Goal: Use online tool/utility: Utilize a website feature to perform a specific function

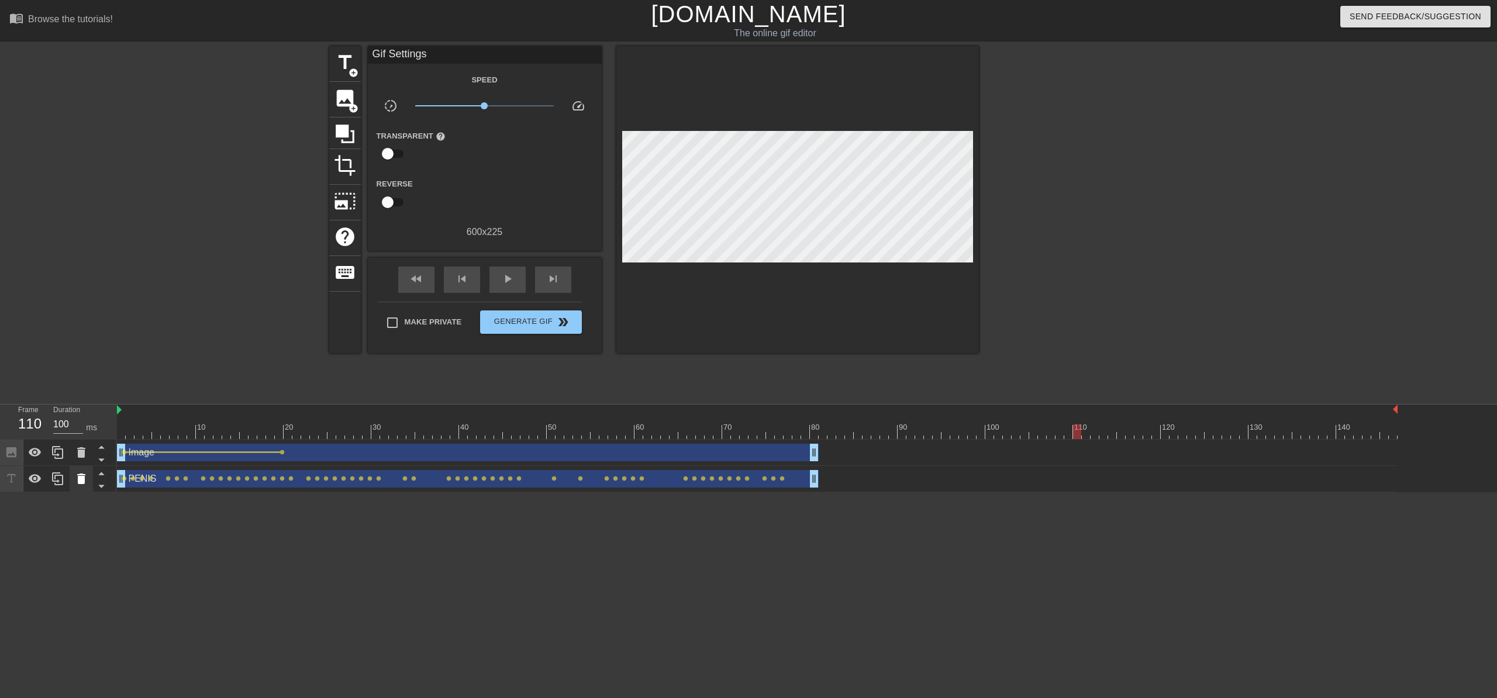
click at [89, 480] on div at bounding box center [81, 479] width 23 height 26
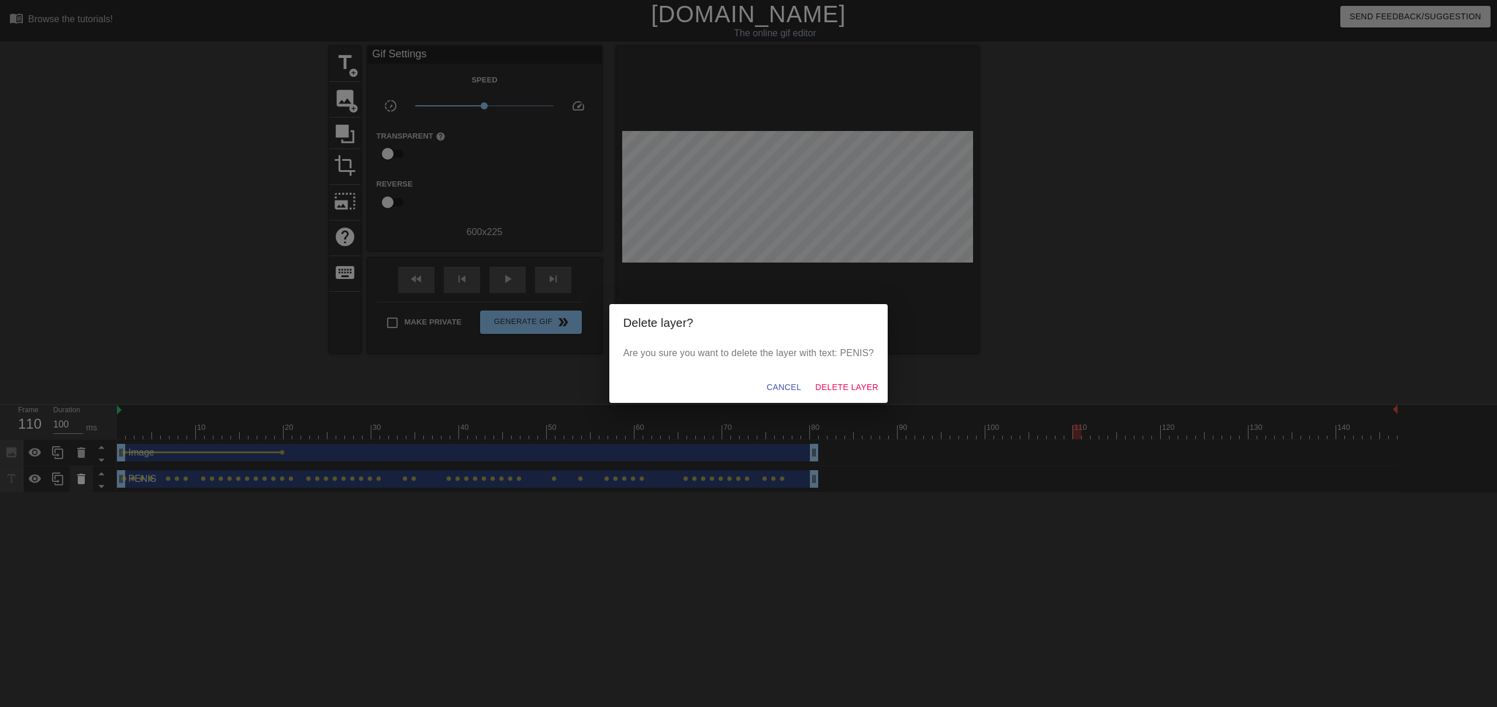
click at [87, 456] on div "Delete layer? Are you sure you want to delete the layer with text: PENIS? Cance…" at bounding box center [748, 353] width 1497 height 707
click at [845, 393] on span "Delete Layer" at bounding box center [846, 387] width 63 height 15
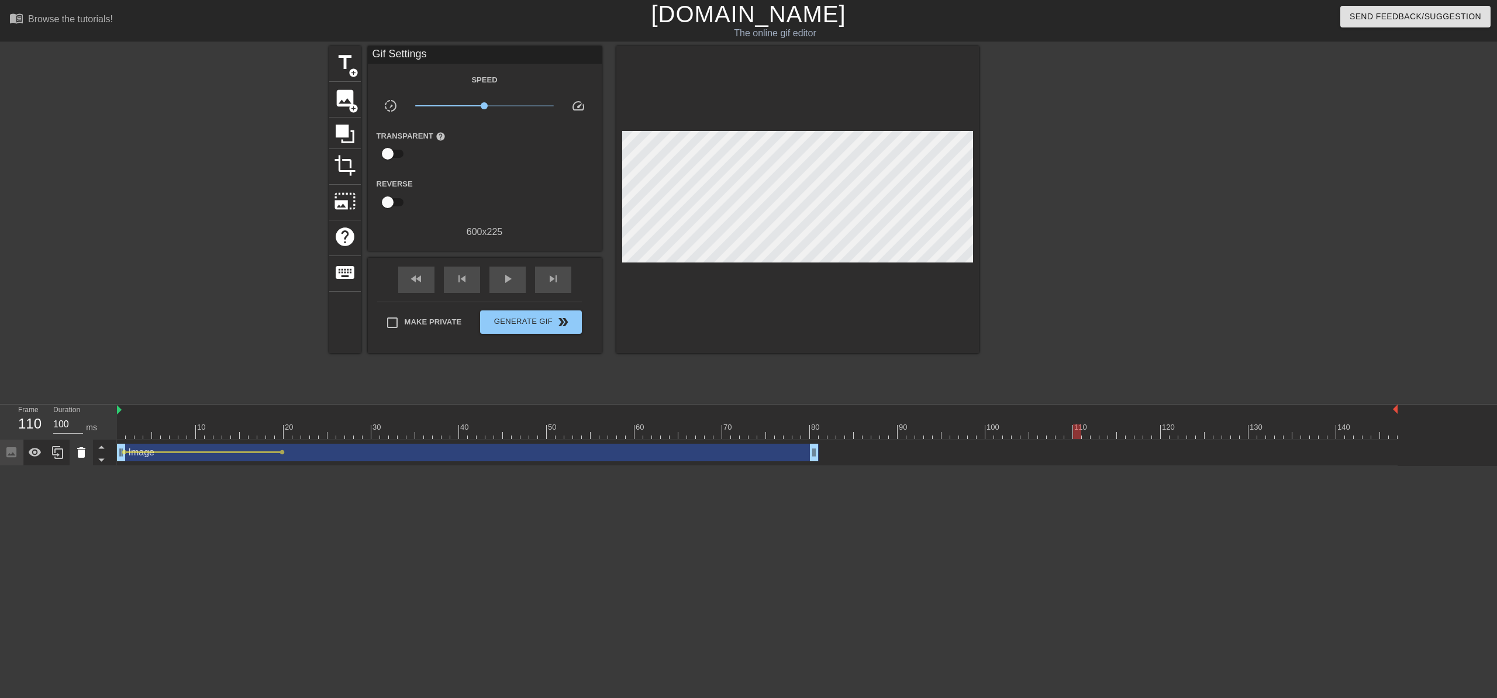
click at [78, 460] on icon at bounding box center [81, 453] width 14 height 14
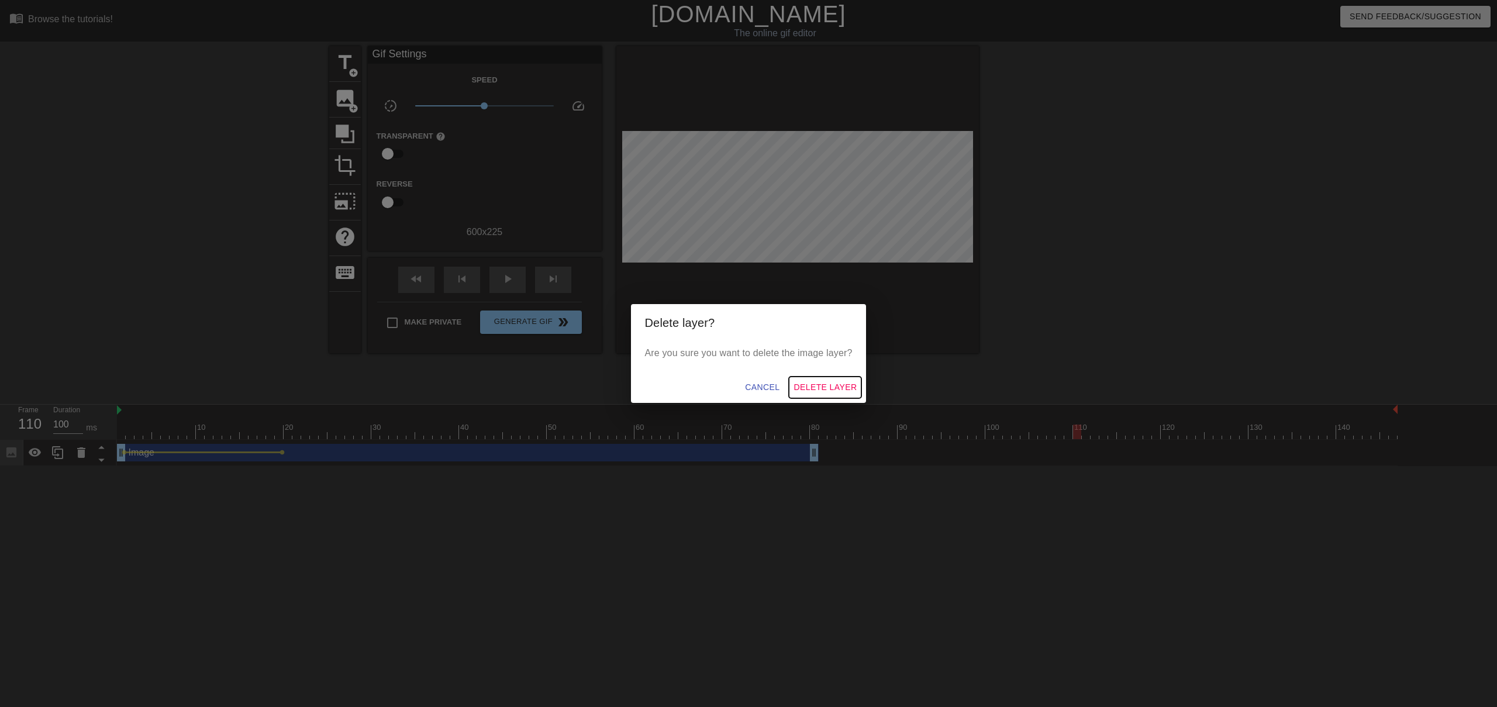
click at [812, 385] on span "Delete Layer" at bounding box center [825, 387] width 63 height 15
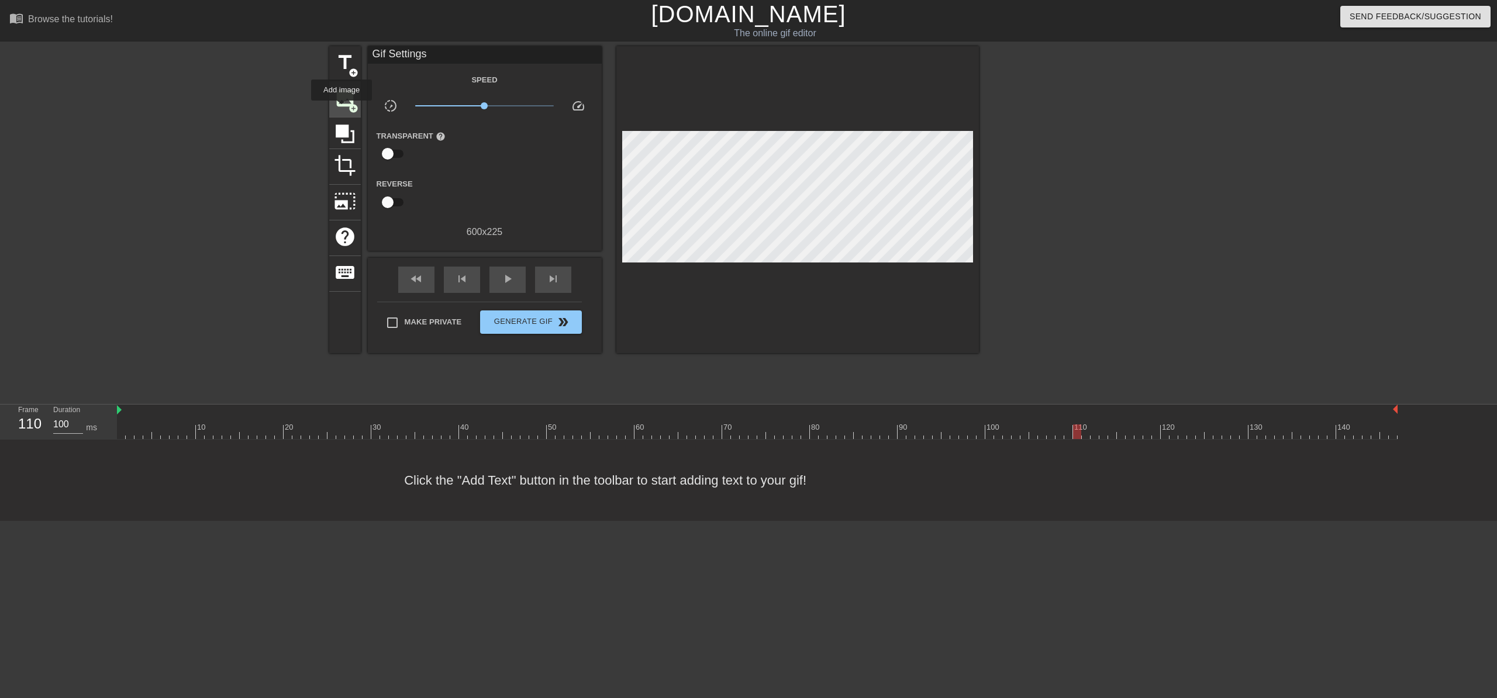
click at [342, 109] on div "image add_circle" at bounding box center [345, 100] width 32 height 36
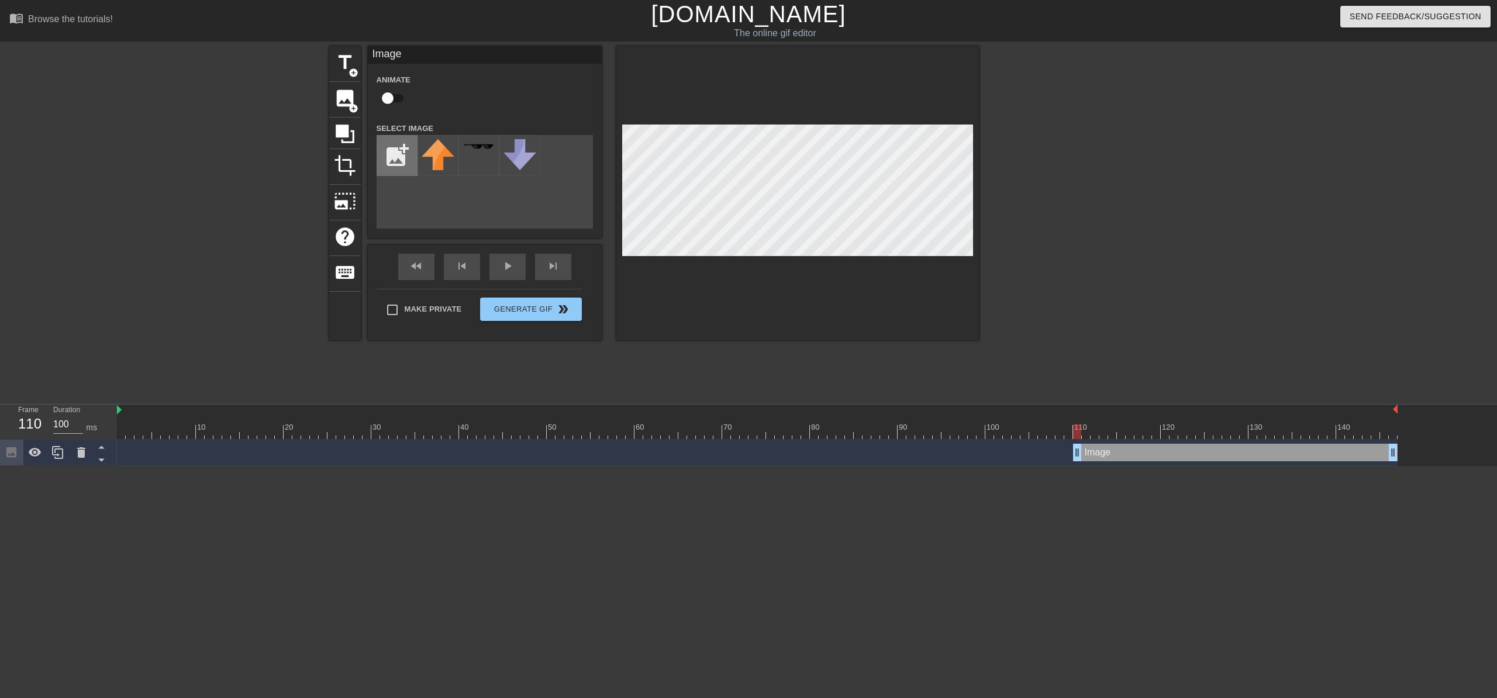
click at [385, 151] on input "file" at bounding box center [397, 156] width 40 height 40
click at [85, 456] on icon at bounding box center [81, 453] width 14 height 14
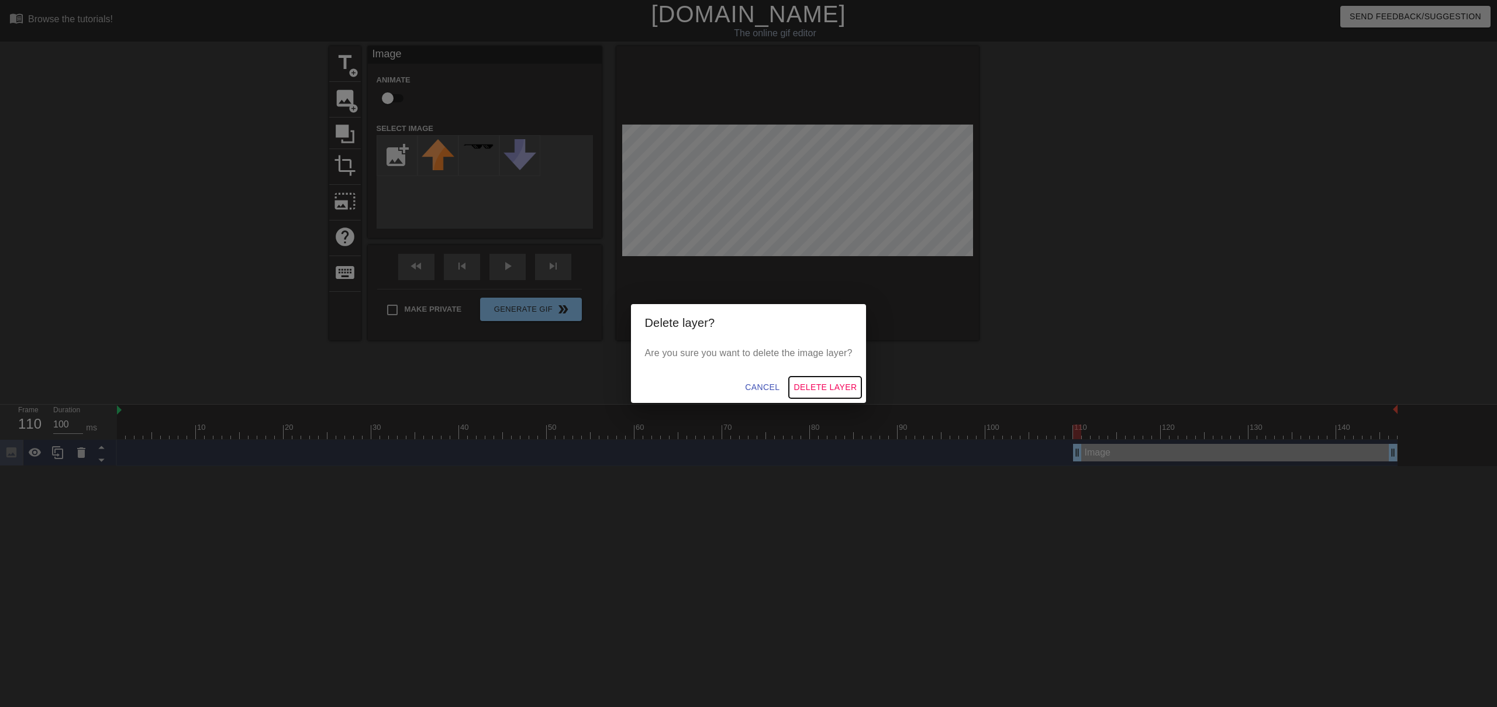
click at [825, 387] on span "Delete Layer" at bounding box center [825, 387] width 63 height 15
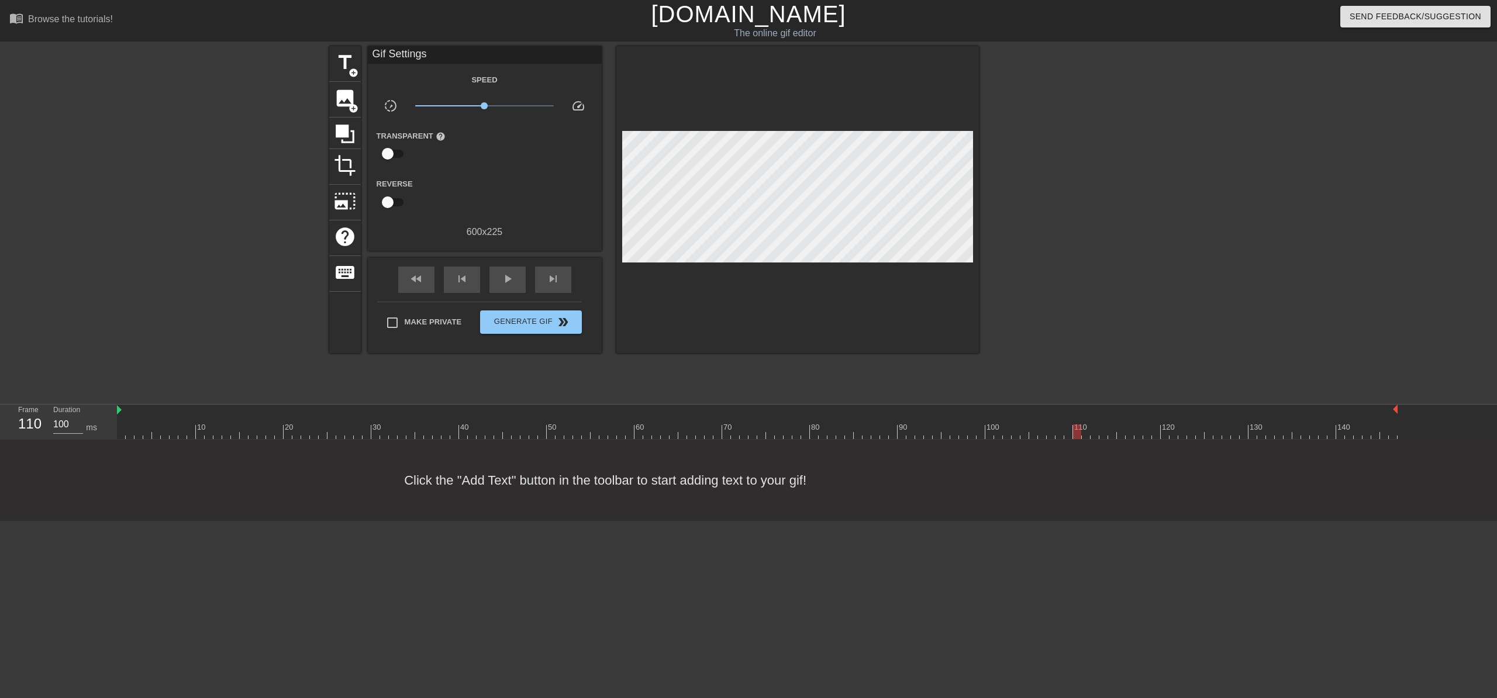
click at [497, 473] on div "Click the "Add Text" button in the toolbar to start adding text to your gif!" at bounding box center [748, 480] width 1497 height 81
click at [710, 110] on div at bounding box center [798, 199] width 363 height 307
click at [733, 17] on link "[DOMAIN_NAME]" at bounding box center [748, 14] width 195 height 26
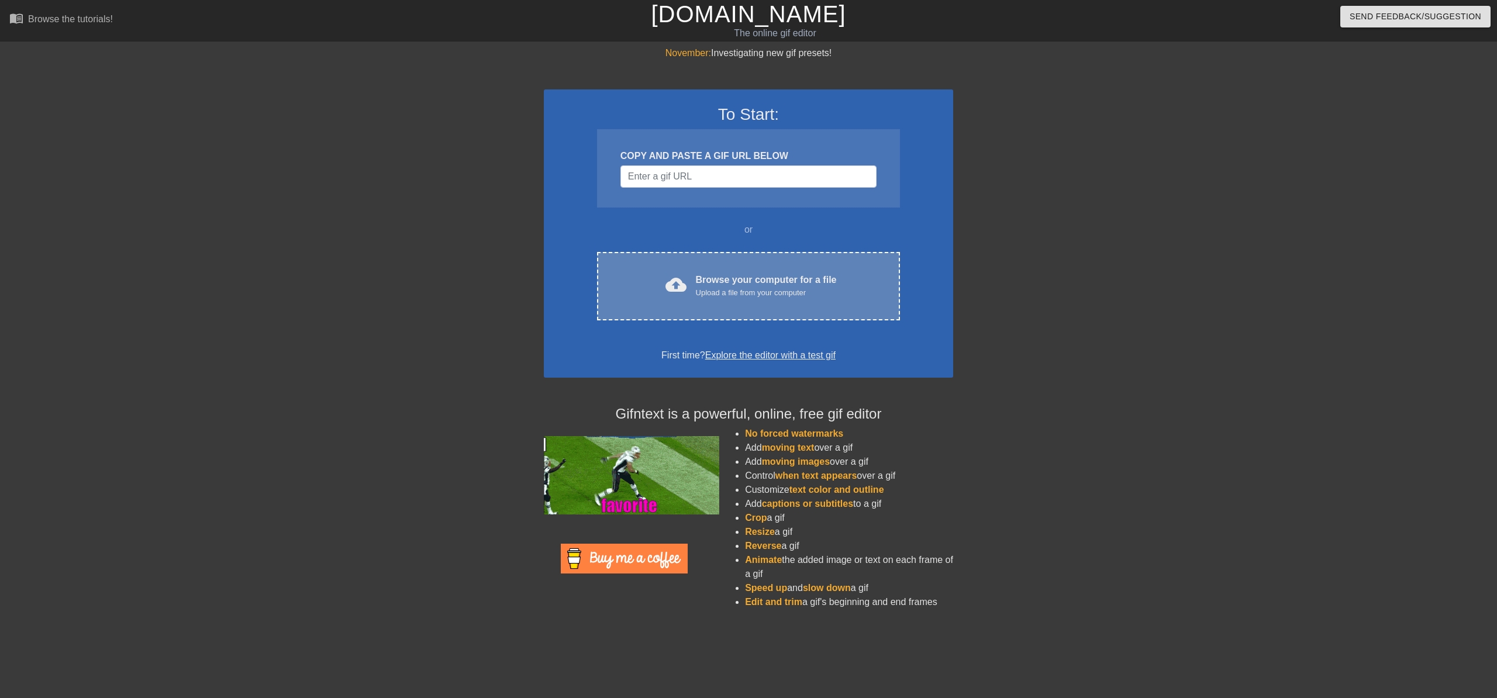
click at [687, 278] on div "cloud_upload Browse your computer for a file Upload a file from your computer" at bounding box center [749, 286] width 254 height 26
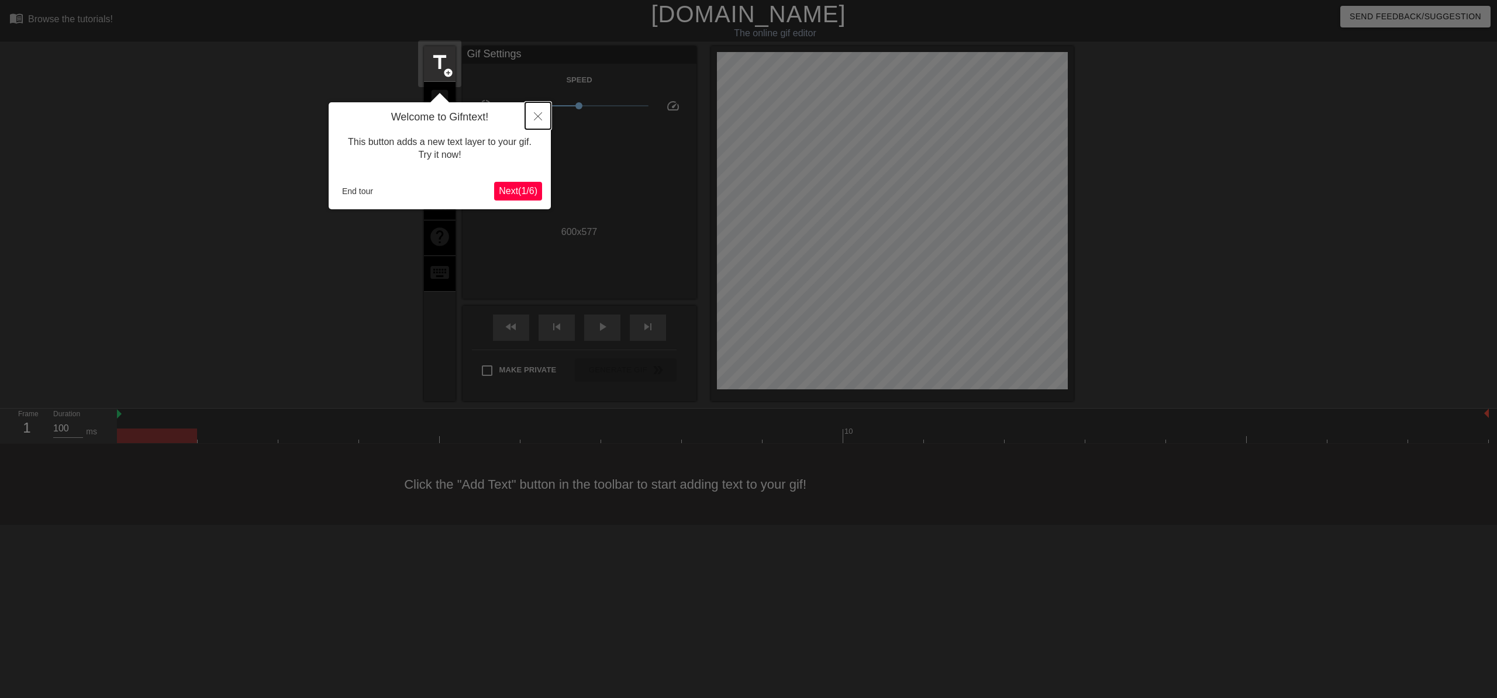
click at [539, 119] on icon "Close" at bounding box center [538, 116] width 8 height 8
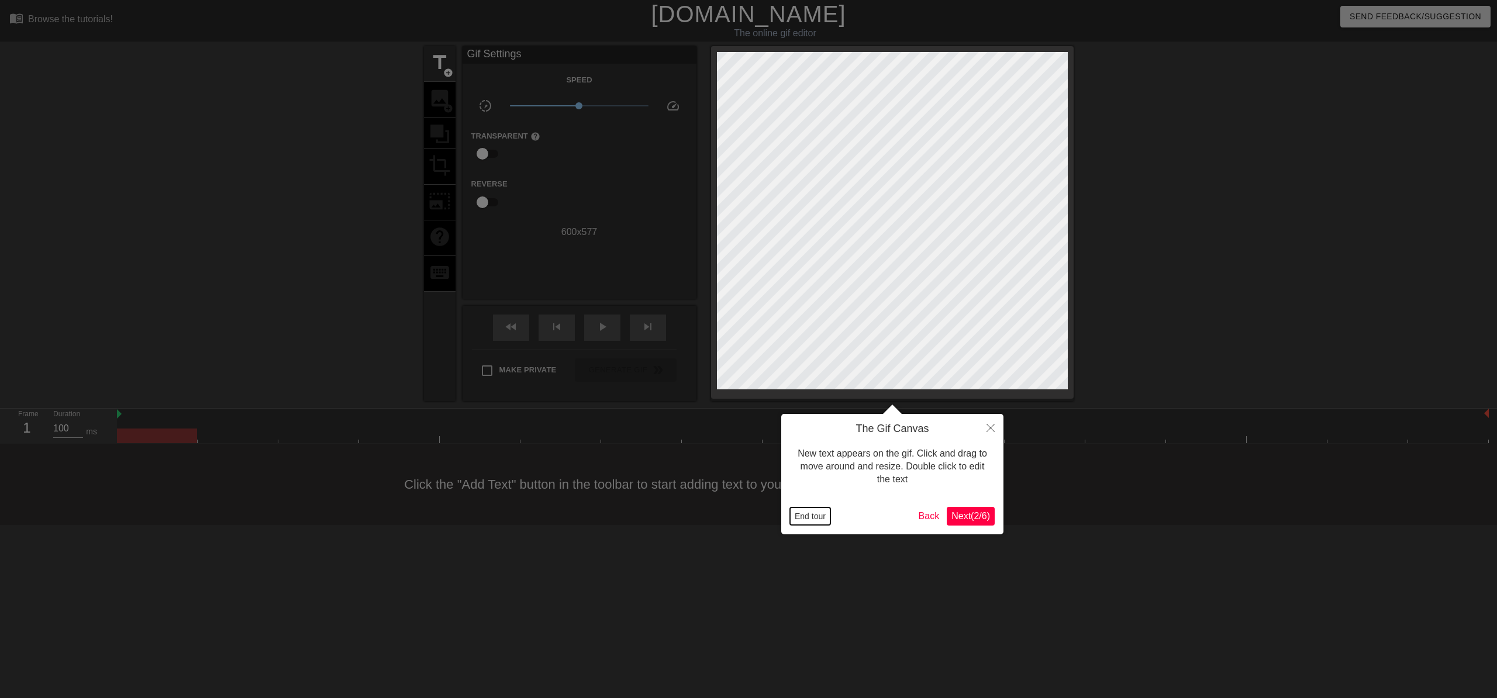
click at [799, 512] on button "End tour" at bounding box center [810, 517] width 40 height 18
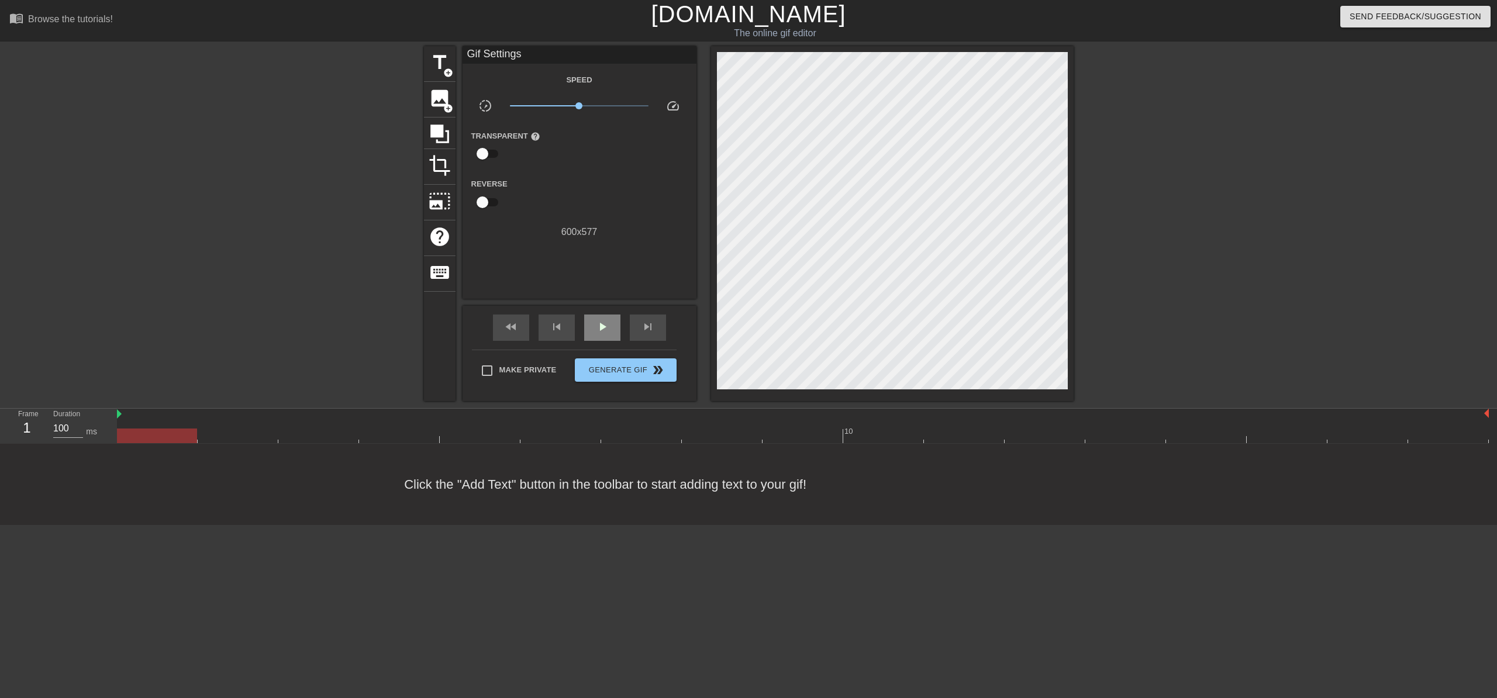
click at [591, 325] on div "play_arrow" at bounding box center [602, 328] width 36 height 26
click at [595, 330] on span "pause" at bounding box center [602, 327] width 14 height 14
click at [518, 328] on div "fast_rewind" at bounding box center [511, 328] width 36 height 26
click at [432, 61] on span "title" at bounding box center [440, 62] width 22 height 22
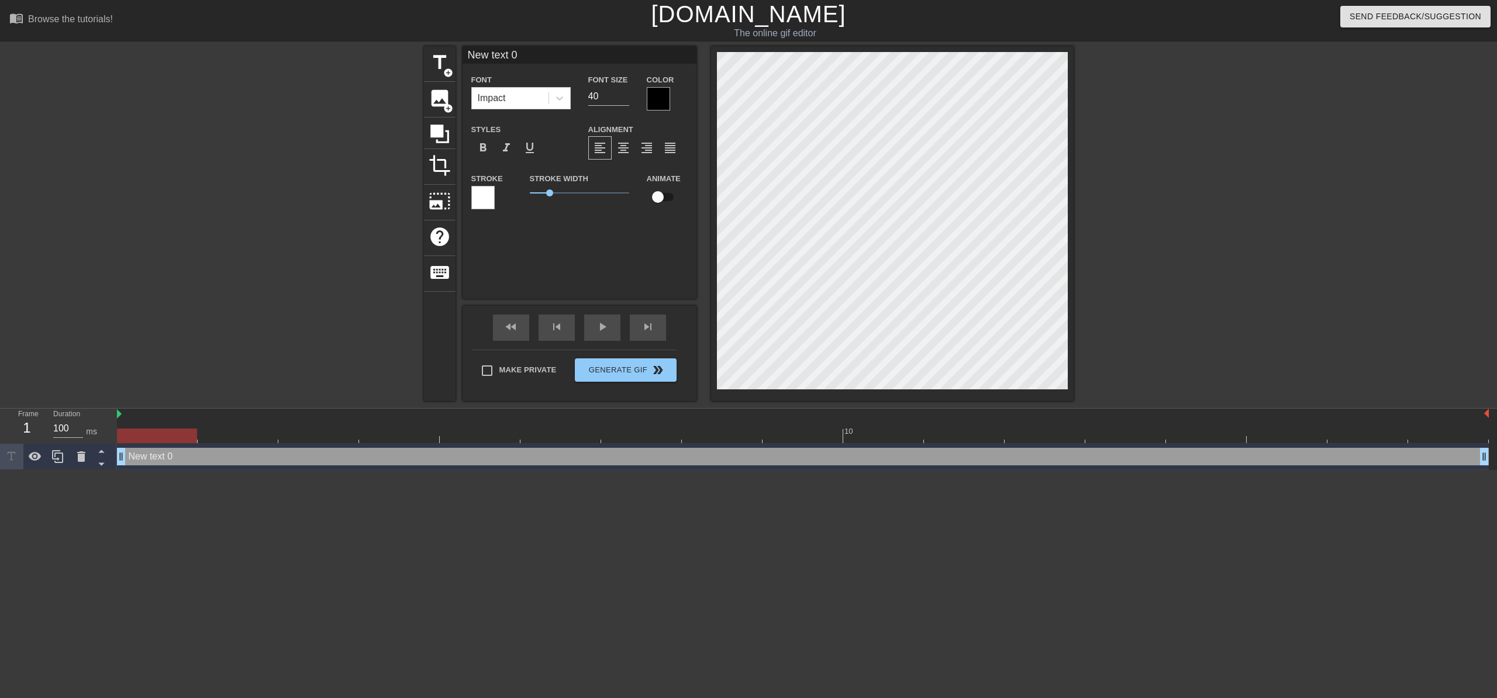
scroll to position [2, 2]
type input "S"
type textarea "S"
type input "Sa"
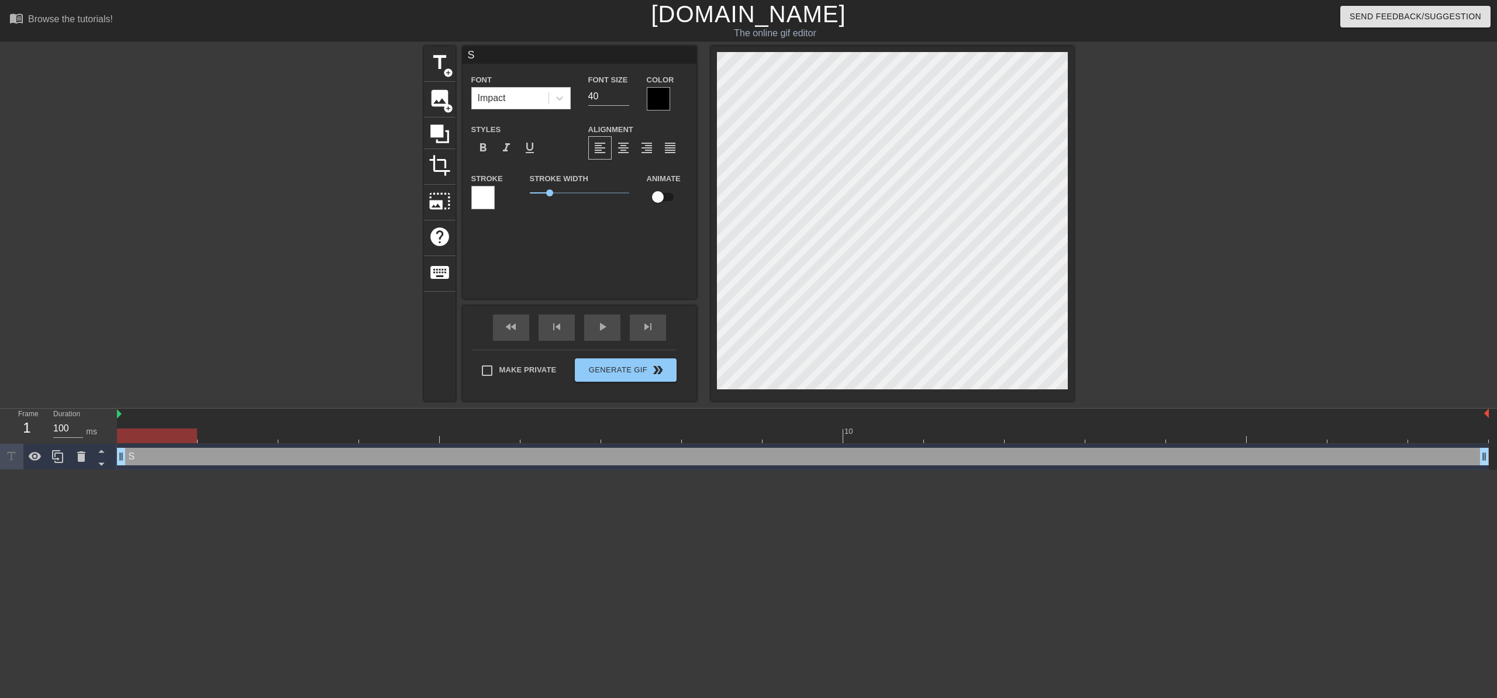
type textarea "Sa"
type input "Sar"
type textarea "Sar"
type input "Sara"
type textarea "Sara"
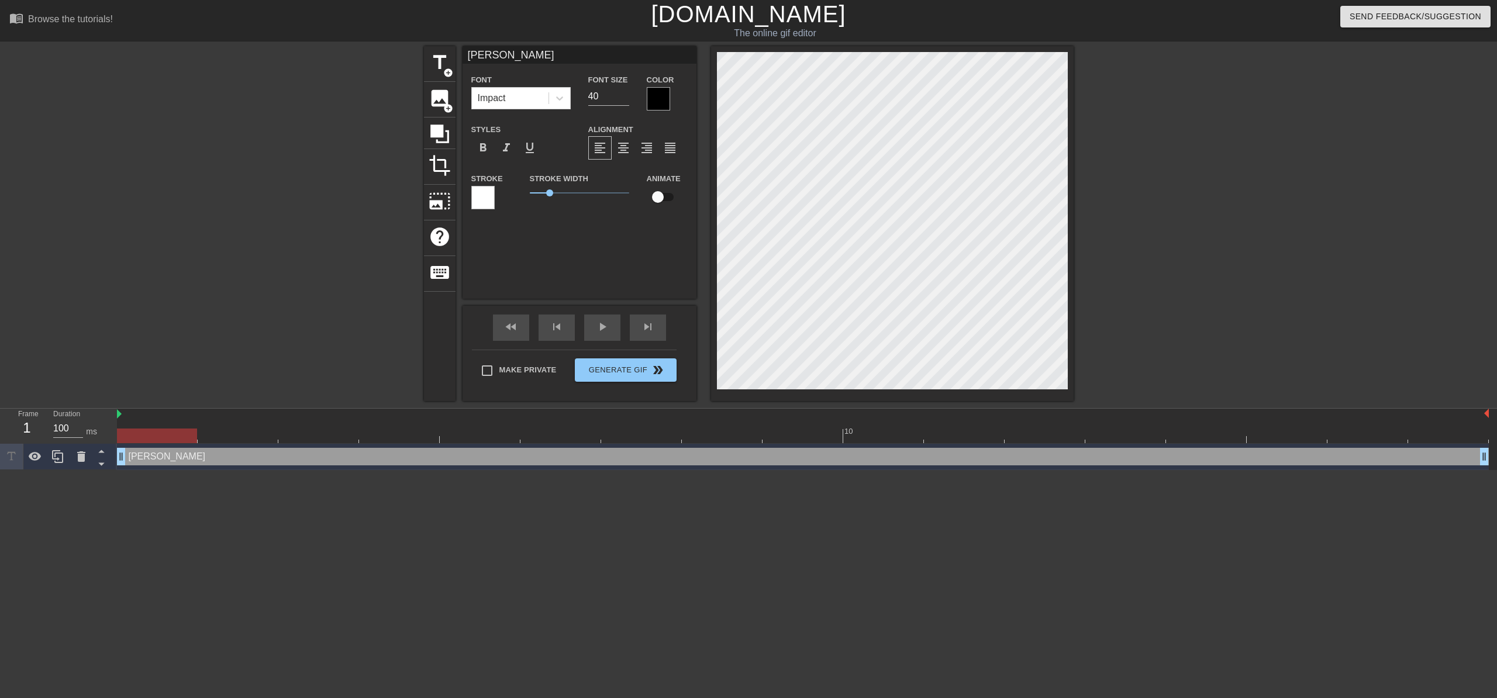
scroll to position [2, 2]
type input "Sarah"
type textarea "Sarah"
type input "Sara"
type textarea "Sara"
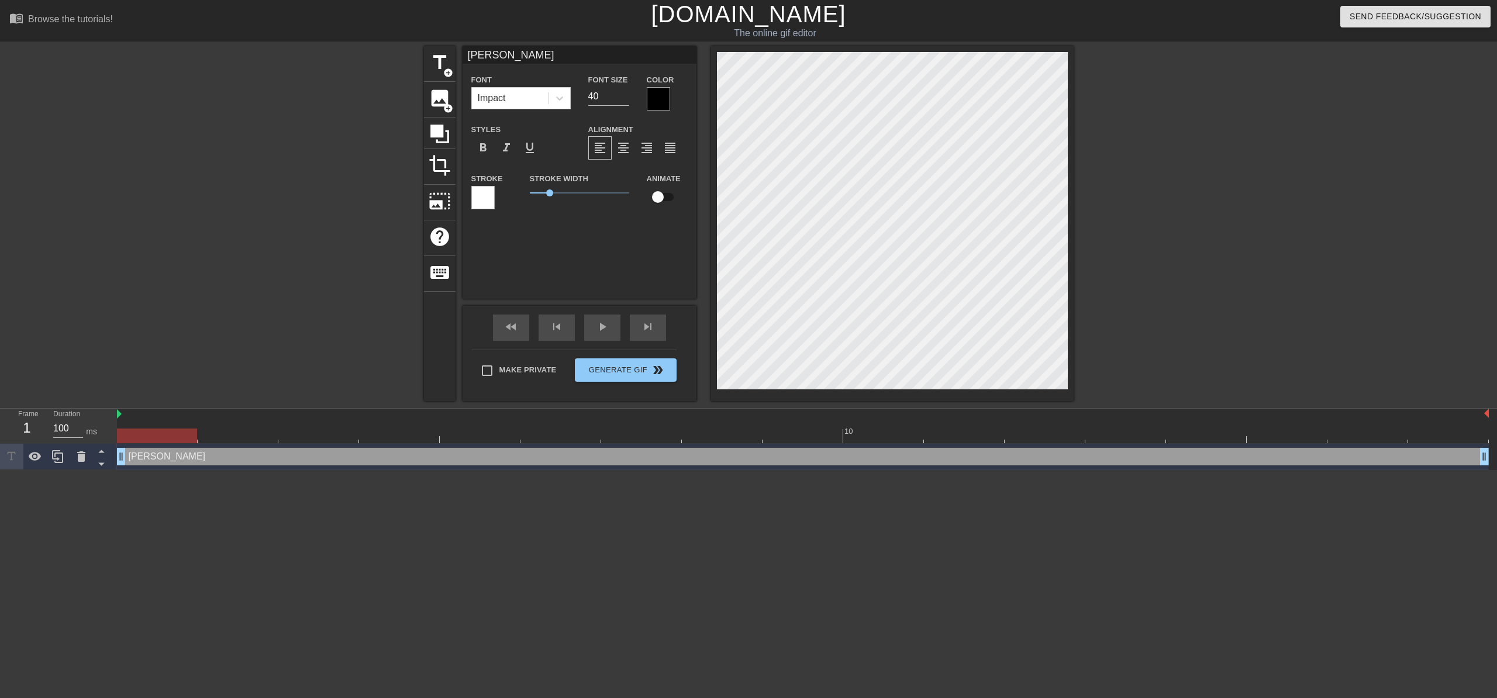
type input "Sar"
type textarea "Sar"
type input "Sa"
type textarea "Sa"
type input "S"
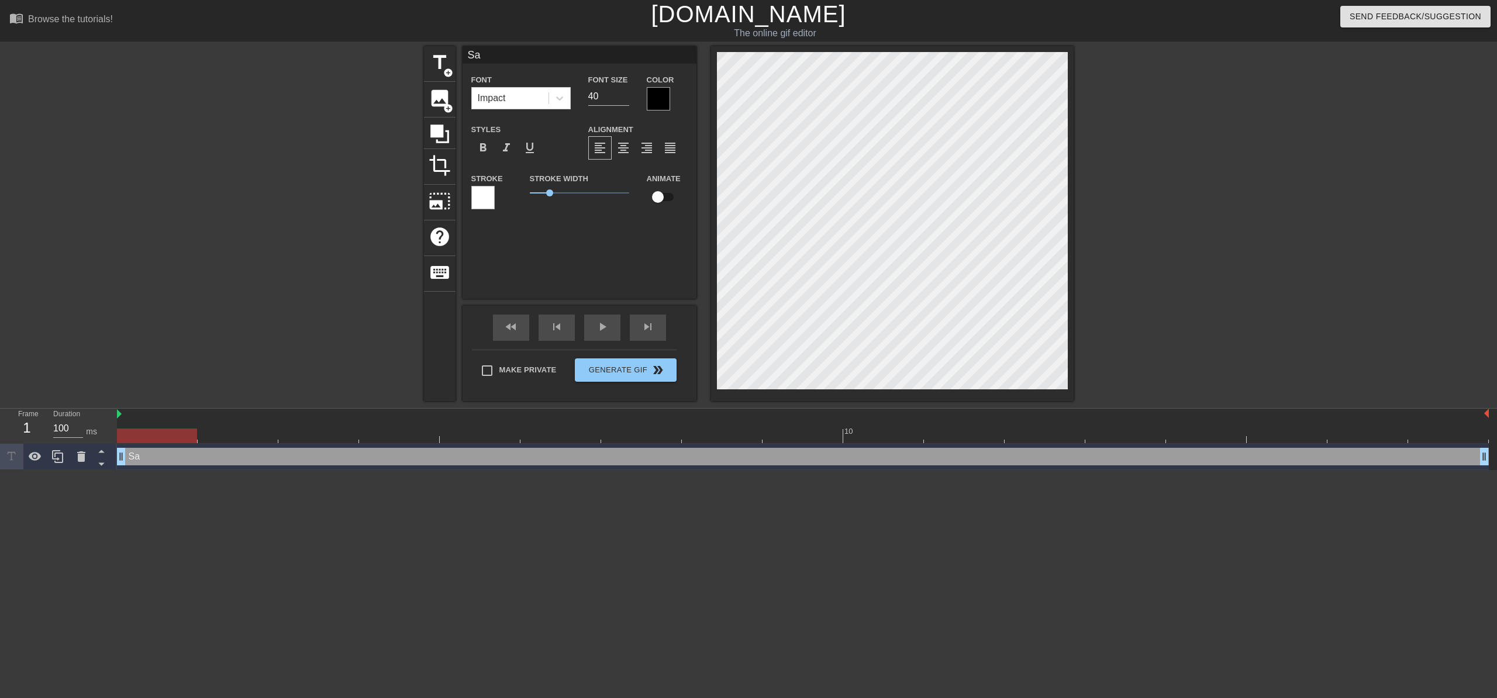
type textarea "S"
type input "SA"
type textarea "SA"
type input "SAR"
type textarea "SAR"
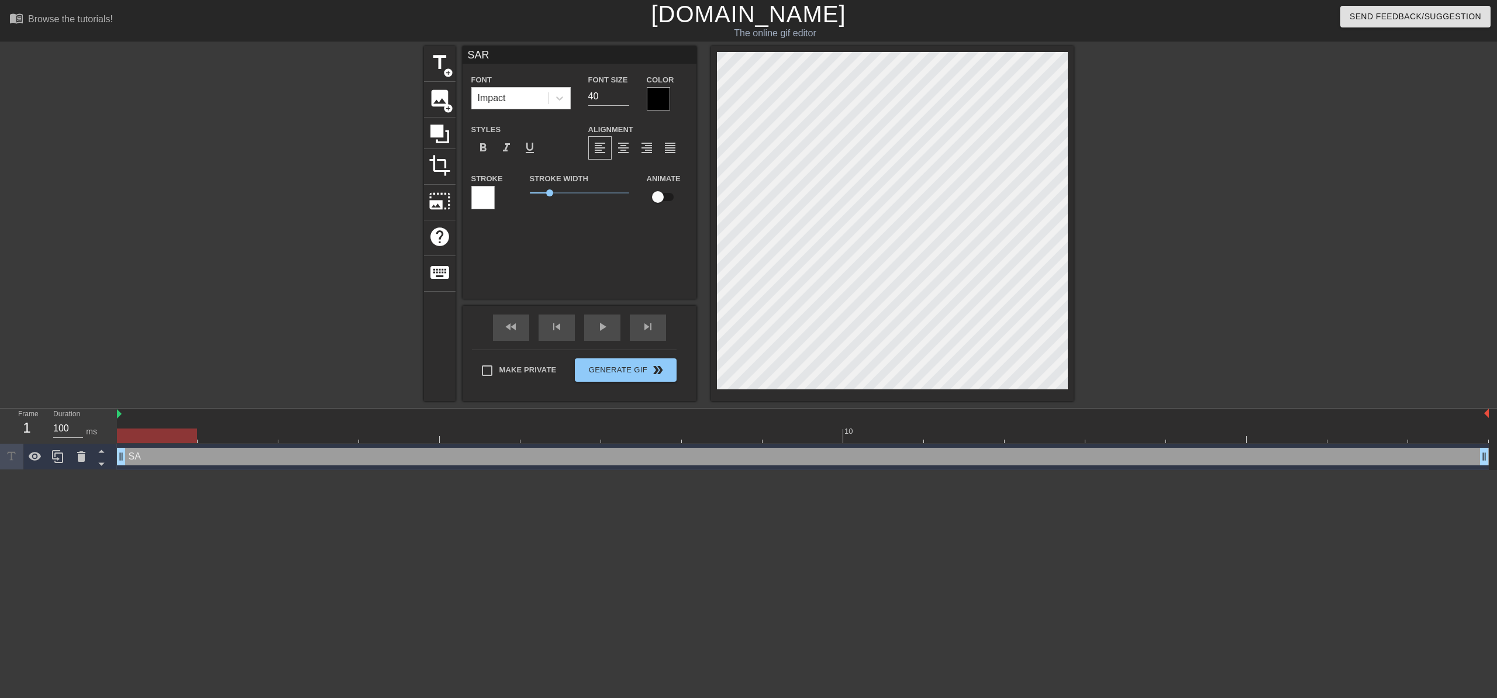
type input "SARA"
type textarea "SARAH"
type input "SARAH"
type textarea "SARAH"
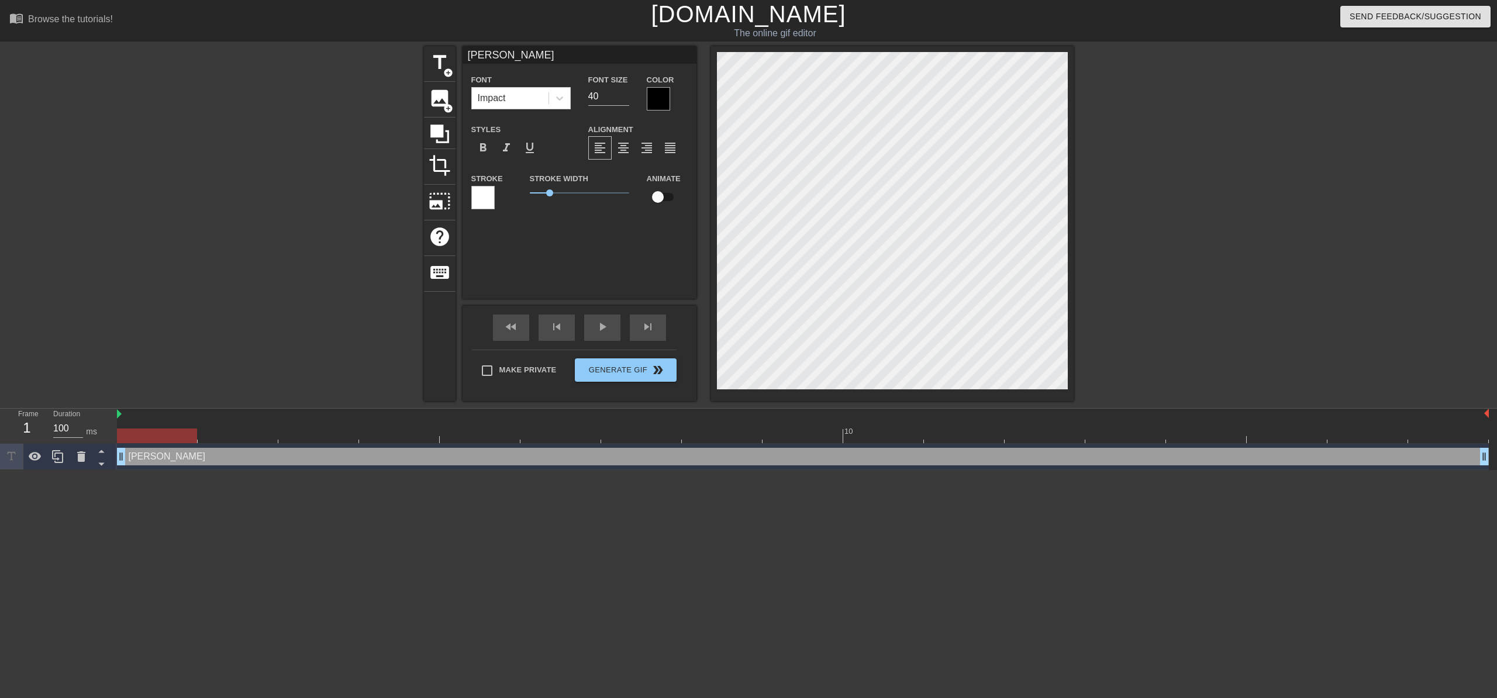
click at [653, 104] on div at bounding box center [658, 98] width 23 height 23
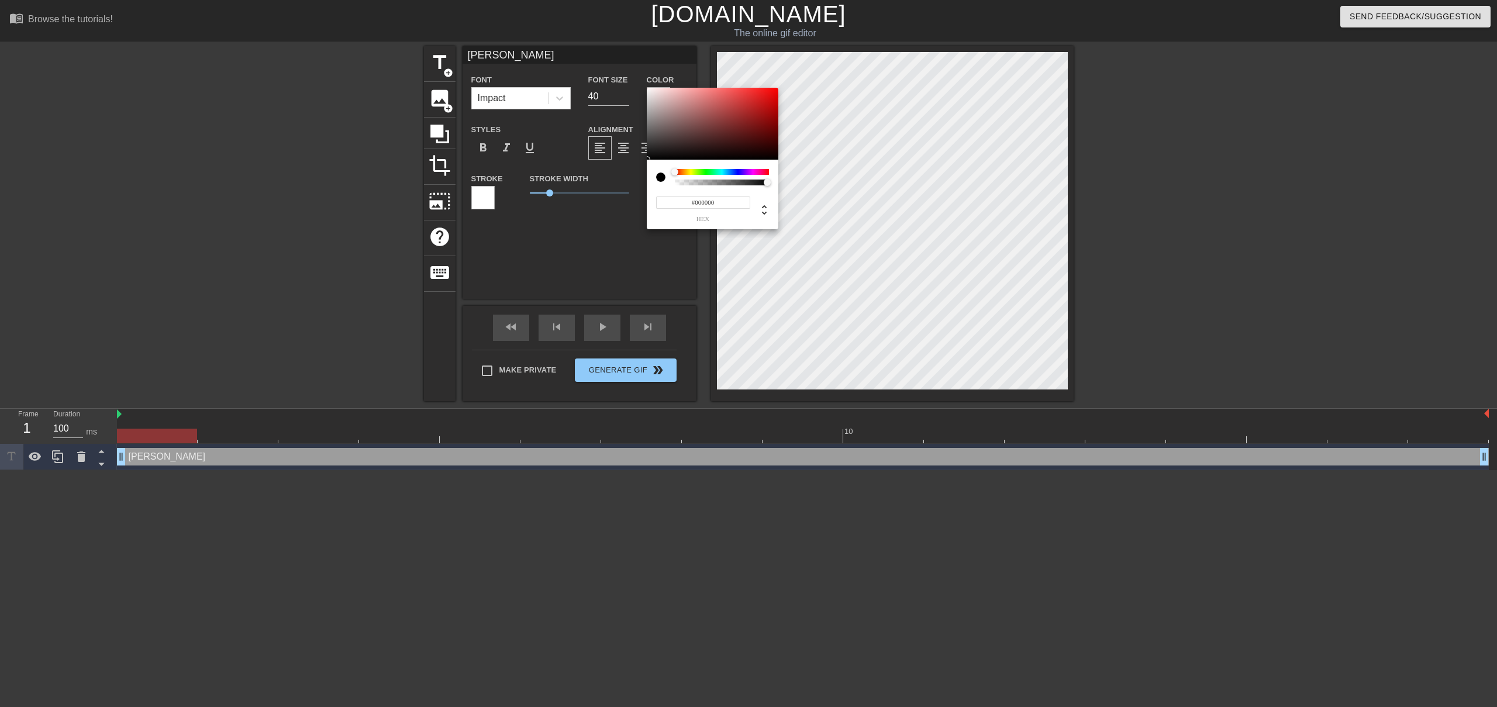
type input "0"
drag, startPoint x: 676, startPoint y: 185, endPoint x: 629, endPoint y: 180, distance: 47.0
click at [630, 185] on div "0 r 0 g 0 b 0 a" at bounding box center [748, 353] width 1497 height 707
type input "1"
drag, startPoint x: 760, startPoint y: 185, endPoint x: 770, endPoint y: 175, distance: 14.1
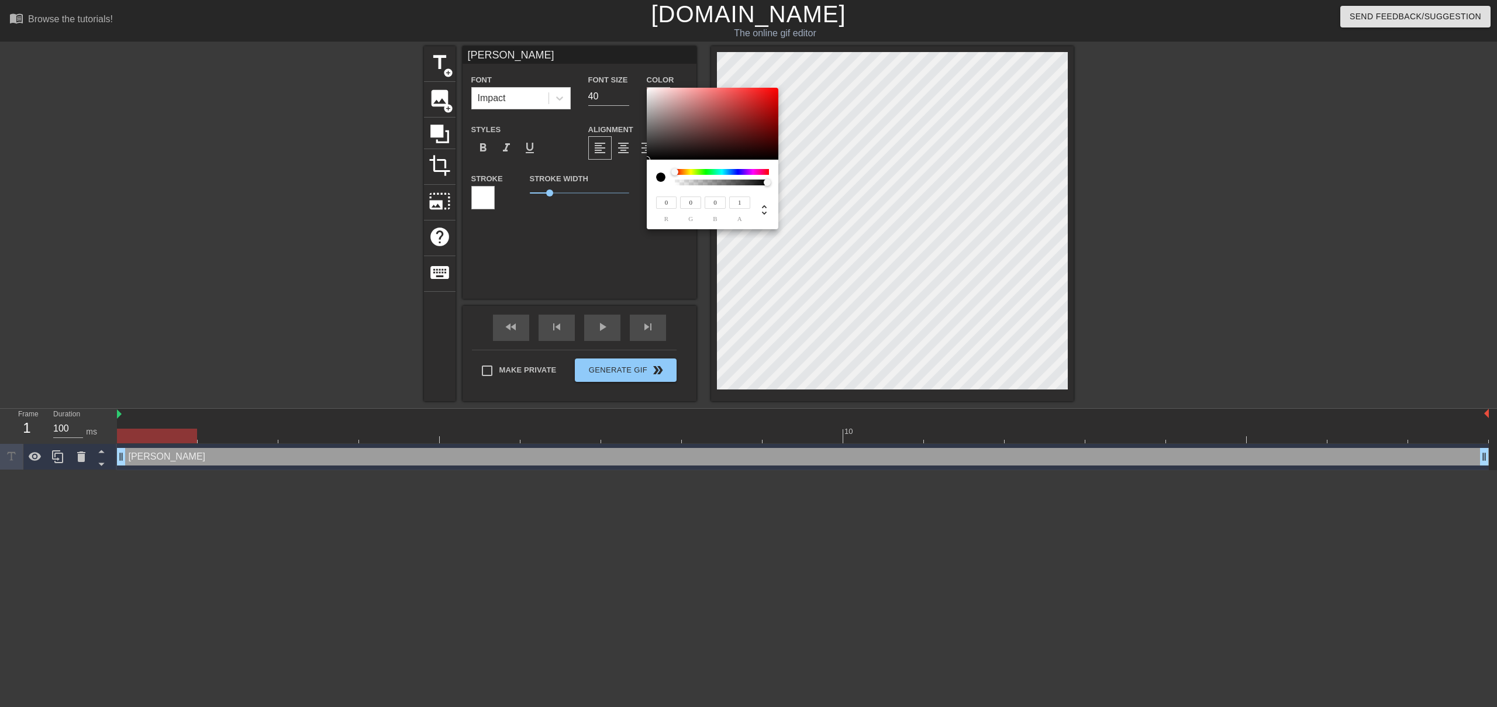
click at [779, 184] on div "0 r 0 g 0 b 1 a" at bounding box center [748, 353] width 1497 height 707
type input "143"
type input "78"
type input "80"
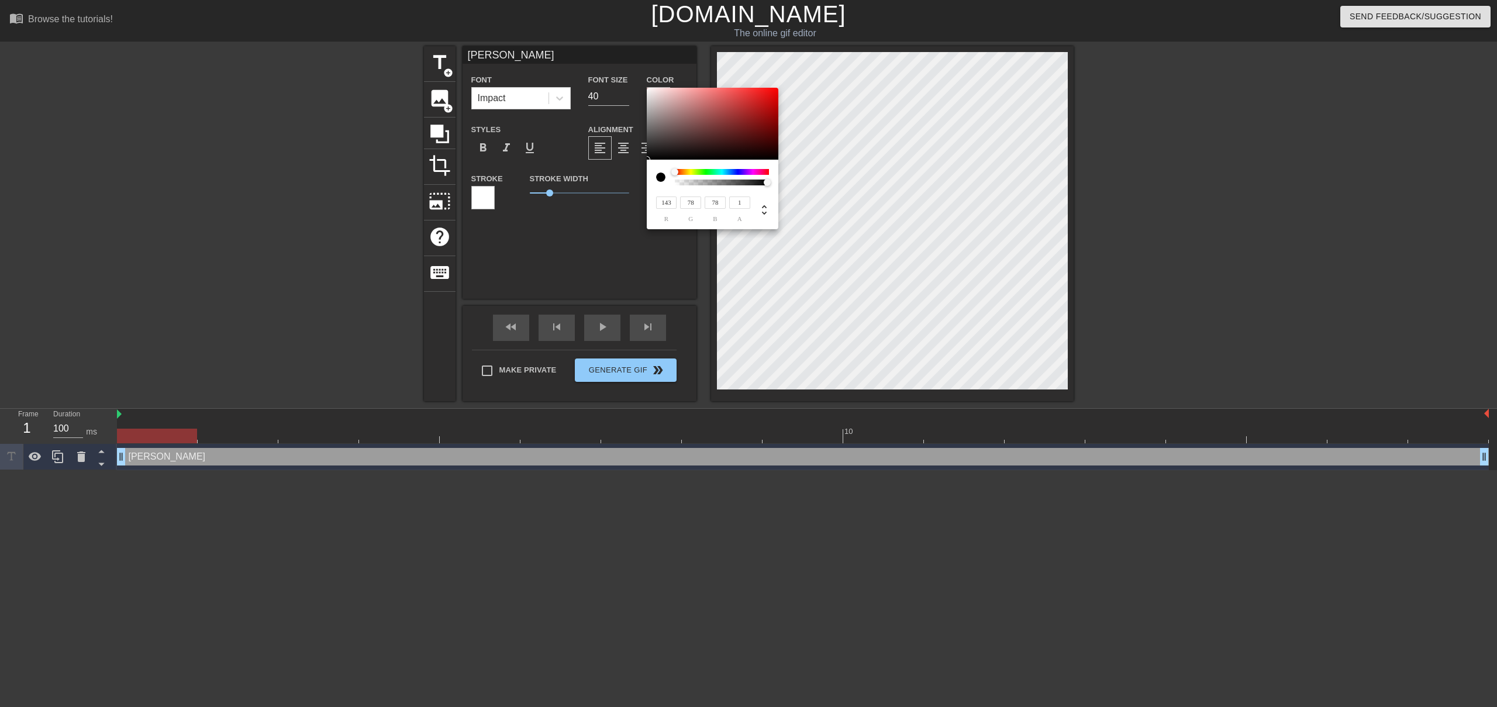
type input "80"
type input "157"
type input "107"
type input "221"
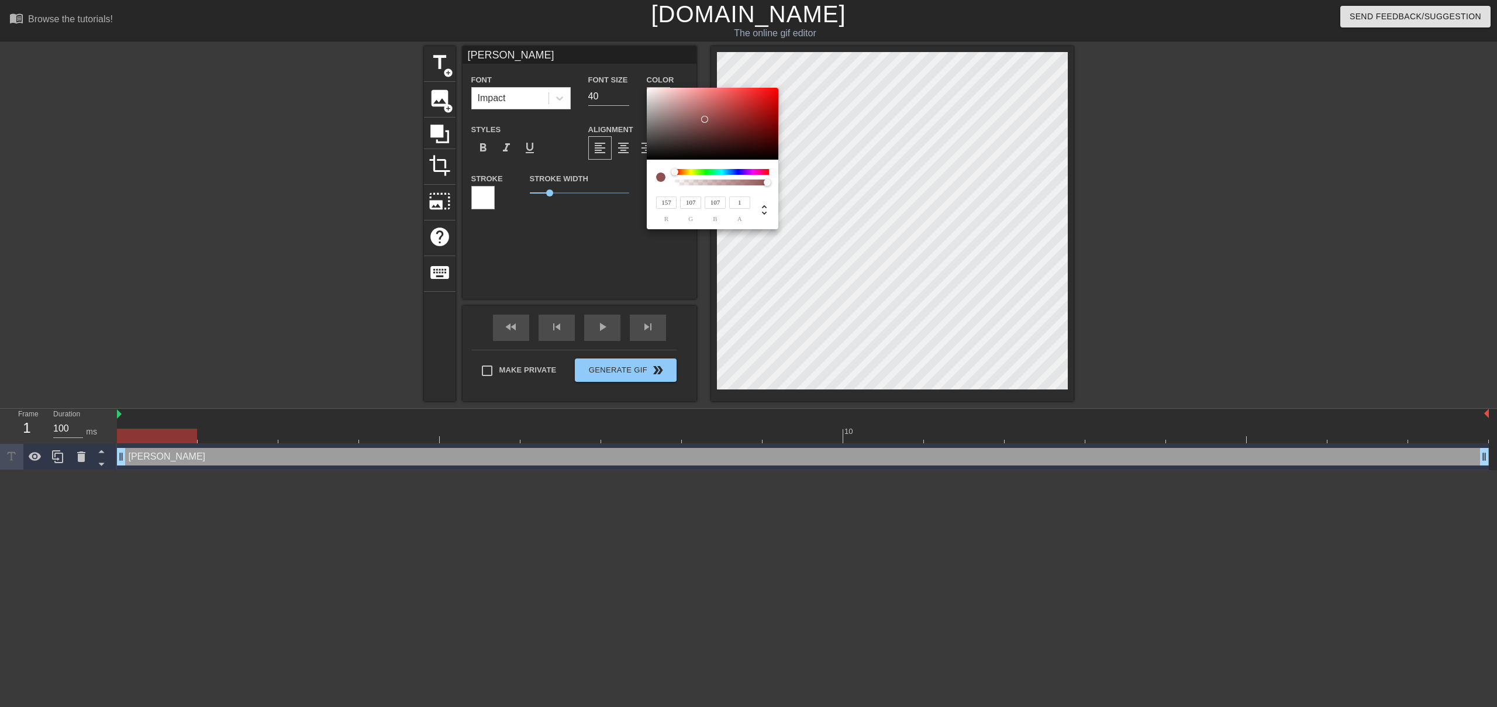
type input "219"
type input "255"
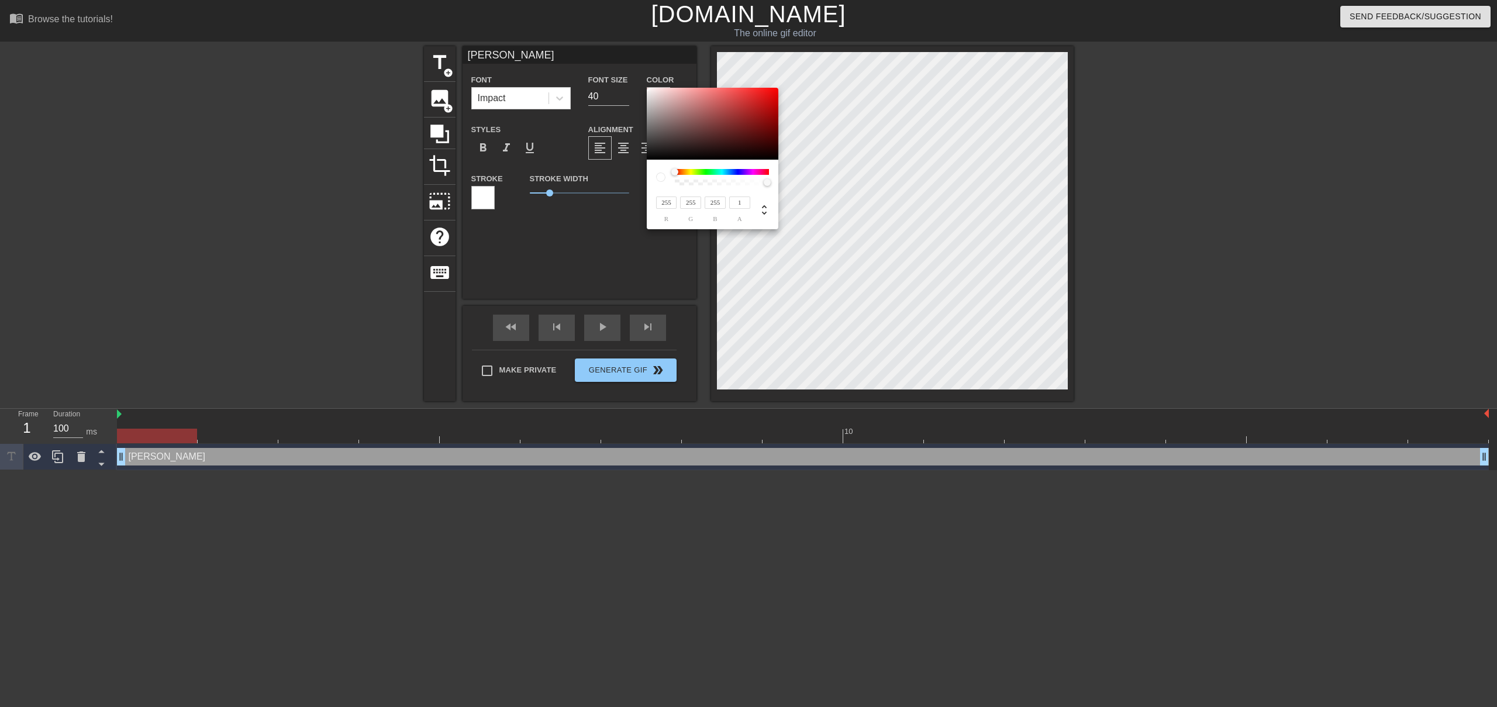
drag, startPoint x: 707, startPoint y: 119, endPoint x: 561, endPoint y: 35, distance: 168.5
click at [561, 35] on div "255 r 255 g 255 b 1 a" at bounding box center [748, 353] width 1497 height 707
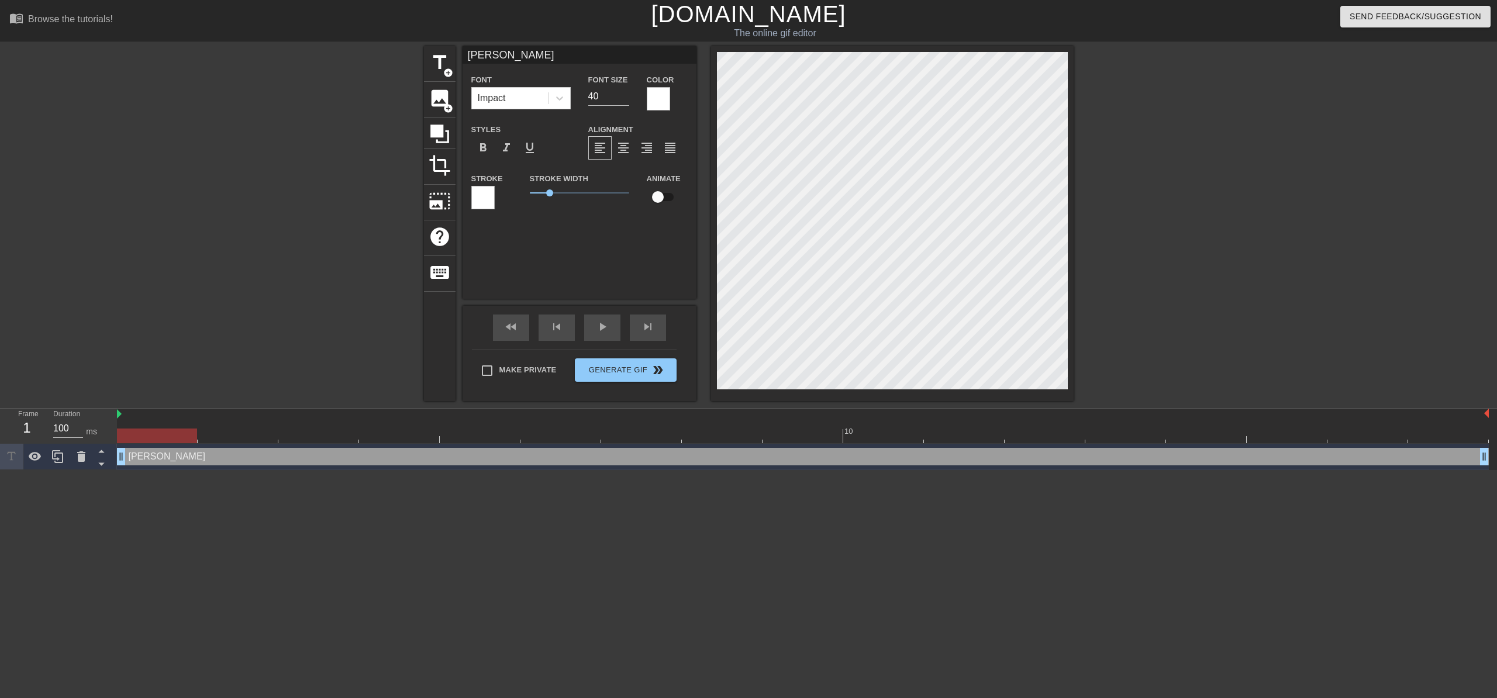
scroll to position [2, 1]
click at [486, 152] on span "format_bold" at bounding box center [483, 148] width 14 height 14
click at [491, 149] on div "format_bold" at bounding box center [482, 147] width 23 height 23
click at [543, 277] on div "SARAH Font Impact Font Size 40 Color Styles format_bold format_italic format_un…" at bounding box center [580, 172] width 234 height 253
click at [491, 150] on div "format_bold" at bounding box center [482, 147] width 23 height 23
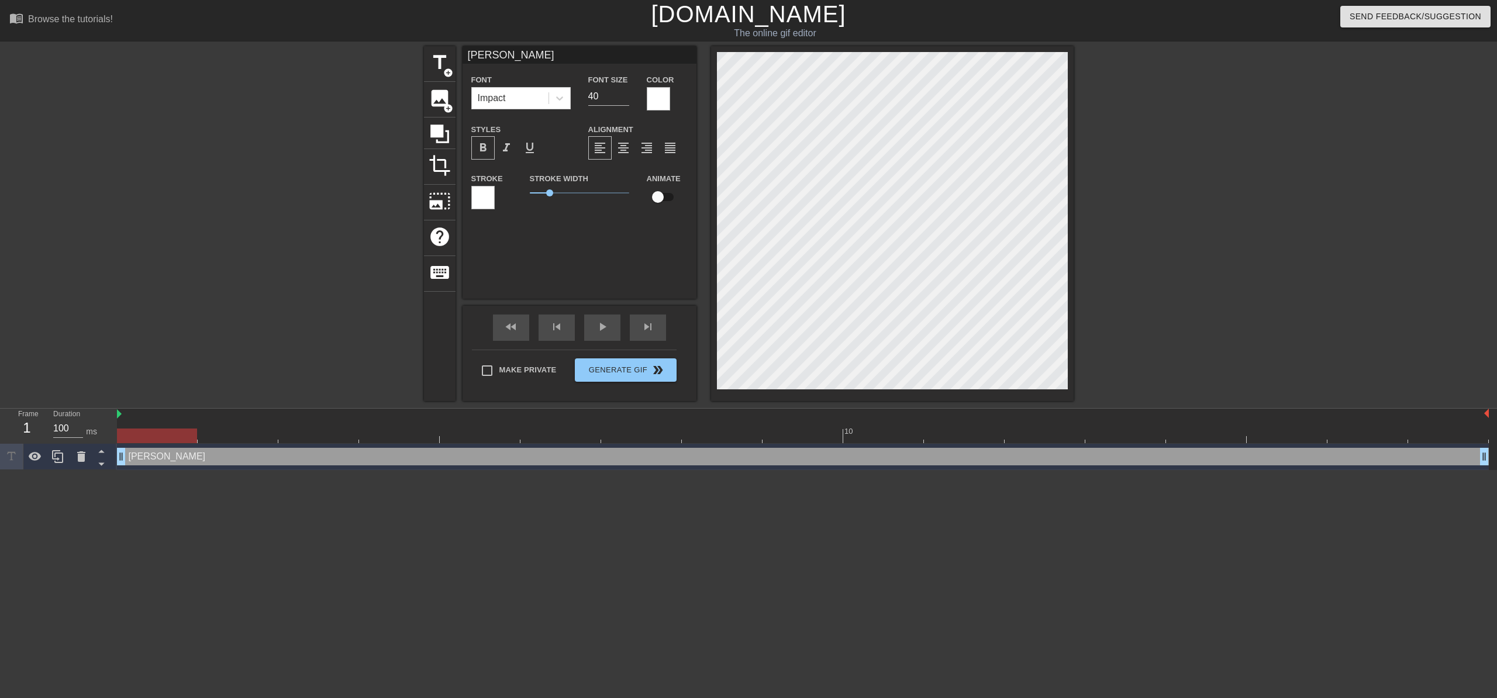
click at [491, 150] on div "format_bold" at bounding box center [482, 147] width 23 height 23
click at [501, 150] on span "format_italic" at bounding box center [507, 148] width 14 height 14
click at [658, 198] on input "checkbox" at bounding box center [658, 197] width 67 height 22
checkbox input "true"
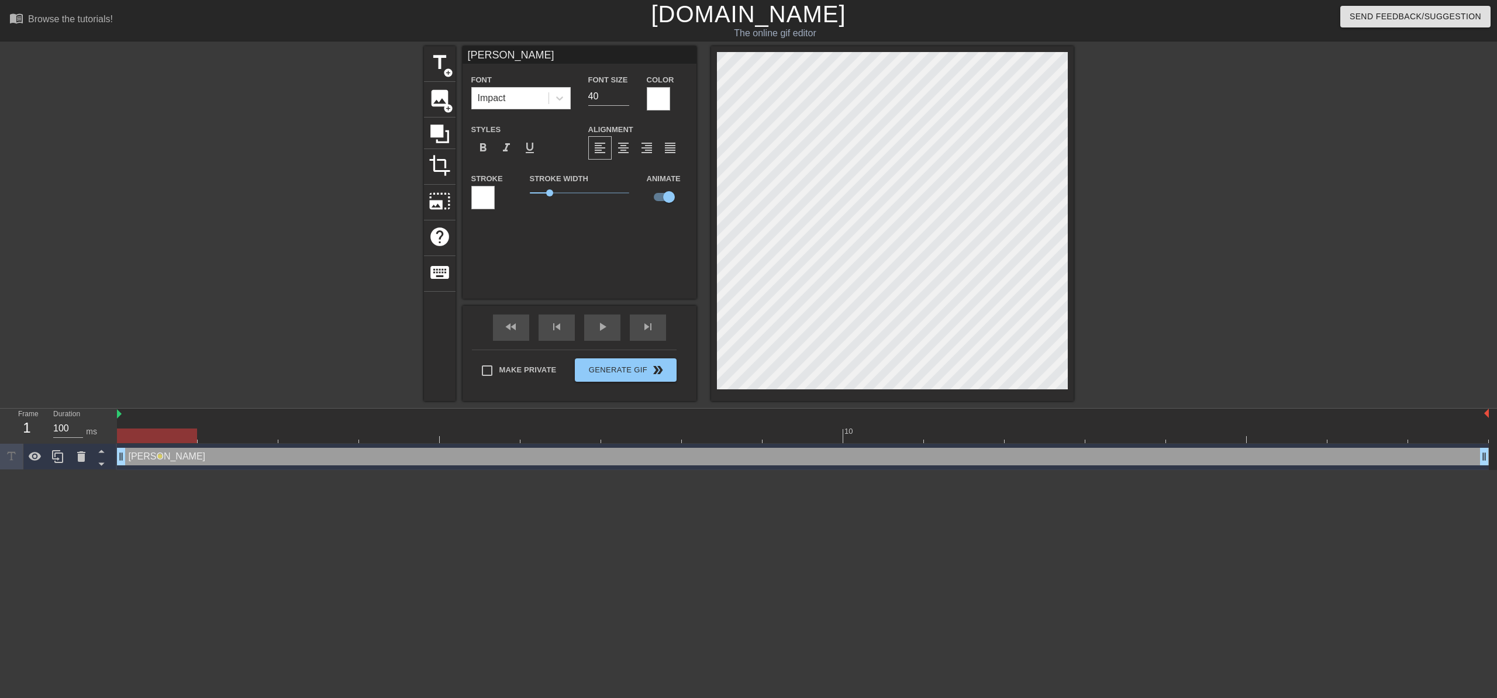
scroll to position [2, 2]
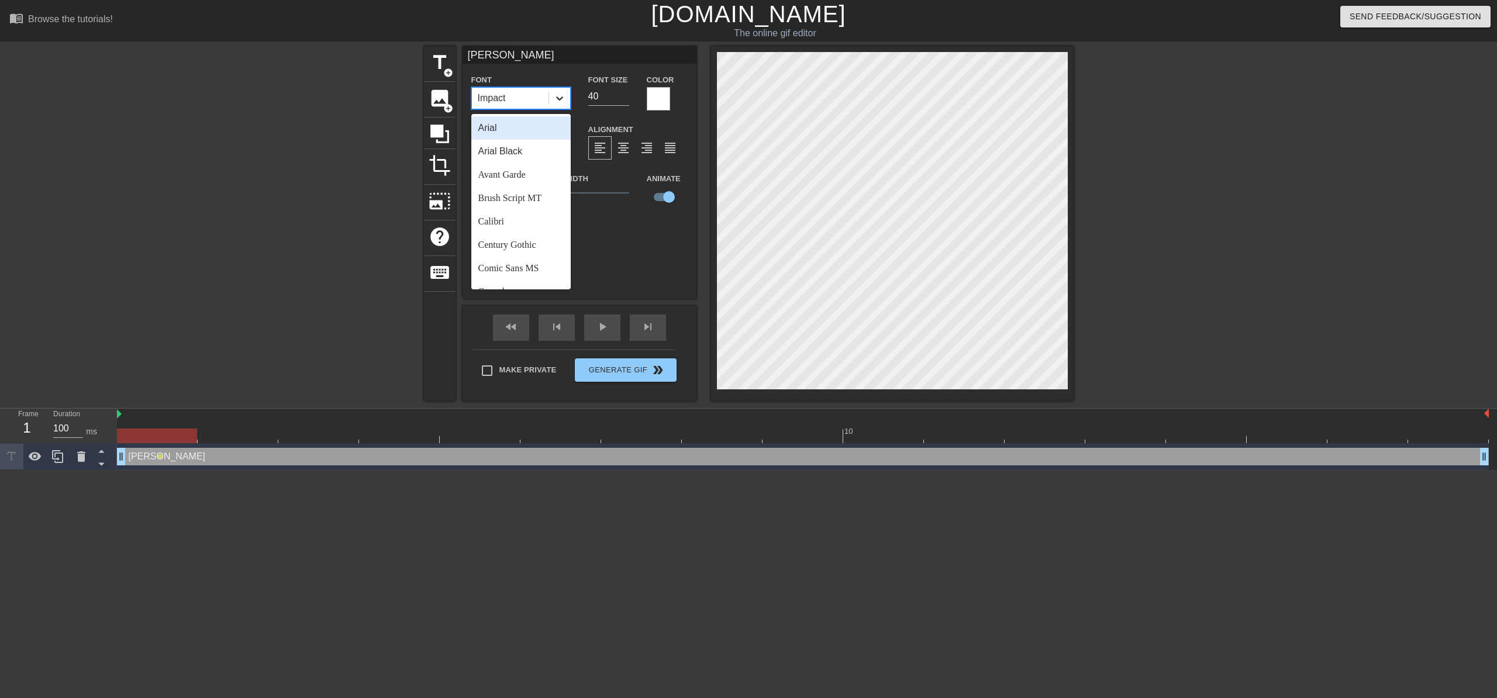
click at [549, 98] on div at bounding box center [559, 98] width 21 height 21
click at [539, 146] on div "Arial Black" at bounding box center [520, 151] width 99 height 23
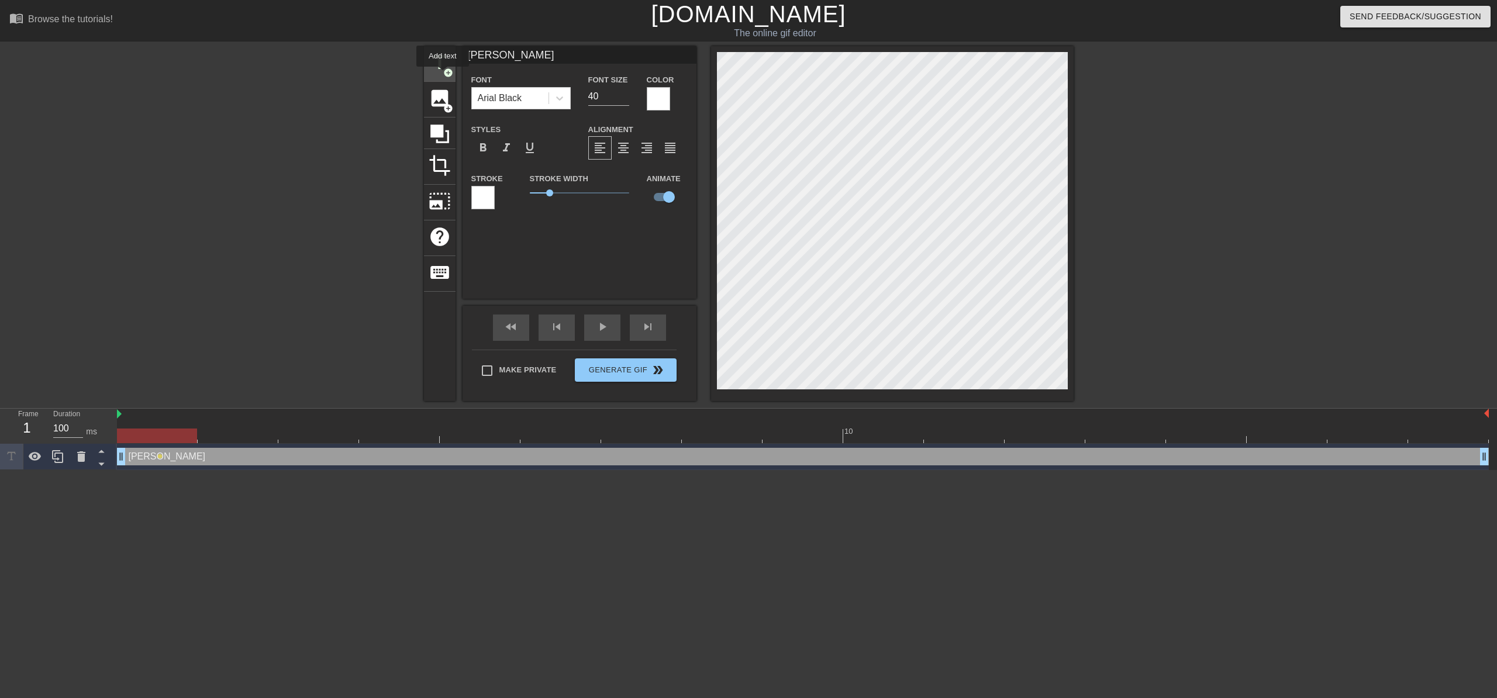
click at [444, 75] on span "add_circle" at bounding box center [448, 73] width 10 height 10
type input "New text 1"
checkbox input "false"
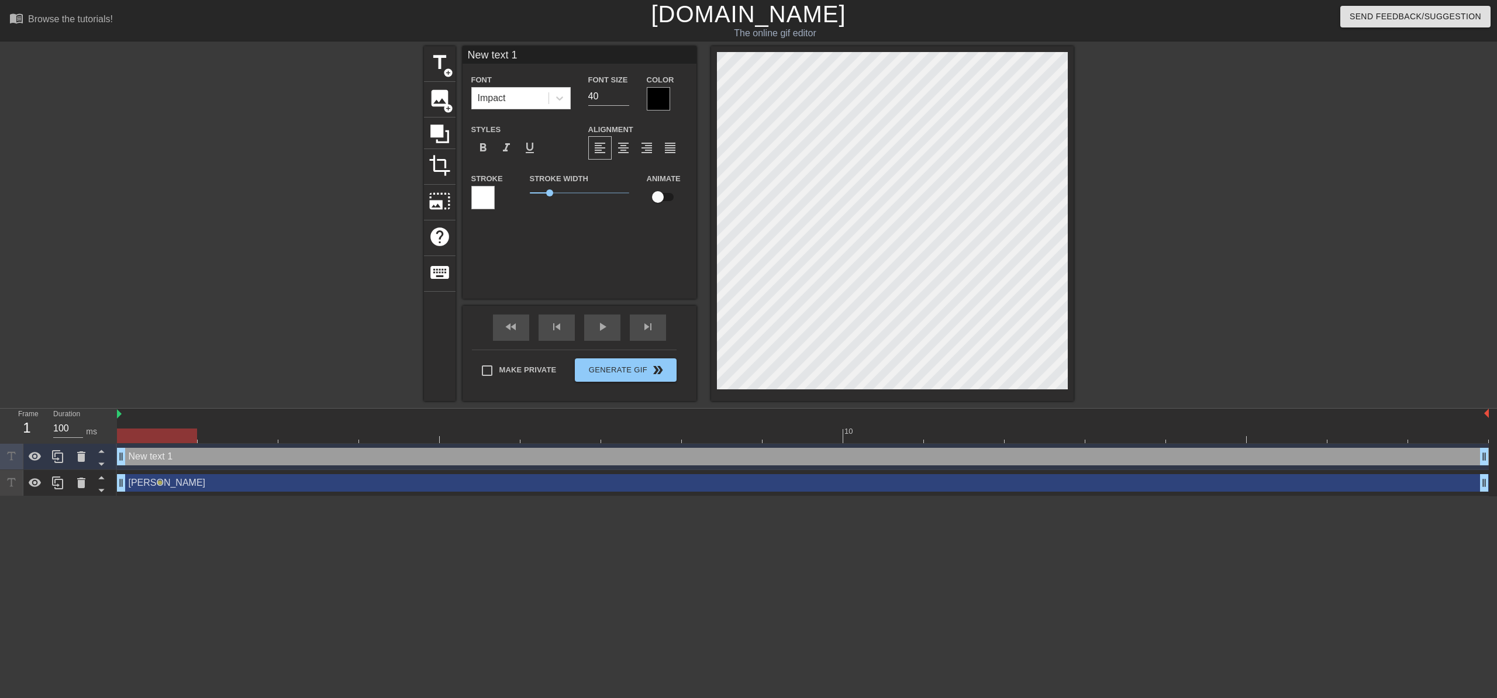
scroll to position [2, 2]
type input "e"
type textarea "e"
type input "ex"
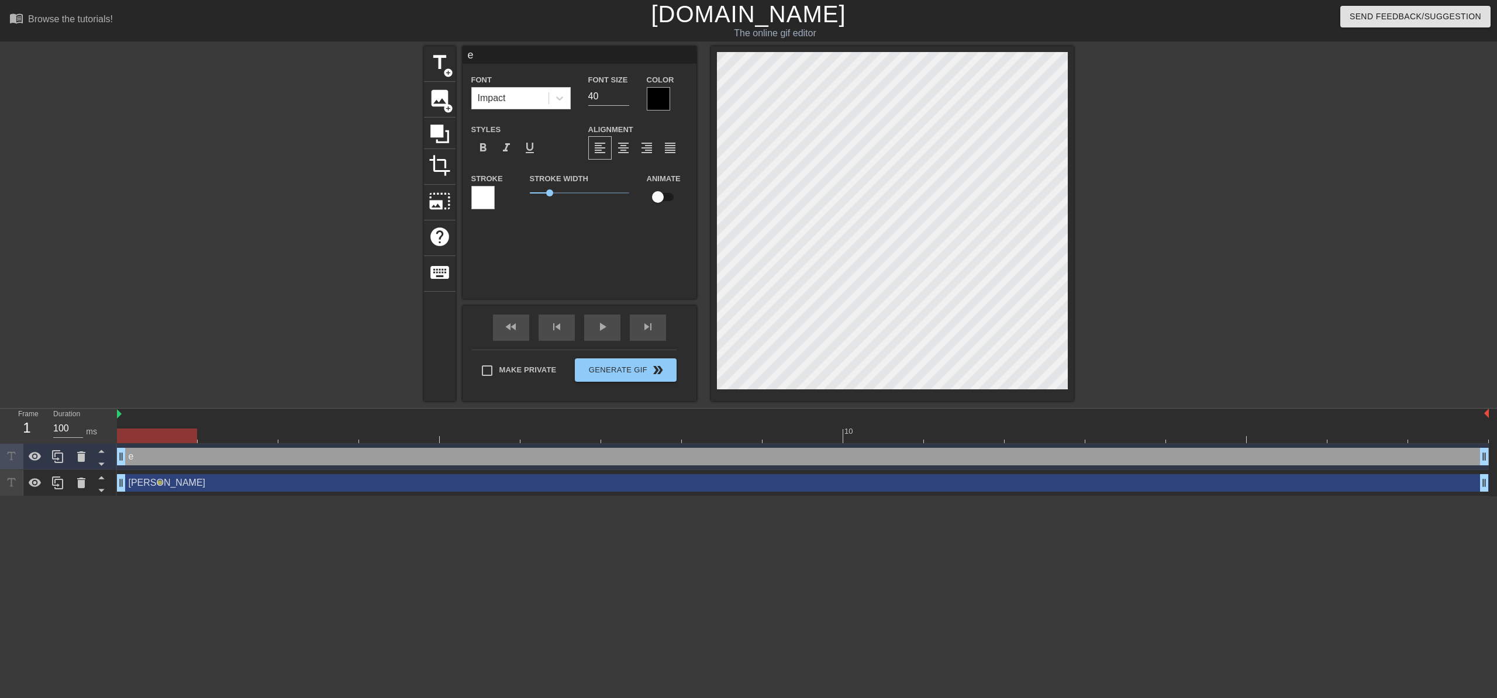
type textarea "ex"
type input "exc"
type textarea "exc"
type input "excu"
type textarea "excu"
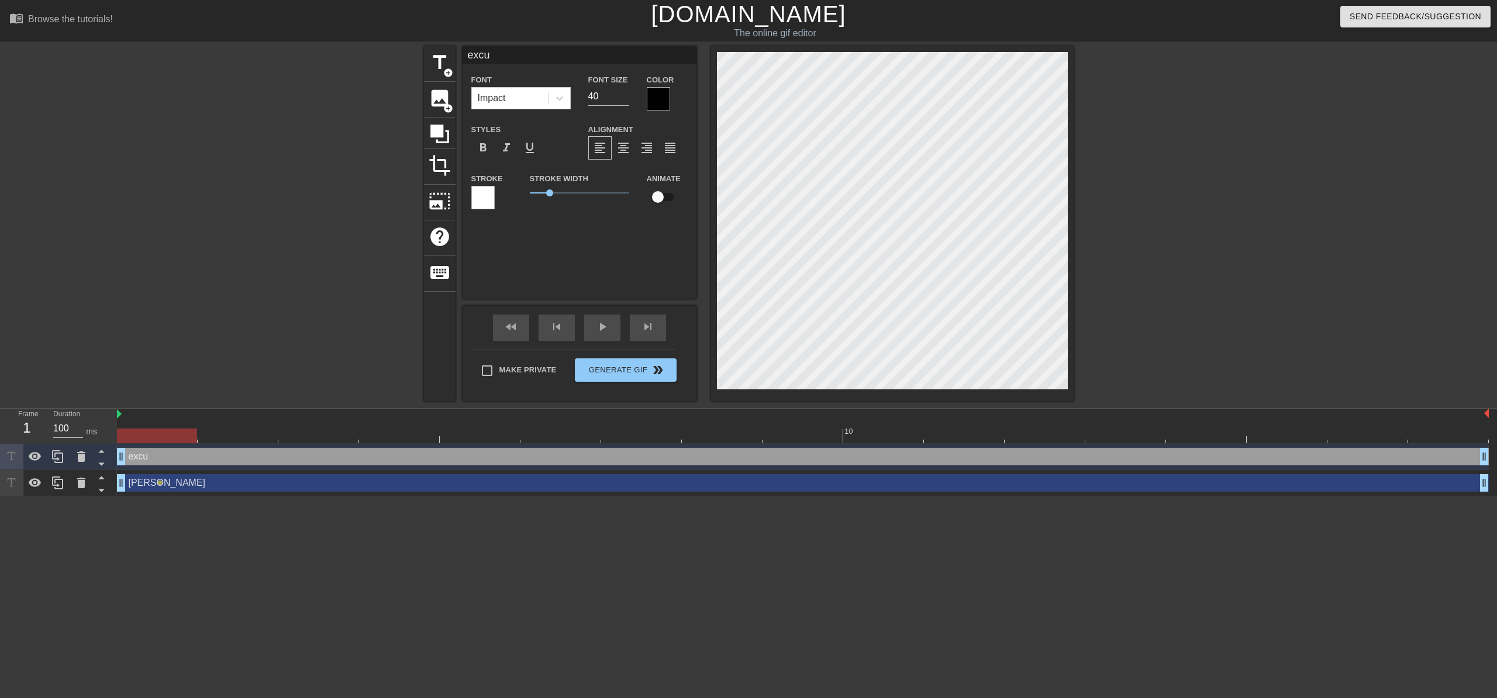
type input "excus"
type textarea "excus"
type input "excuse"
type textarea "excuse"
type input "excuse"
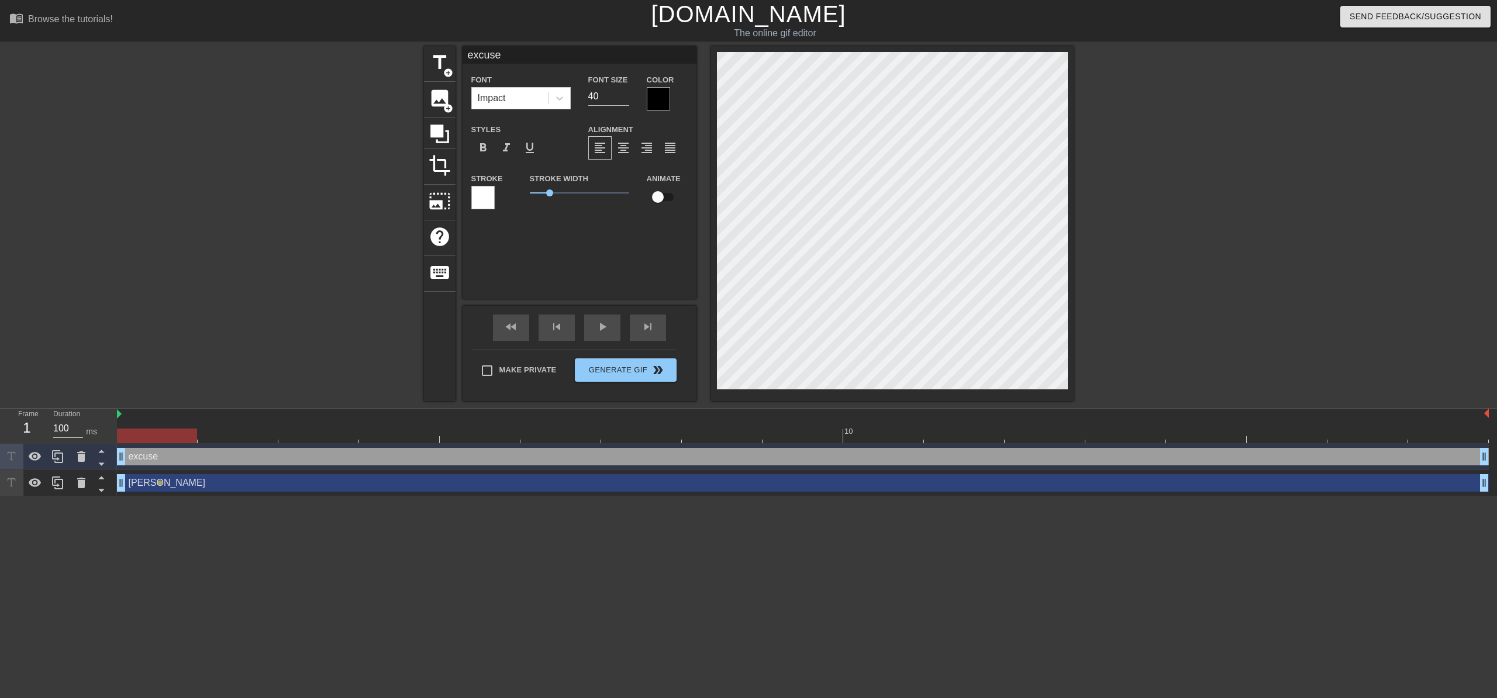
type textarea "excuse"
type input "excuse m"
type textarea "excuse m"
type input "excuse me"
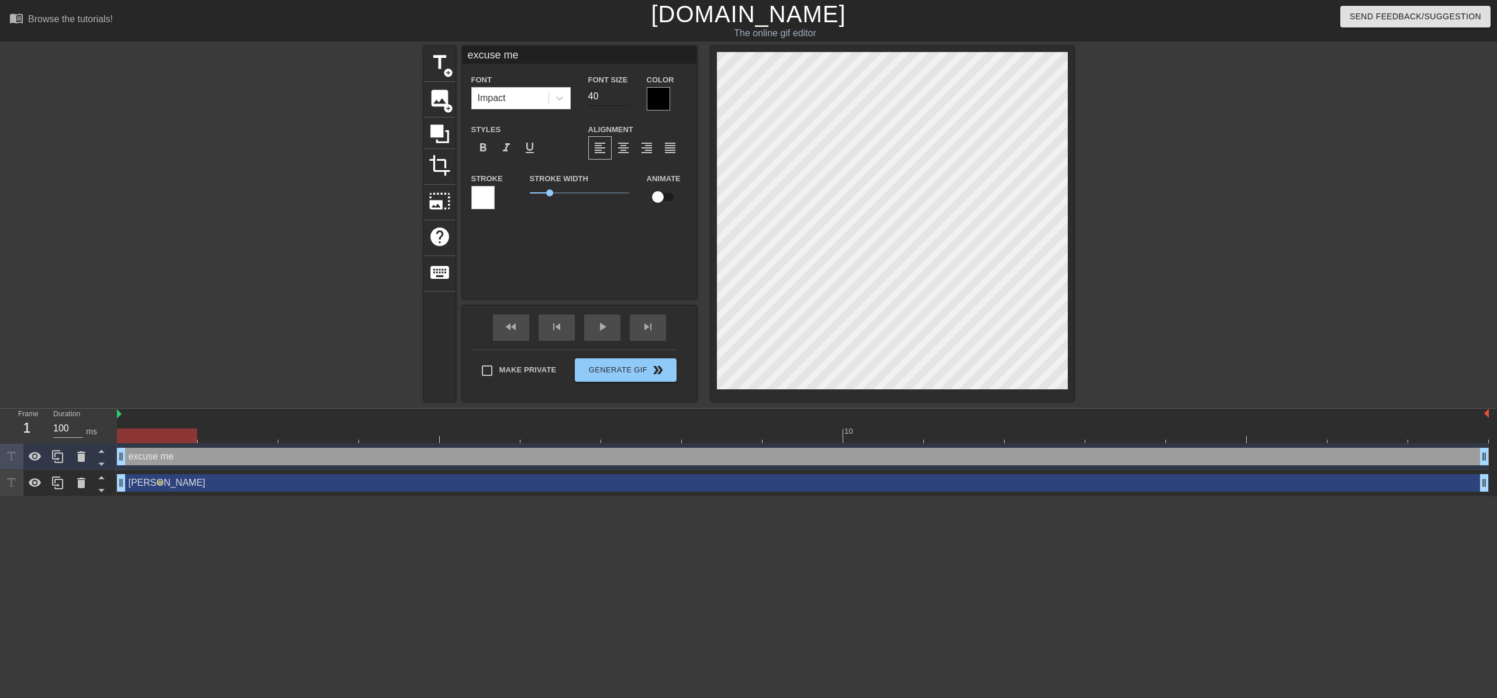
type textarea "excuse me"
click at [622, 99] on input "39" at bounding box center [608, 96] width 41 height 19
click at [622, 99] on input "38" at bounding box center [608, 96] width 41 height 19
click at [622, 99] on input "37" at bounding box center [608, 96] width 41 height 19
click at [622, 99] on input "36" at bounding box center [608, 96] width 41 height 19
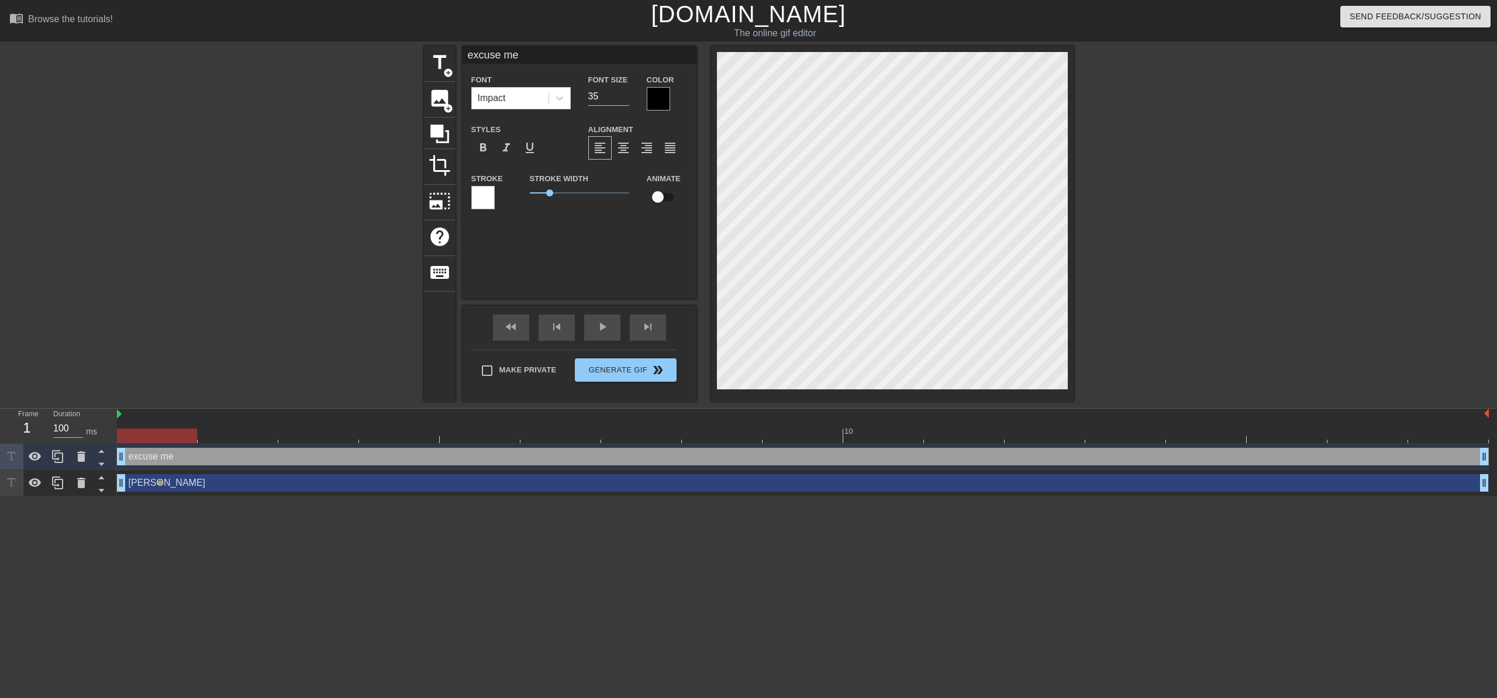
type input "35"
click at [622, 99] on input "35" at bounding box center [608, 96] width 41 height 19
click at [654, 95] on div at bounding box center [658, 98] width 23 height 23
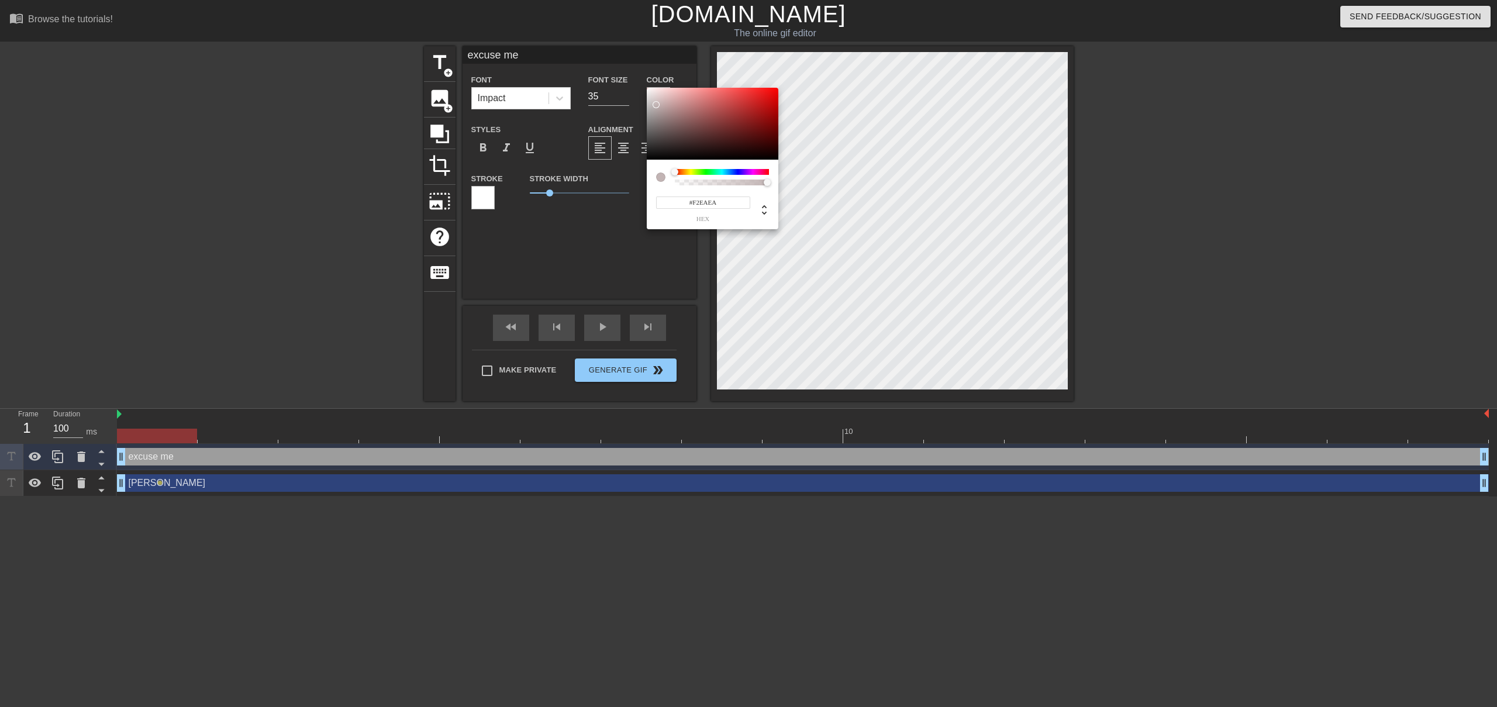
type input "#FFFFFF"
drag, startPoint x: 656, startPoint y: 105, endPoint x: 625, endPoint y: 49, distance: 63.9
click at [625, 49] on div "#FFFFFF hex" at bounding box center [748, 353] width 1497 height 707
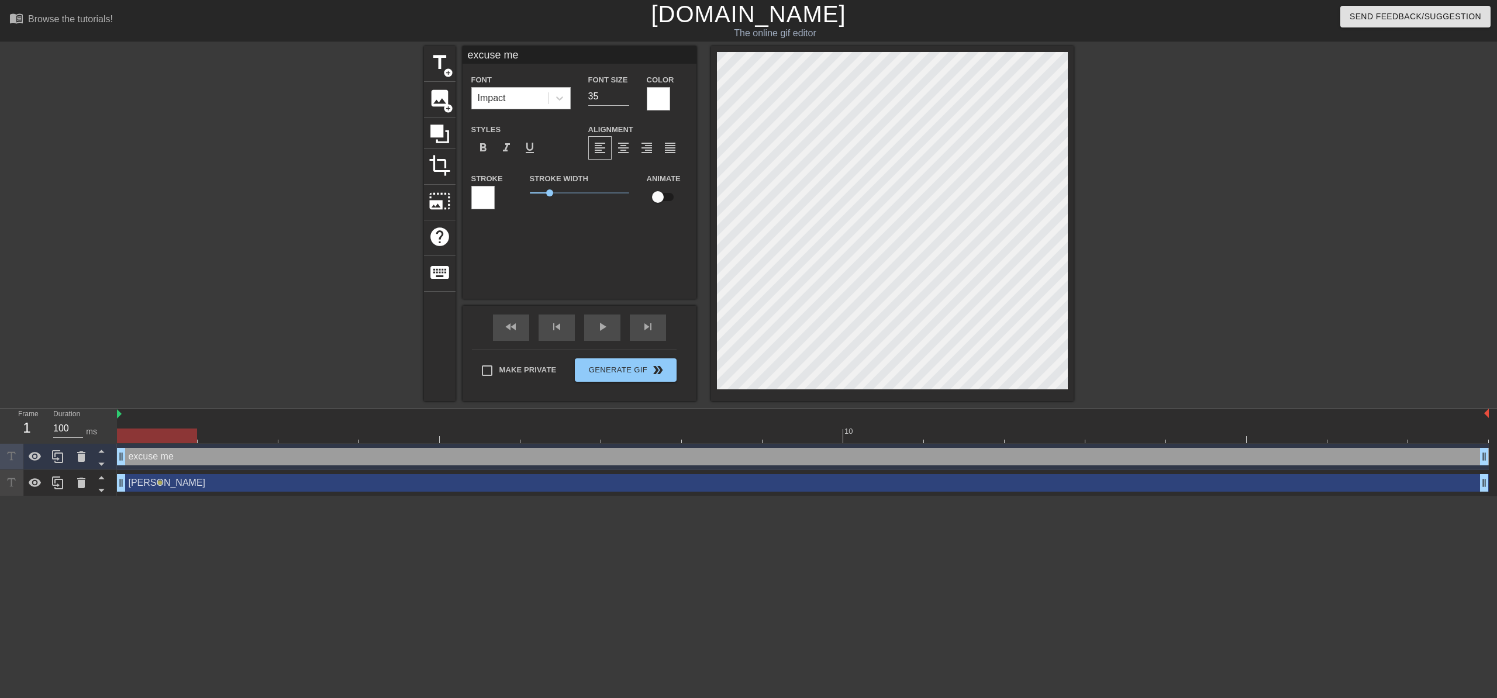
click at [538, 94] on div "Impact" at bounding box center [510, 98] width 77 height 21
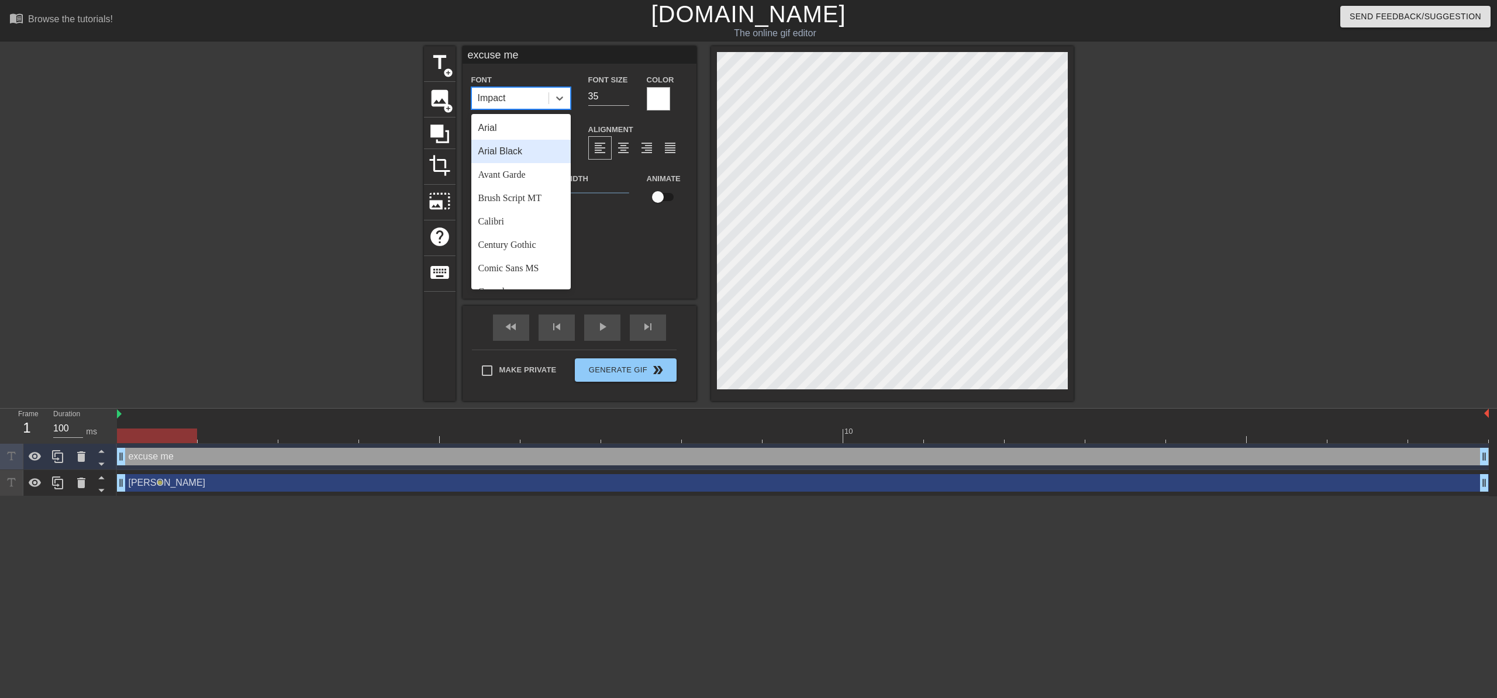
click at [530, 153] on div "Arial Black" at bounding box center [520, 151] width 99 height 23
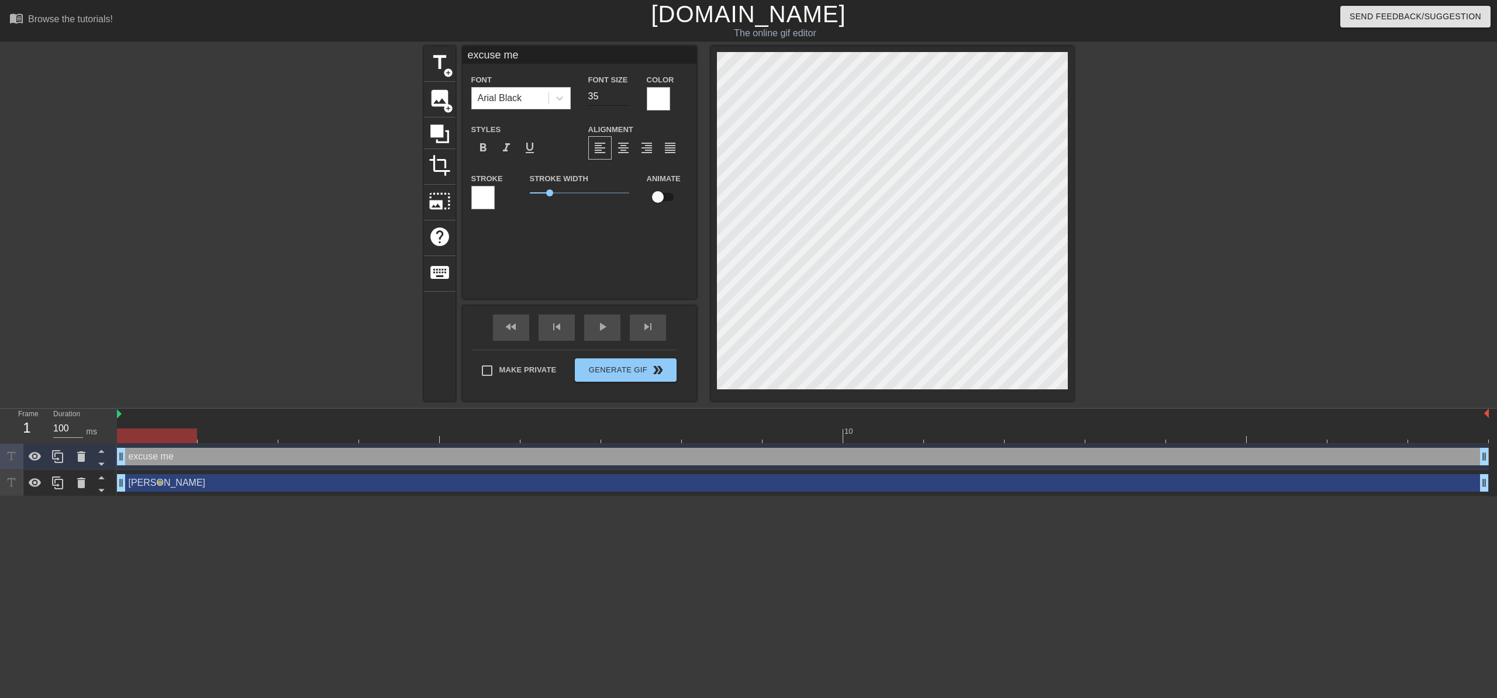
click at [619, 95] on input "35" at bounding box center [608, 96] width 41 height 19
click at [625, 97] on input "34" at bounding box center [608, 96] width 41 height 19
click at [625, 97] on input "33" at bounding box center [608, 96] width 41 height 19
click at [625, 97] on input "32" at bounding box center [608, 96] width 41 height 19
click at [625, 97] on input "31" at bounding box center [608, 96] width 41 height 19
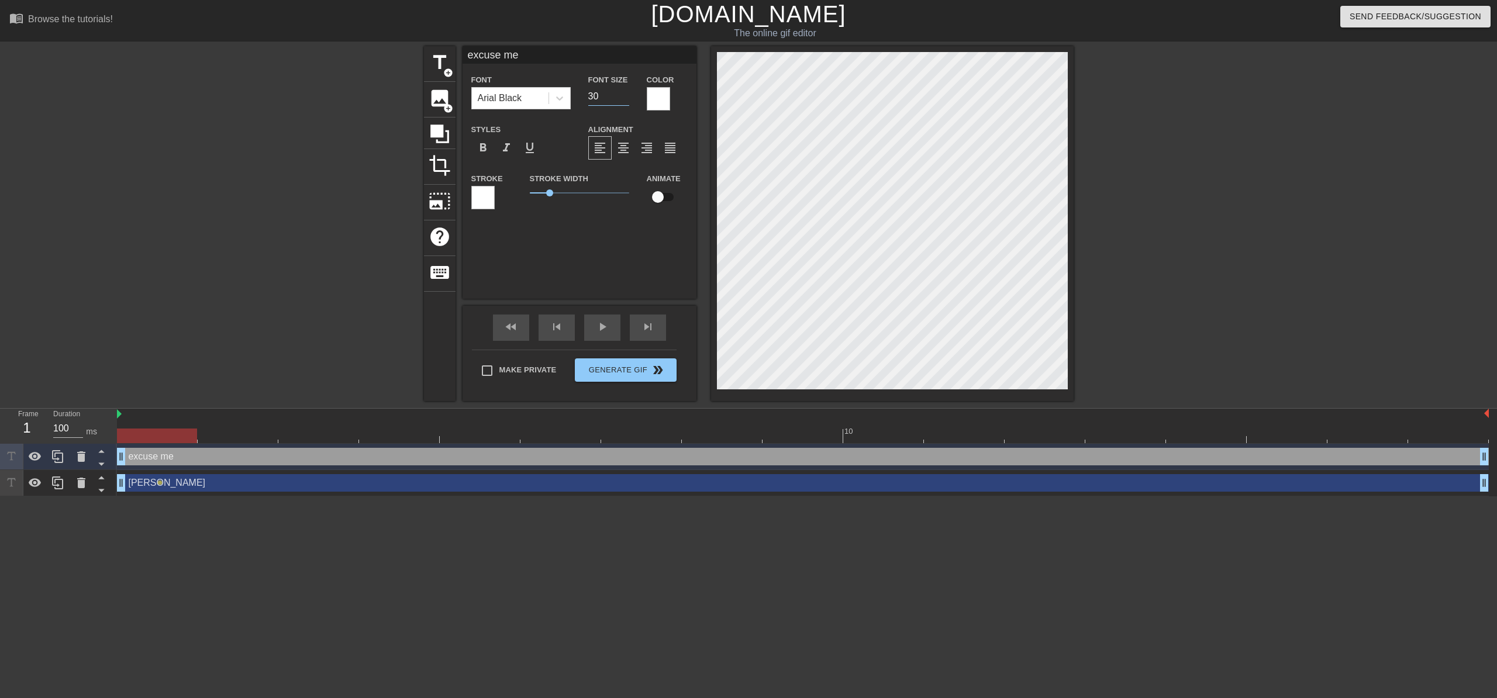
click at [625, 97] on input "30" at bounding box center [608, 96] width 41 height 19
click at [625, 97] on input "29" at bounding box center [608, 96] width 41 height 19
type input "28"
click at [625, 97] on input "28" at bounding box center [608, 96] width 41 height 19
click at [666, 195] on input "checkbox" at bounding box center [658, 197] width 67 height 22
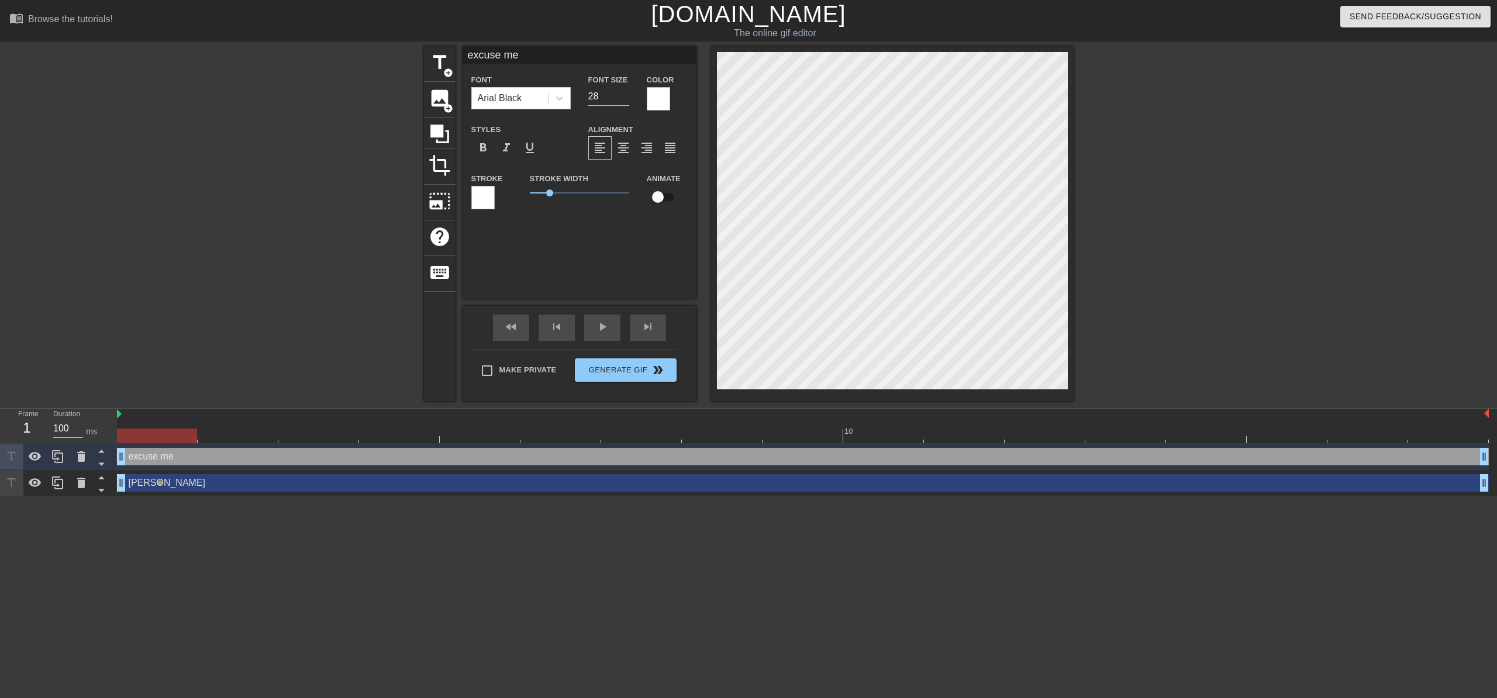
checkbox input "true"
type input "SARAH"
type input "40"
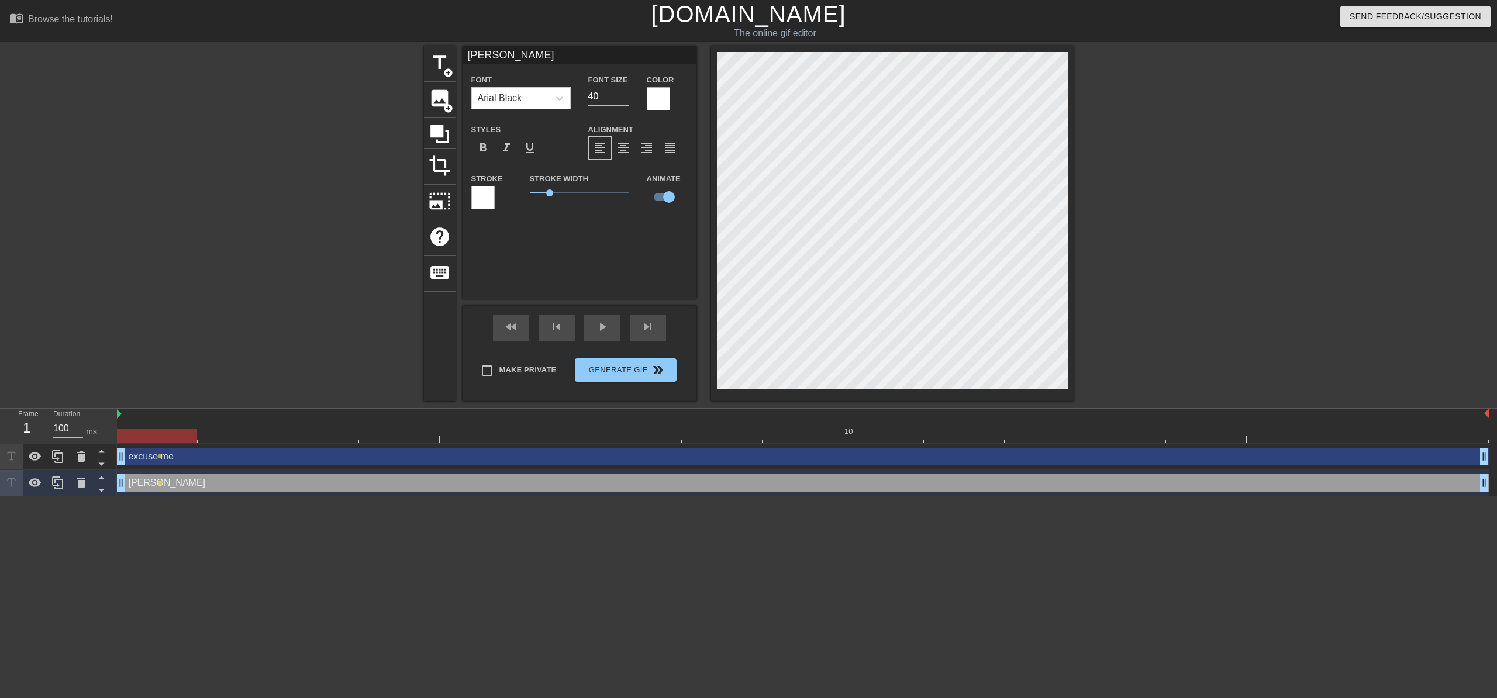
type input "excuse me"
type input "28"
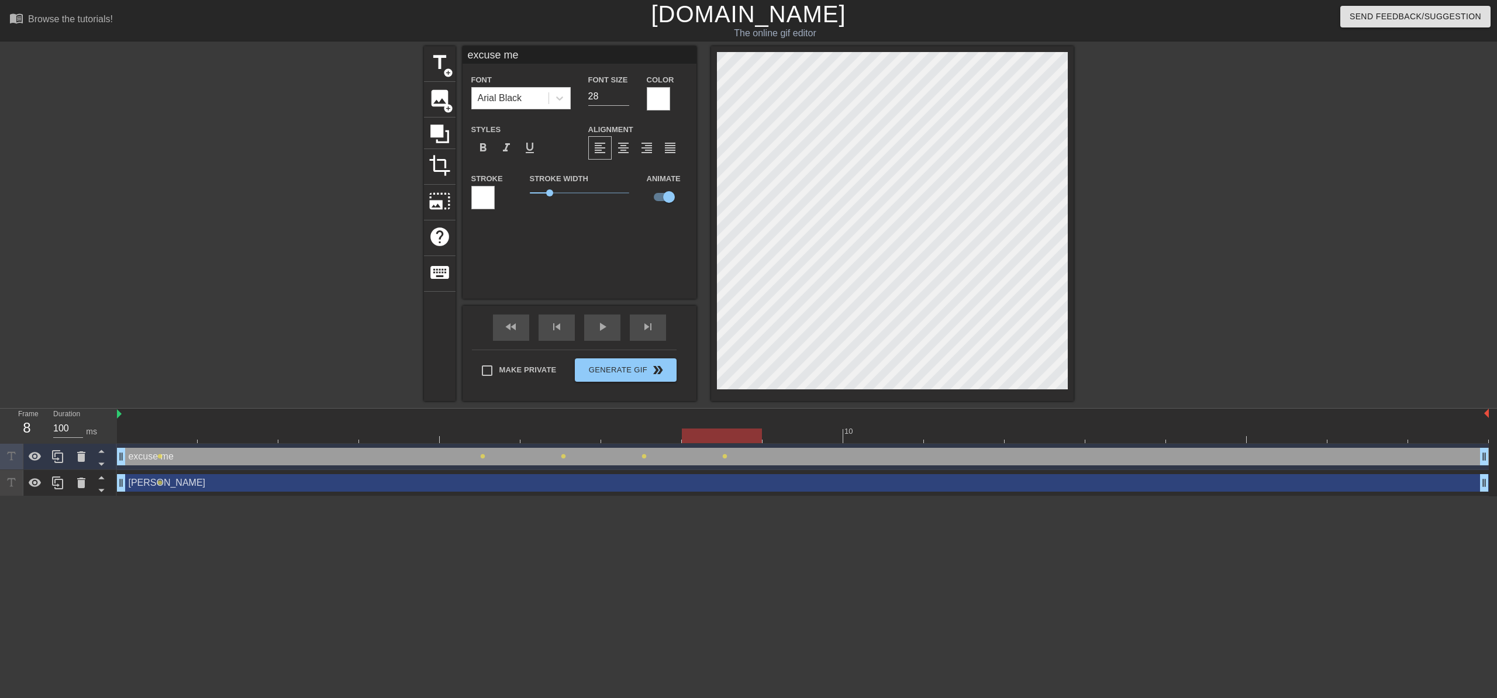
type input "SARAH"
type input "40"
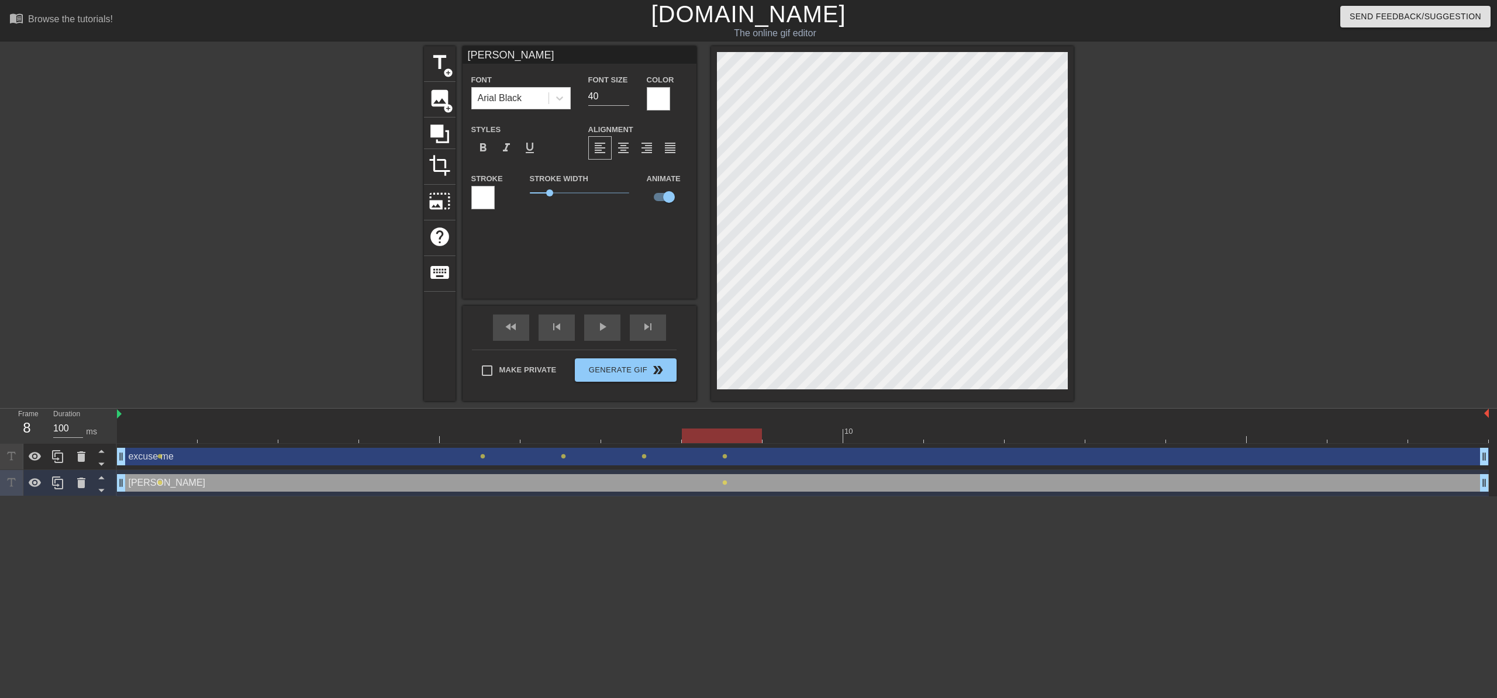
type input "excuse me"
type input "28"
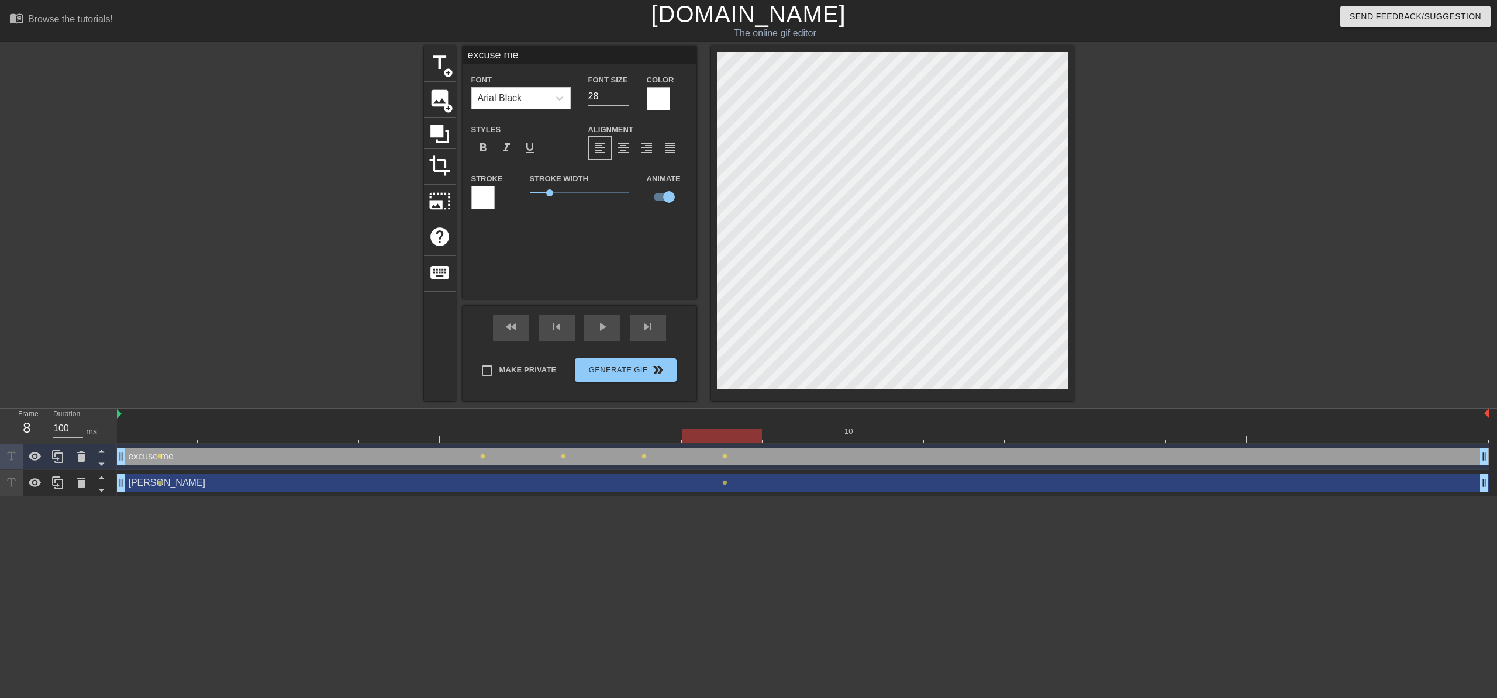
scroll to position [2, 4]
type input "F"
type textarea "F"
type input "FU"
type textarea "FU"
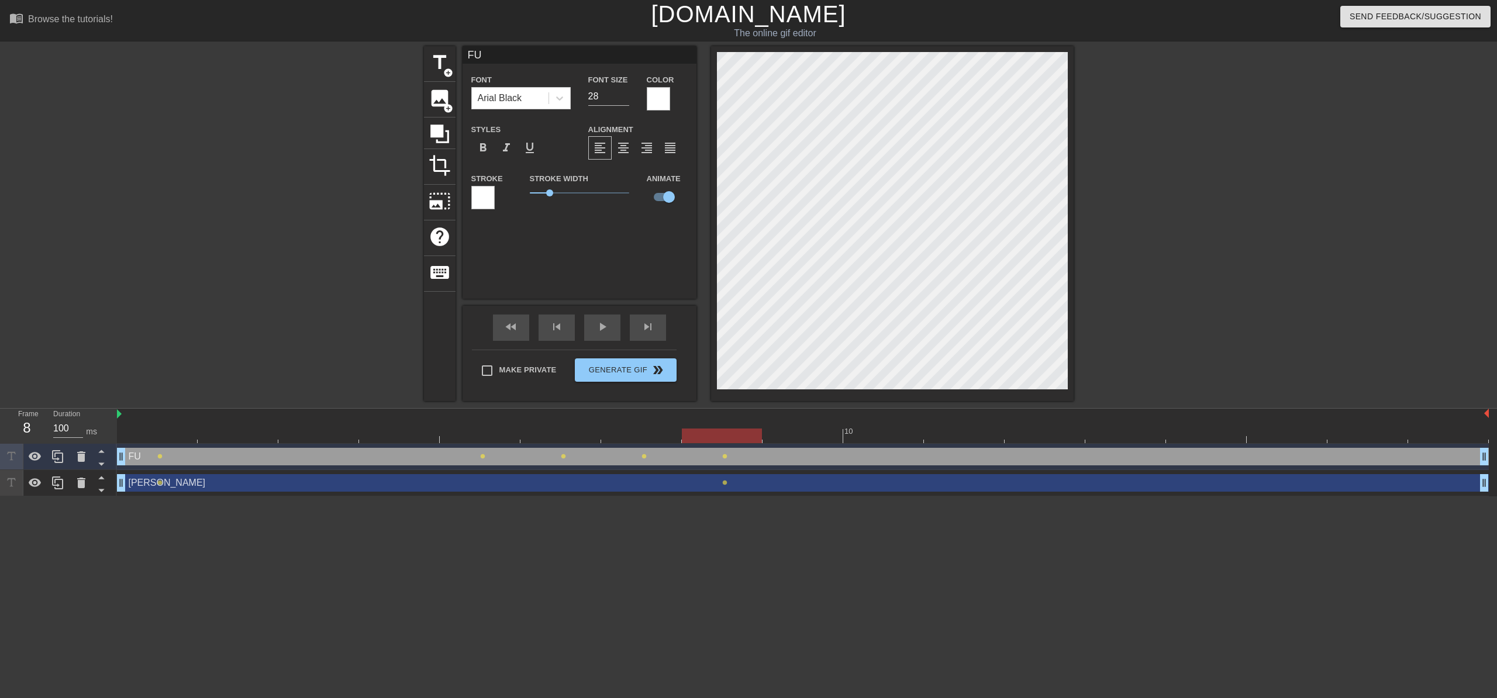
type input "FUC"
type textarea "FUC"
type input "FUCK"
type textarea "FUCK"
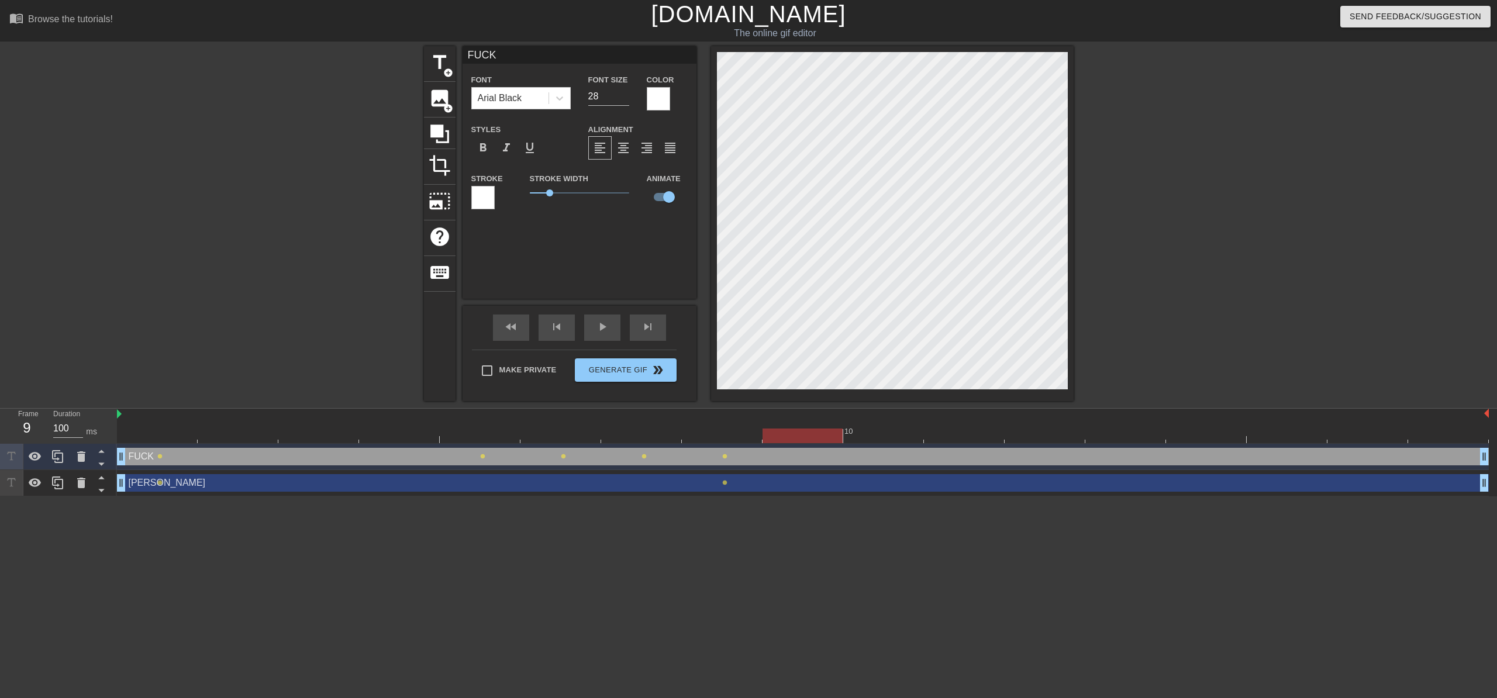
type input "SARAH"
type input "40"
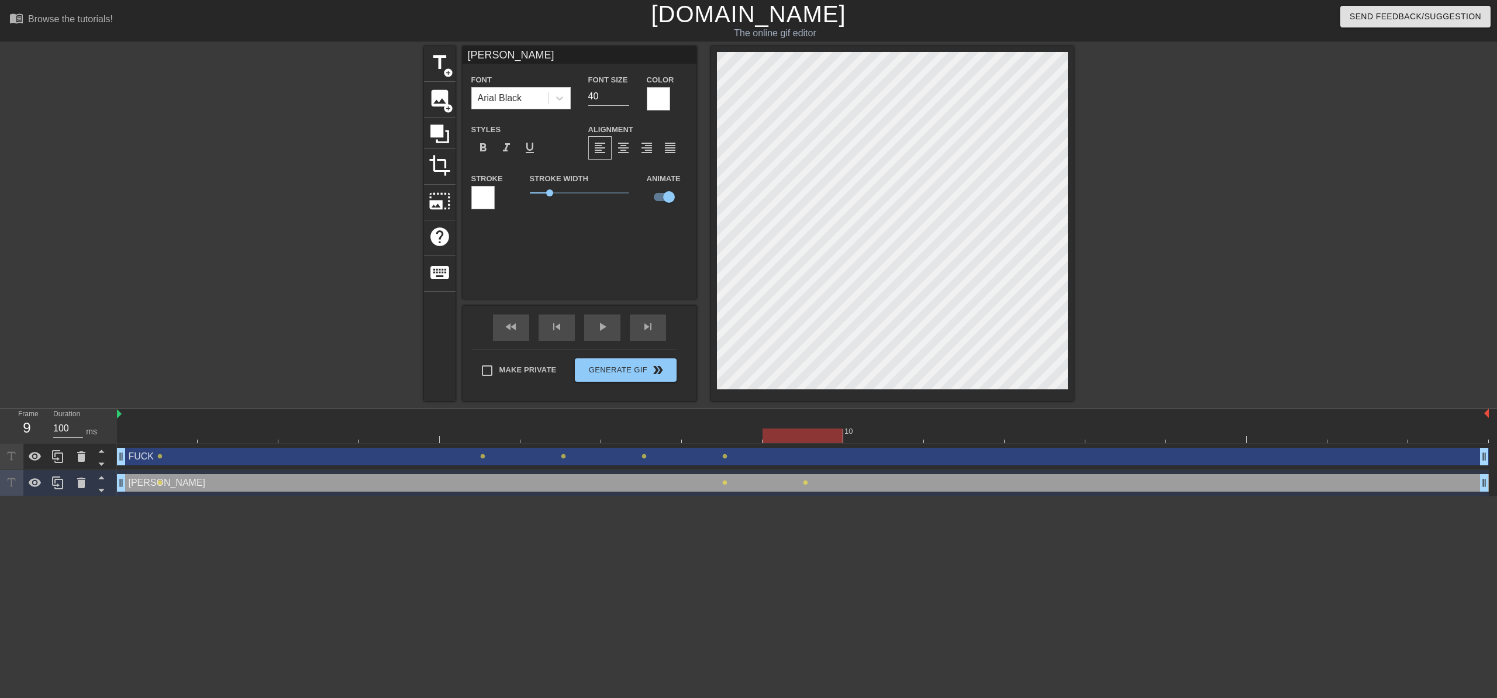
type input "FUCK"
type input "28"
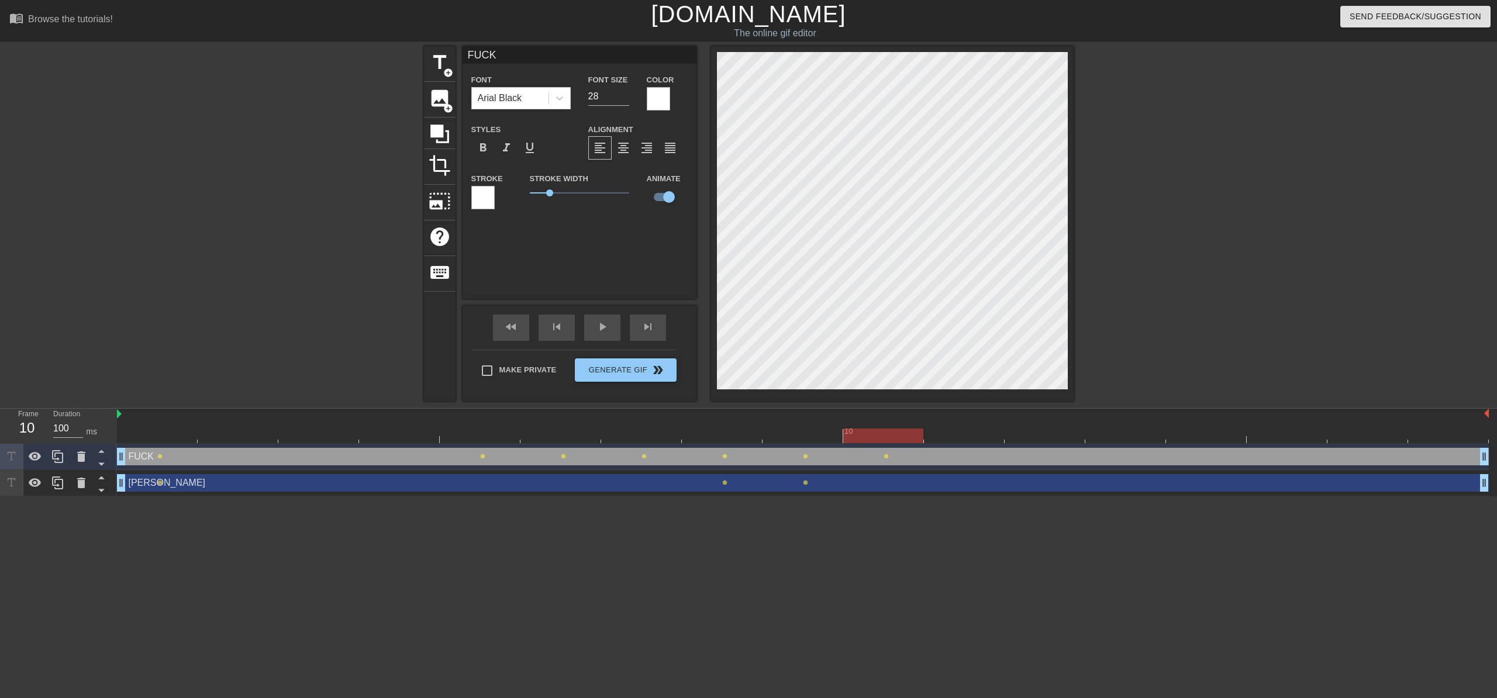
click at [701, 91] on div "title add_circle image add_circle crop photo_size_select_large help keyboard FU…" at bounding box center [749, 223] width 650 height 355
type input "SARAH"
type input "40"
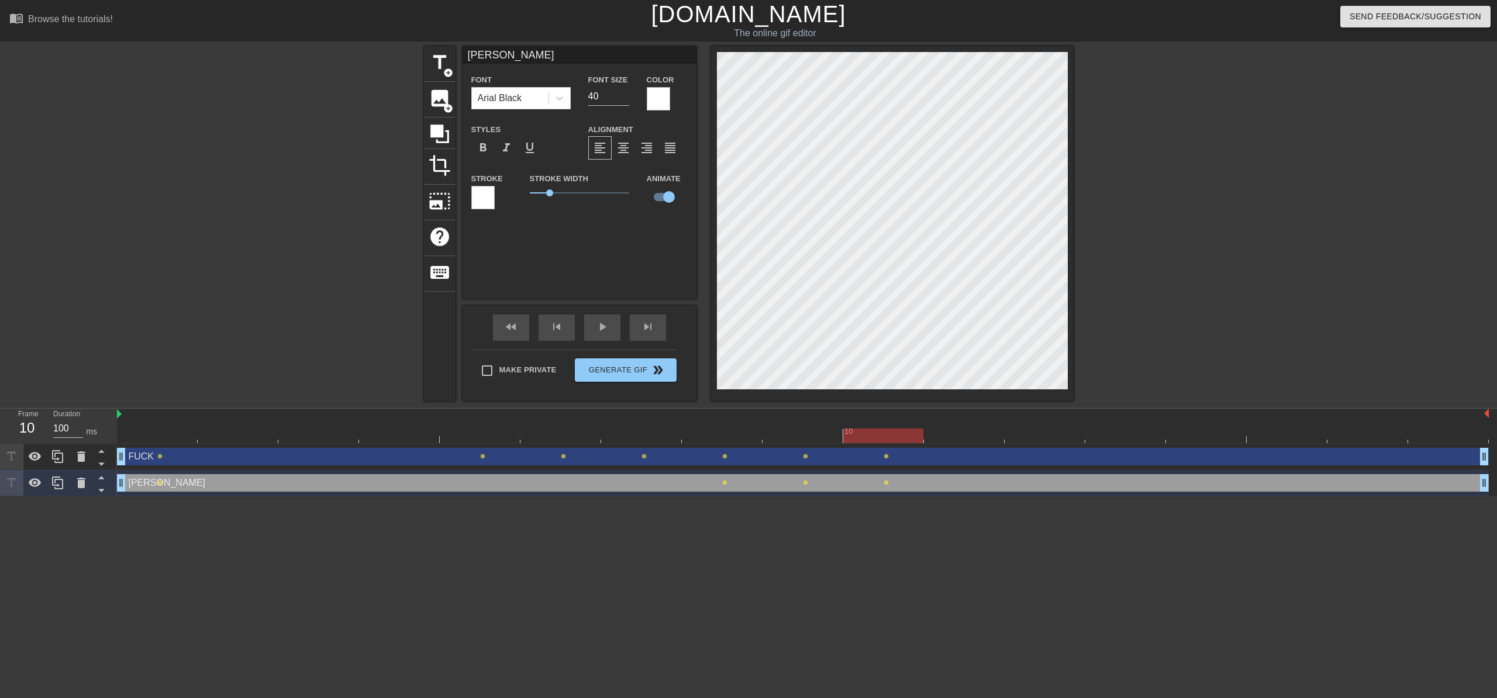
click at [678, 275] on div "title add_circle image add_circle crop photo_size_select_large help keyboard SA…" at bounding box center [749, 223] width 650 height 355
click at [450, 65] on div "title add_circle" at bounding box center [440, 64] width 32 height 36
type input "New text 2"
checkbox input "false"
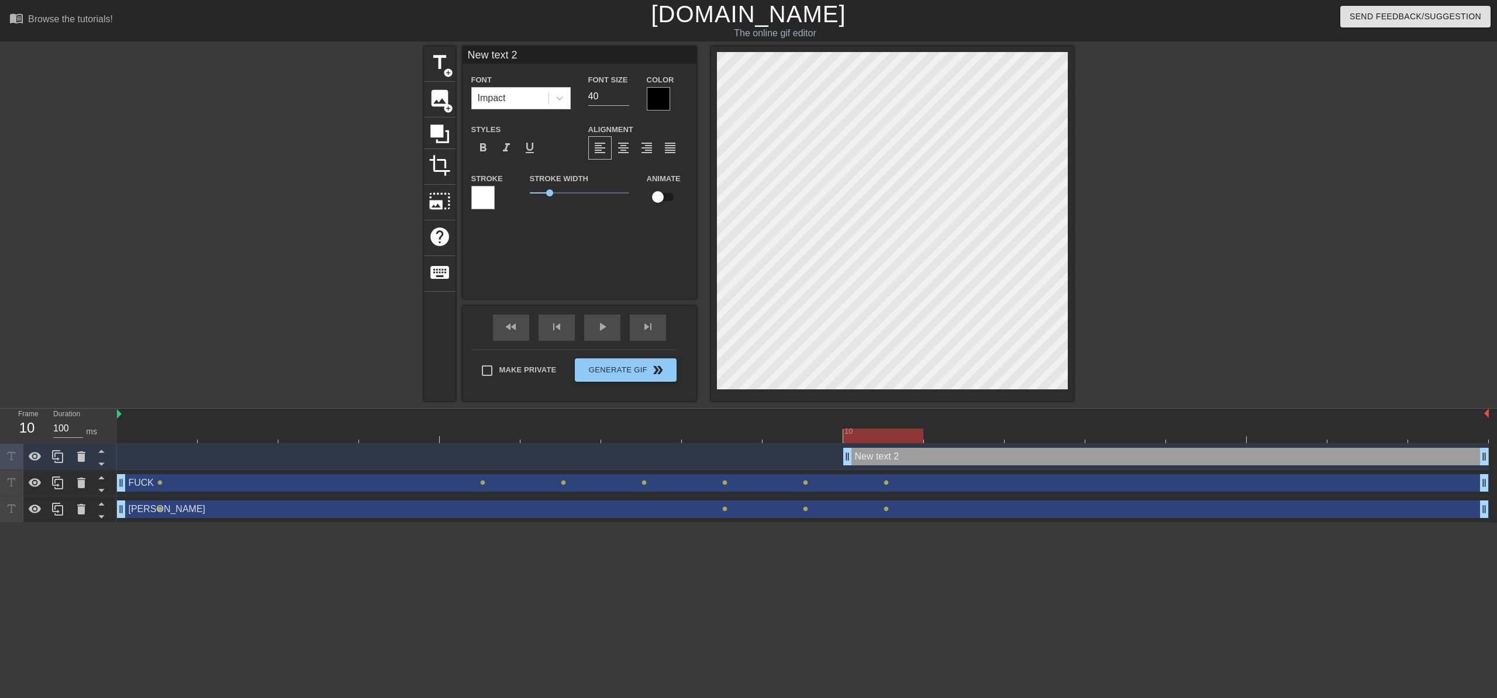
scroll to position [2, 2]
type input "D"
type textarea "D"
type input "Do"
type textarea "Do"
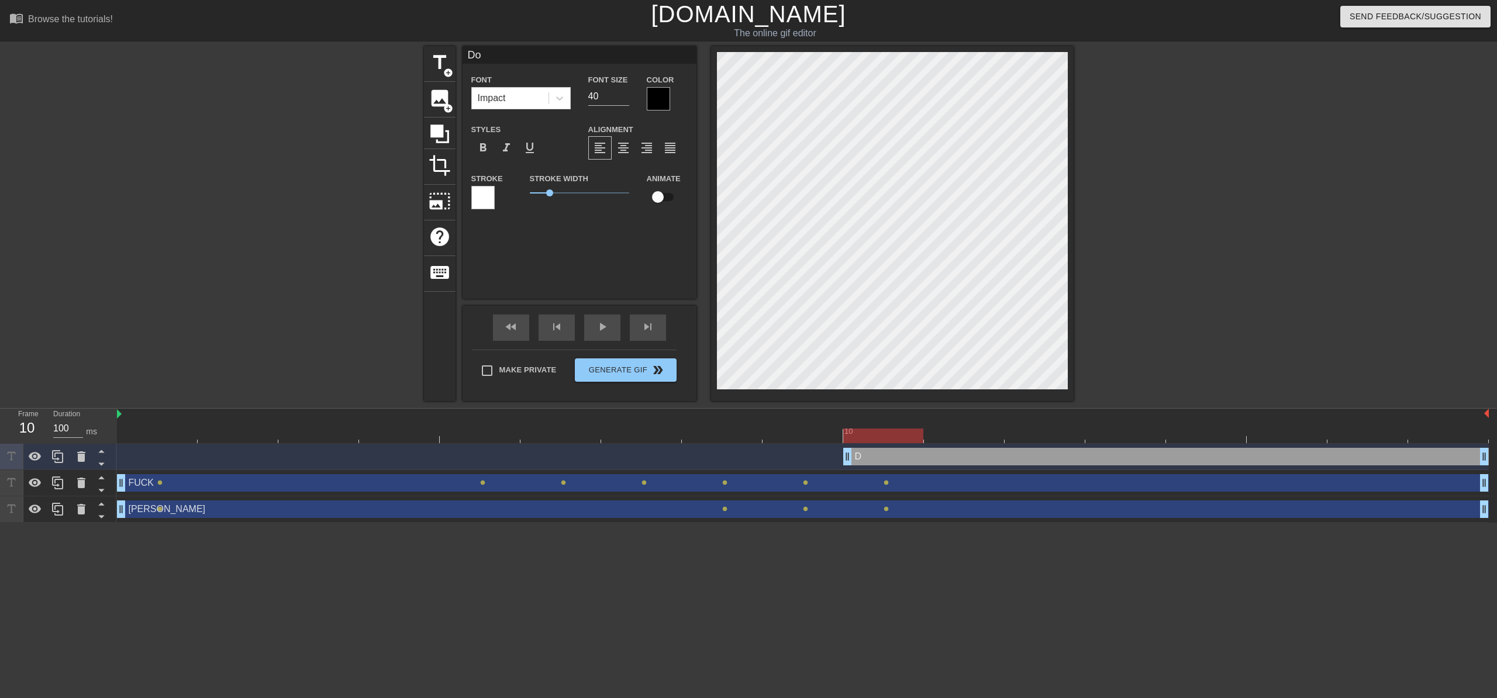
type input "Doc"
type textarea "Doc"
type input "Doct"
type textarea "Doct"
type input "Docto"
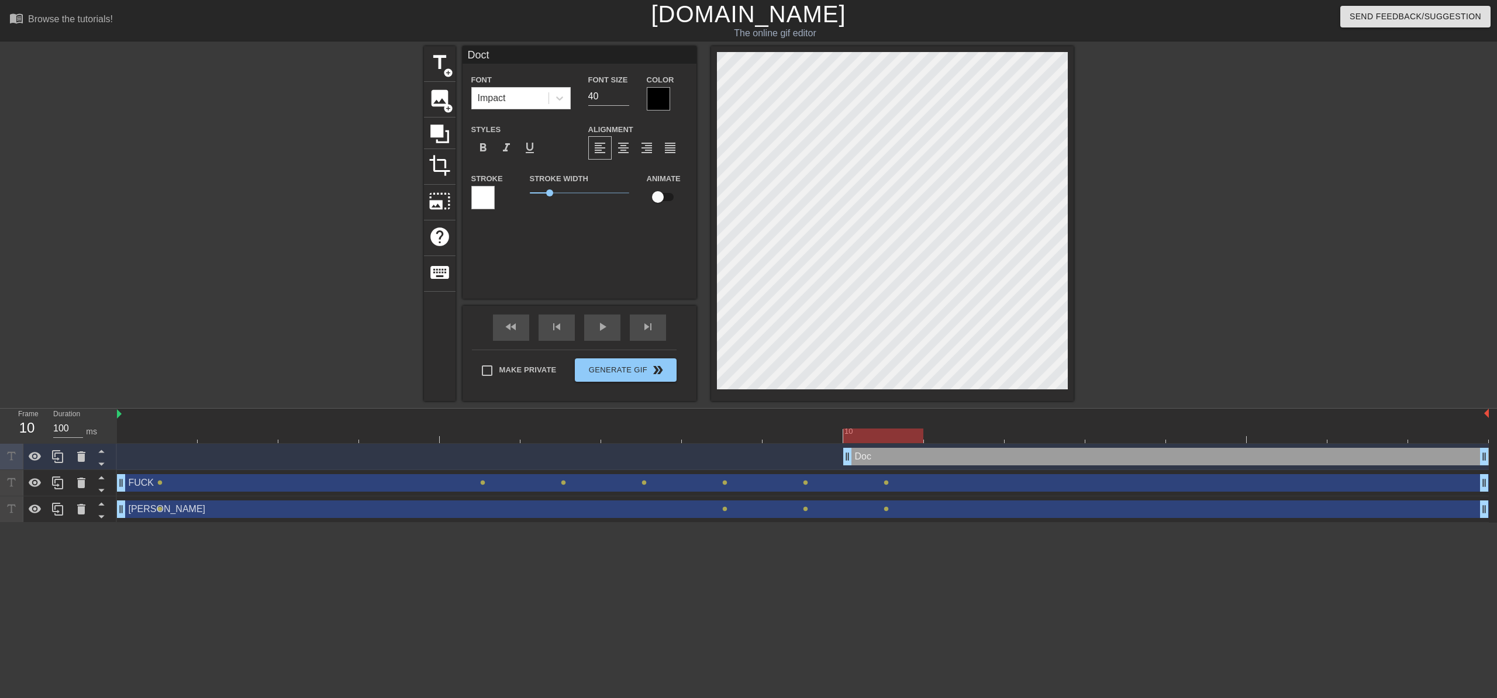
type textarea "Docto"
type input "Doctos"
type textarea "Doctos"
type input "Docto"
type textarea "Docto"
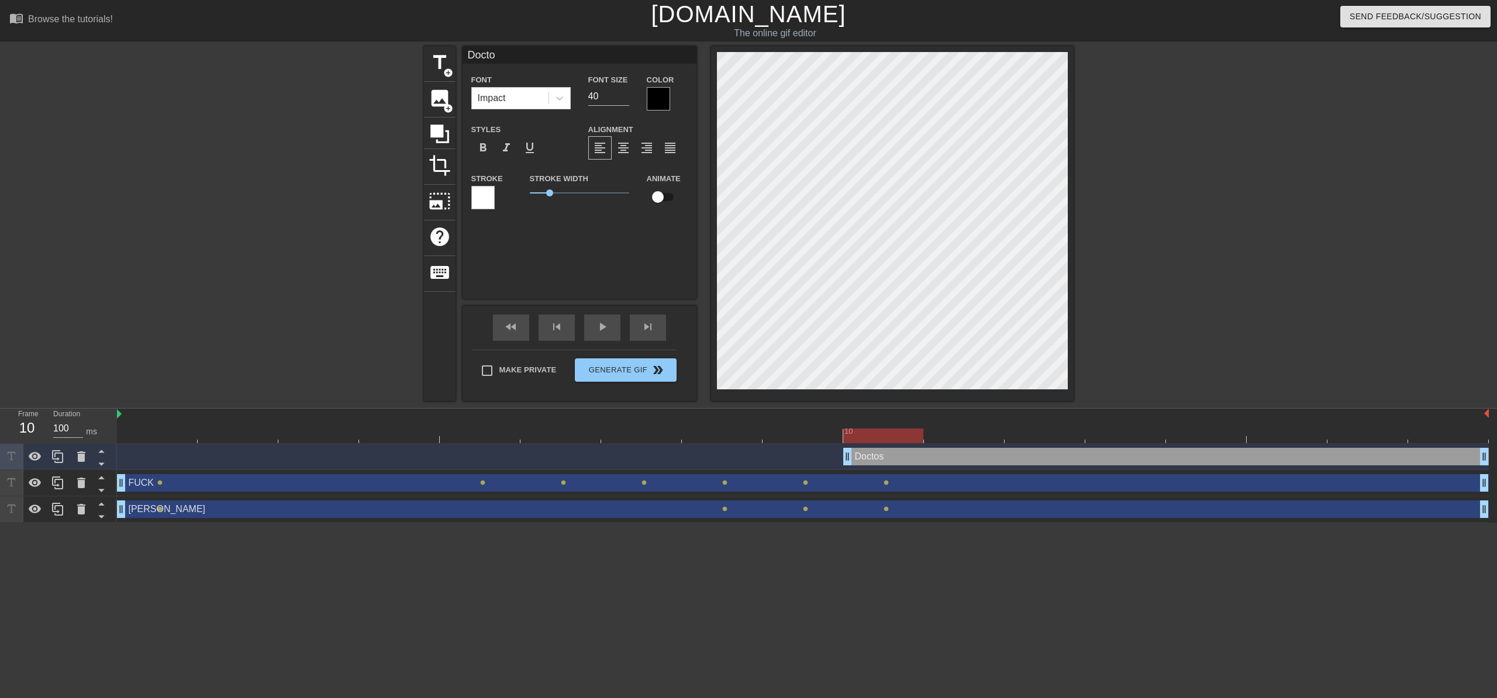
type input "Doctor"
type textarea "Doctor"
type input "Doctors"
type textarea "Doctors"
click at [656, 105] on div at bounding box center [658, 98] width 23 height 23
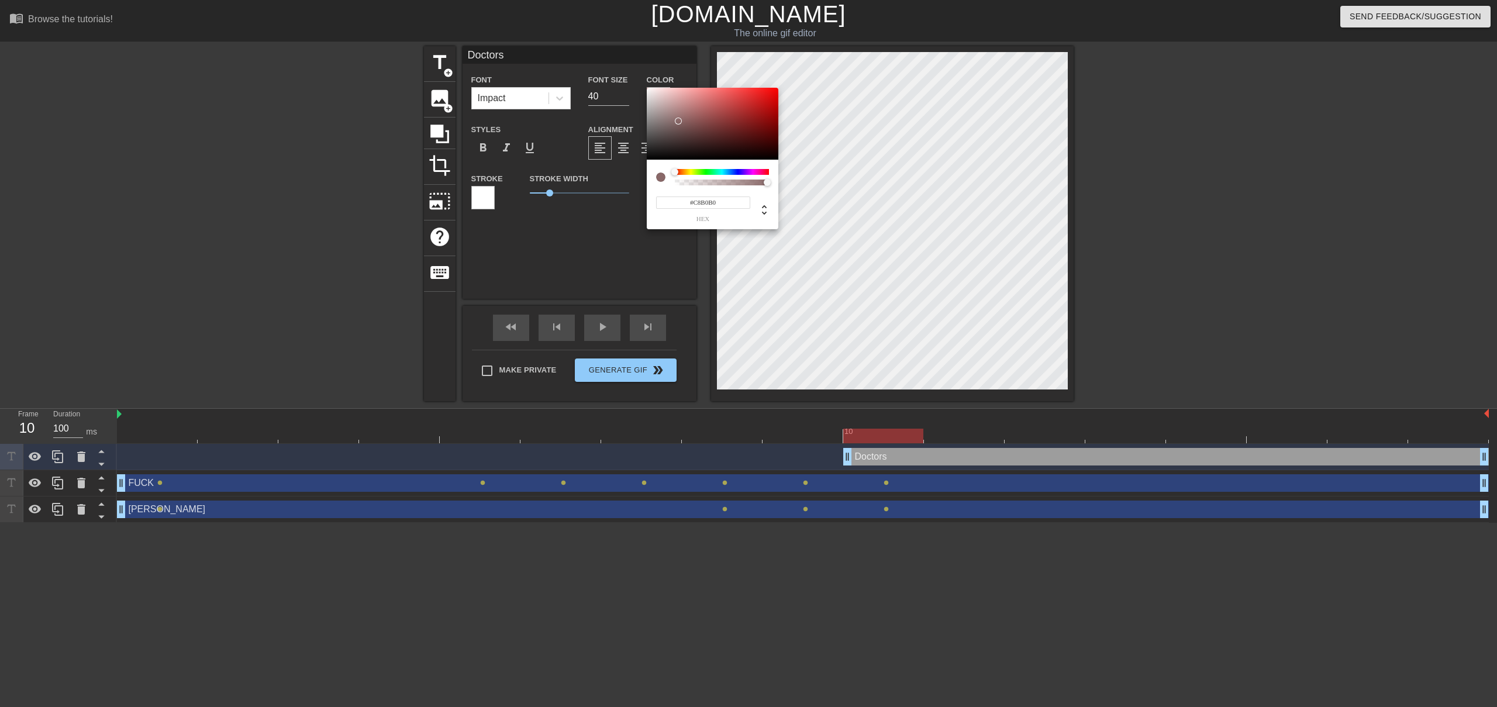
type input "#FFFFFF"
drag, startPoint x: 667, startPoint y: 107, endPoint x: 592, endPoint y: 53, distance: 92.2
click at [595, 56] on div "#FFFFFF hex" at bounding box center [748, 353] width 1497 height 707
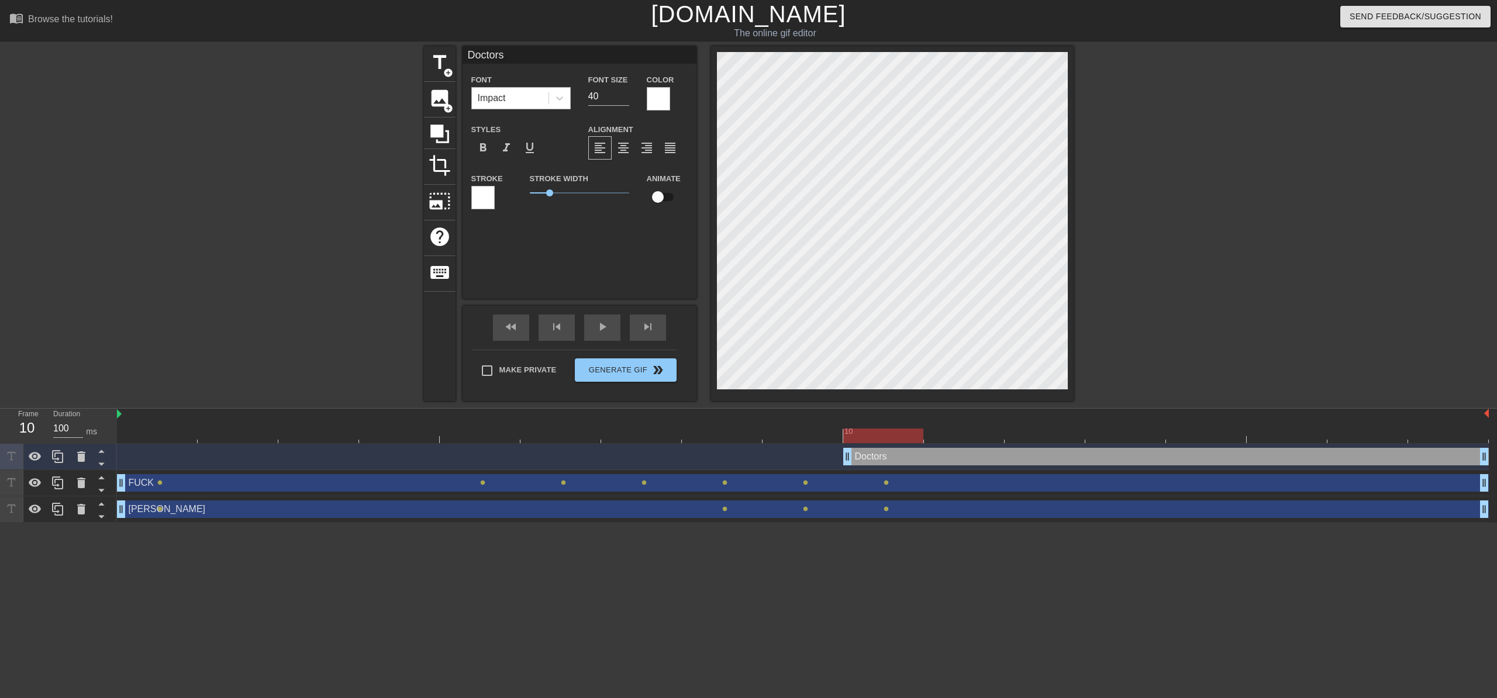
click at [546, 92] on div "Impact" at bounding box center [510, 98] width 77 height 21
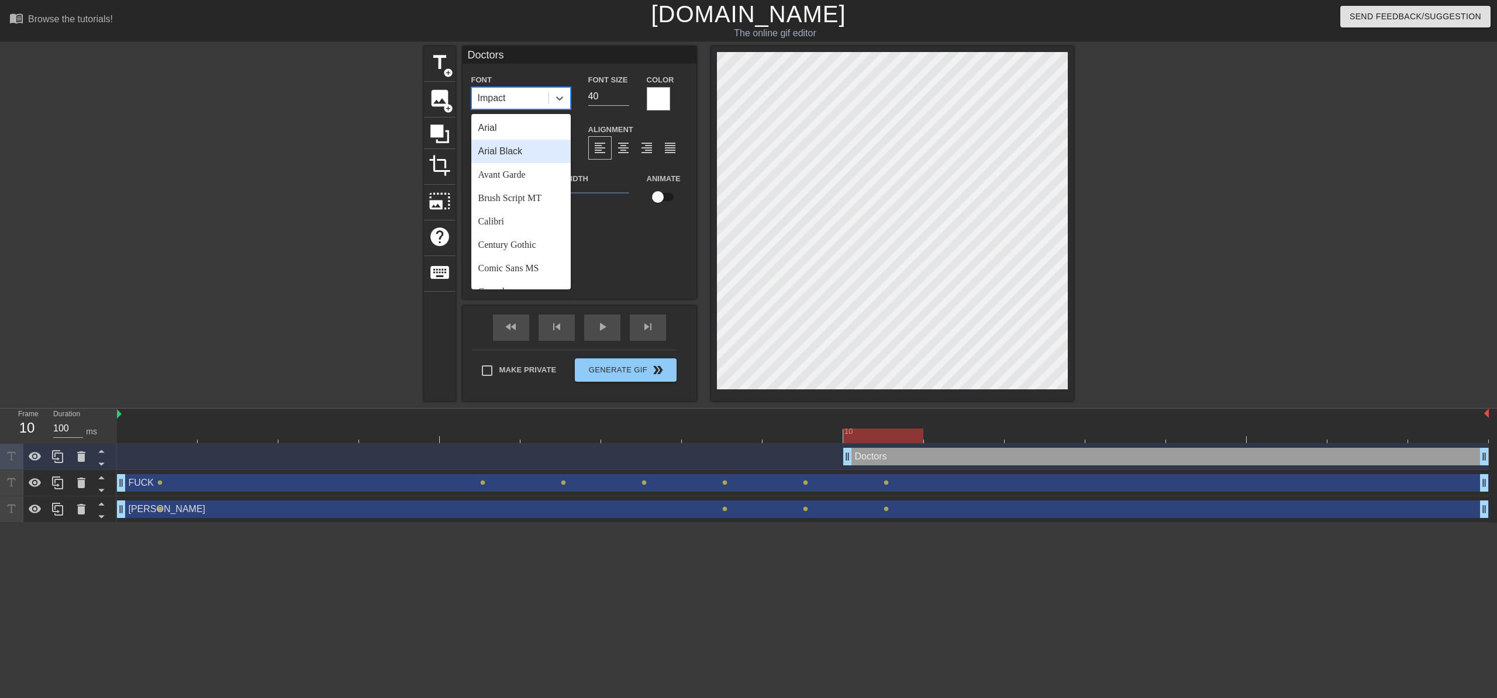
click at [526, 149] on div "Arial Black" at bounding box center [520, 151] width 99 height 23
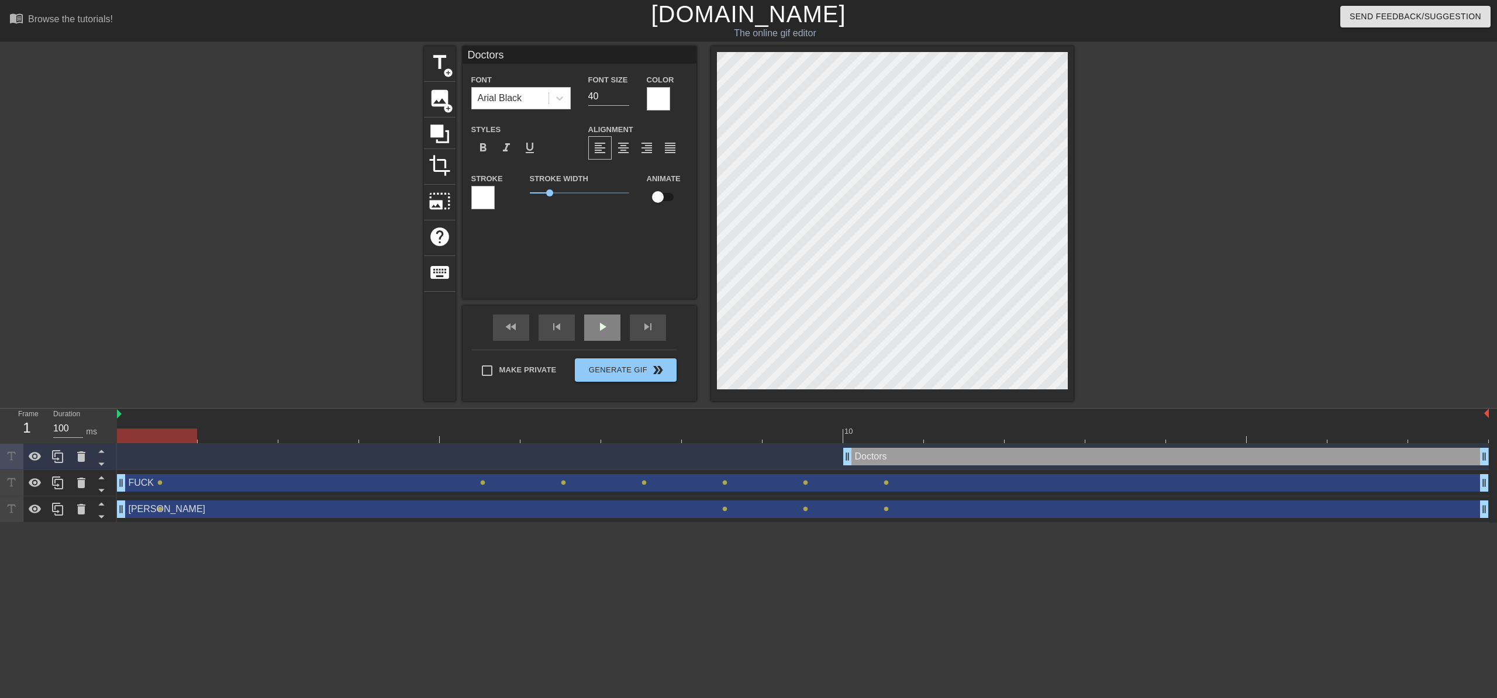
click at [605, 329] on span "play_arrow" at bounding box center [602, 327] width 14 height 14
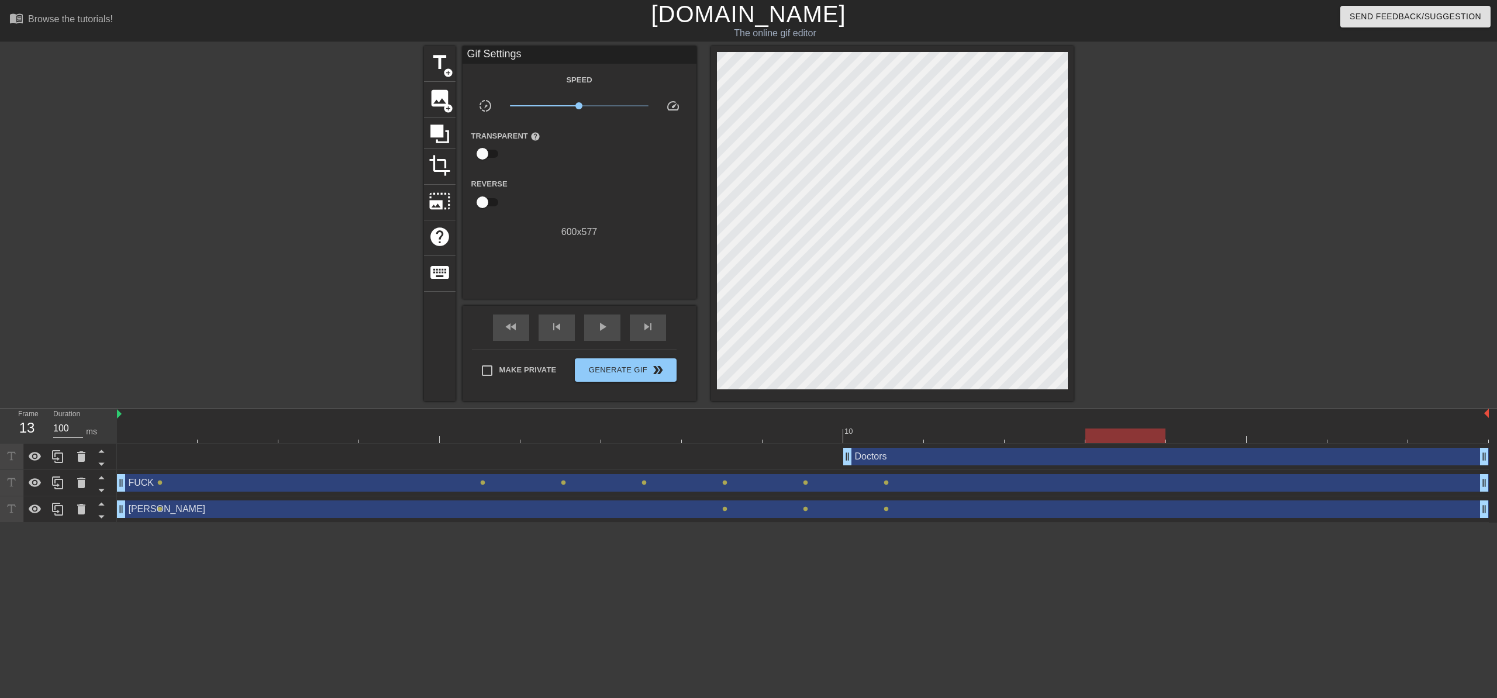
click at [137, 459] on div "Doctors drag_handle drag_handle" at bounding box center [803, 457] width 1372 height 18
drag, startPoint x: 1110, startPoint y: 434, endPoint x: 150, endPoint y: 387, distance: 961.0
click at [152, 390] on div "menu_book Browse the tutorials! Gifntext.com The online gif editor Send Feedbac…" at bounding box center [748, 261] width 1497 height 523
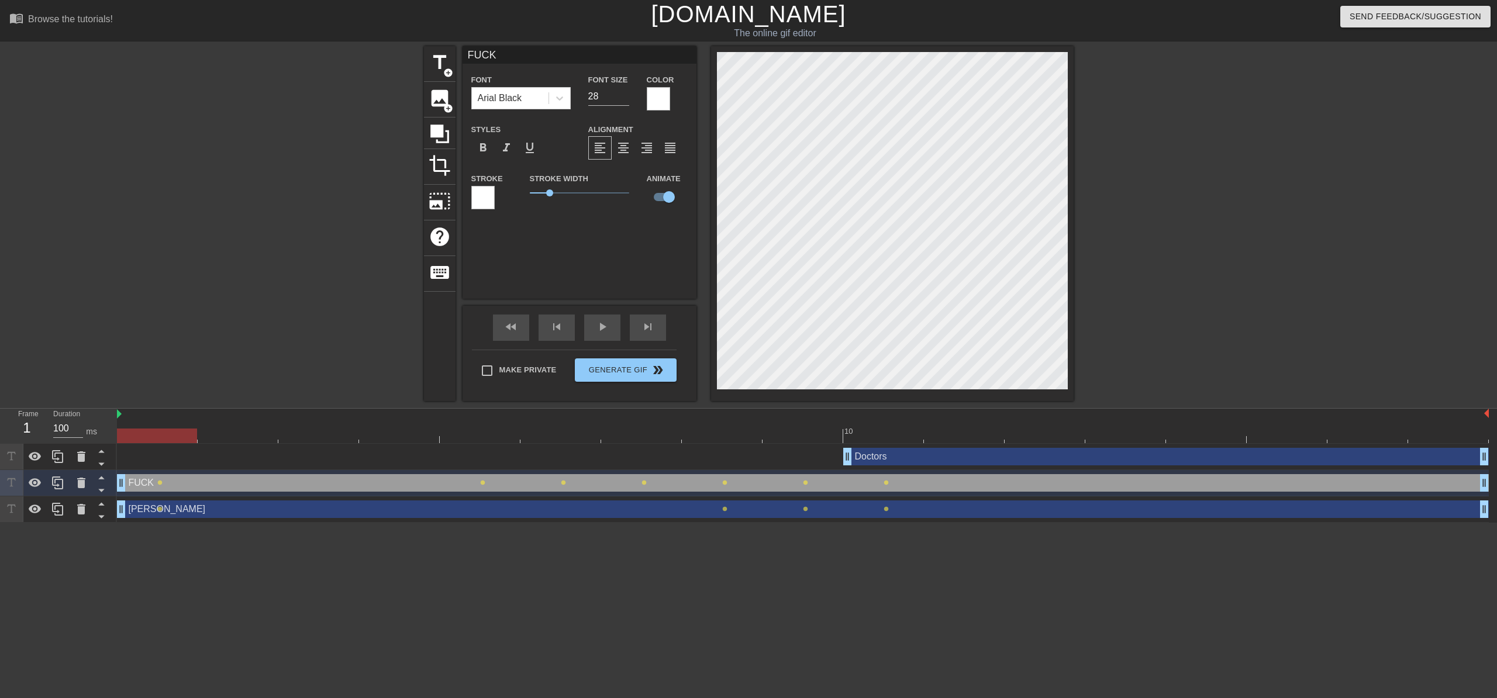
scroll to position [2, 2]
type input "e"
type textarea "e"
type input "ex"
type textarea "ex"
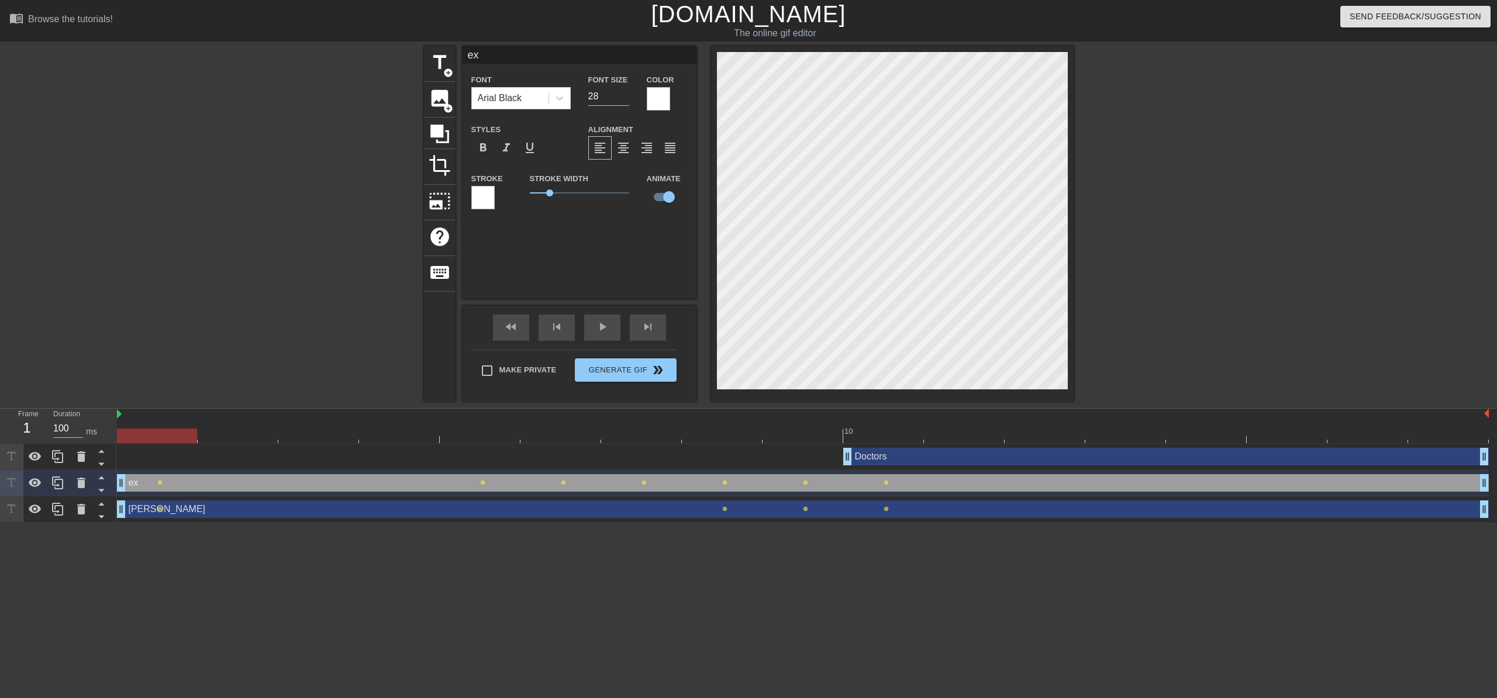
type input "exc"
type textarea "exc"
type input "excu"
type textarea "excu"
type input "excus"
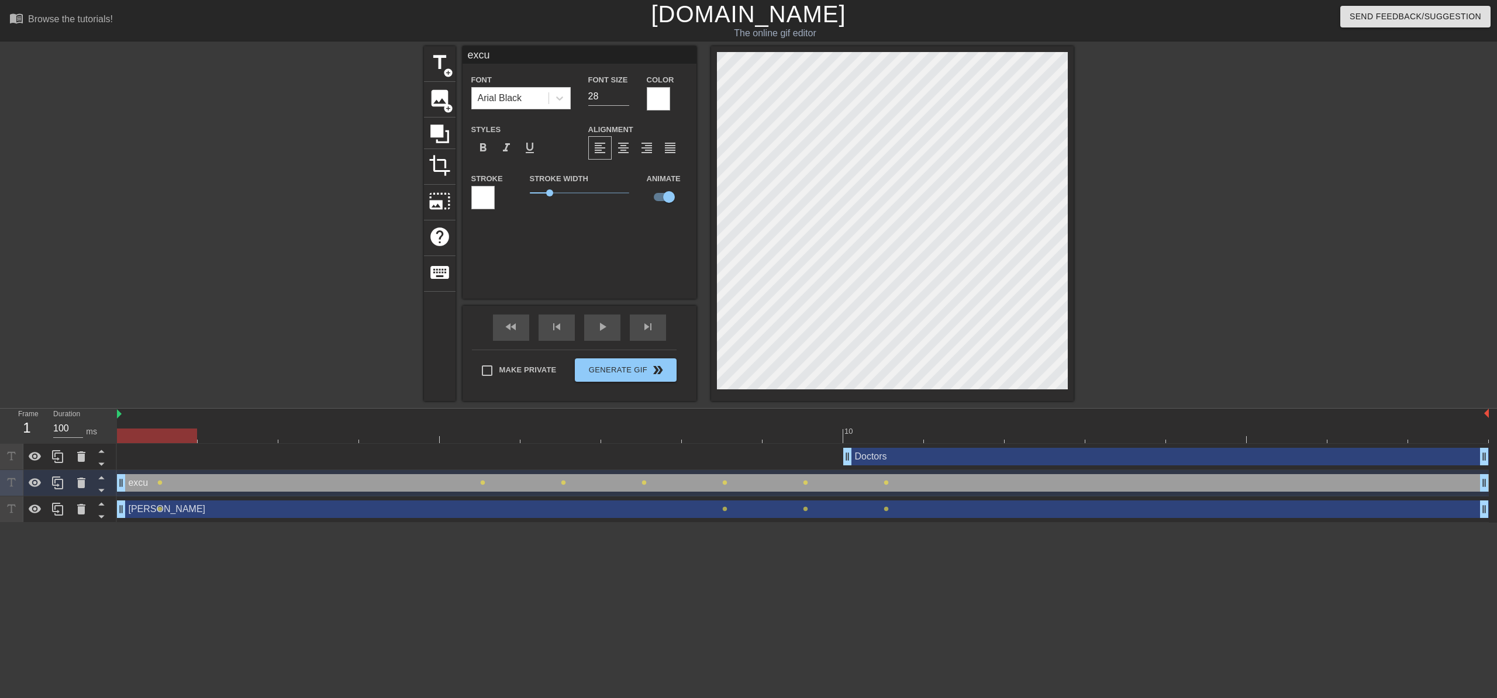
type textarea "excus"
type input "excuse"
type textarea "excuse"
type input "excuse"
type textarea "excuse"
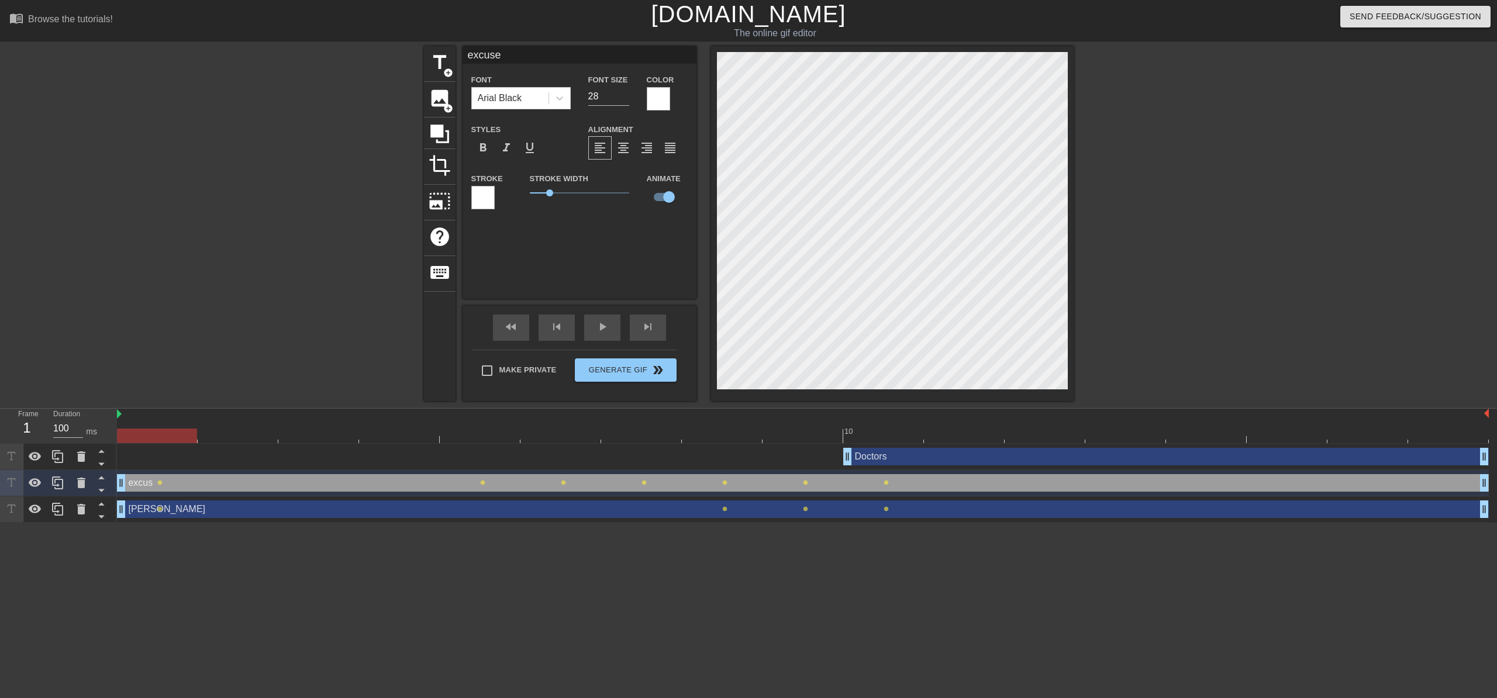
type input "excuse m"
type textarea "excuse m"
type input "excuse me"
type textarea "excuse me"
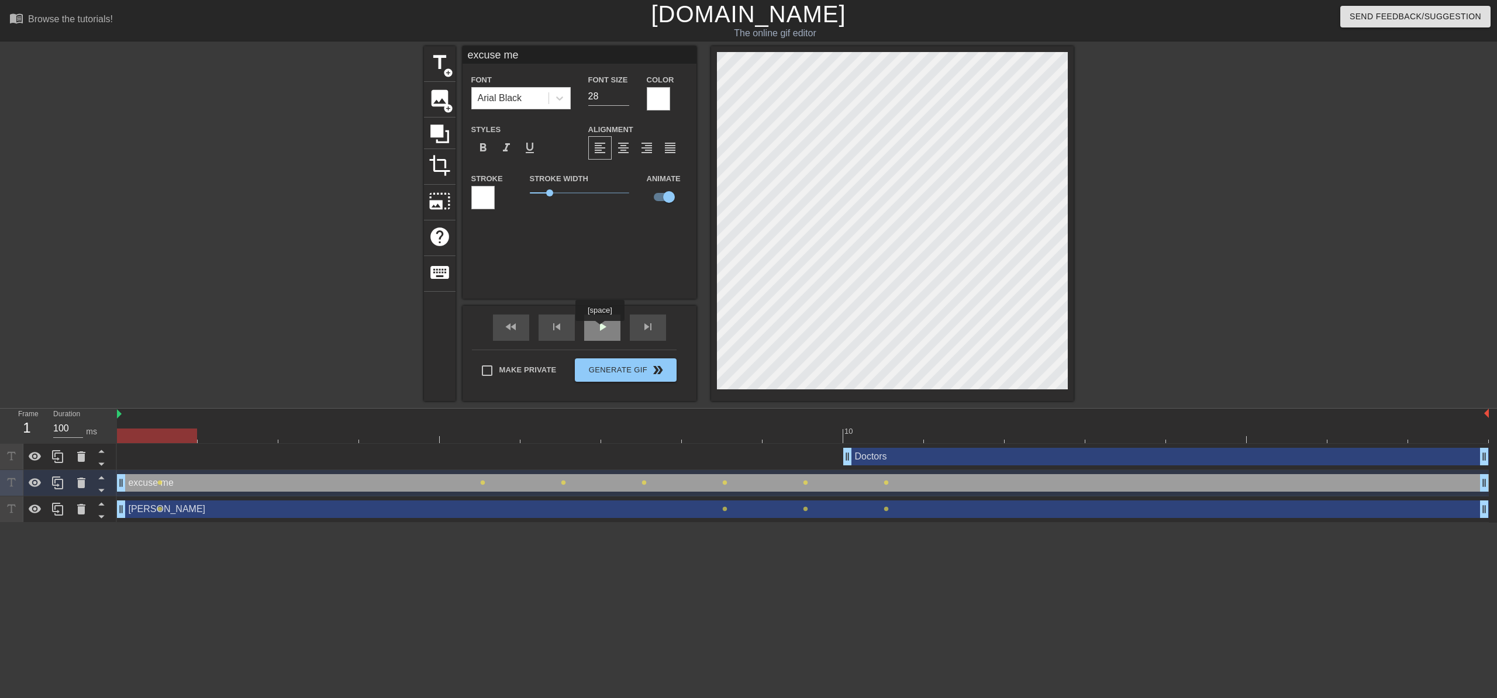
click at [603, 324] on span "play_arrow" at bounding box center [602, 327] width 14 height 14
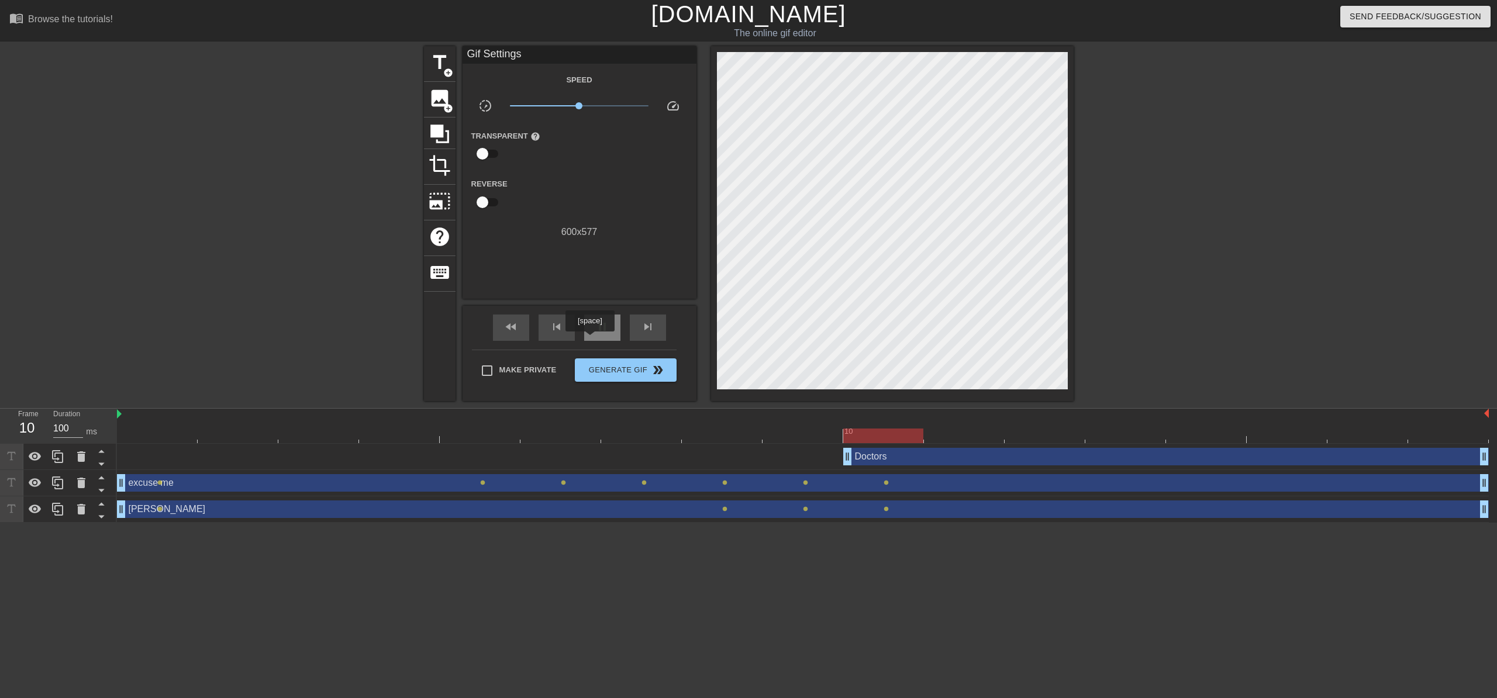
click at [594, 338] on div "pause" at bounding box center [602, 328] width 36 height 26
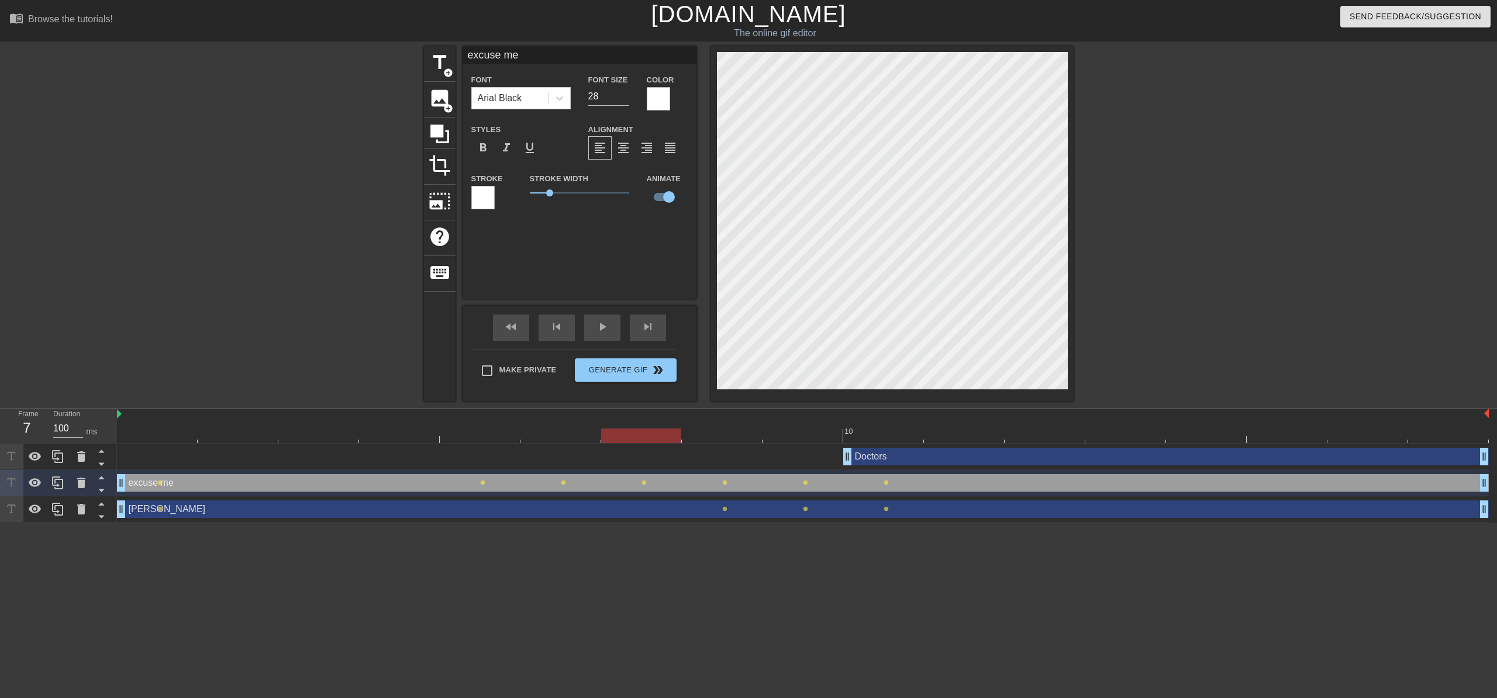
click at [638, 91] on div "title add_circle image add_circle crop photo_size_select_large help keyboard ex…" at bounding box center [749, 223] width 650 height 355
click at [449, 73] on span "add_circle" at bounding box center [448, 73] width 10 height 10
type input "New text 3"
type input "40"
checkbox input "false"
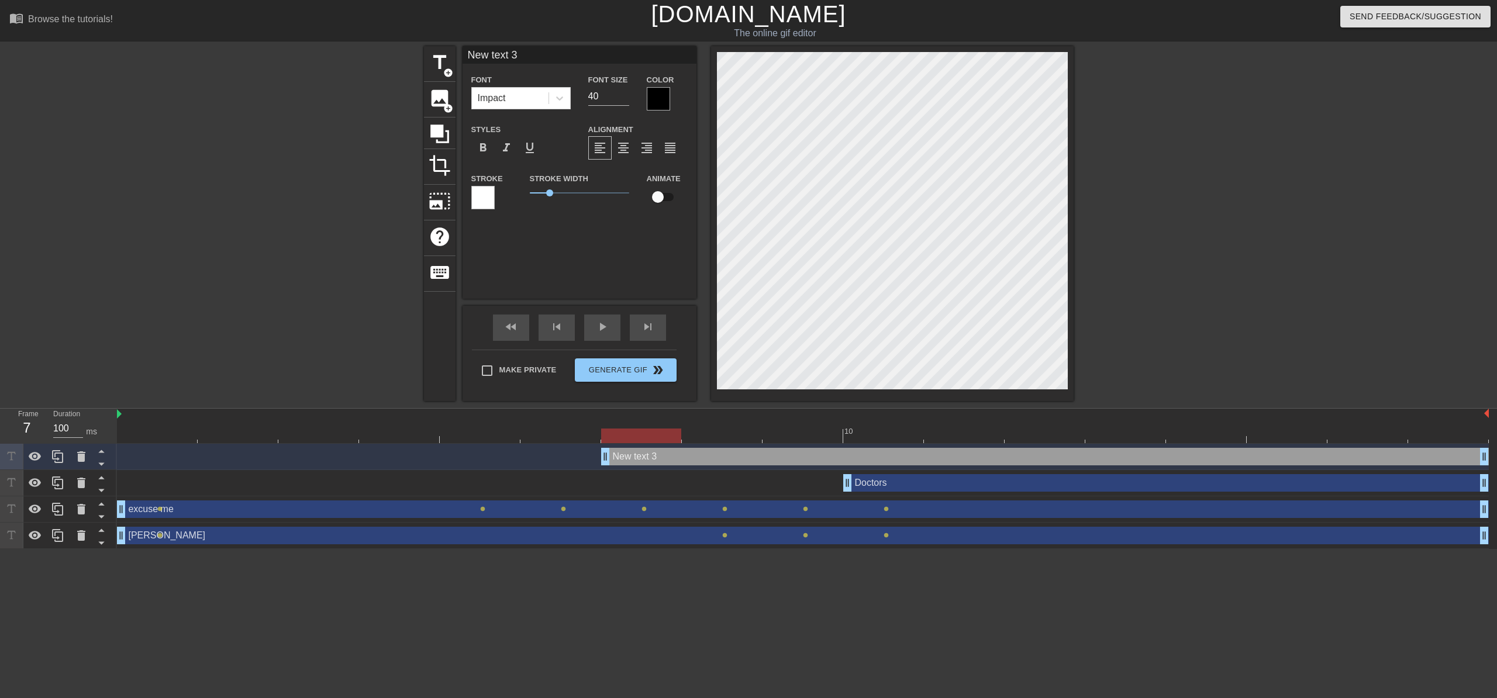
scroll to position [2, 2]
type input "O"
type textarea "O"
type input "OH"
type textarea "OH"
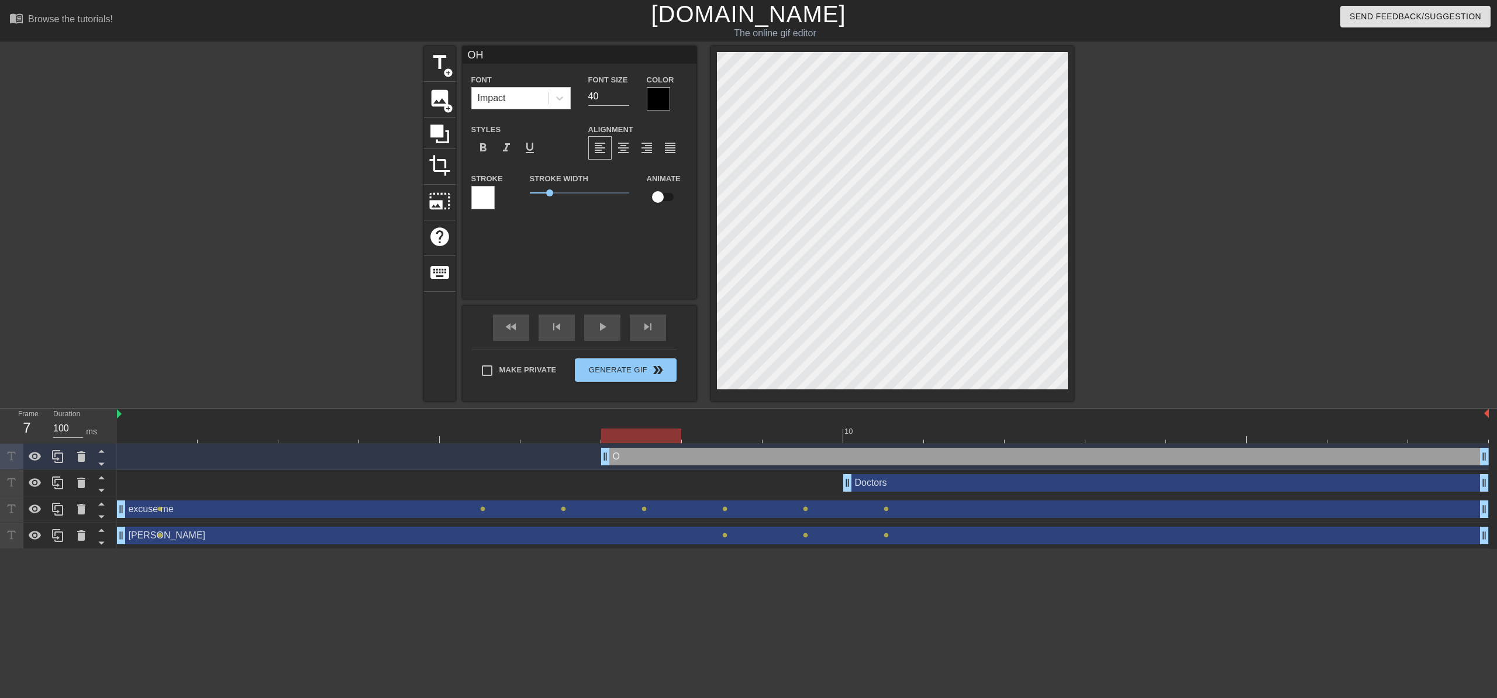
type input "OH"
type textarea "OH"
type input "OH F"
type textarea "OH F"
type input "OH FU"
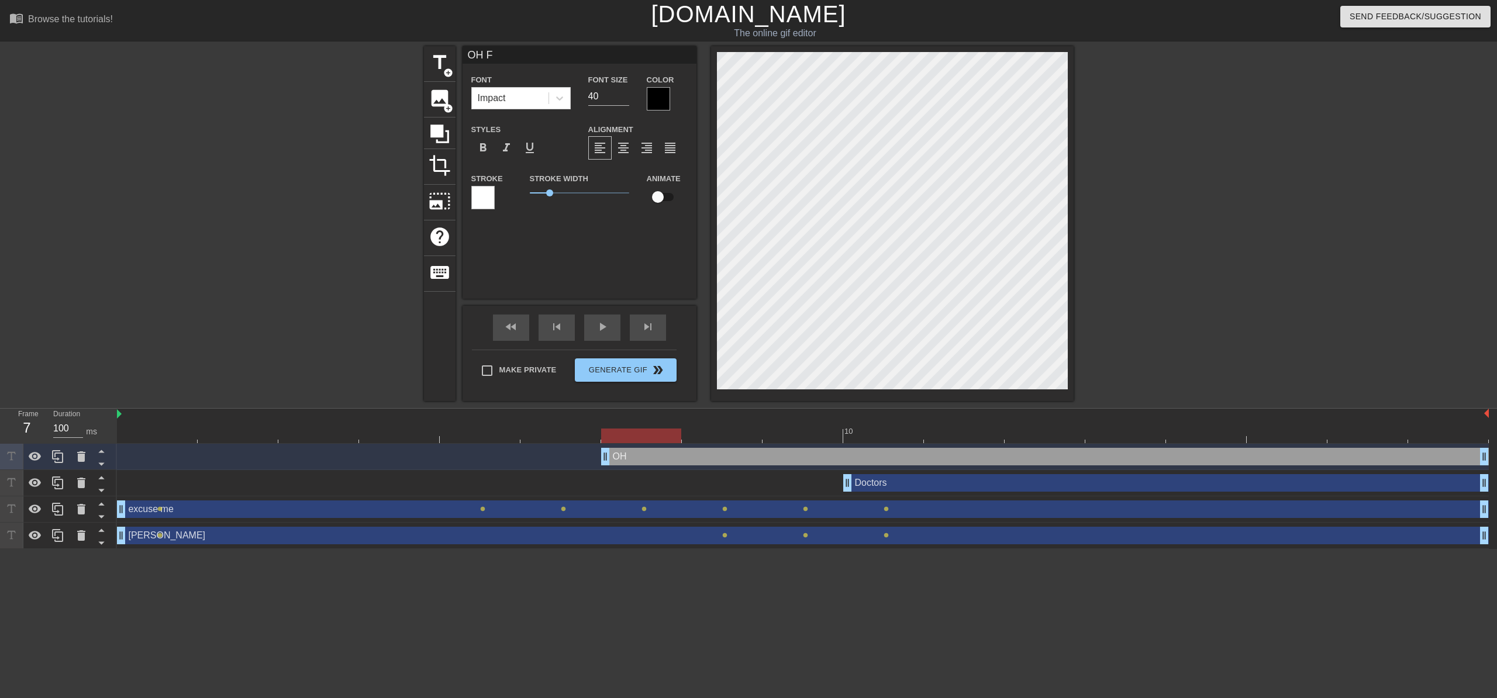
type textarea "OH FU"
type input "OH FUC"
type textarea "OH FUC"
type input "OH FUCK"
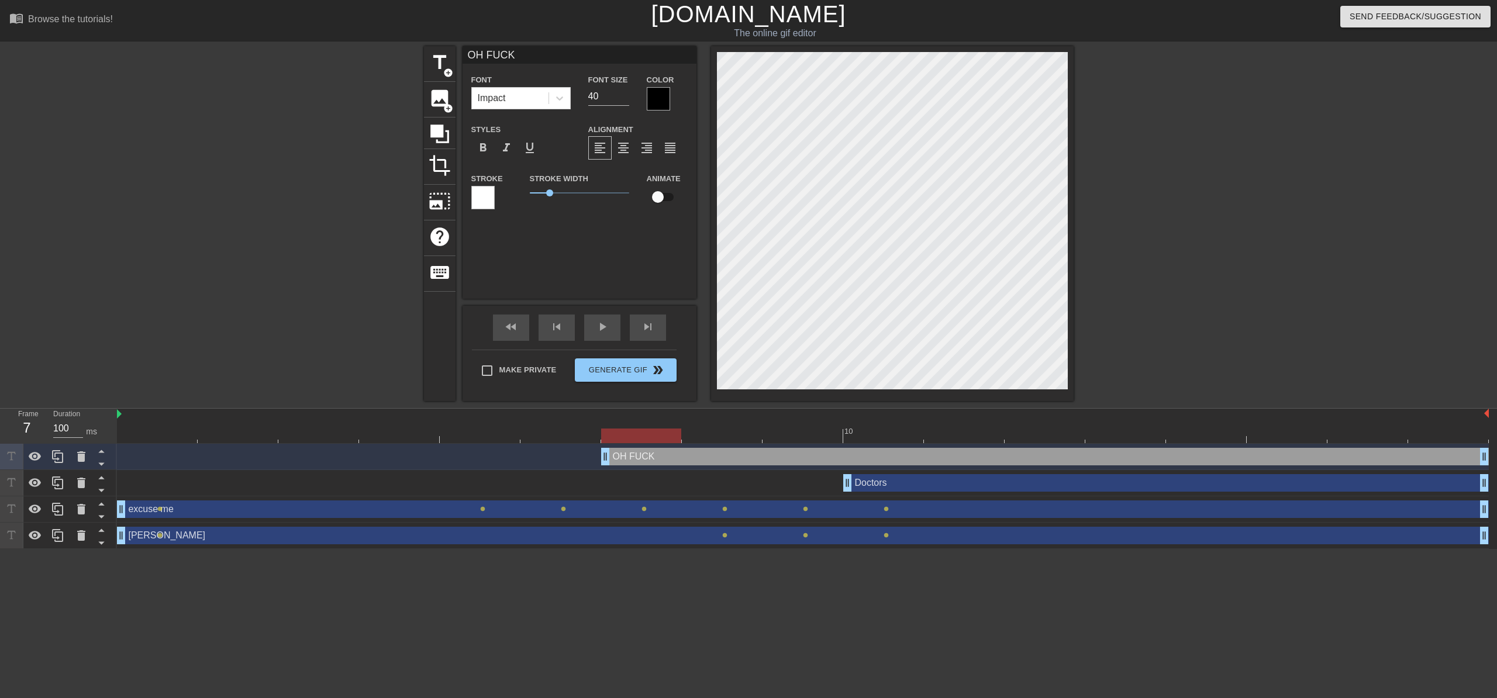
type textarea "OH FUCK"
click at [659, 99] on div at bounding box center [658, 98] width 23 height 23
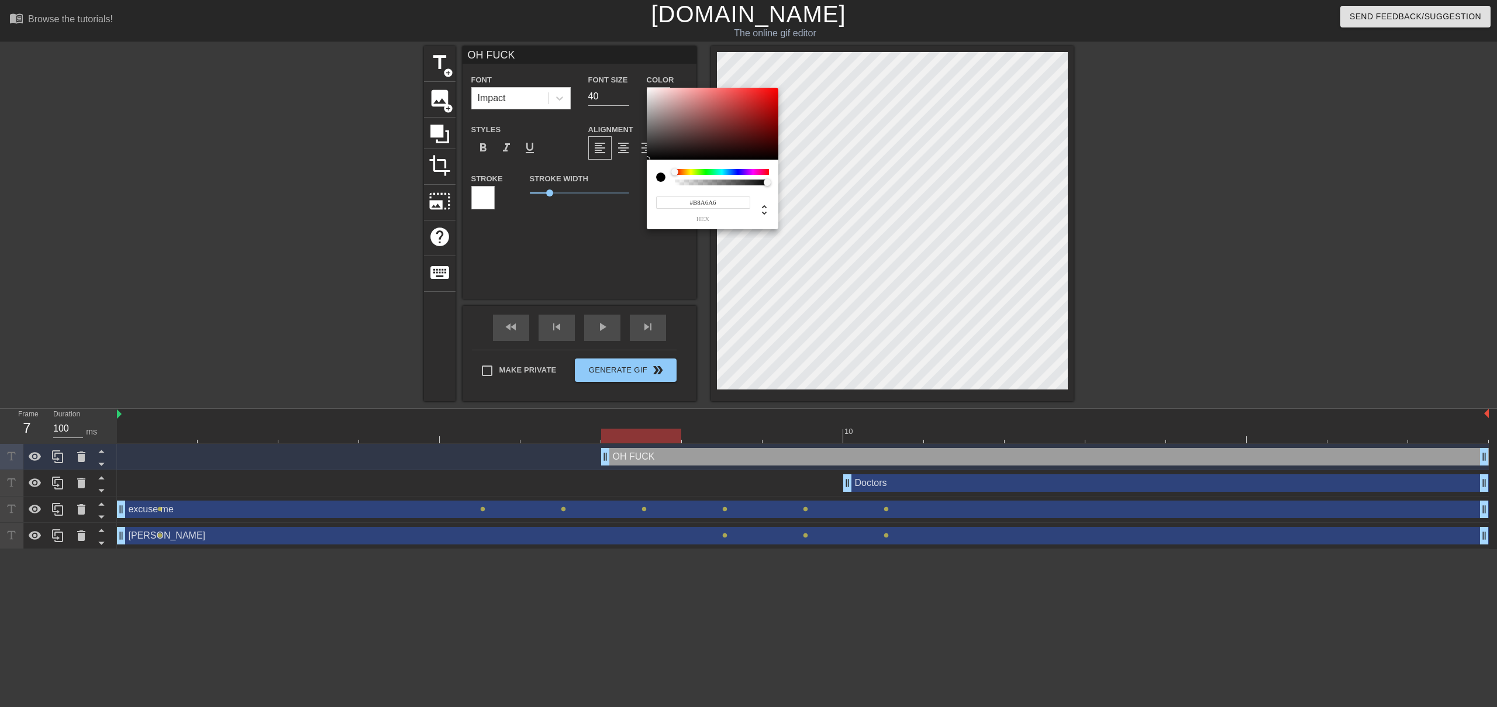
type input "#FFFFFF"
drag, startPoint x: 680, startPoint y: 132, endPoint x: 620, endPoint y: 49, distance: 102.3
click at [620, 49] on div "#FFFFFF hex" at bounding box center [748, 353] width 1497 height 707
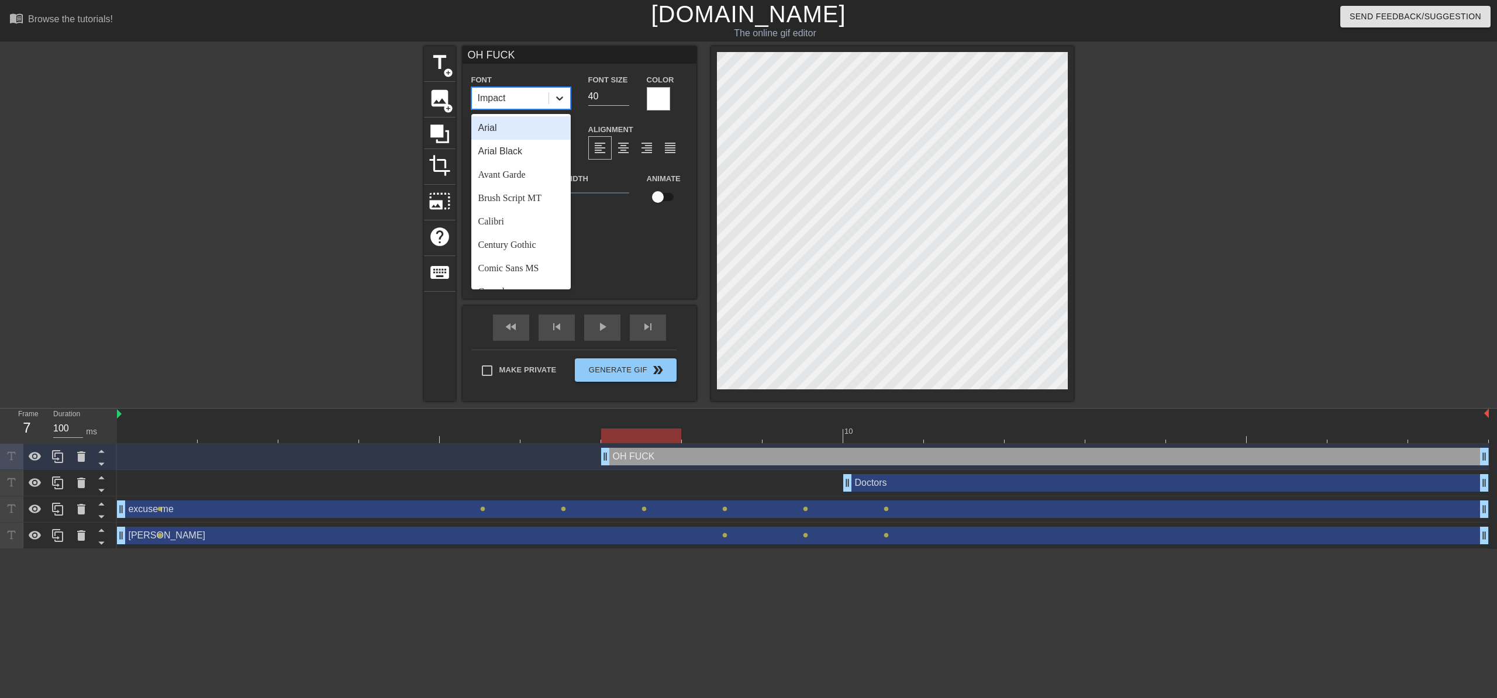
click at [568, 94] on div at bounding box center [559, 98] width 21 height 21
click at [524, 152] on div "Arial Black" at bounding box center [520, 151] width 99 height 23
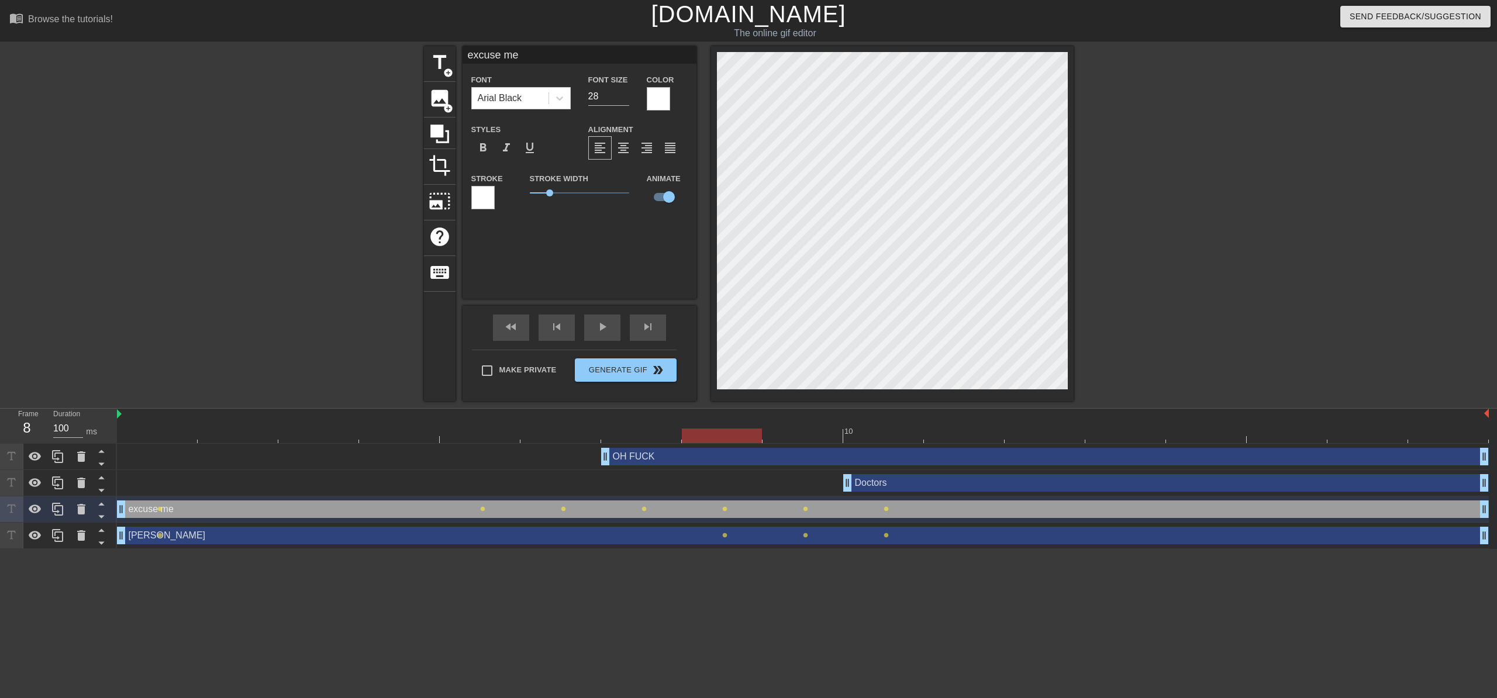
click at [377, 82] on div "title add_circle image add_circle crop photo_size_select_large help keyboard ex…" at bounding box center [748, 223] width 1497 height 355
type input "OH FUCK"
type input "40"
checkbox input "false"
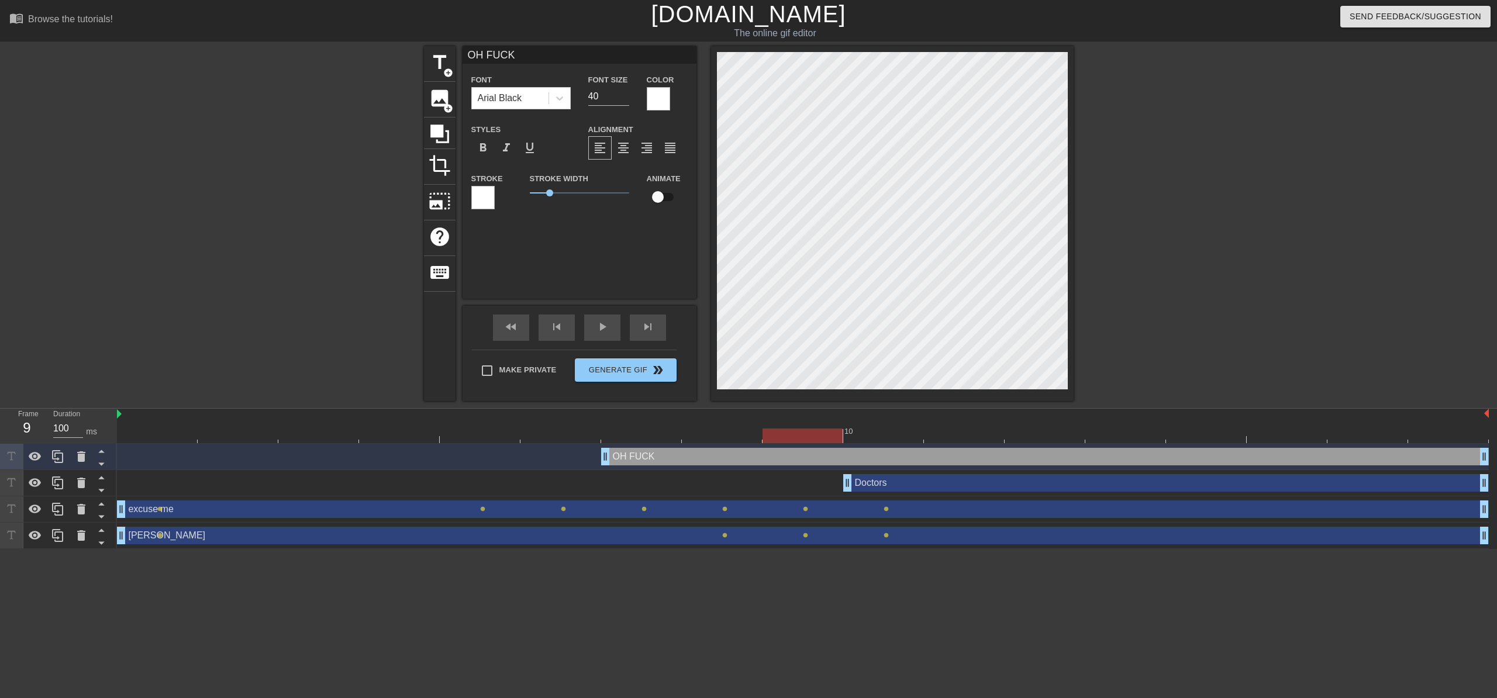
type input "excuse me"
type input "28"
checkbox input "true"
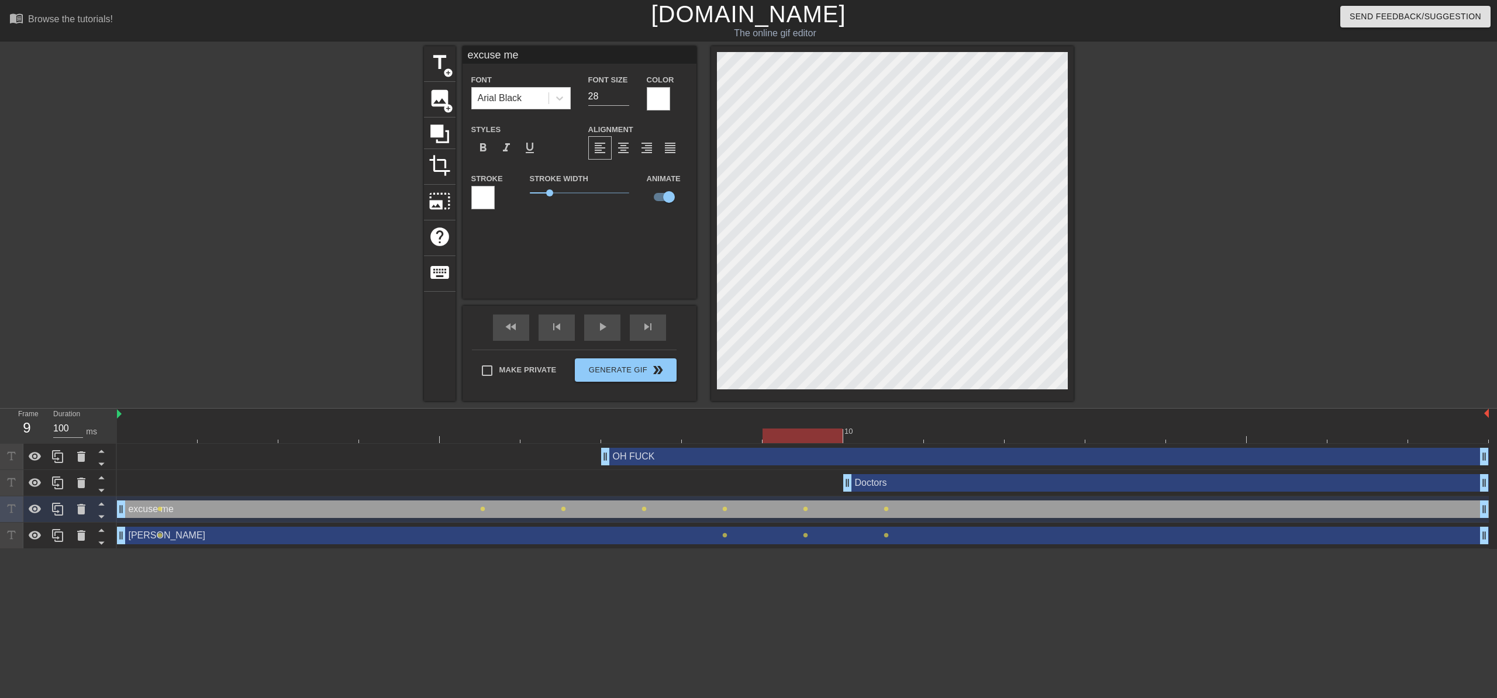
click at [622, 70] on div "title add_circle image add_circle crop photo_size_select_large help keyboard ex…" at bounding box center [749, 223] width 650 height 355
type input "OH FUCK"
type input "40"
checkbox input "false"
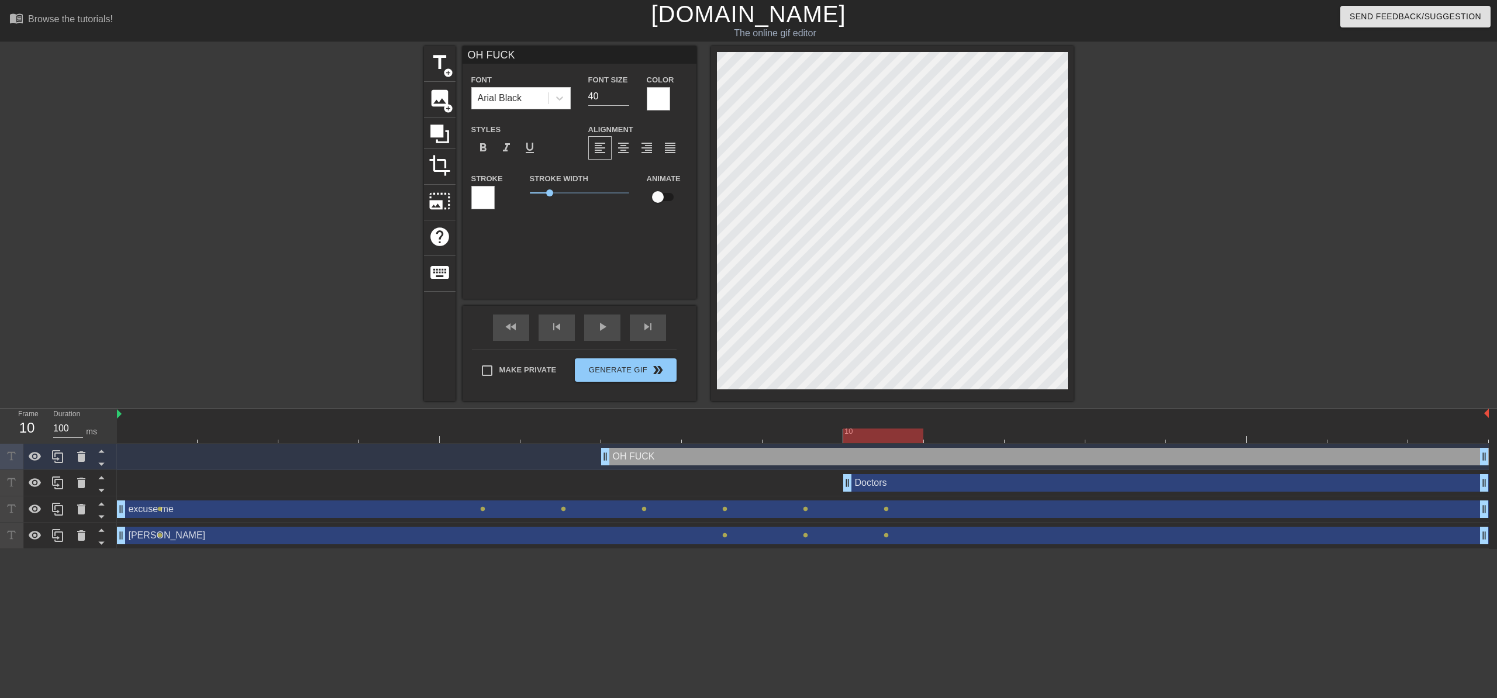
click at [662, 115] on div "title add_circle image add_circle crop photo_size_select_large help keyboard OH…" at bounding box center [749, 223] width 650 height 355
type input "excuse me"
type input "28"
checkbox input "true"
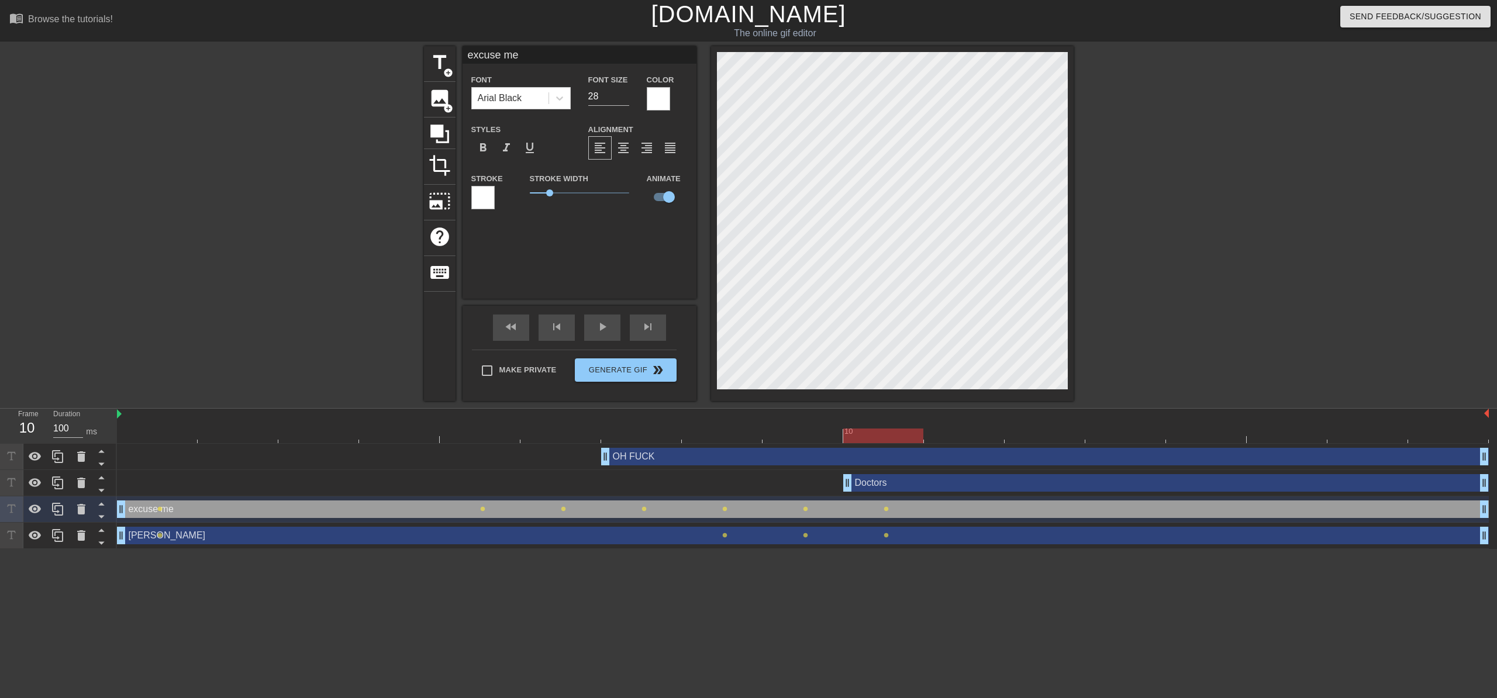
click at [679, 84] on div "title add_circle image add_circle crop photo_size_select_large help keyboard ex…" at bounding box center [749, 223] width 650 height 355
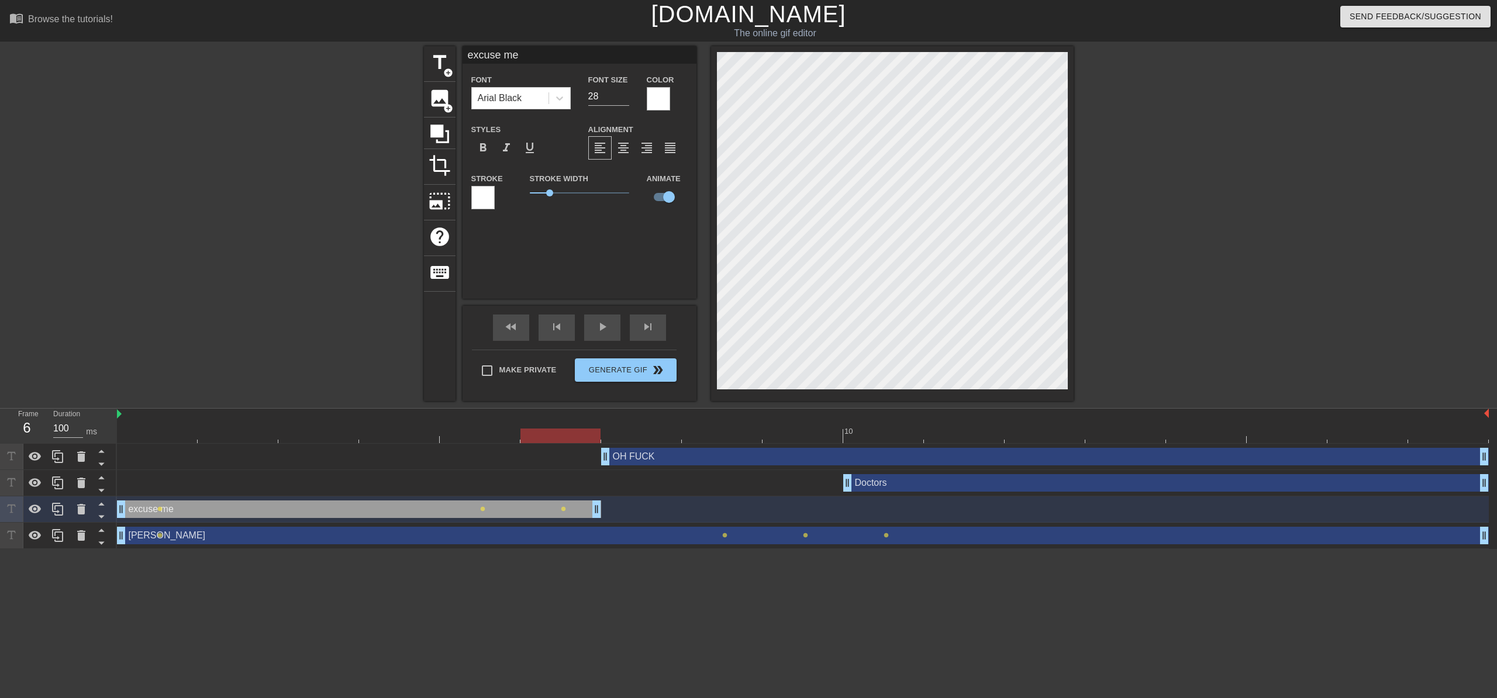
drag, startPoint x: 1485, startPoint y: 514, endPoint x: 593, endPoint y: 497, distance: 891.6
click at [593, 497] on div "excuse me drag_handle drag_handle lens lens lens" at bounding box center [803, 510] width 1372 height 26
click at [628, 459] on div "OH FUCK drag_handle drag_handle" at bounding box center [1045, 457] width 888 height 18
type input "OH FUCK"
type input "40"
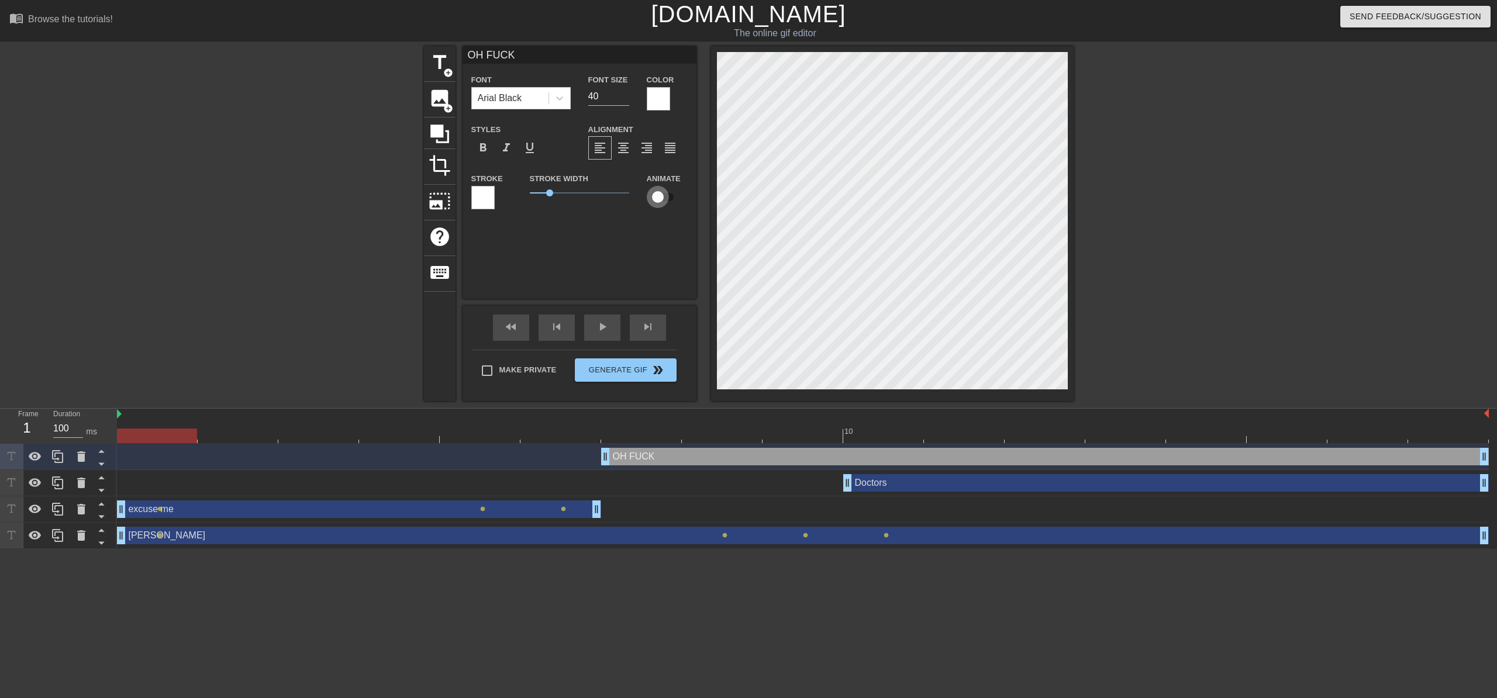
click at [660, 207] on input "checkbox" at bounding box center [658, 197] width 67 height 22
checkbox input "true"
click at [514, 334] on div "fast_rewind" at bounding box center [511, 328] width 36 height 26
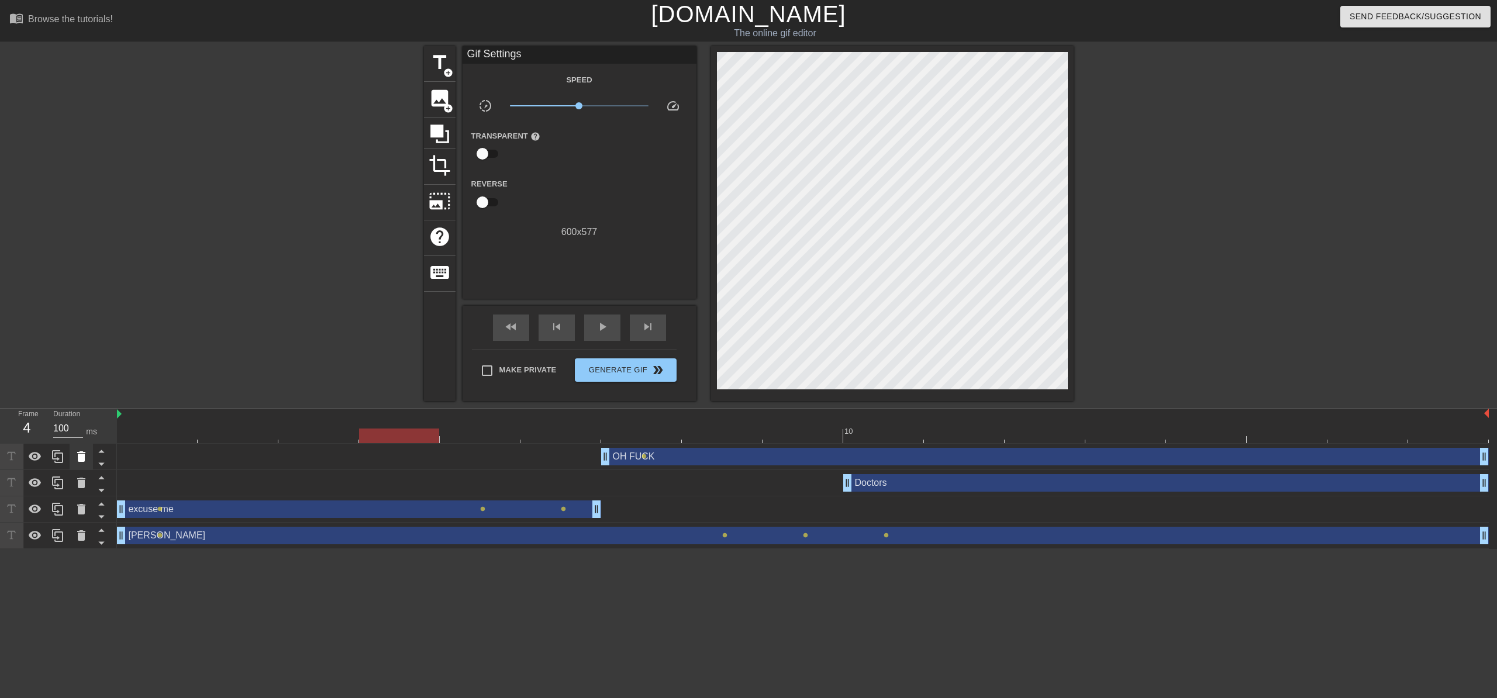
click at [79, 458] on icon at bounding box center [81, 457] width 8 height 11
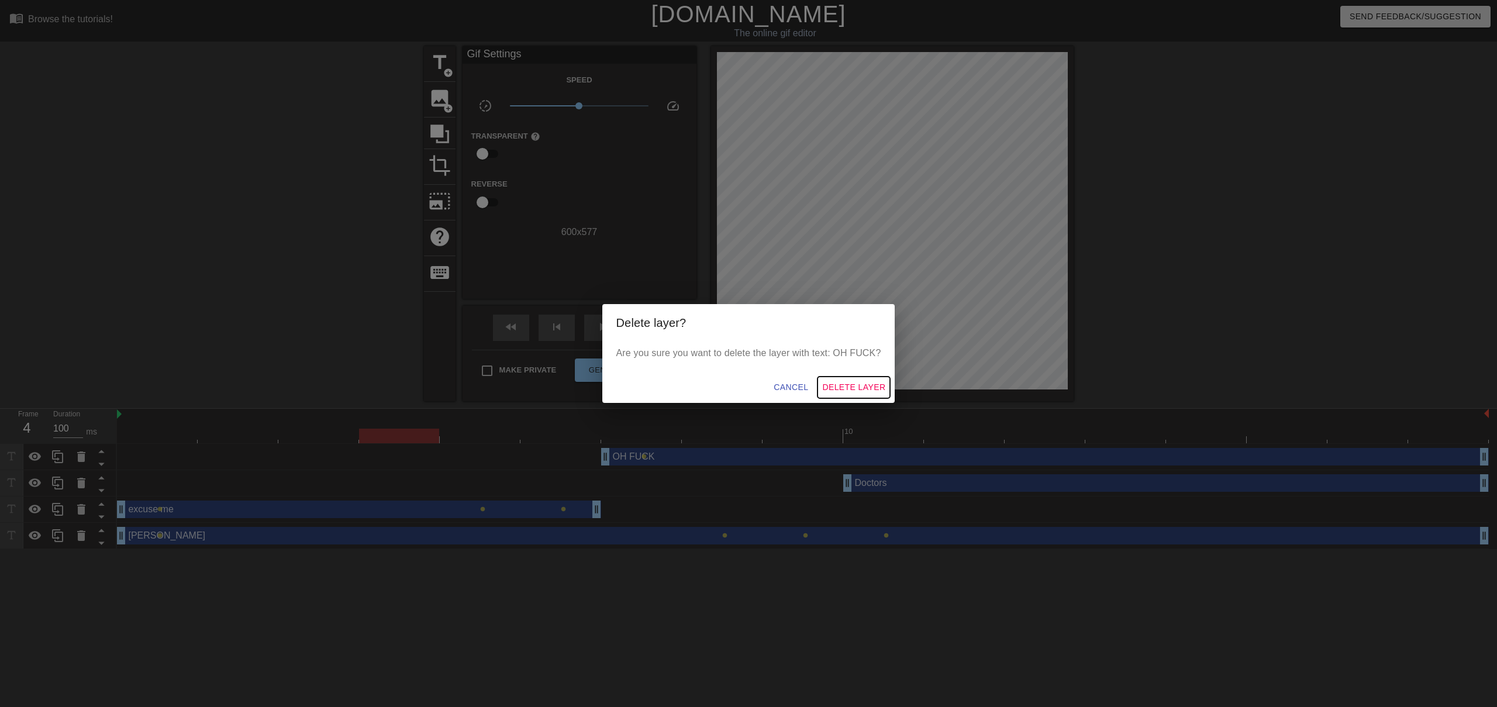
click at [827, 384] on span "Delete Layer" at bounding box center [853, 387] width 63 height 15
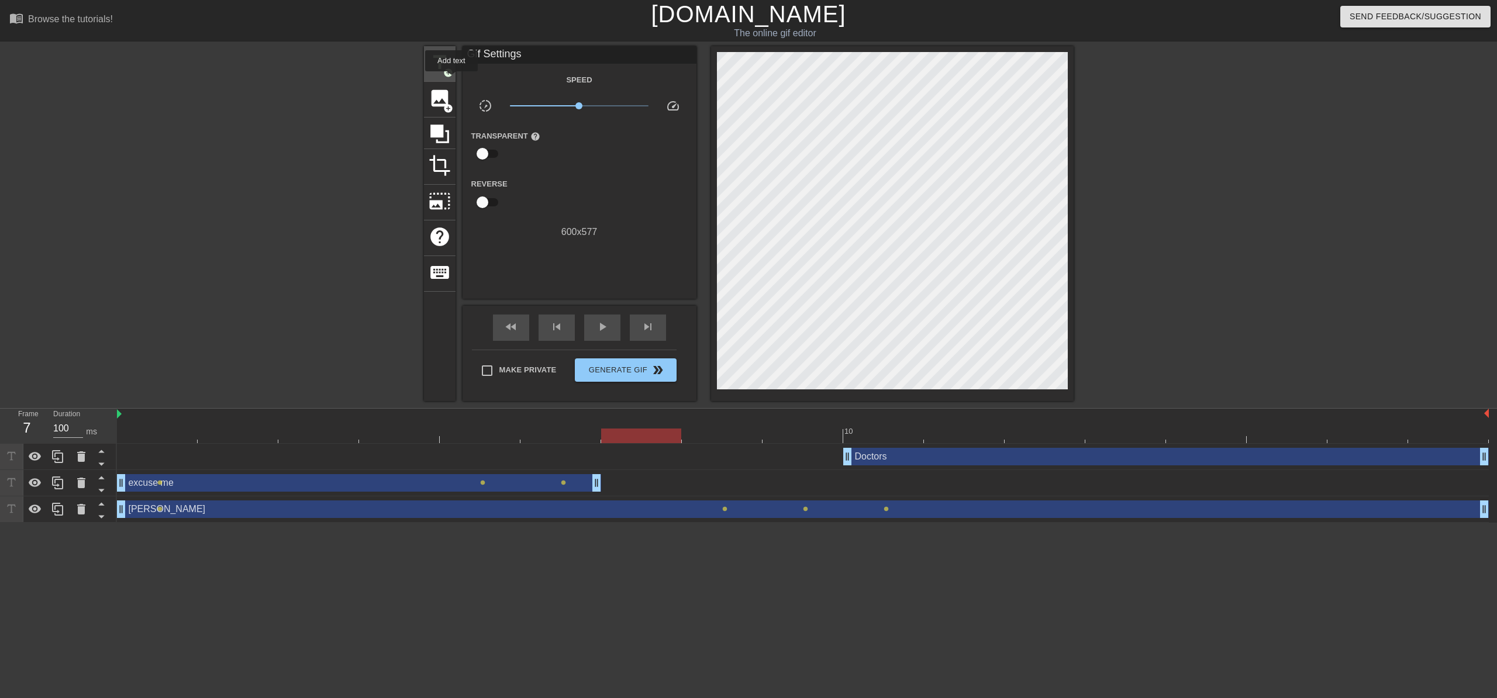
click at [449, 76] on span "add_circle" at bounding box center [448, 73] width 10 height 10
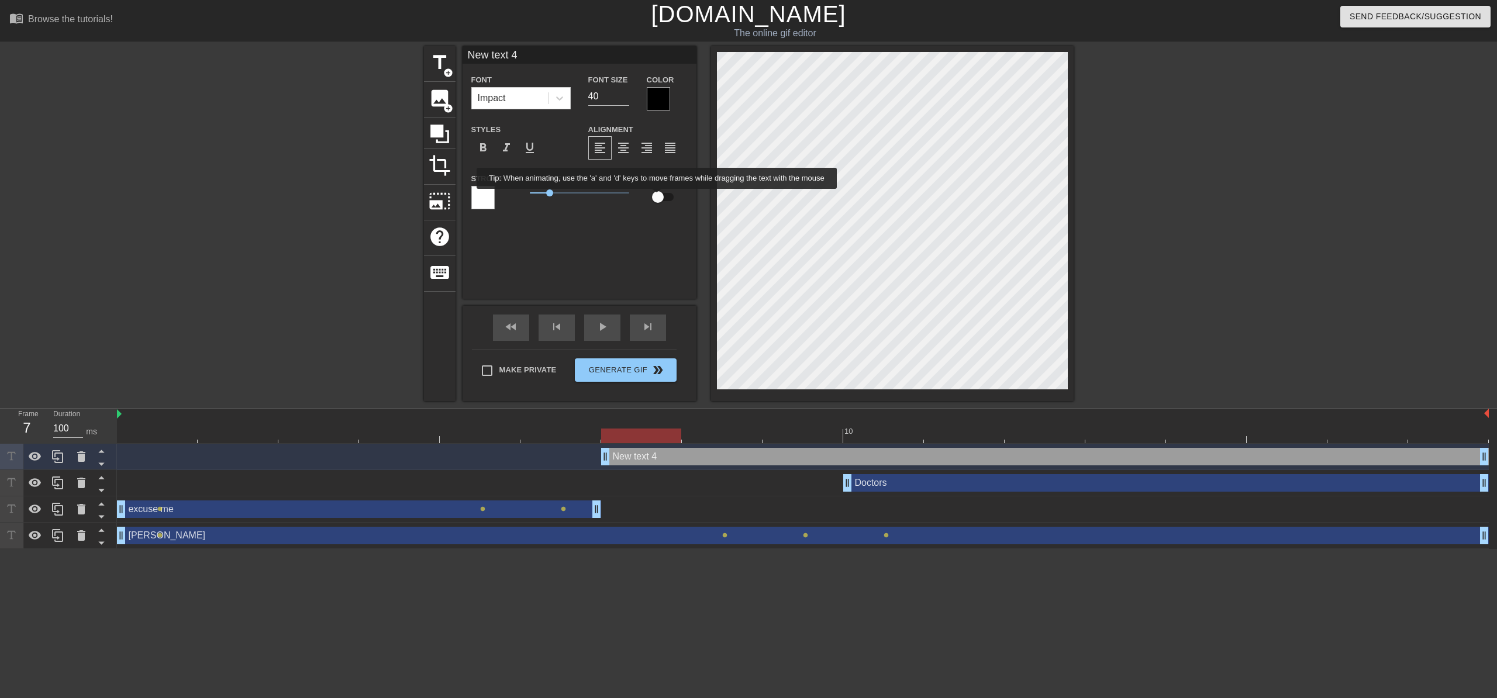
click at [666, 197] on input "checkbox" at bounding box center [658, 197] width 67 height 22
checkbox input "true"
type input "O"
type textarea "O"
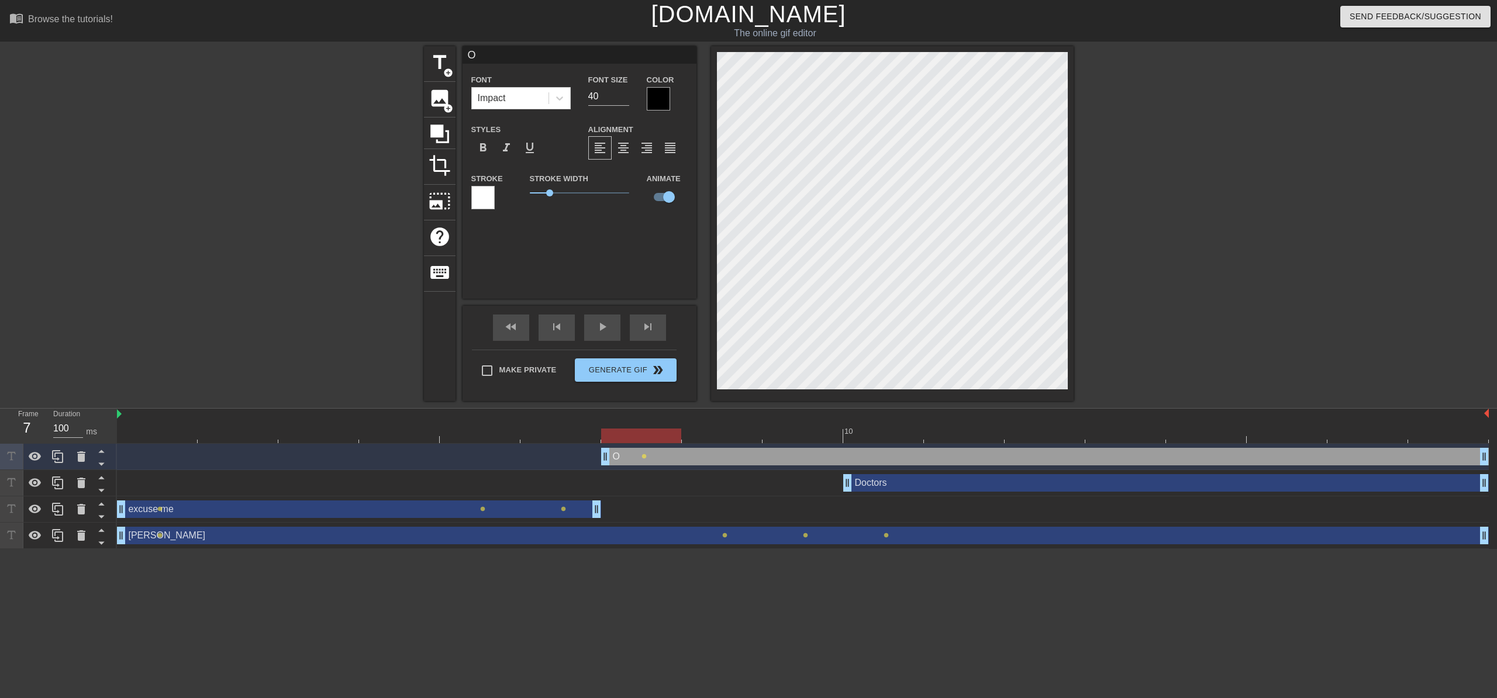
type input "OH"
type textarea "OH"
type input "OH"
type textarea "OH"
type input "OH F"
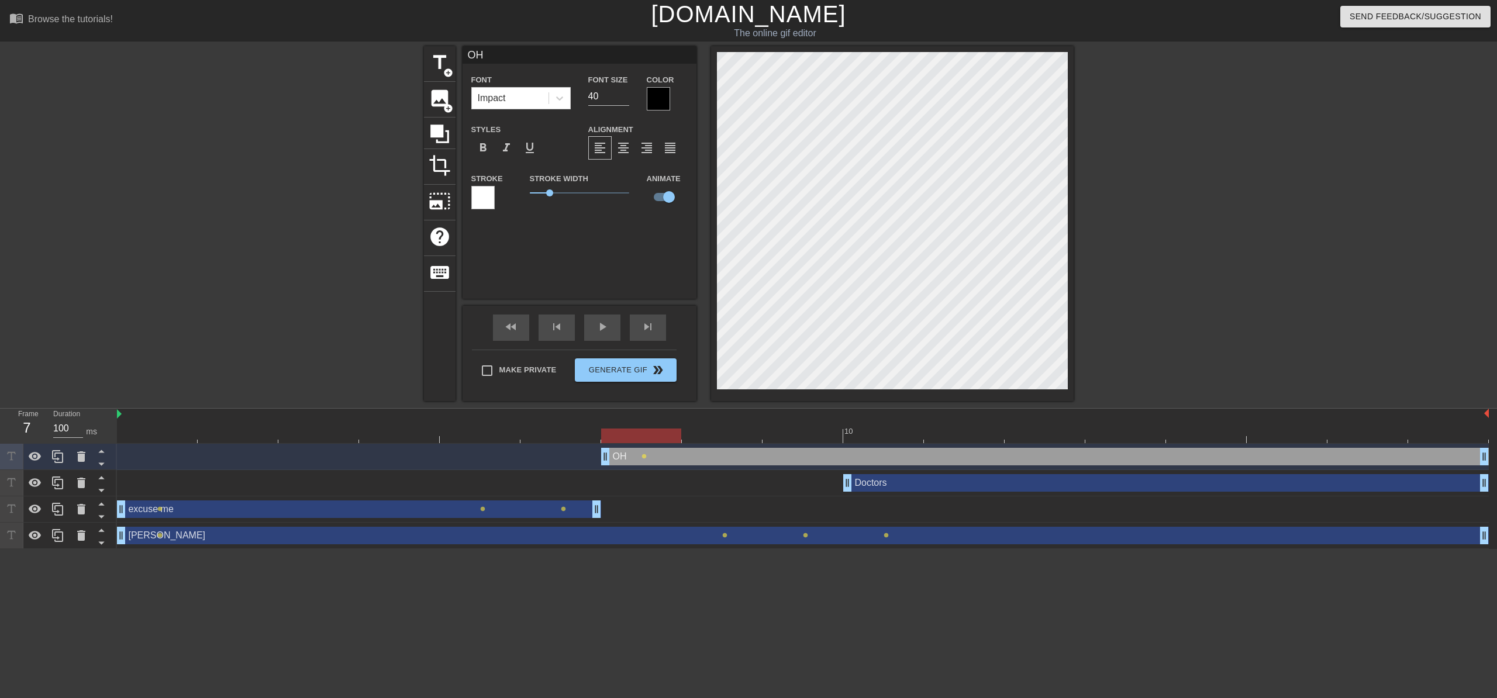
type textarea "OH F"
type input "OH FU"
type textarea "OH FU"
type input "OH FUC"
type textarea "OH FUC"
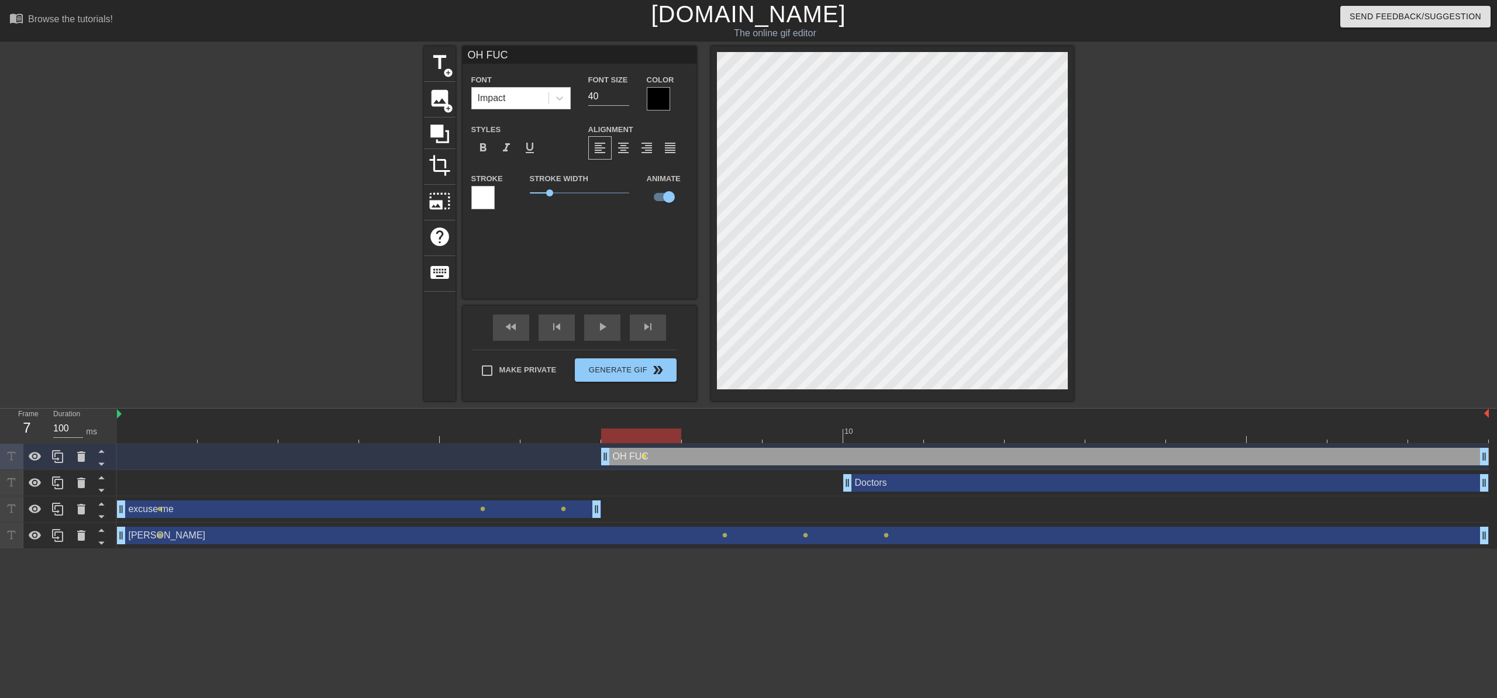
type input "OH FUCK"
type textarea "OH FUCK"
click at [626, 93] on input "41" at bounding box center [608, 96] width 41 height 19
click at [626, 93] on input "42" at bounding box center [608, 96] width 41 height 19
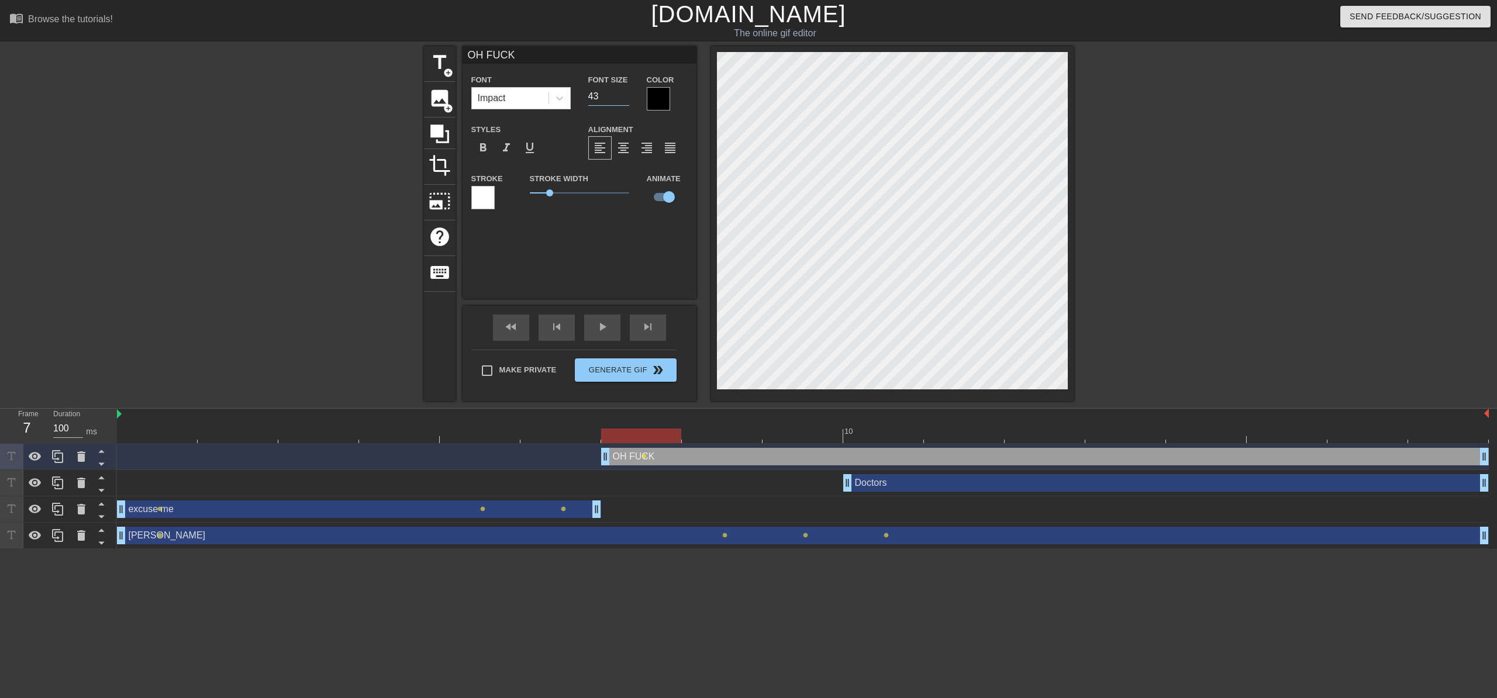
click at [626, 93] on input "43" at bounding box center [608, 96] width 41 height 19
click at [626, 93] on input "44" at bounding box center [608, 96] width 41 height 19
type input "45"
click at [626, 93] on input "45" at bounding box center [608, 96] width 41 height 19
click at [562, 97] on icon at bounding box center [560, 98] width 12 height 12
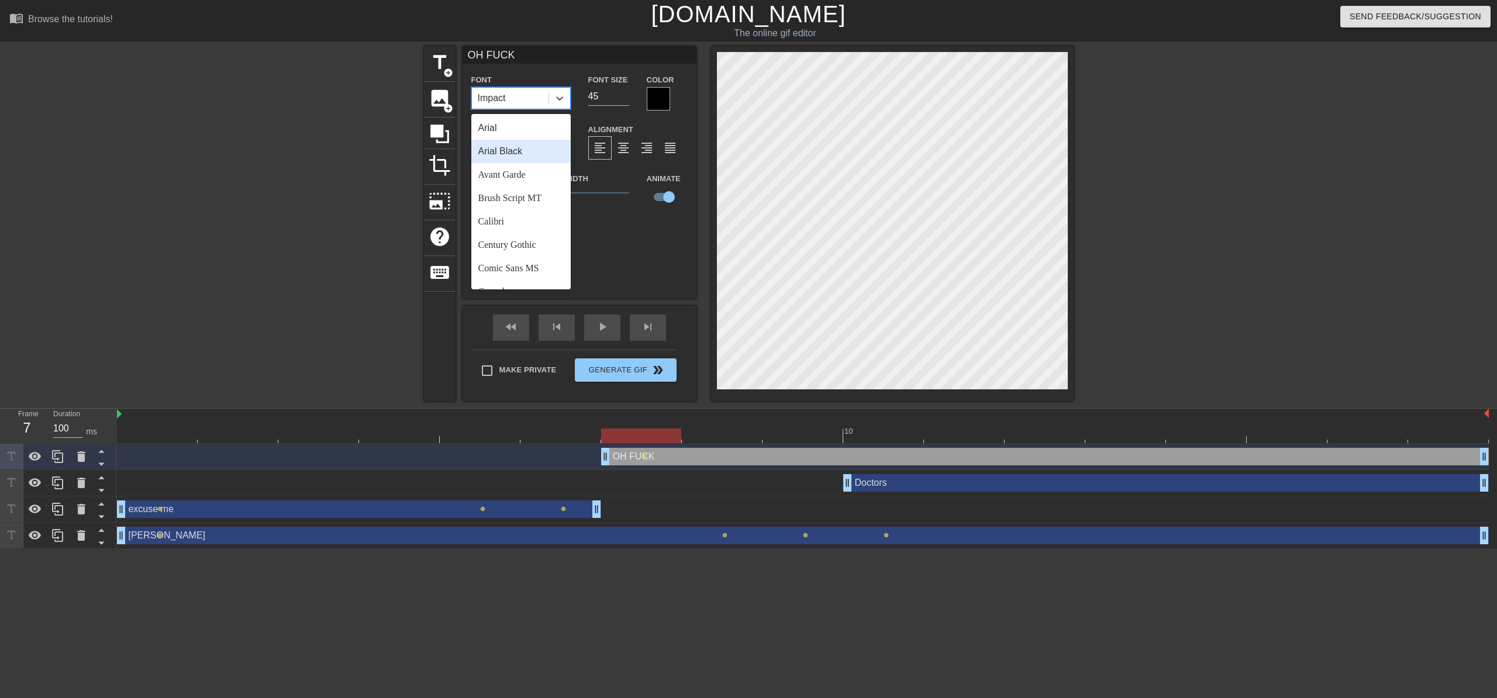
click at [524, 156] on div "Arial Black" at bounding box center [520, 151] width 99 height 23
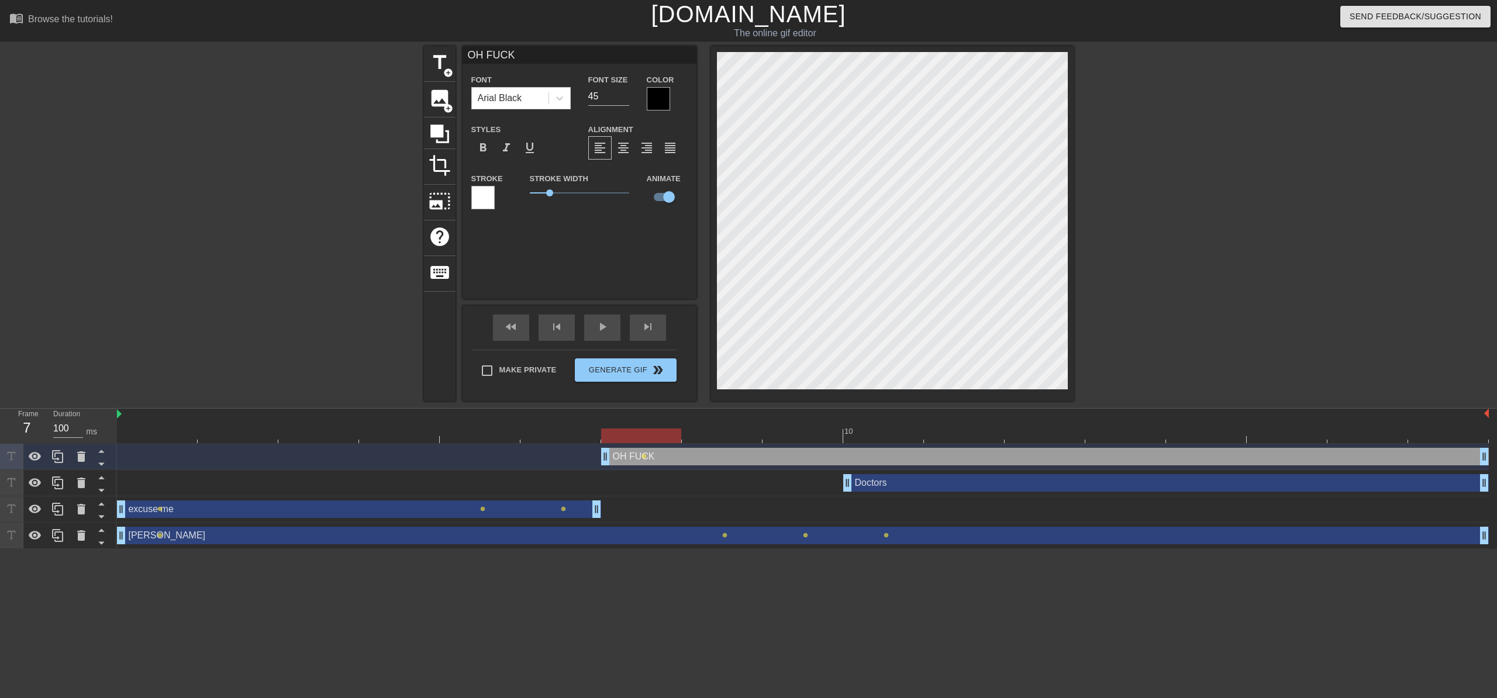
click at [646, 102] on div "Color" at bounding box center [667, 92] width 58 height 38
click at [665, 104] on div at bounding box center [658, 98] width 23 height 23
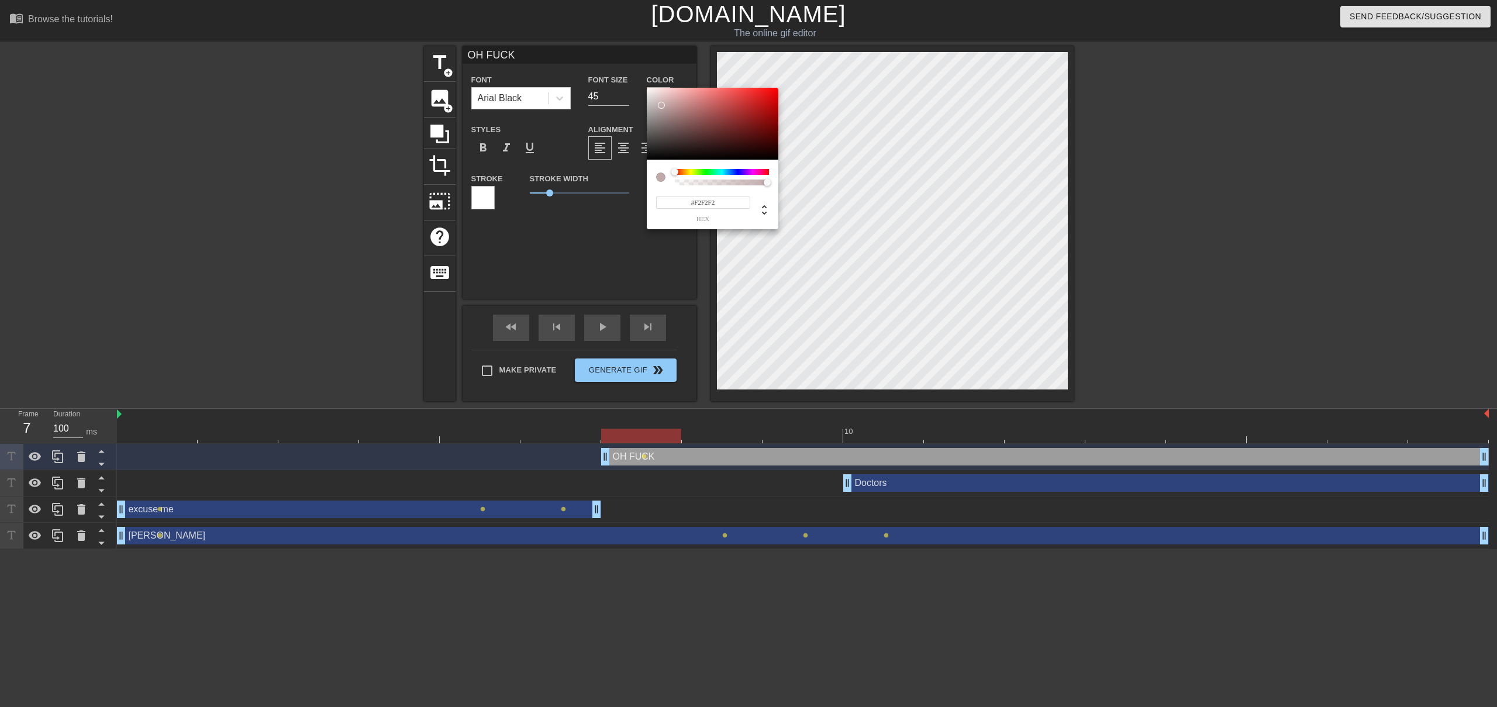
type input "#FFFFFF"
drag, startPoint x: 666, startPoint y: 109, endPoint x: 643, endPoint y: 86, distance: 32.7
click at [643, 86] on div "#FFFFFF hex" at bounding box center [748, 353] width 1497 height 707
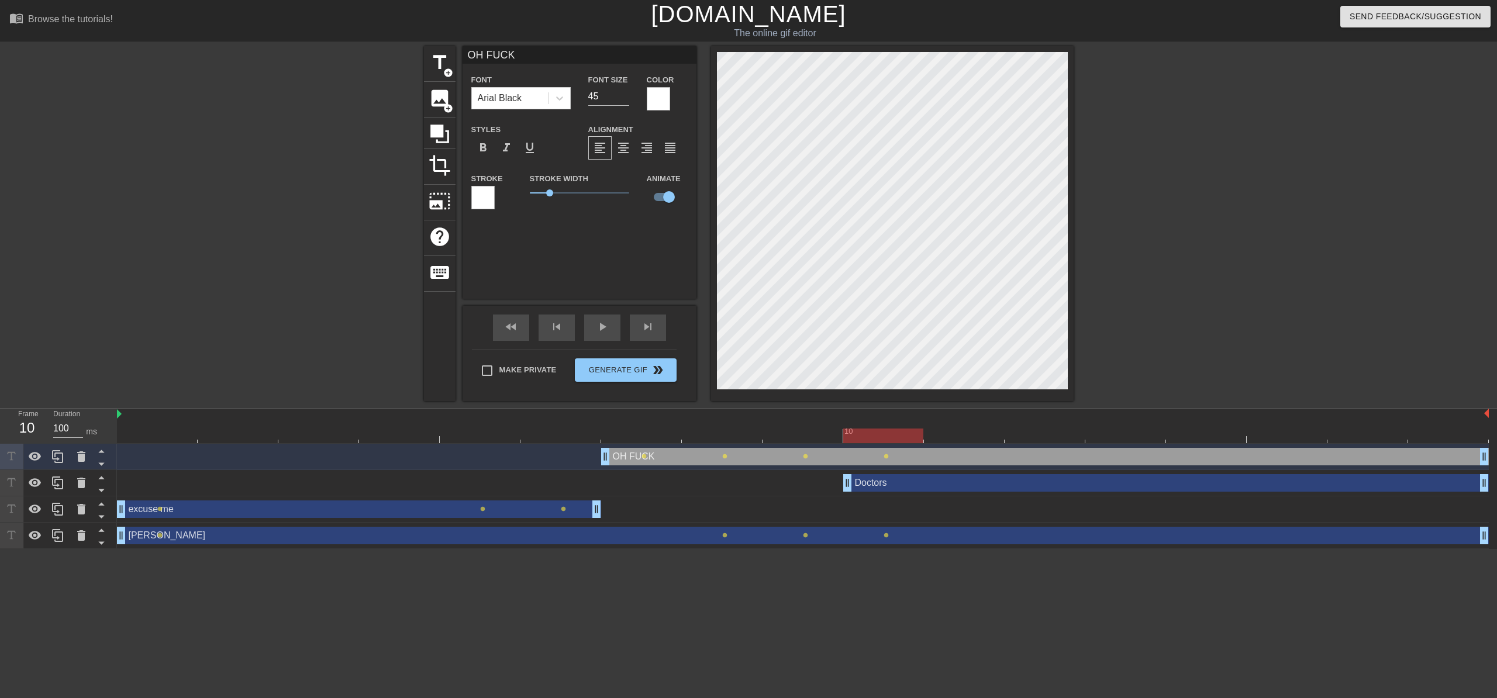
drag, startPoint x: 955, startPoint y: 127, endPoint x: 677, endPoint y: 79, distance: 281.4
click at [677, 79] on div "title add_circle image add_circle crop photo_size_select_large help keyboard OH…" at bounding box center [749, 223] width 650 height 355
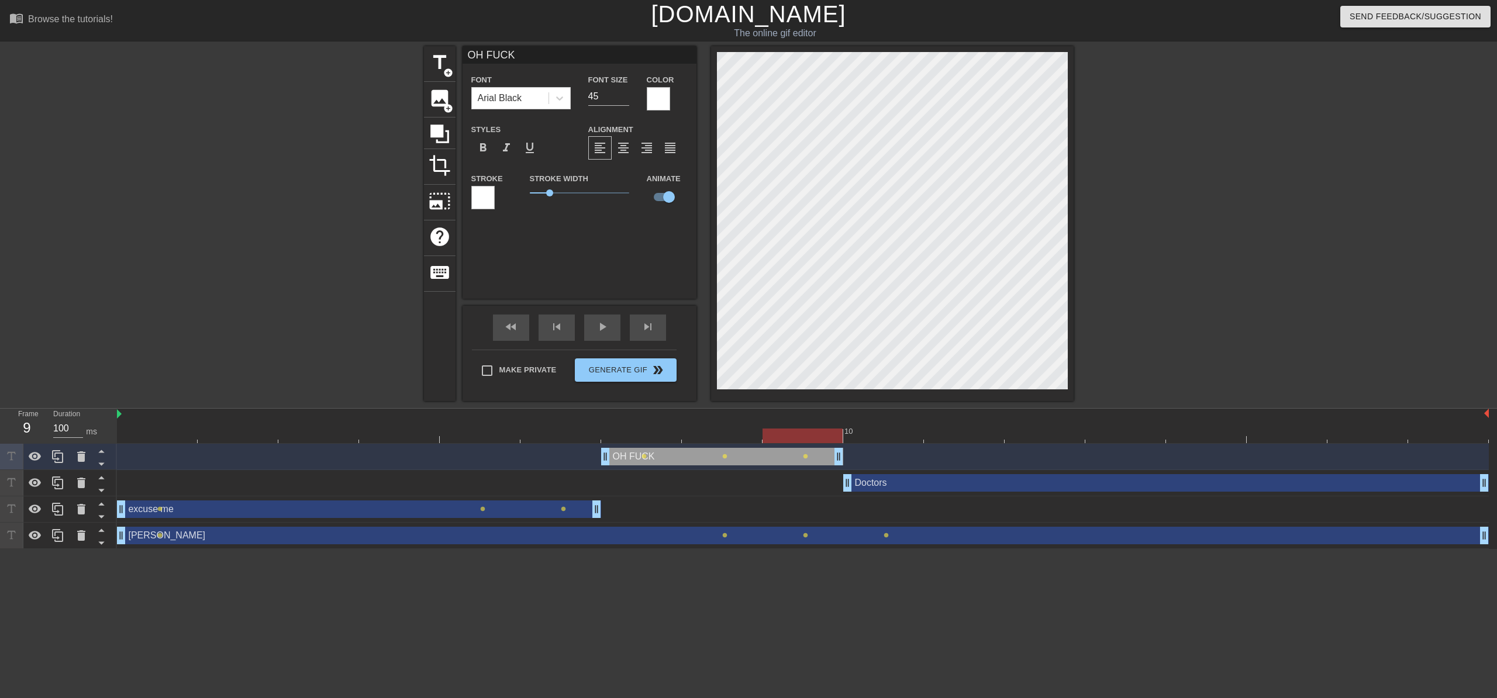
drag, startPoint x: 1484, startPoint y: 455, endPoint x: 874, endPoint y: 452, distance: 610.1
click at [874, 452] on div "OH FUCK drag_handle drag_handle lens lens lens" at bounding box center [803, 457] width 1372 height 18
click at [512, 326] on span "fast_rewind" at bounding box center [511, 327] width 14 height 14
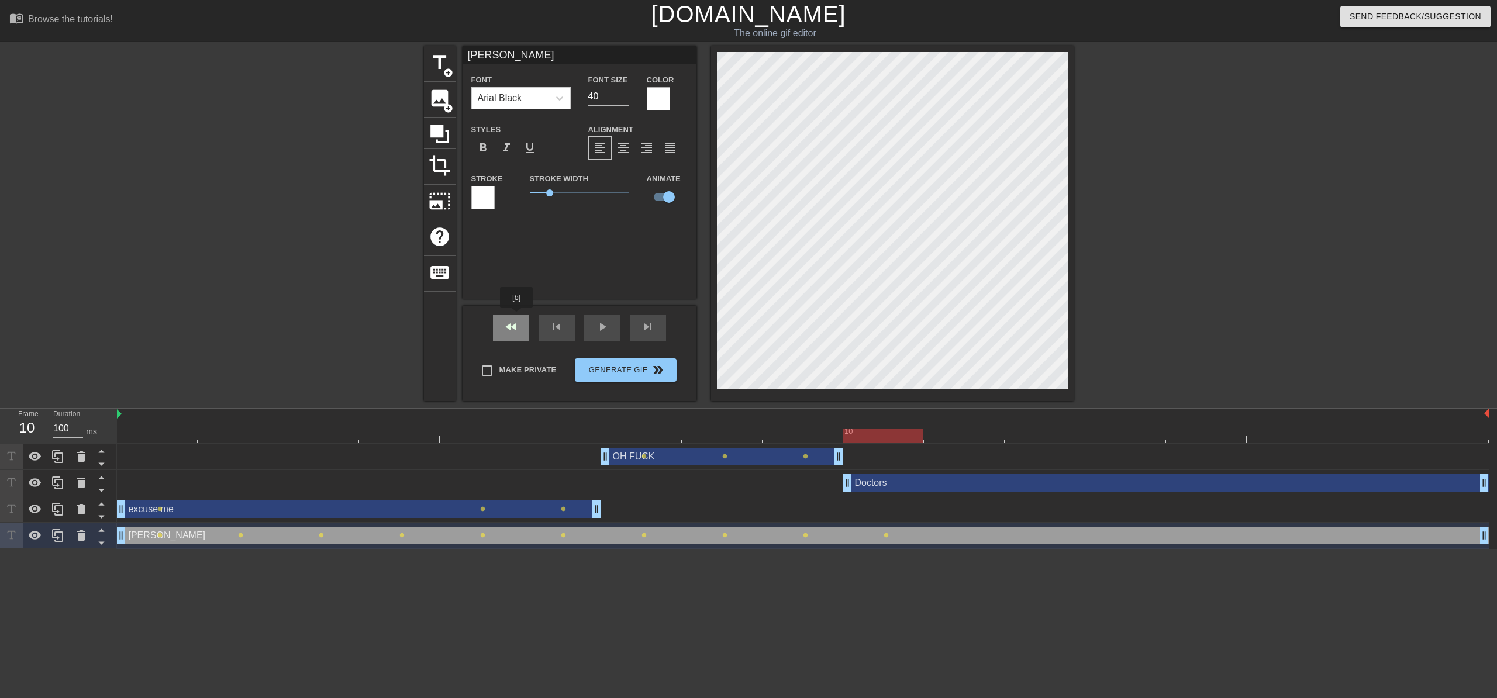
click at [519, 318] on div "fast_rewind" at bounding box center [511, 328] width 36 height 26
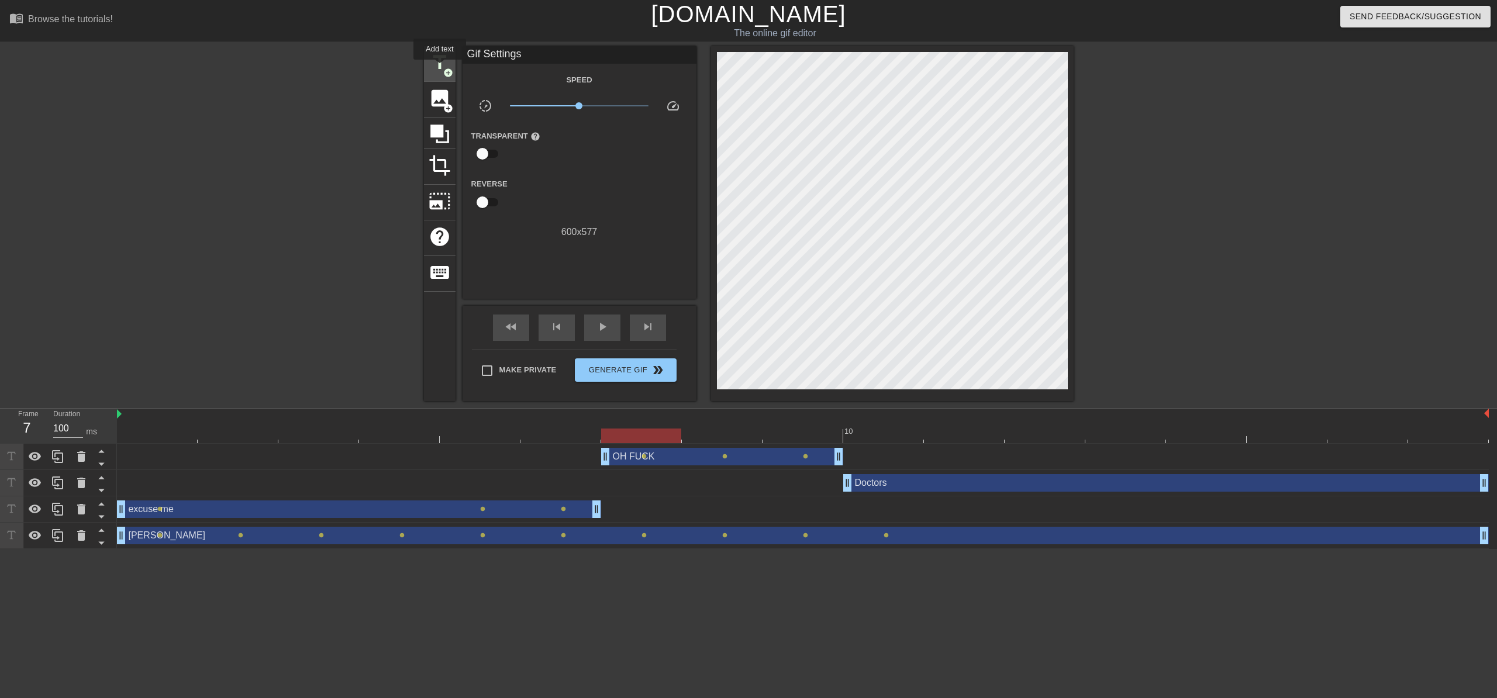
click at [440, 68] on span "title" at bounding box center [440, 62] width 22 height 22
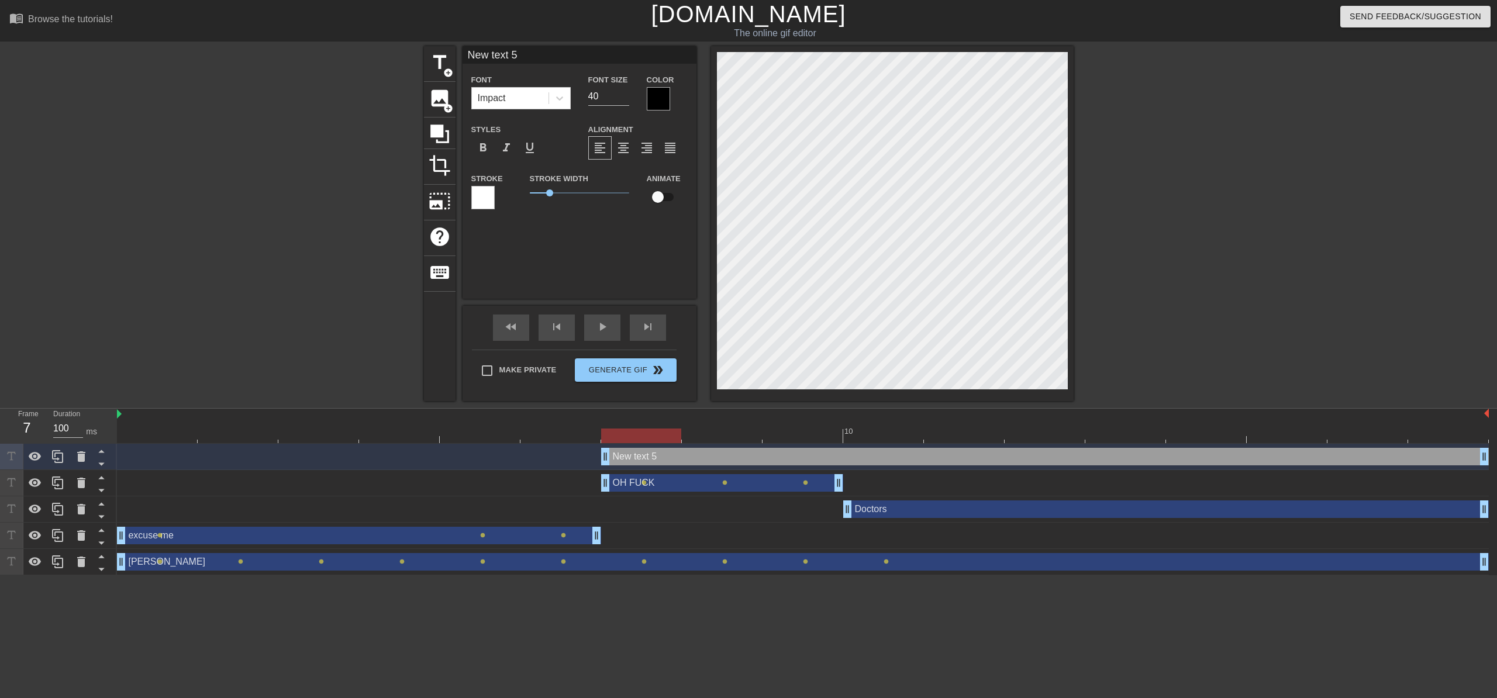
scroll to position [2, 4]
type input "C"
type textarea "C"
type input "CH"
type textarea "CH"
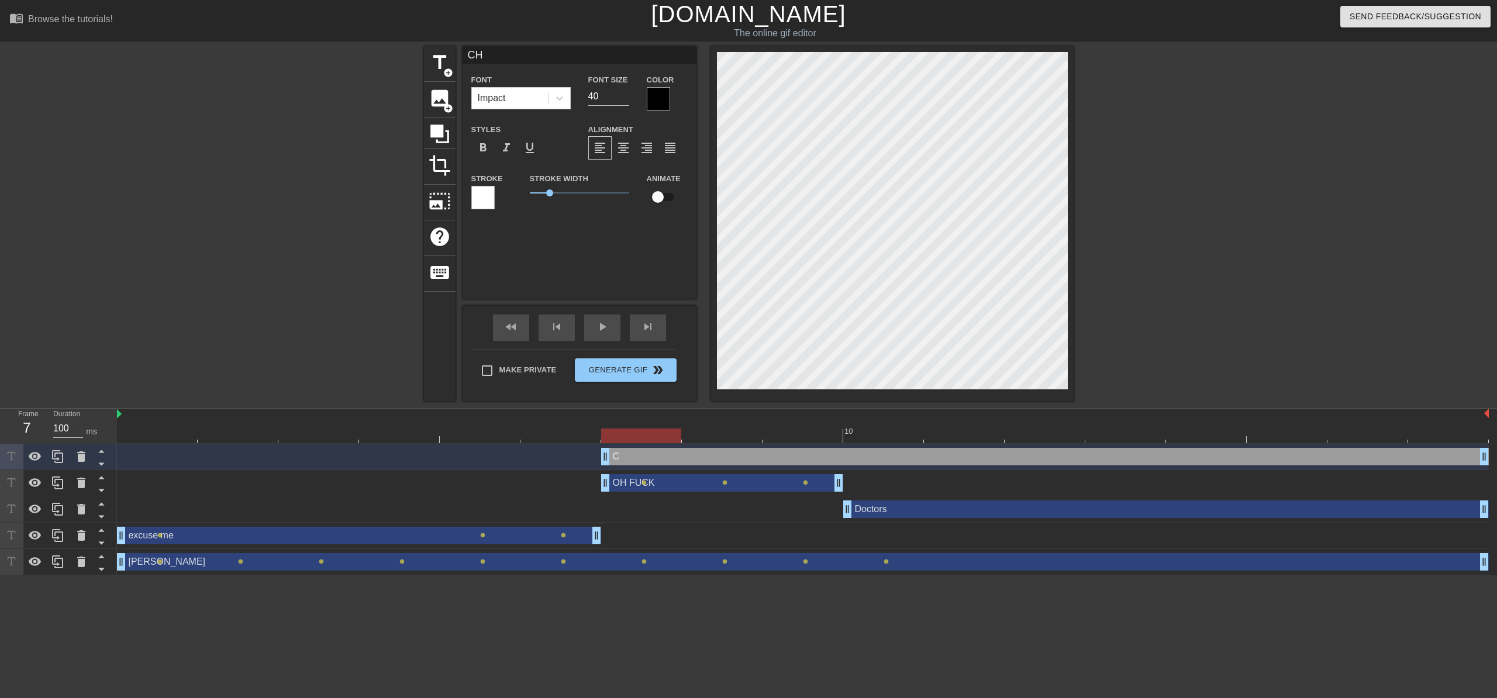
type input "CHR"
type textarea "CHR"
type input "CHRO"
type textarea "CHRO"
type input "CHRON"
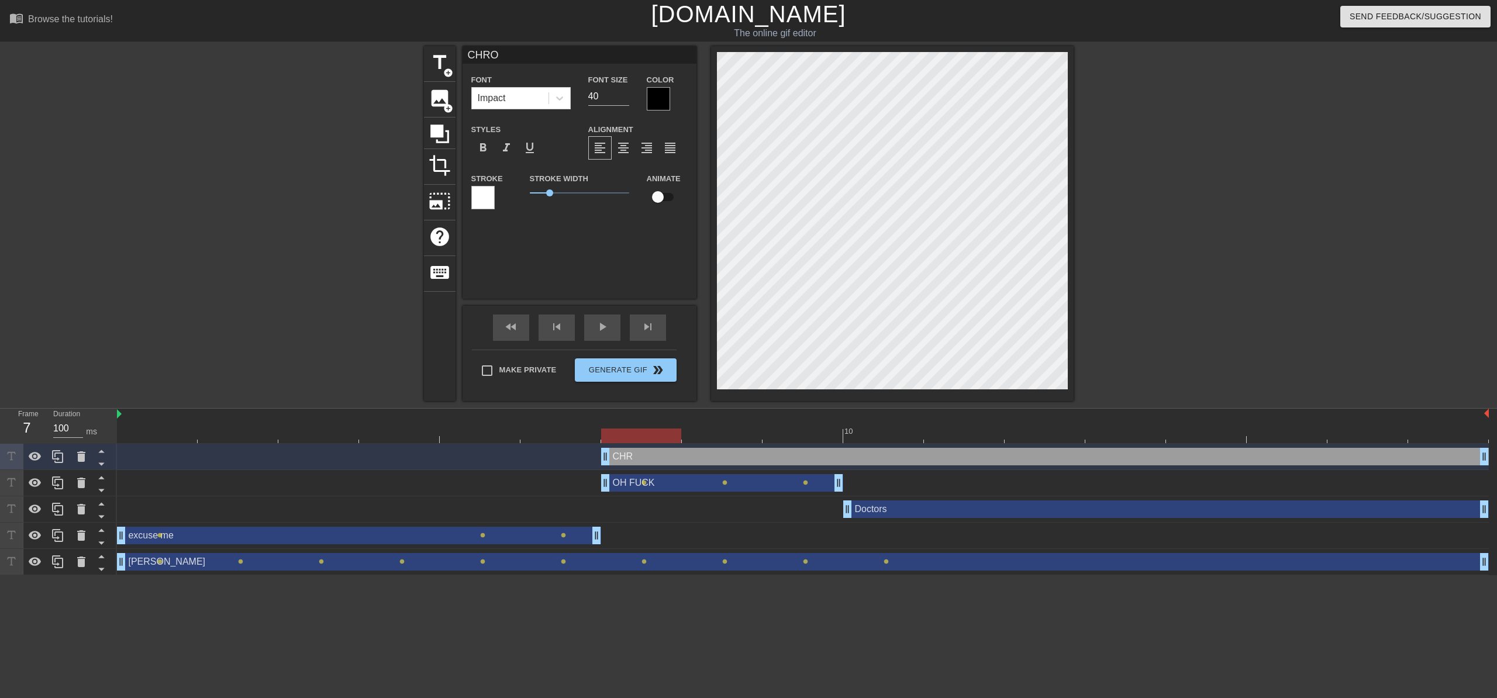
type textarea "CHRON"
type input "CHRONI"
type textarea "CHRONI"
type input "CHRONIC"
type textarea "CHRONIC"
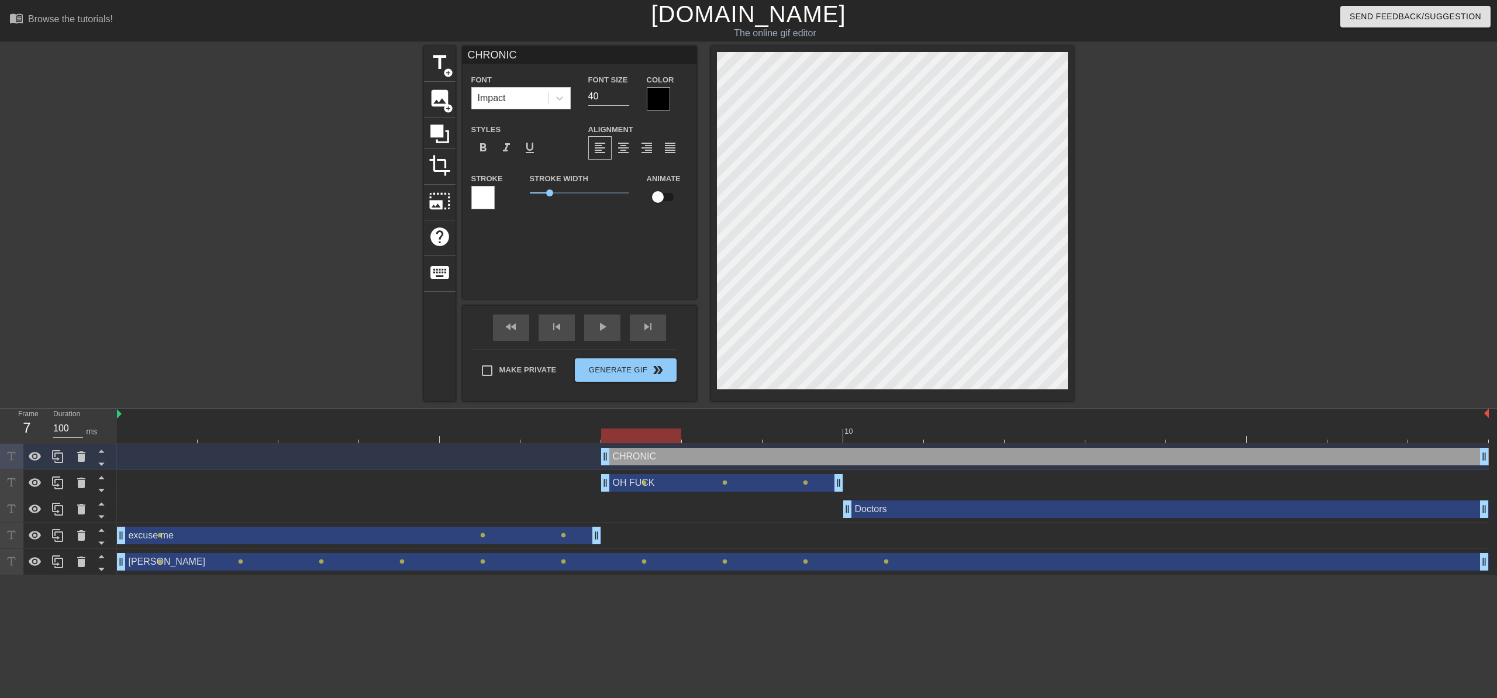
type input "CHRONIC"
type textarea "CHRONIC"
type input "CHRONIC P"
type textarea "CHRONIC P"
type input "CHRONIC PA"
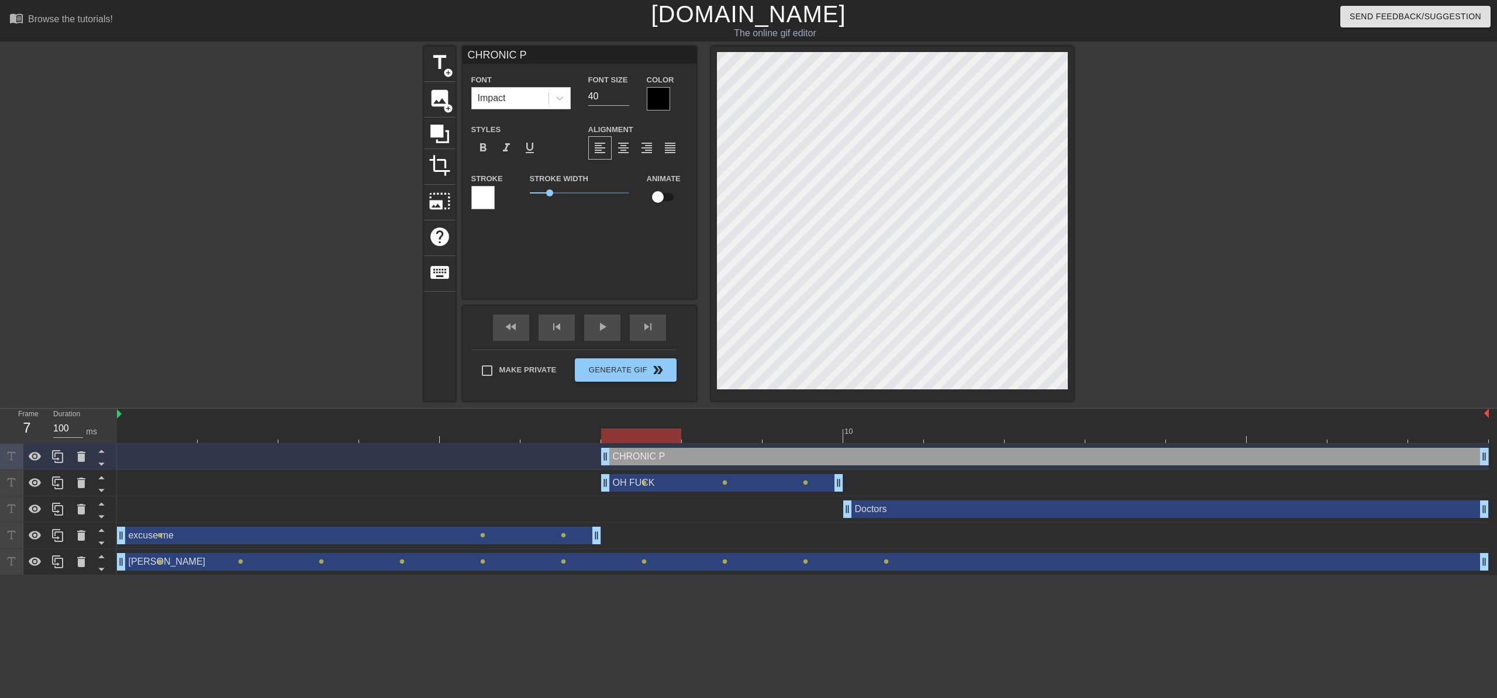
type textarea "CHRONIC PA"
type input "CHRONIC PAI"
type textarea "CHRONIC PAI"
click at [563, 89] on div at bounding box center [559, 98] width 21 height 21
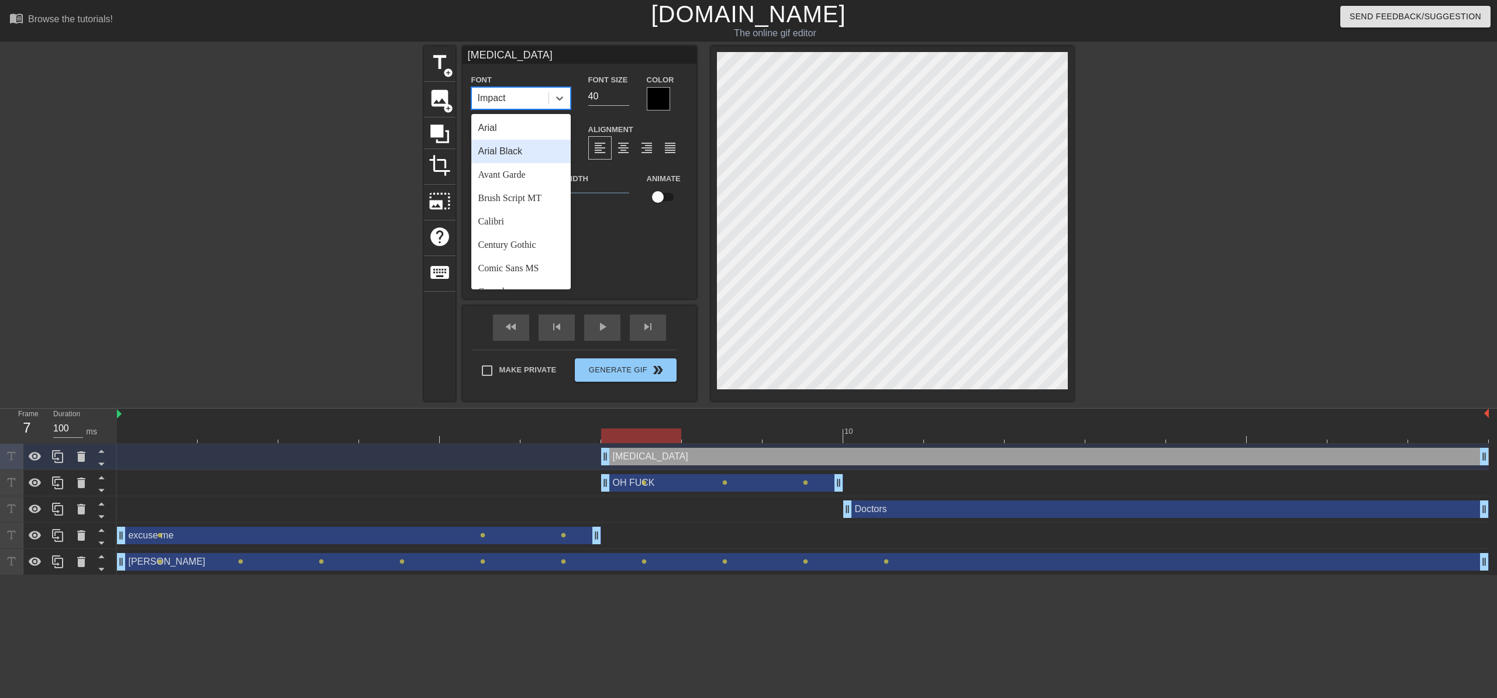
click at [524, 153] on div "Arial Black" at bounding box center [520, 151] width 99 height 23
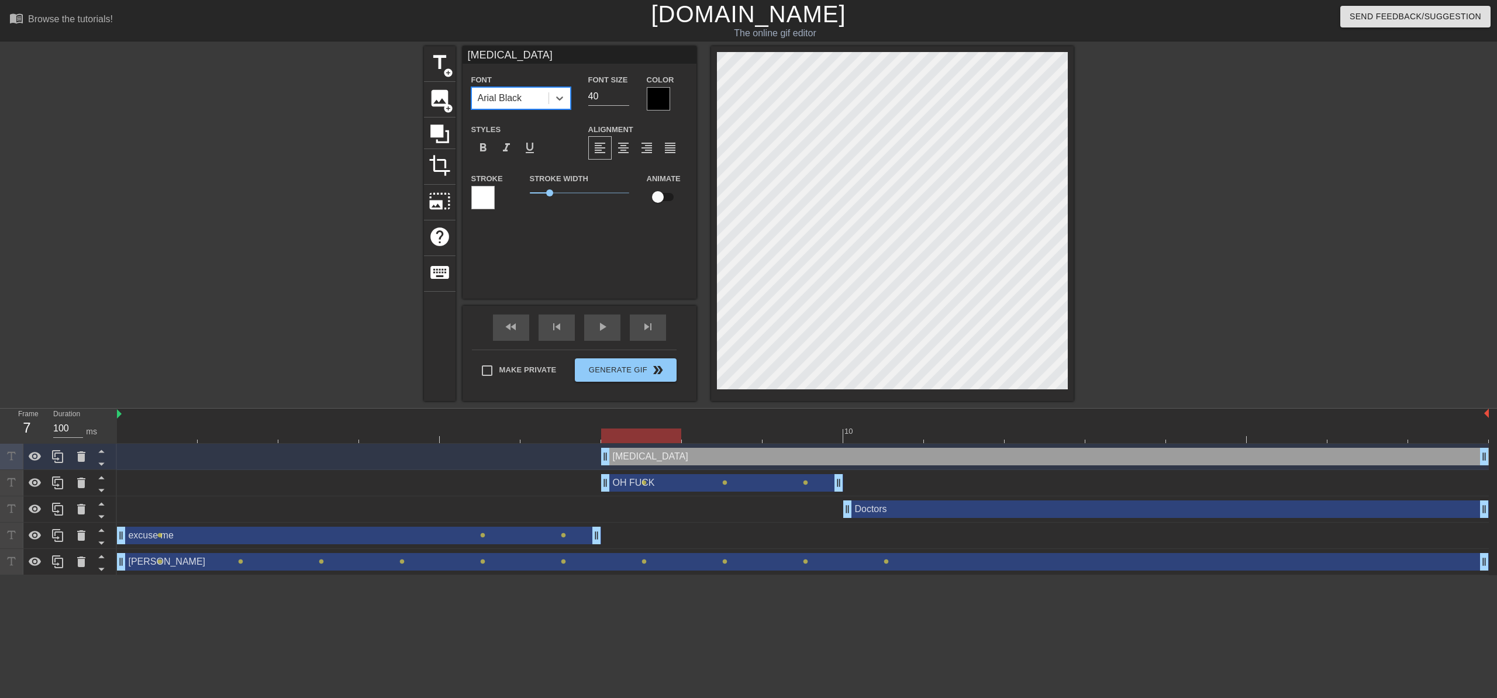
click at [657, 99] on div at bounding box center [658, 98] width 23 height 23
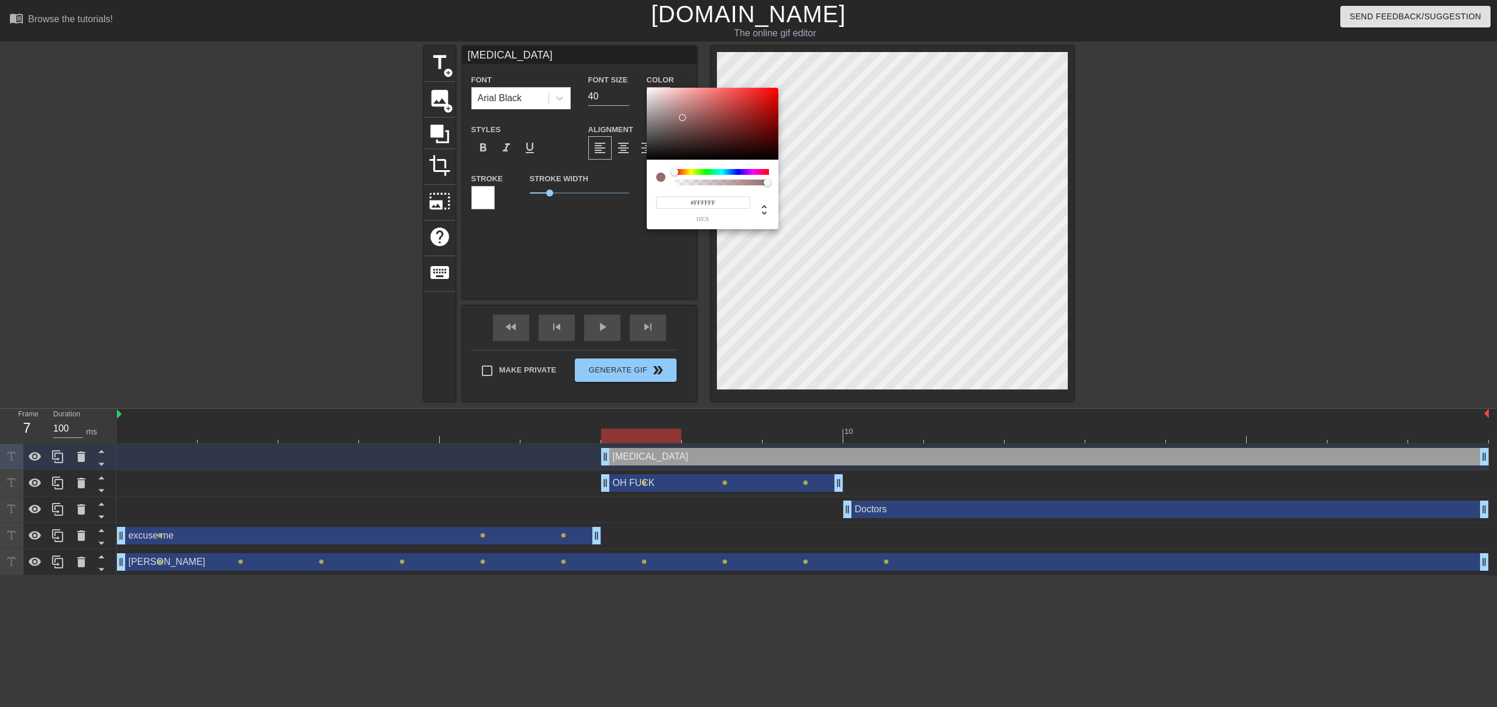
drag, startPoint x: 699, startPoint y: 131, endPoint x: 635, endPoint y: 63, distance: 93.1
click at [635, 63] on div "#FFFFFF hex" at bounding box center [748, 353] width 1497 height 707
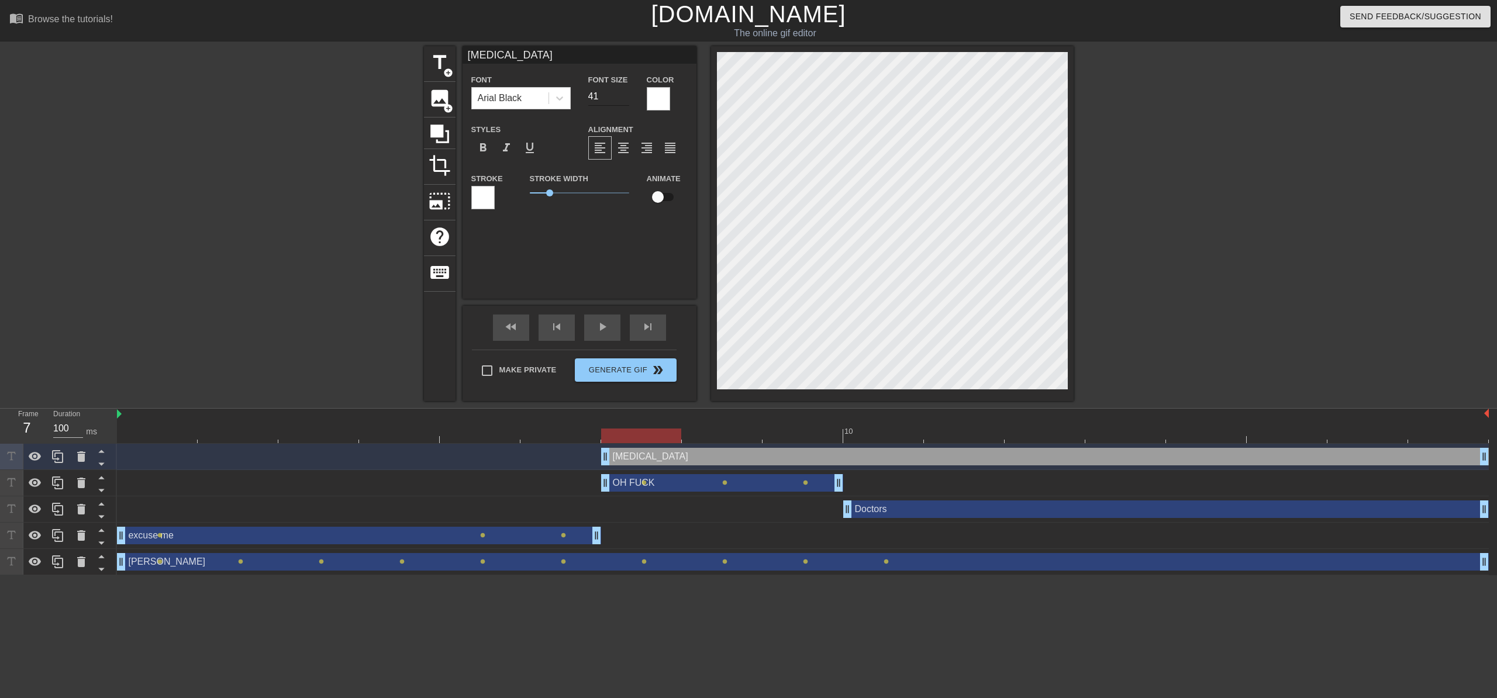
click at [626, 95] on input "41" at bounding box center [608, 96] width 41 height 19
click at [626, 95] on input "42" at bounding box center [608, 96] width 41 height 19
click at [626, 95] on input "43" at bounding box center [608, 96] width 41 height 19
click at [626, 95] on input "44" at bounding box center [608, 96] width 41 height 19
click at [626, 95] on input "45" at bounding box center [608, 96] width 41 height 19
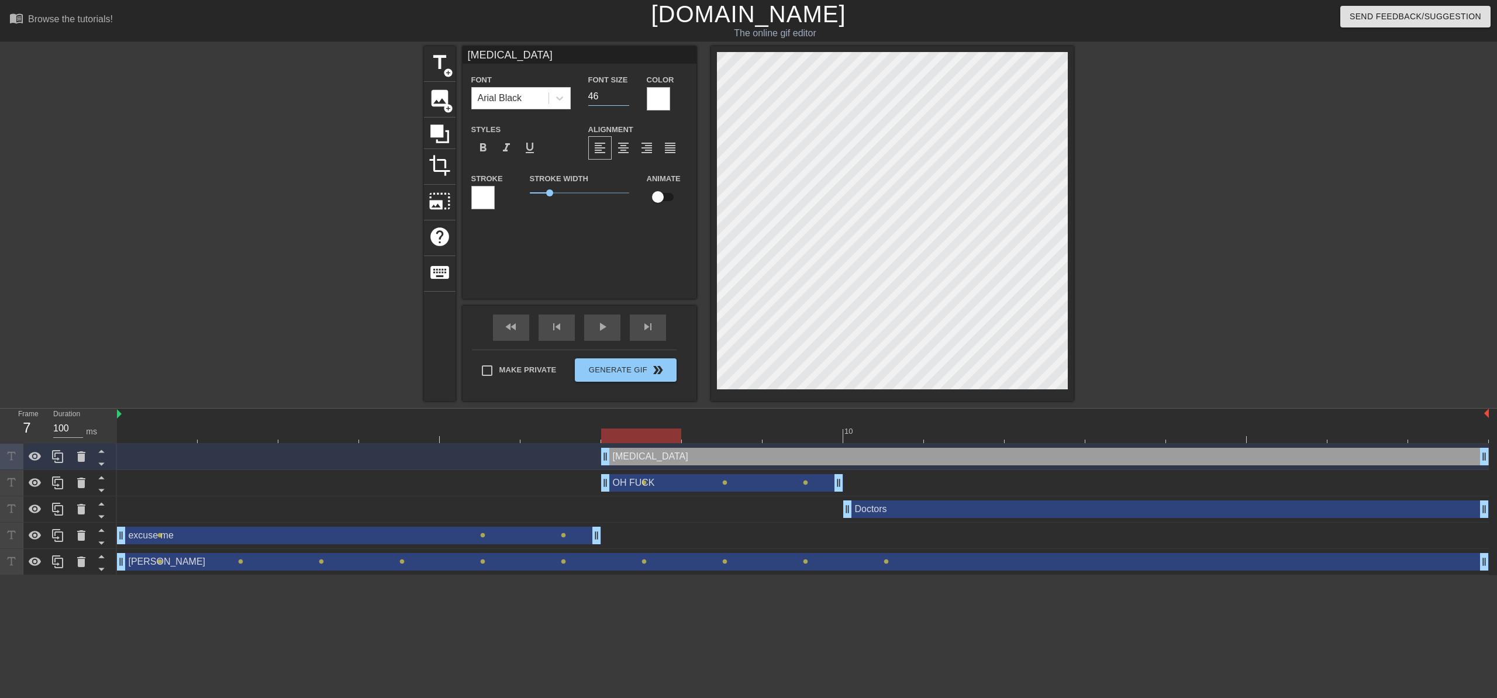
click at [626, 95] on input "46" at bounding box center [608, 96] width 41 height 19
click at [626, 95] on input "47" at bounding box center [608, 96] width 41 height 19
click at [626, 95] on input "48" at bounding box center [608, 96] width 41 height 19
click at [626, 95] on input "49" at bounding box center [608, 96] width 41 height 19
click at [626, 95] on input "50" at bounding box center [608, 96] width 41 height 19
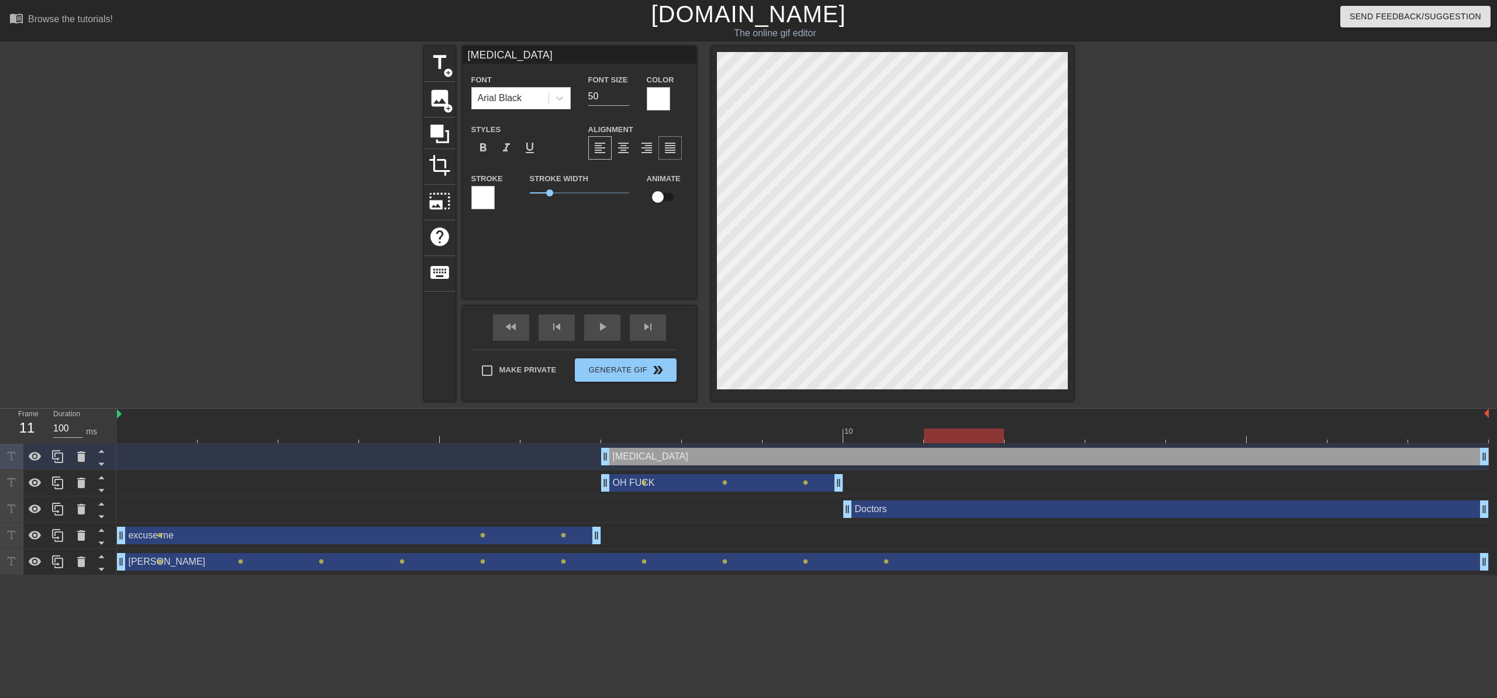
click at [663, 152] on div "title add_circle image add_circle crop photo_size_select_large help keyboard CH…" at bounding box center [749, 223] width 650 height 355
click at [953, 454] on div "CHRONIC PAIN drag_handle drag_handle" at bounding box center [1045, 457] width 888 height 18
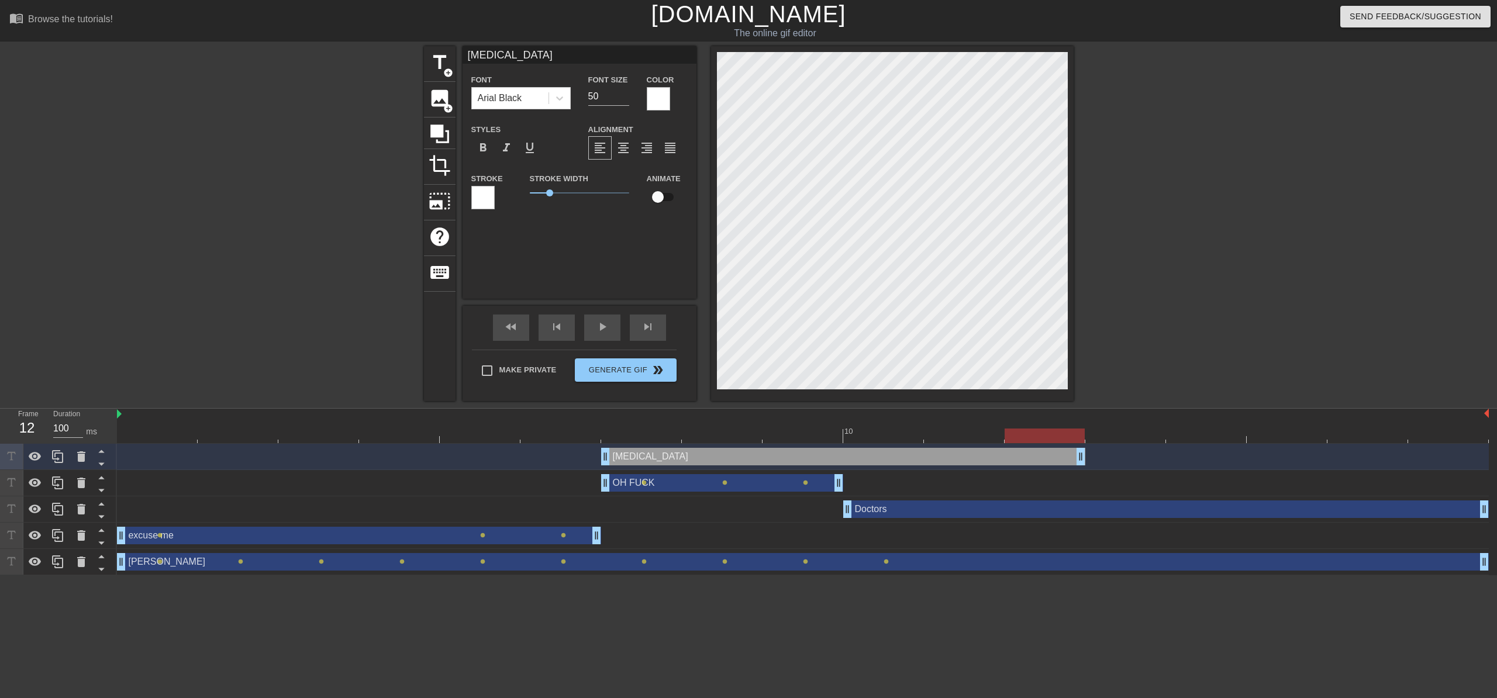
drag, startPoint x: 1486, startPoint y: 458, endPoint x: 1046, endPoint y: 442, distance: 440.2
click at [1046, 442] on div "10 CHRONIC PAIN drag_handle drag_handle OH FUCK drag_handle drag_handle lens le…" at bounding box center [807, 492] width 1380 height 167
click at [521, 331] on div "fast_rewind" at bounding box center [511, 328] width 36 height 26
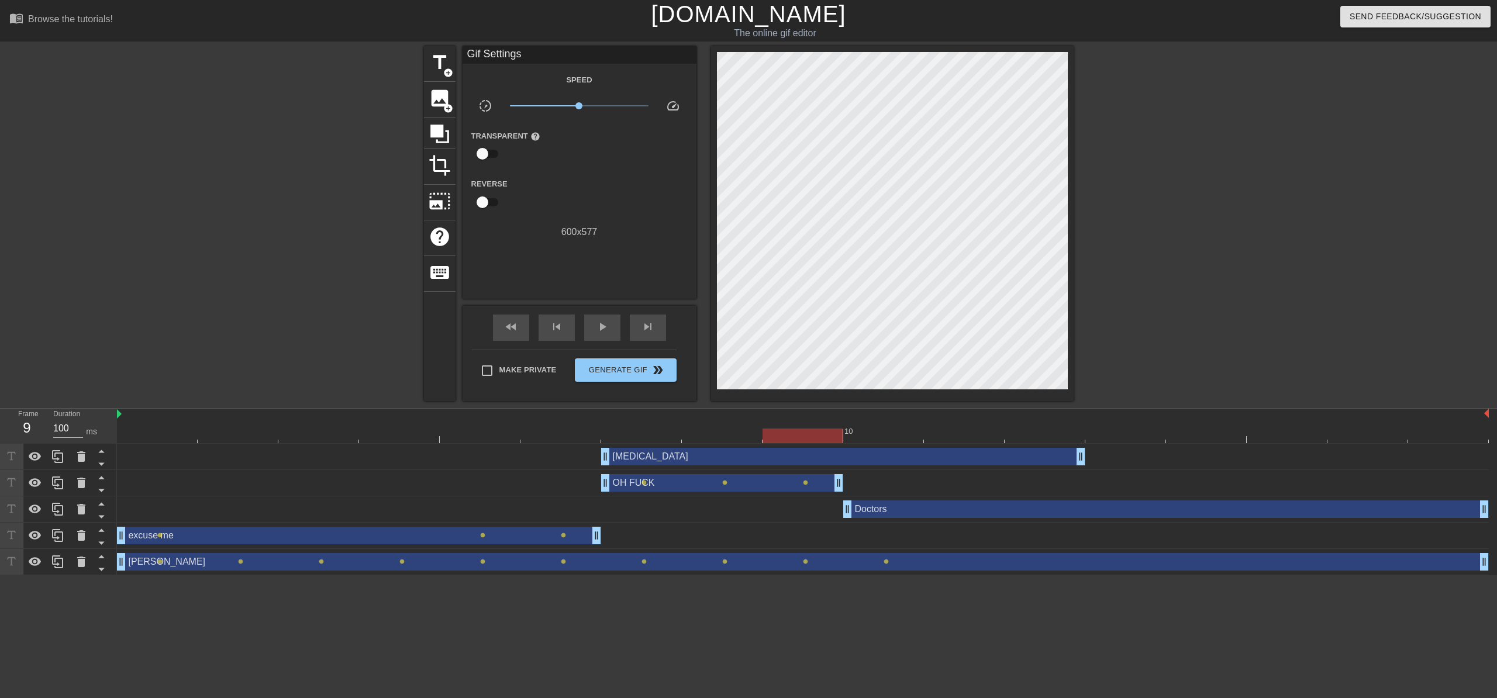
click at [656, 460] on div "CHRONIC PAIN drag_handle drag_handle" at bounding box center [843, 457] width 484 height 18
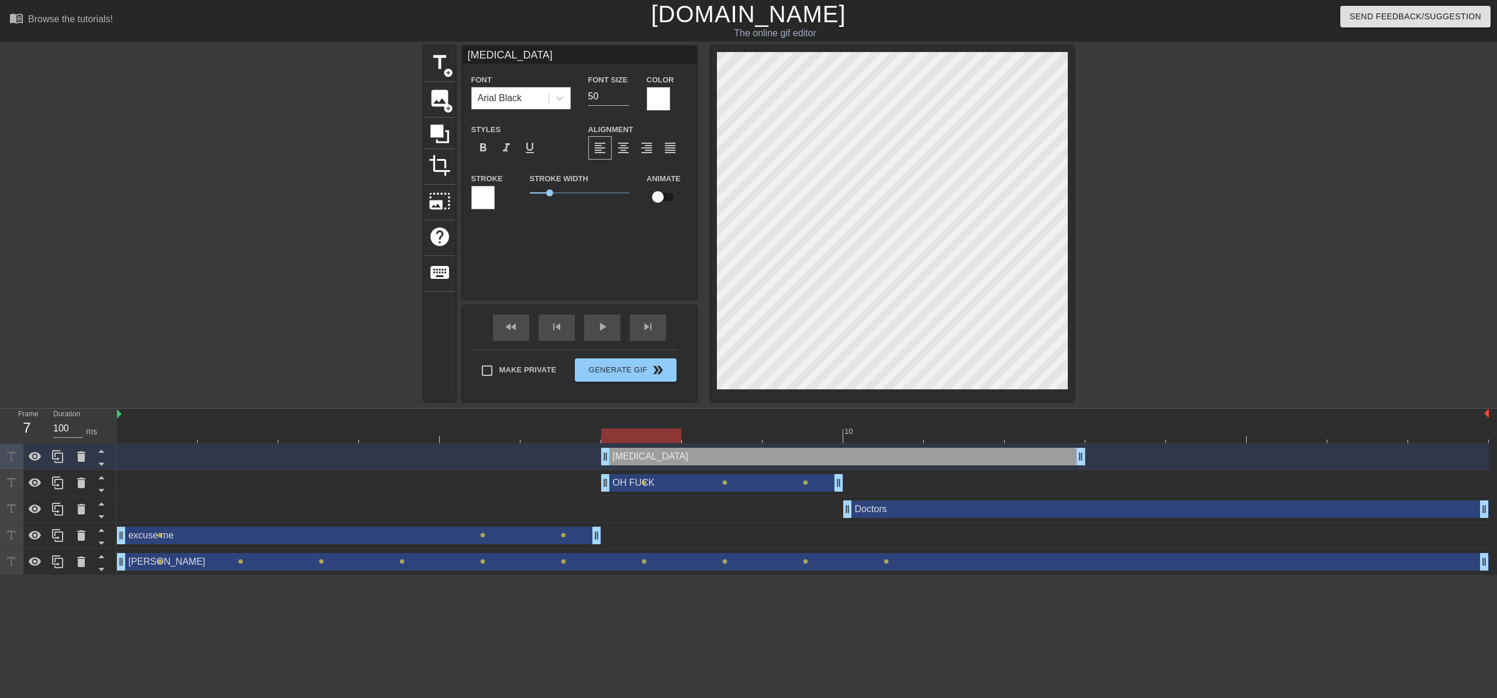
click at [659, 194] on input "checkbox" at bounding box center [658, 197] width 67 height 22
click at [570, 449] on div "CHRONIC PAIN drag_handle drag_handle lens" at bounding box center [803, 457] width 1372 height 18
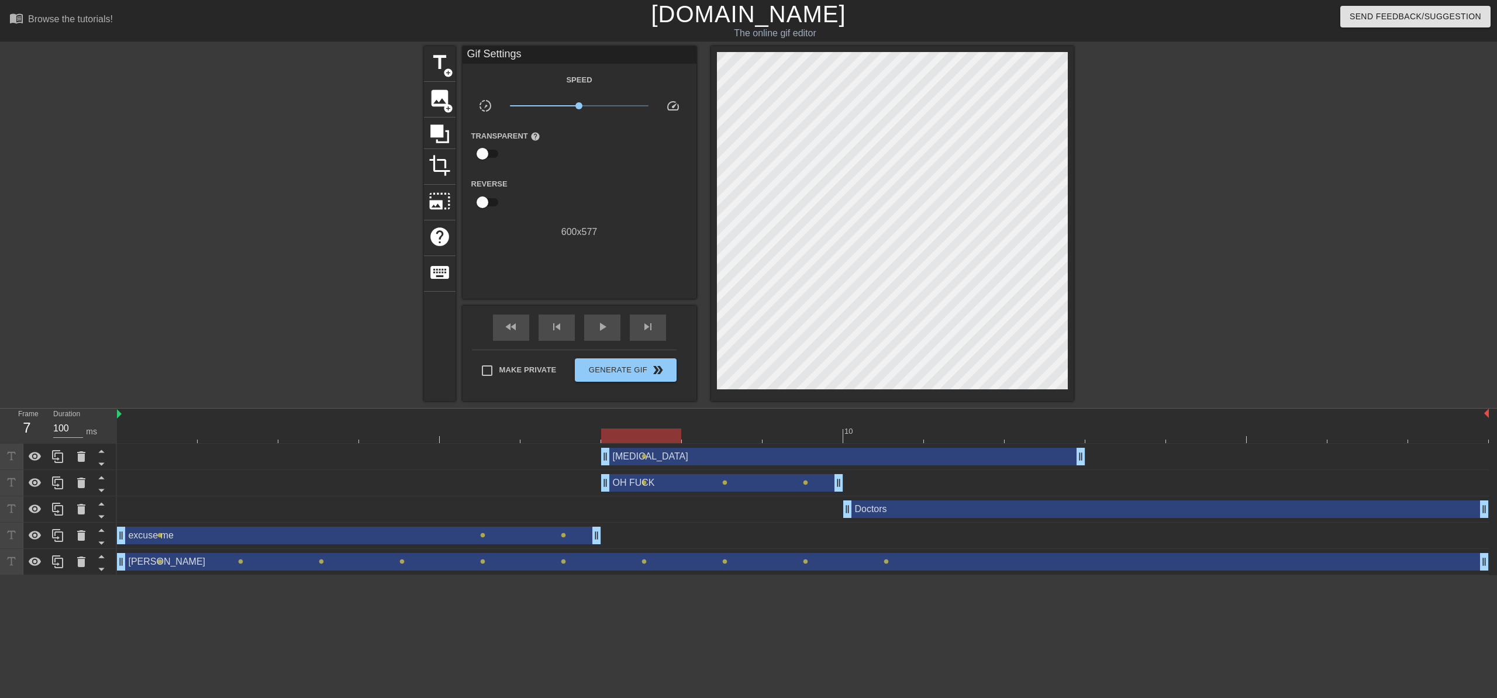
click at [646, 460] on div "CHRONIC PAIN drag_handle drag_handle" at bounding box center [843, 457] width 484 height 18
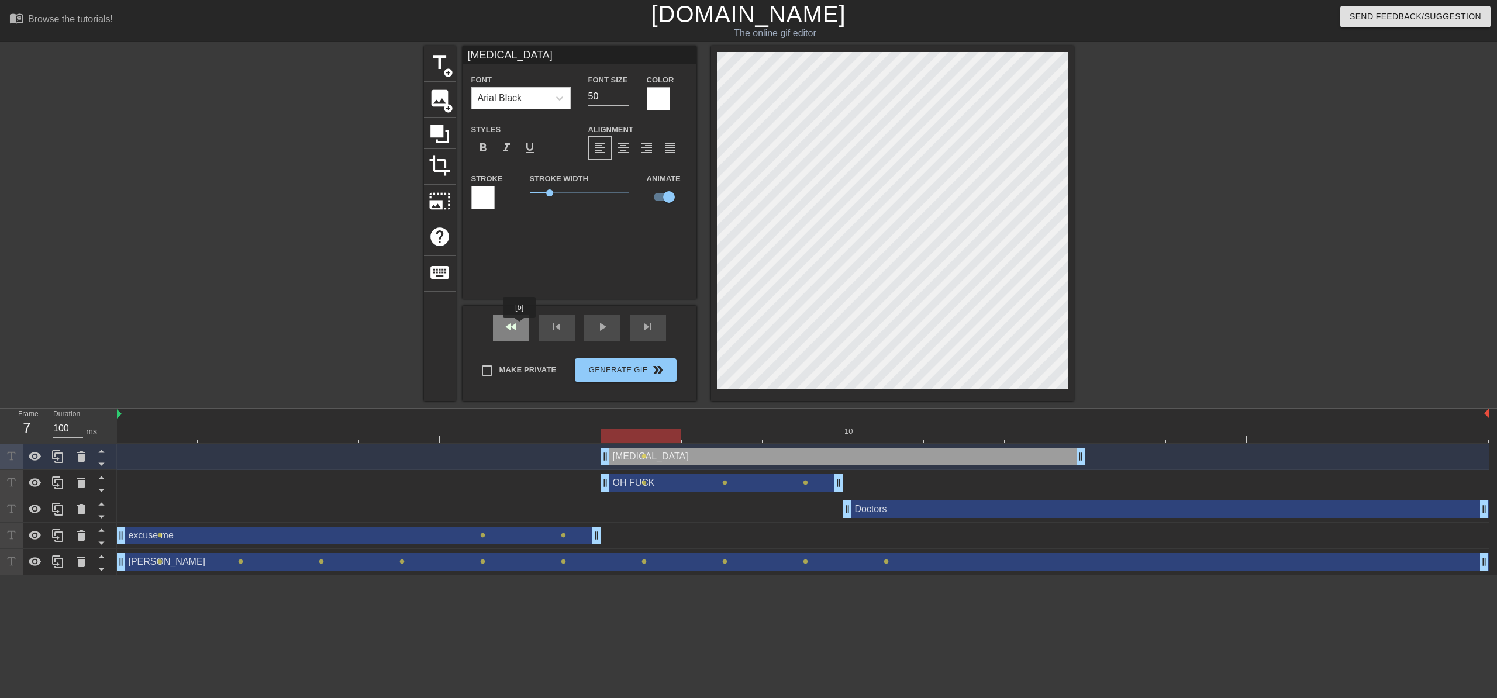
click at [520, 326] on div "fast_rewind" at bounding box center [511, 328] width 36 height 26
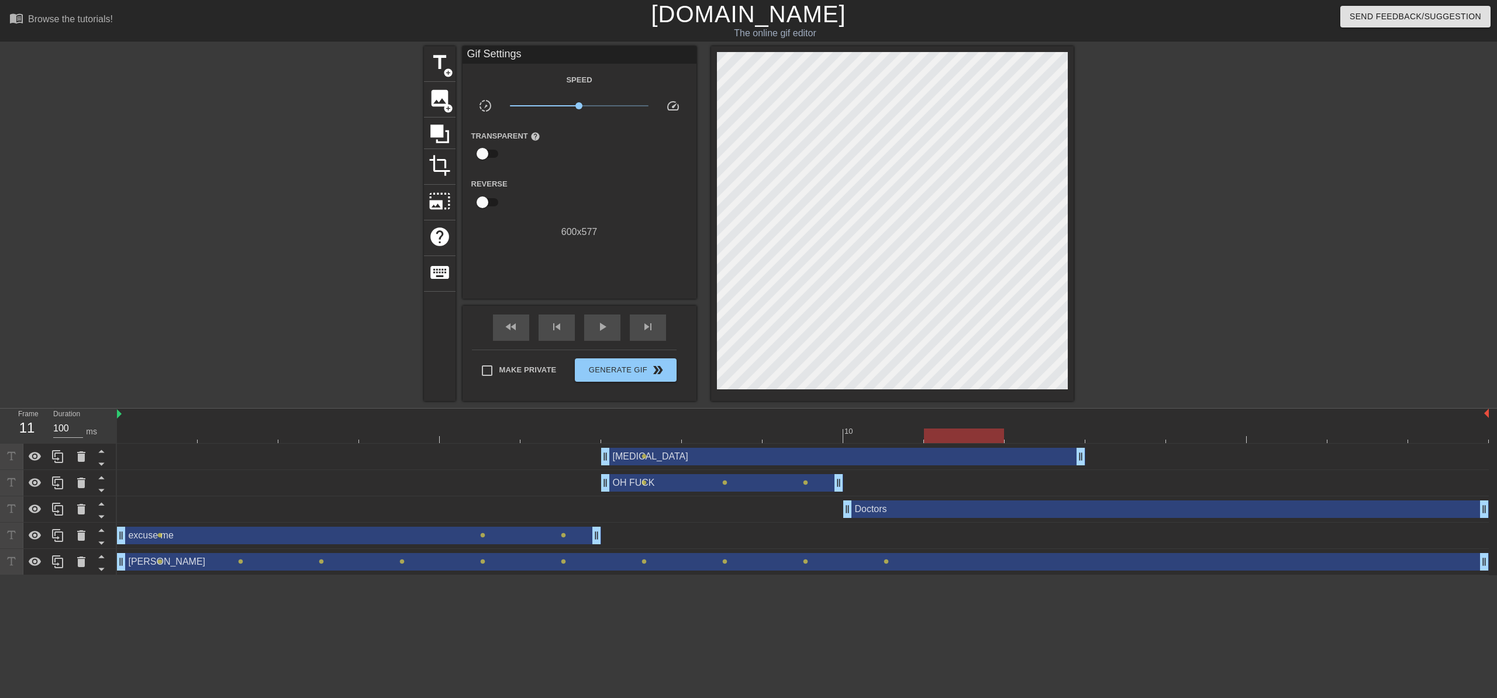
click at [689, 457] on div "CHRONIC PAIN drag_handle drag_handle" at bounding box center [843, 457] width 484 height 18
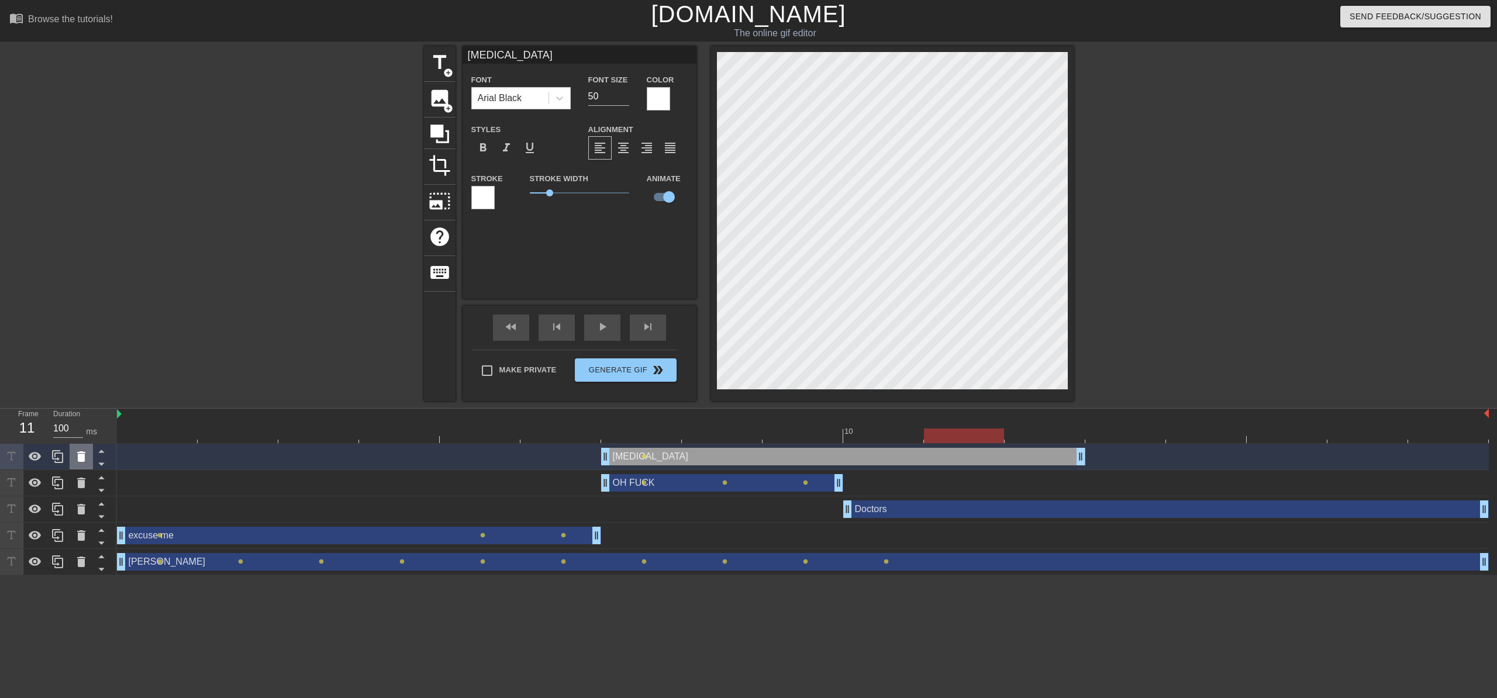
click at [85, 466] on div at bounding box center [81, 457] width 23 height 26
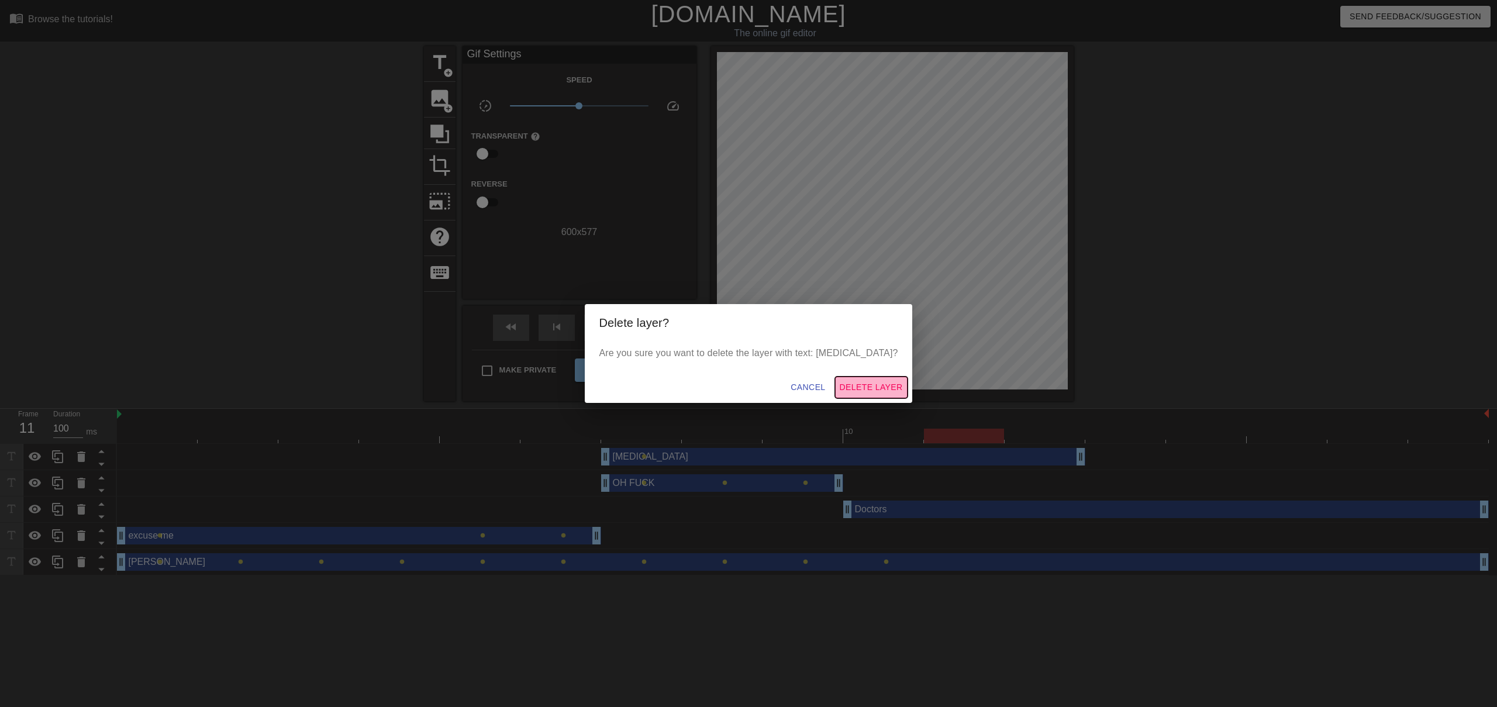
click at [884, 388] on span "Delete Layer" at bounding box center [871, 387] width 63 height 15
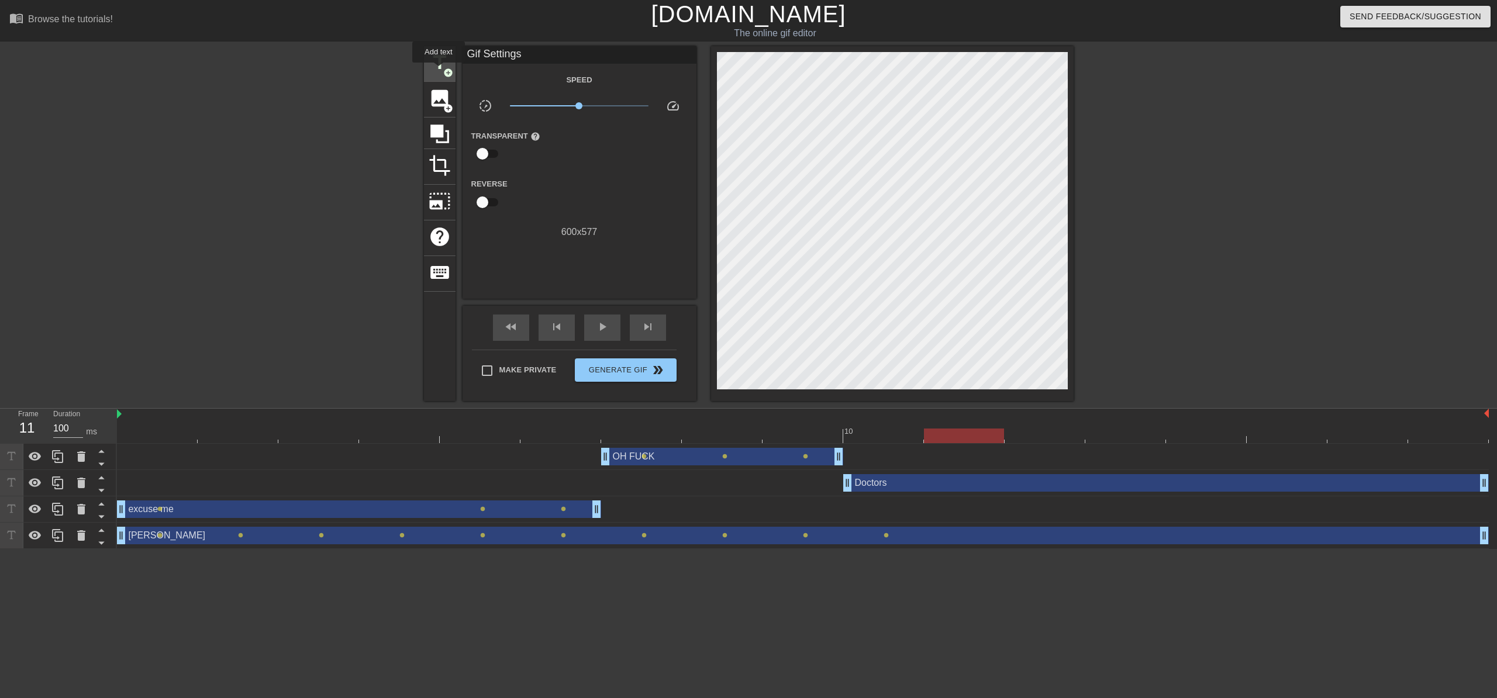
click at [439, 71] on span "title" at bounding box center [440, 62] width 22 height 22
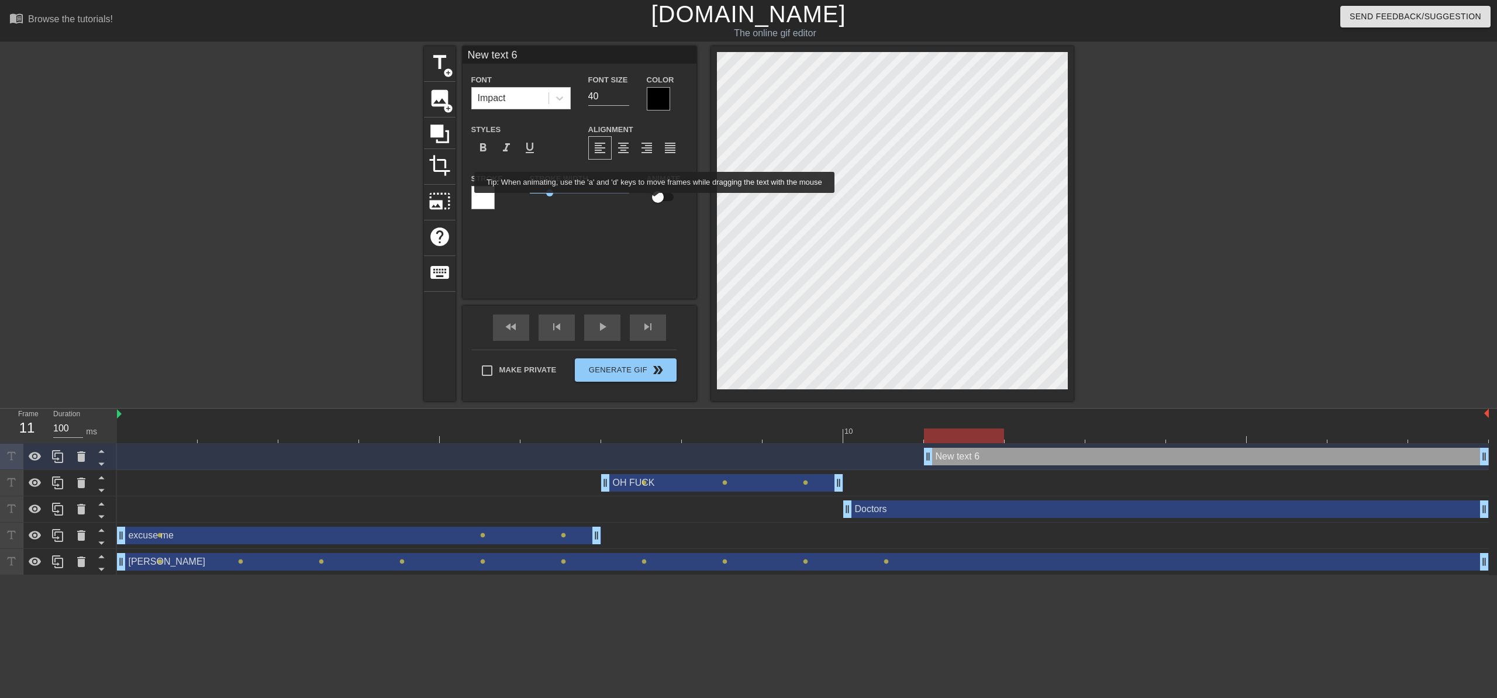
click at [665, 194] on input "checkbox" at bounding box center [658, 197] width 67 height 22
click at [552, 107] on div at bounding box center [559, 98] width 21 height 21
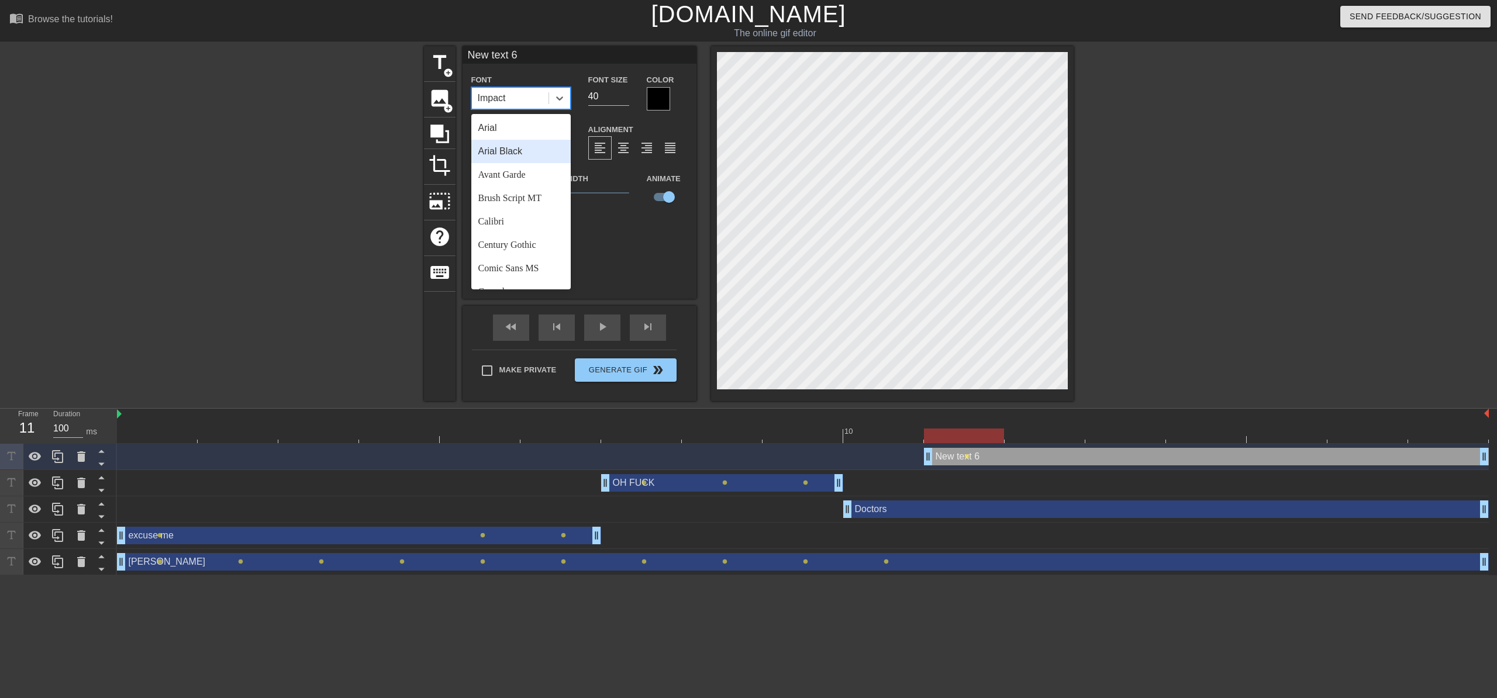
click at [526, 155] on div "Arial Black" at bounding box center [520, 151] width 99 height 23
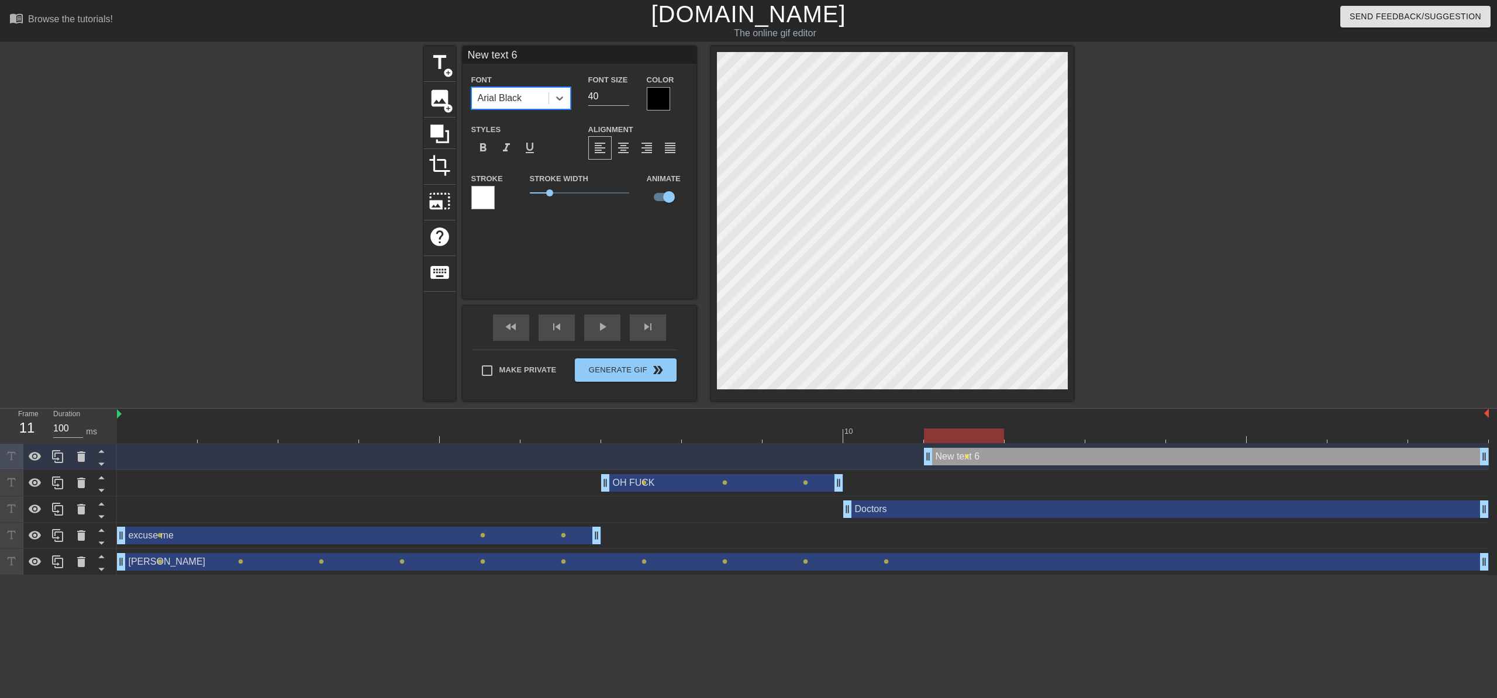
click at [658, 101] on div at bounding box center [658, 98] width 23 height 23
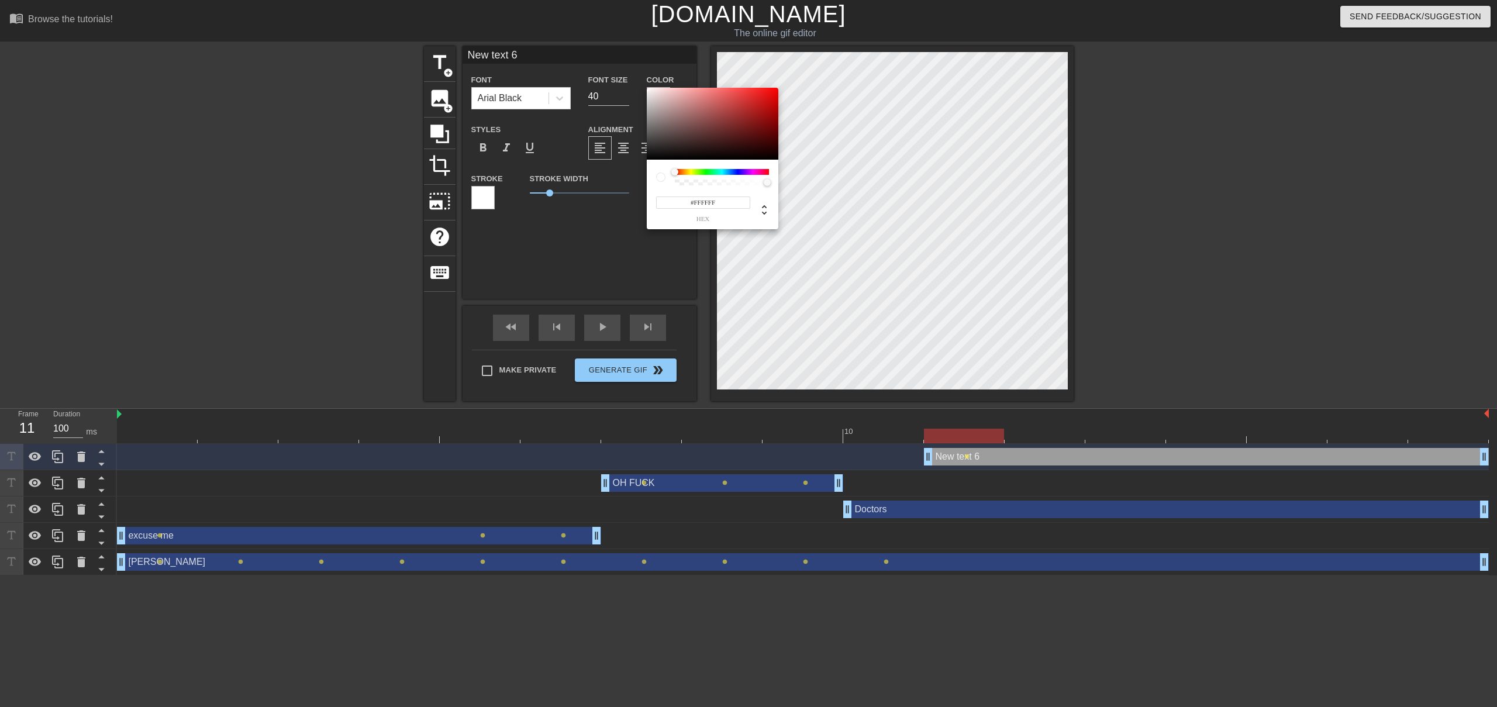
drag, startPoint x: 647, startPoint y: 103, endPoint x: 627, endPoint y: 84, distance: 27.7
click at [628, 85] on div "#FFFFFF hex" at bounding box center [748, 353] width 1497 height 707
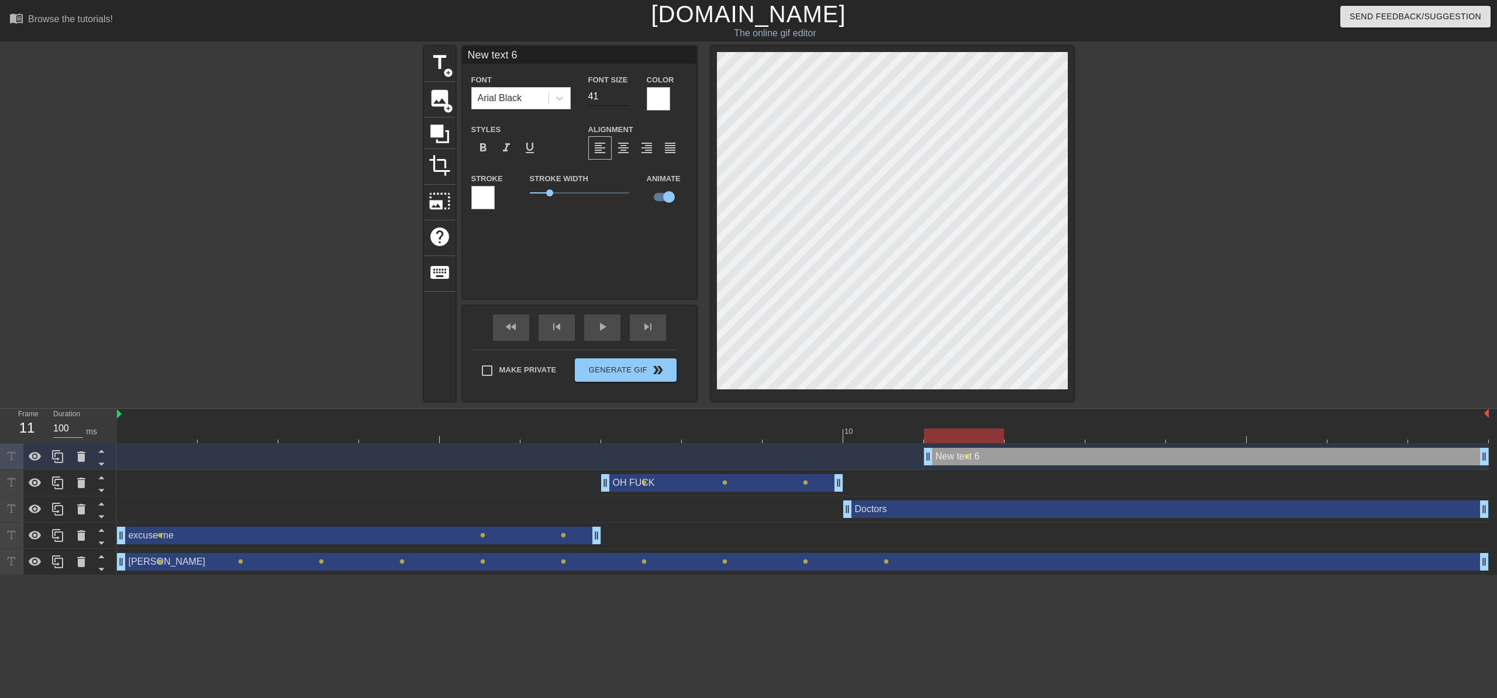
click at [626, 95] on input "41" at bounding box center [608, 96] width 41 height 19
click at [626, 95] on input "42" at bounding box center [608, 96] width 41 height 19
click at [626, 95] on input "43" at bounding box center [608, 96] width 41 height 19
click at [626, 95] on input "44" at bounding box center [608, 96] width 41 height 19
click at [626, 95] on input "45" at bounding box center [608, 96] width 41 height 19
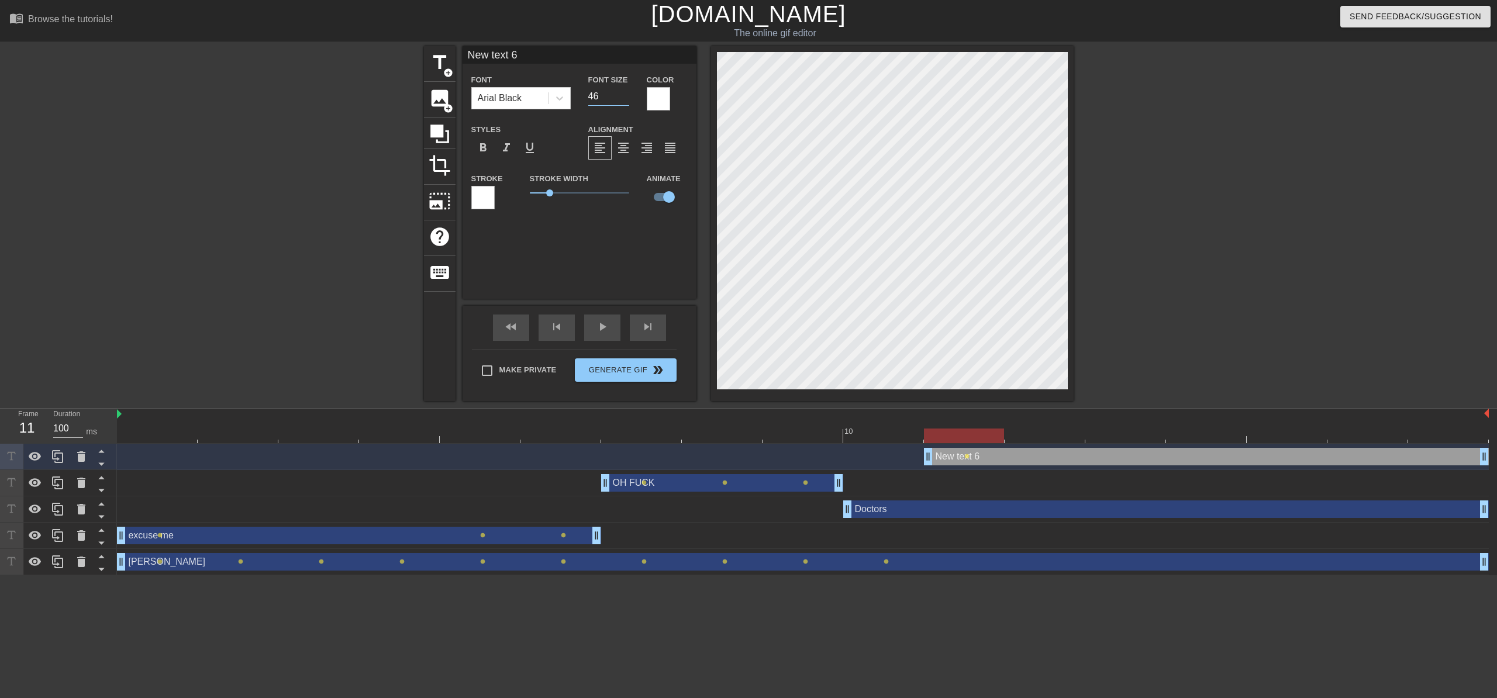
click at [626, 95] on input "46" at bounding box center [608, 96] width 41 height 19
click at [626, 95] on input "47" at bounding box center [608, 96] width 41 height 19
click at [626, 95] on input "48" at bounding box center [608, 96] width 41 height 19
click at [626, 95] on input "49" at bounding box center [608, 96] width 41 height 19
click at [626, 95] on input "50" at bounding box center [608, 96] width 41 height 19
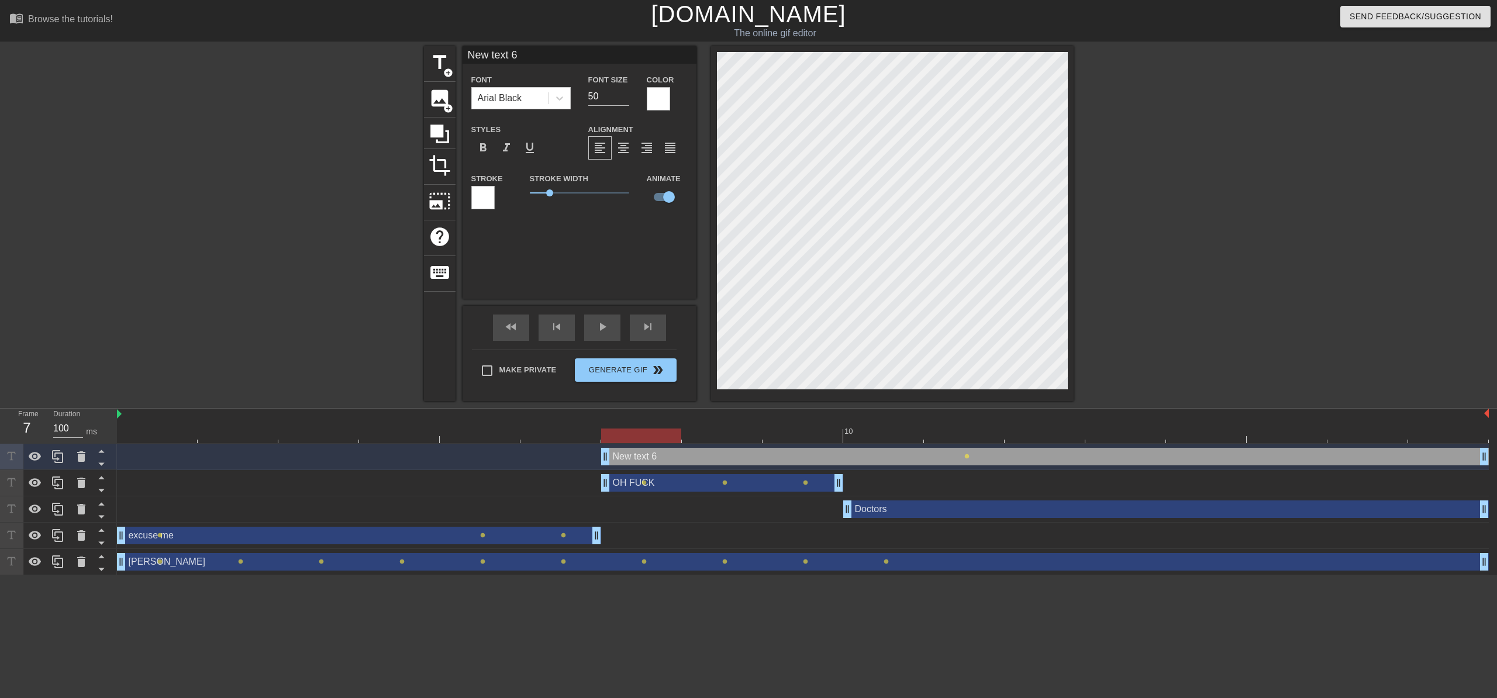
drag, startPoint x: 931, startPoint y: 457, endPoint x: 632, endPoint y: 453, distance: 298.9
click at [1075, 161] on div "title add_circle image add_circle crop photo_size_select_large help keyboard CH…" at bounding box center [748, 223] width 1497 height 355
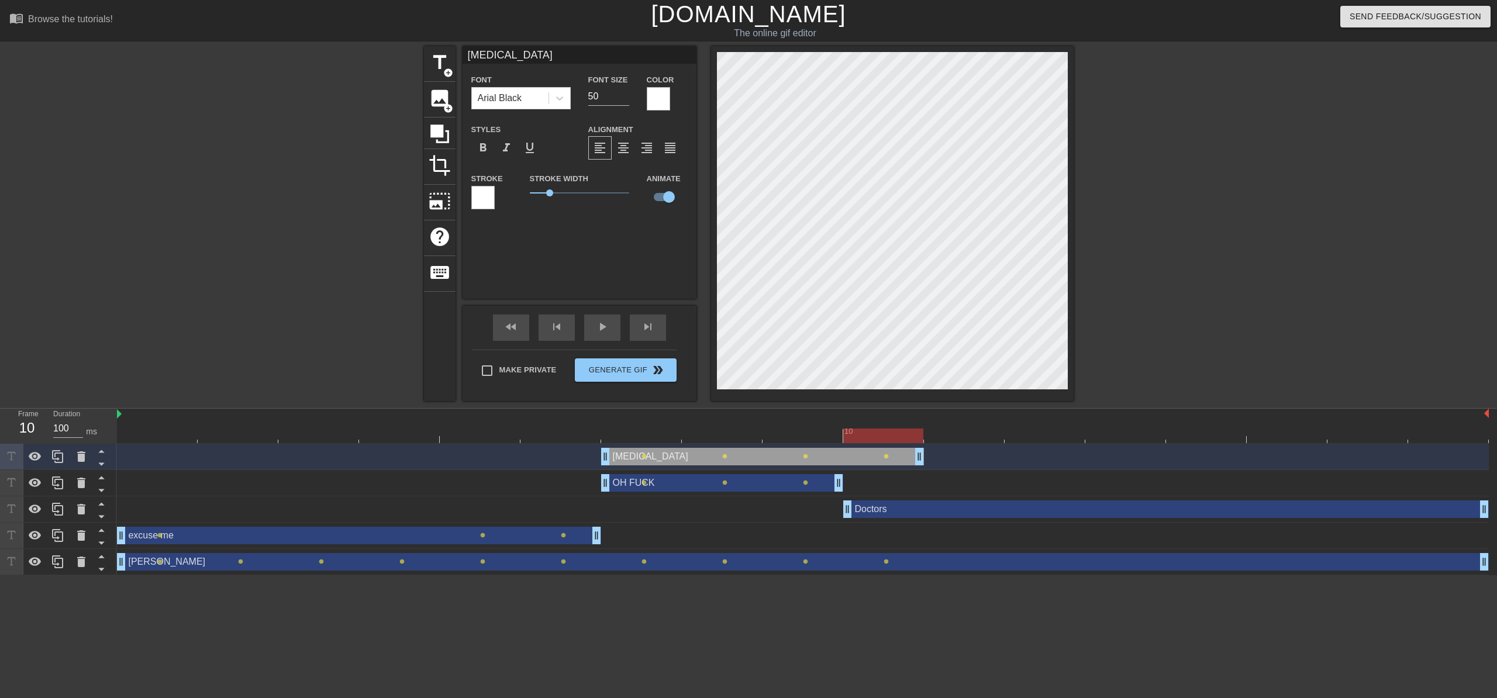
drag, startPoint x: 1486, startPoint y: 456, endPoint x: 959, endPoint y: 459, distance: 527.1
click at [959, 459] on div "CHRONIC PAIN drag_handle drag_handle lens lens lens lens" at bounding box center [803, 457] width 1372 height 18
click at [518, 341] on div "fast_rewind skip_previous play_arrow skip_next" at bounding box center [579, 328] width 191 height 44
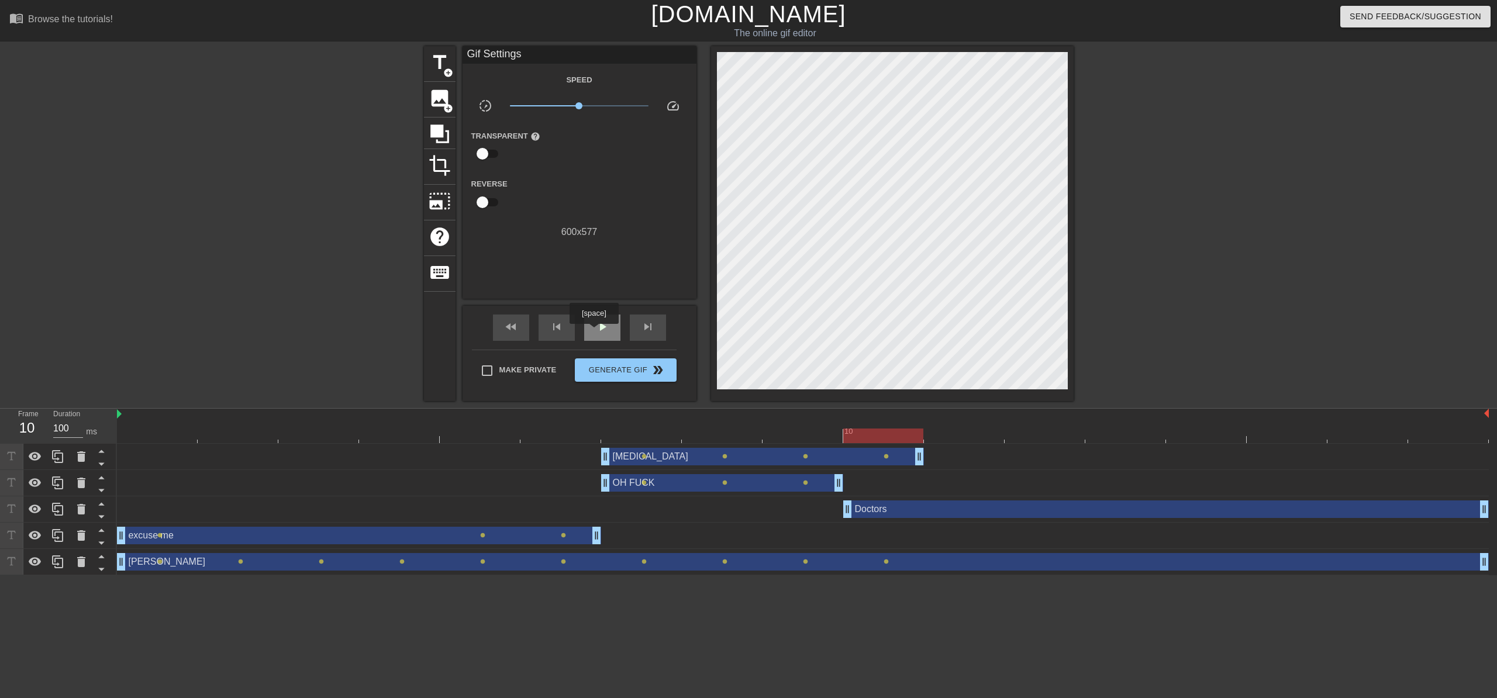
click at [595, 332] on span "play_arrow" at bounding box center [602, 327] width 14 height 14
click at [438, 63] on span "title" at bounding box center [440, 62] width 22 height 22
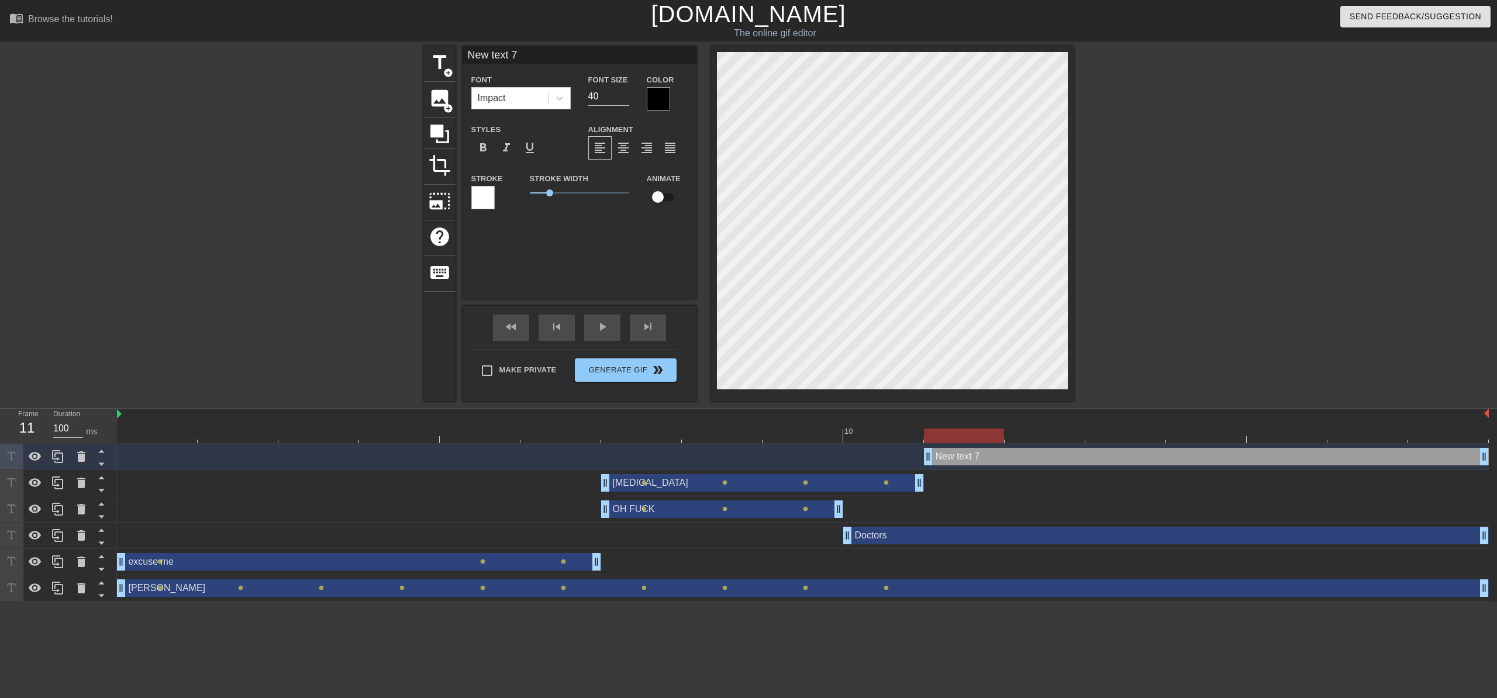
drag, startPoint x: 1007, startPoint y: 457, endPoint x: 961, endPoint y: 457, distance: 45.6
click at [788, 454] on div "New text 7 drag_handle drag_handle" at bounding box center [803, 457] width 1372 height 18
click at [576, 98] on div "Font Impact" at bounding box center [521, 92] width 117 height 38
click at [564, 94] on icon at bounding box center [560, 98] width 12 height 12
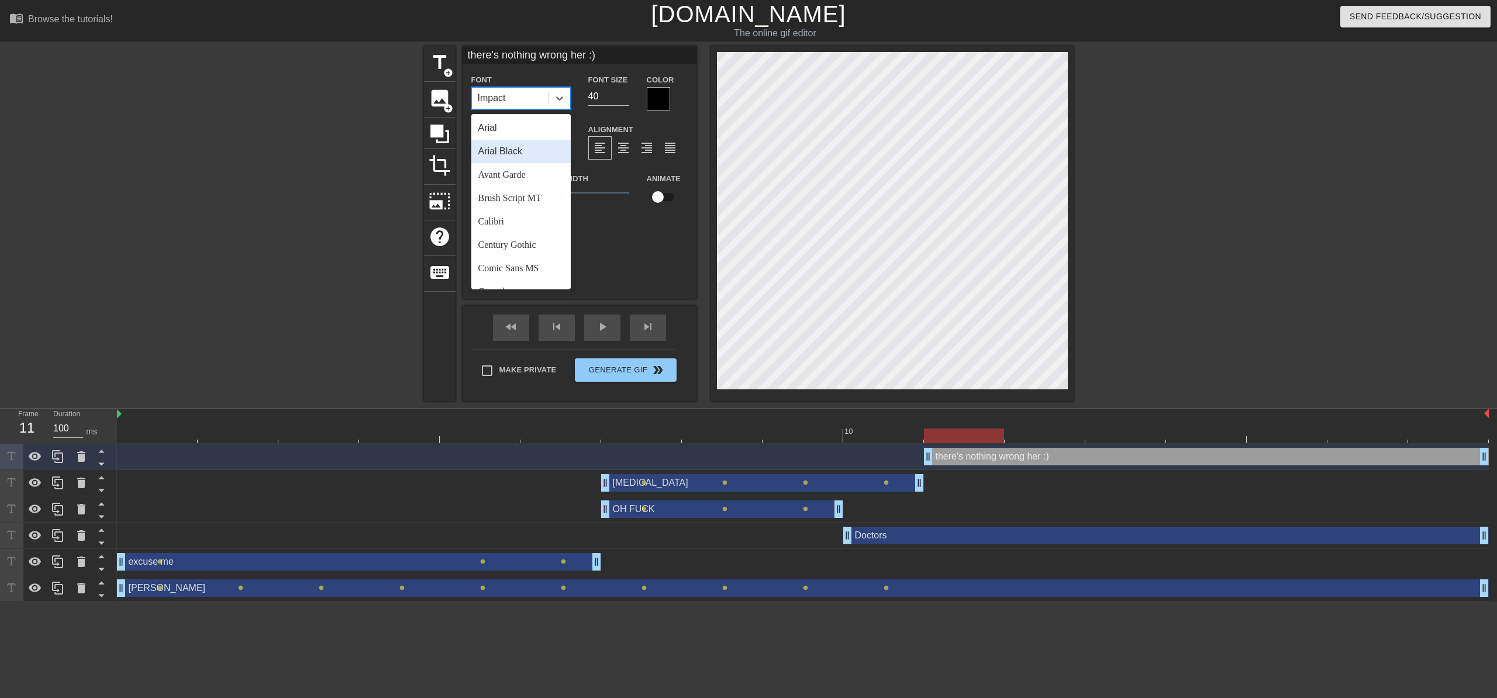
click at [549, 156] on div "Arial Black" at bounding box center [520, 151] width 99 height 23
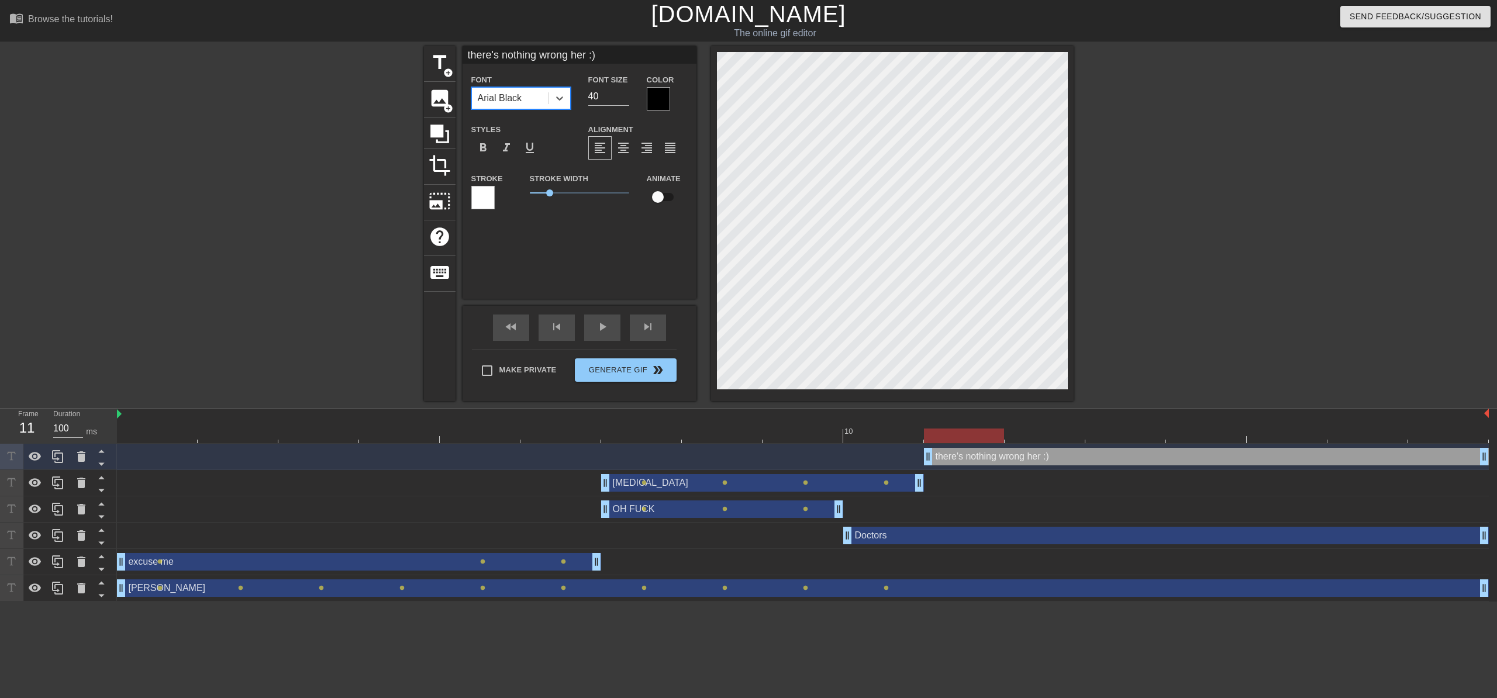
click at [655, 101] on div at bounding box center [658, 98] width 23 height 23
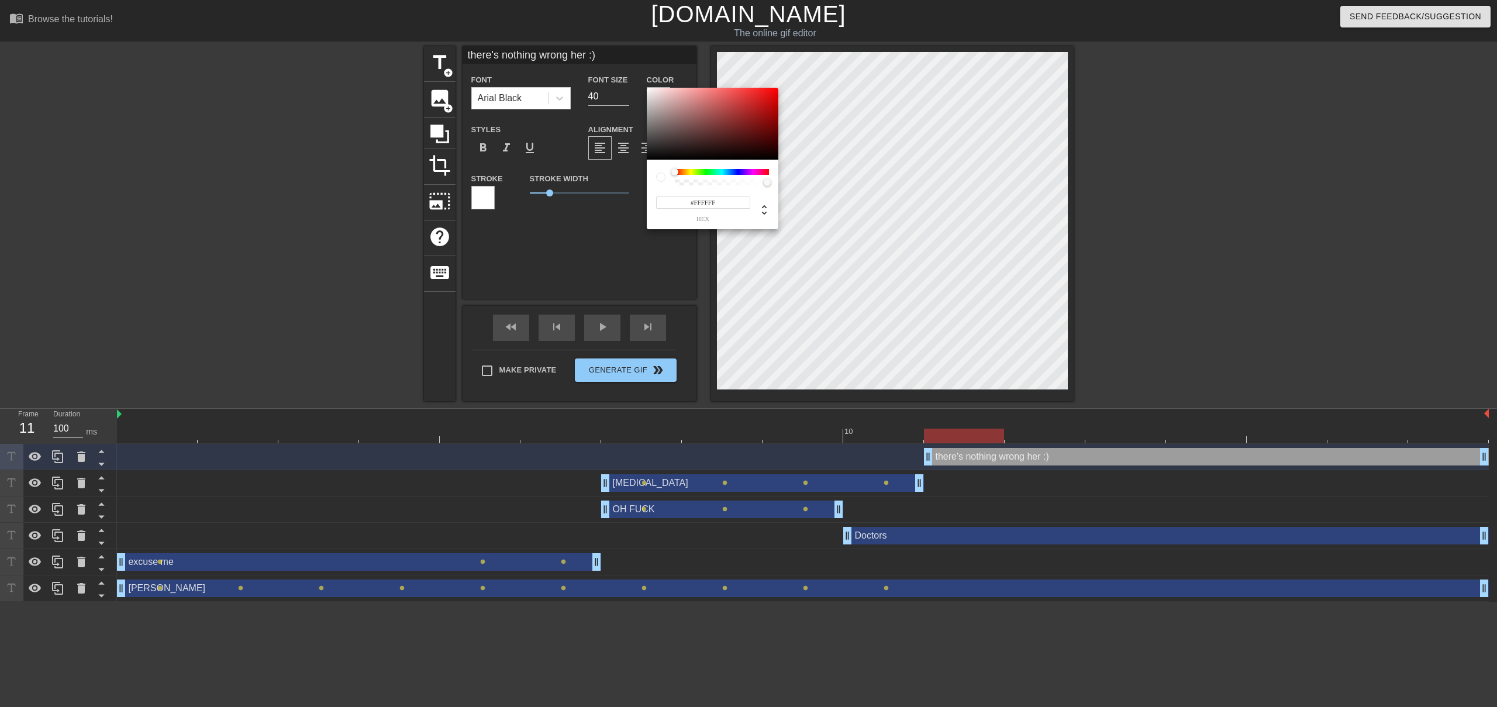
drag, startPoint x: 682, startPoint y: 112, endPoint x: 605, endPoint y: 57, distance: 94.5
click at [605, 57] on div "#FFFFFF hex" at bounding box center [748, 353] width 1497 height 707
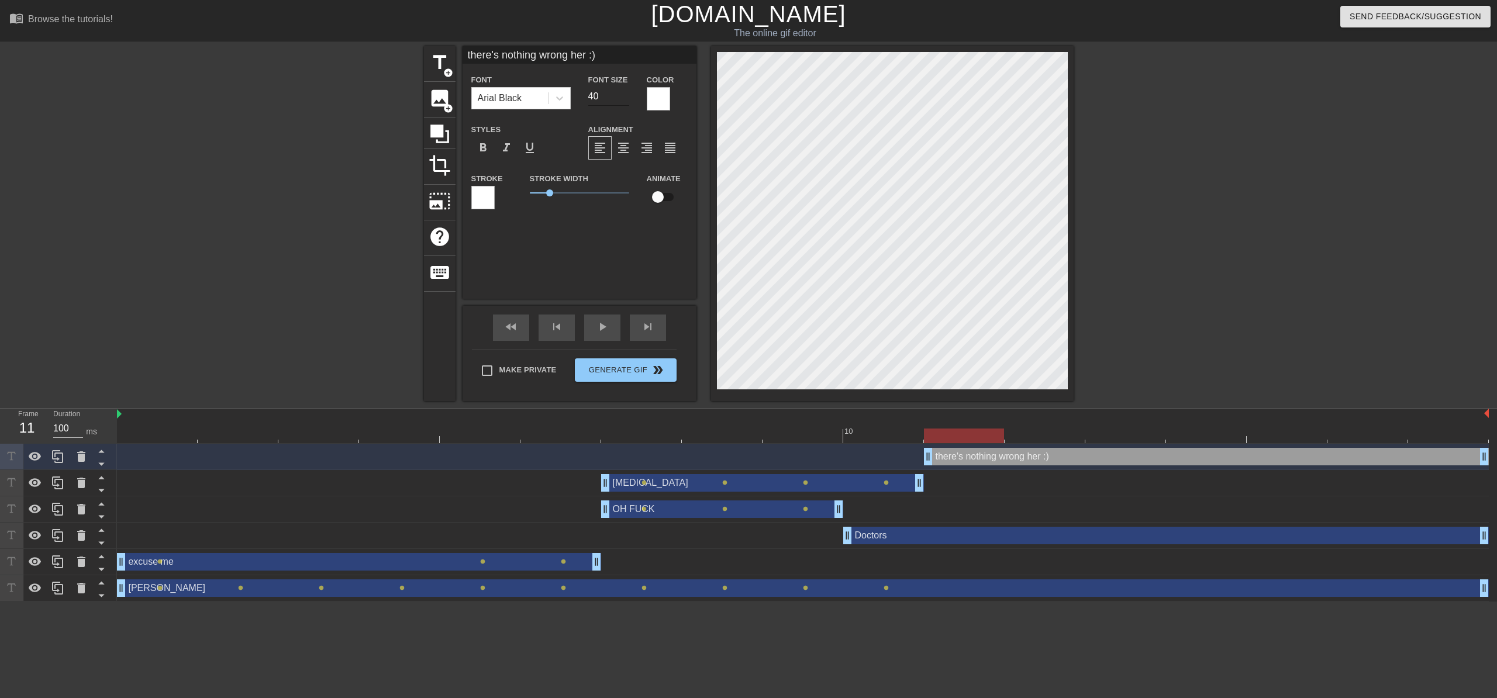
click at [628, 102] on input "40" at bounding box center [608, 96] width 41 height 19
click at [626, 99] on input "39" at bounding box center [608, 96] width 41 height 19
click at [626, 99] on input "38" at bounding box center [608, 96] width 41 height 19
click at [626, 99] on input "37" at bounding box center [608, 96] width 41 height 19
click at [626, 99] on input "36" at bounding box center [608, 96] width 41 height 19
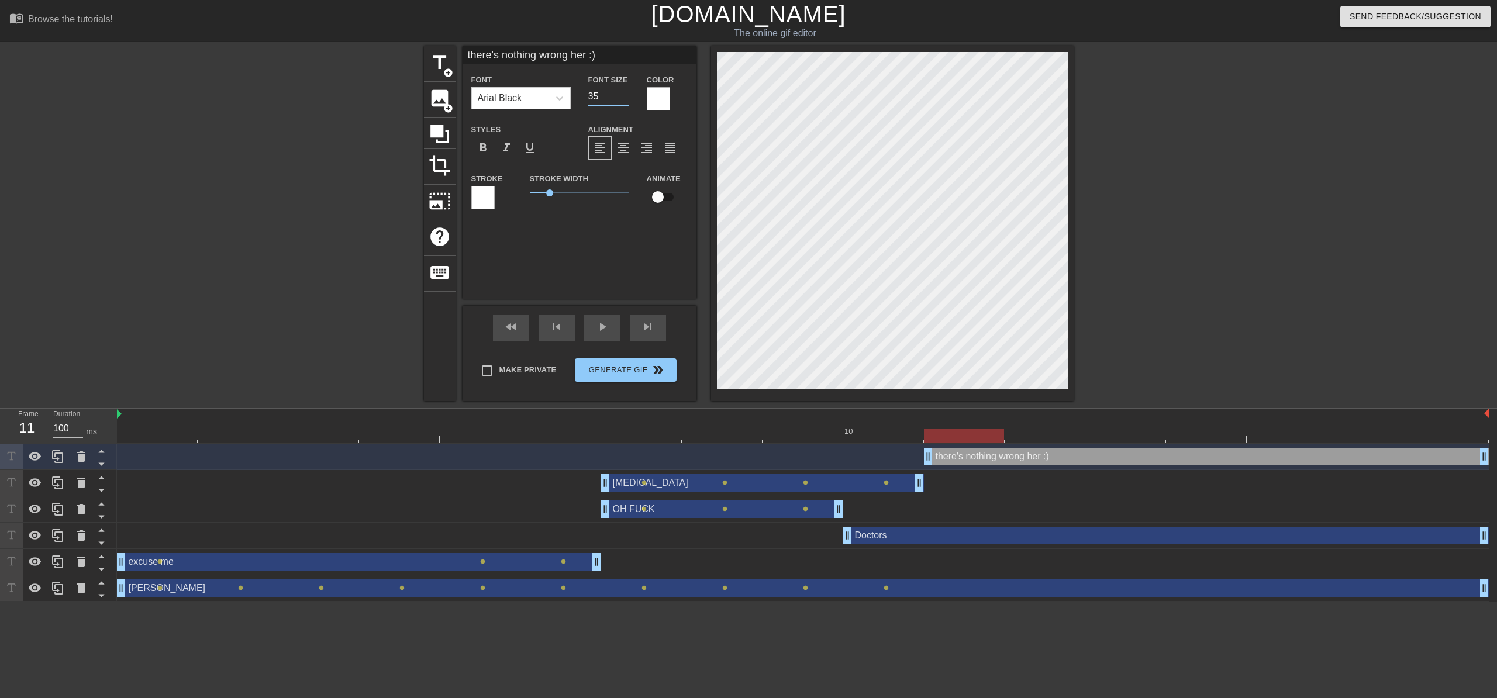
click at [626, 99] on input "35" at bounding box center [608, 96] width 41 height 19
click at [626, 99] on input "34" at bounding box center [608, 96] width 41 height 19
click at [626, 99] on input "33" at bounding box center [608, 96] width 41 height 19
click at [626, 99] on input "32" at bounding box center [608, 96] width 41 height 19
click at [626, 99] on input "31" at bounding box center [608, 96] width 41 height 19
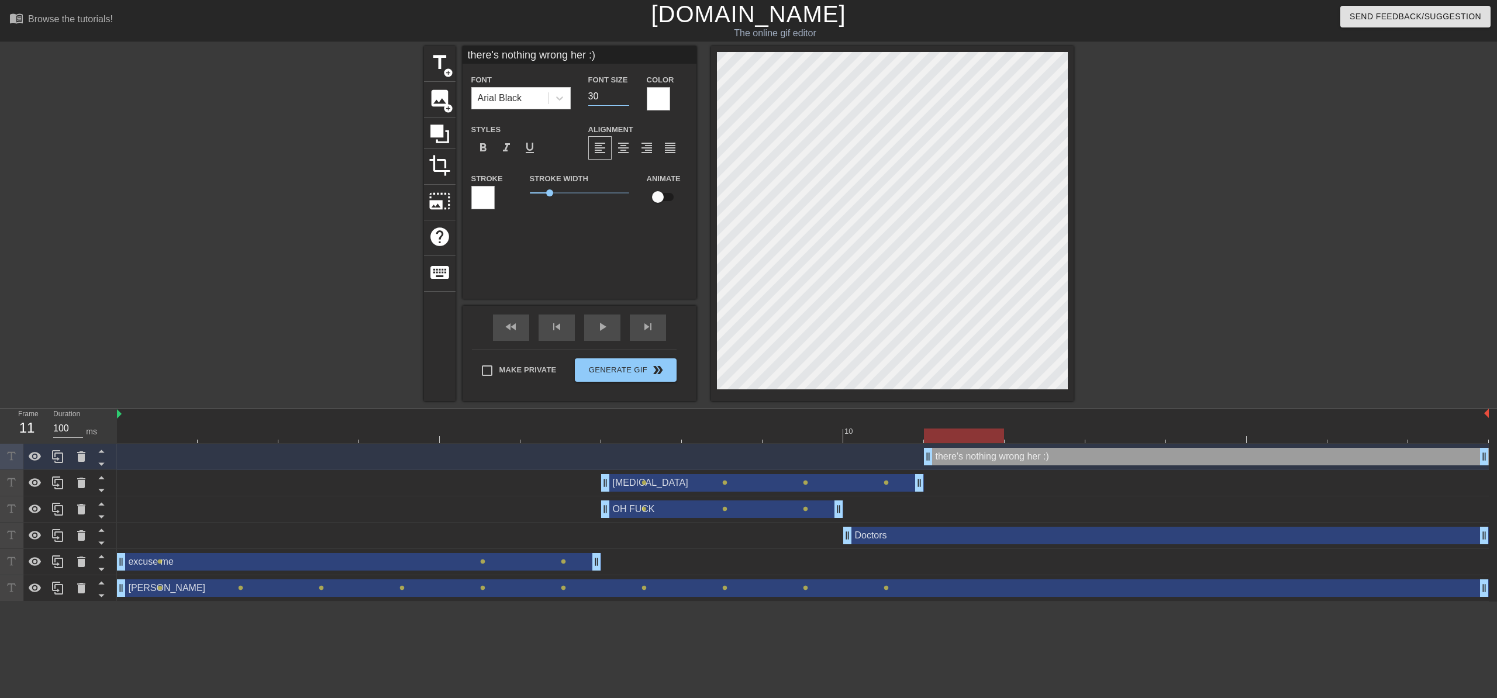
click at [626, 99] on input "30" at bounding box center [608, 96] width 41 height 19
click at [627, 99] on input "29" at bounding box center [608, 96] width 41 height 19
click at [627, 99] on input "28" at bounding box center [608, 96] width 41 height 19
click at [655, 195] on input "checkbox" at bounding box center [658, 197] width 67 height 22
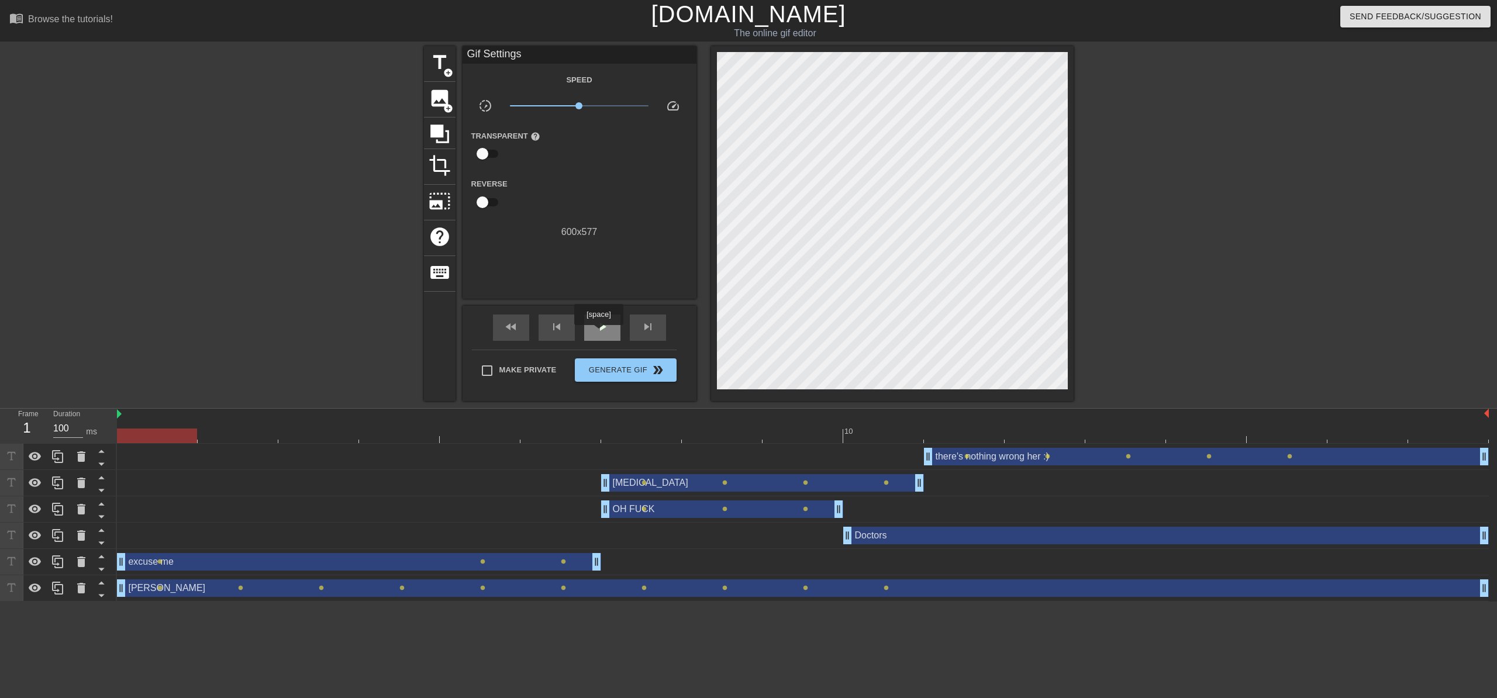
click at [601, 333] on span "play_arrow" at bounding box center [602, 327] width 14 height 14
click at [608, 341] on div "fast_rewind skip_previous pause skip_next" at bounding box center [579, 328] width 191 height 44
click at [442, 101] on span "image" at bounding box center [440, 98] width 22 height 22
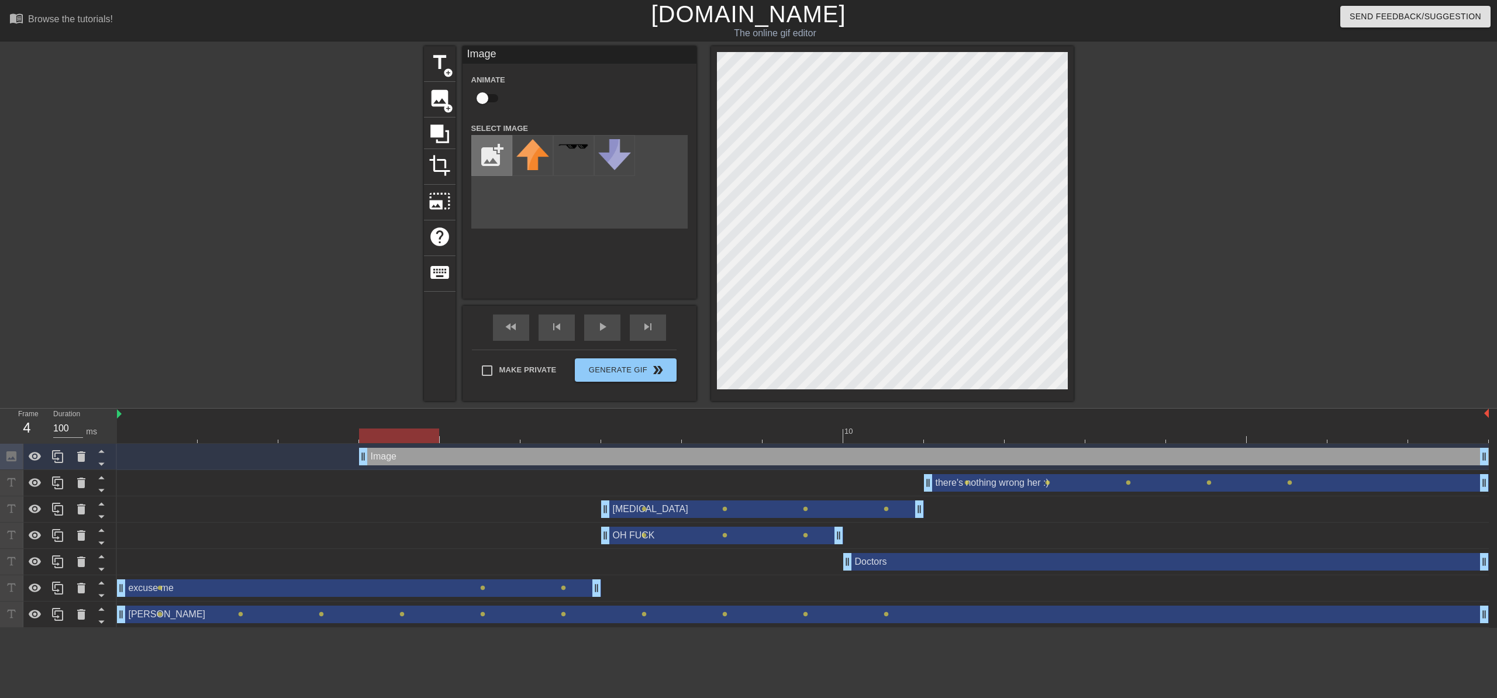
click at [508, 157] on input "file" at bounding box center [492, 156] width 40 height 40
click at [452, 322] on div "title add_circle image add_circle crop photo_size_select_large help keyboard Im…" at bounding box center [749, 223] width 650 height 355
drag, startPoint x: 387, startPoint y: 459, endPoint x: 405, endPoint y: 463, distance: 18.0
click at [405, 463] on div "Image drag_handle drag_handle" at bounding box center [924, 457] width 1130 height 18
click at [519, 157] on img at bounding box center [533, 160] width 33 height 42
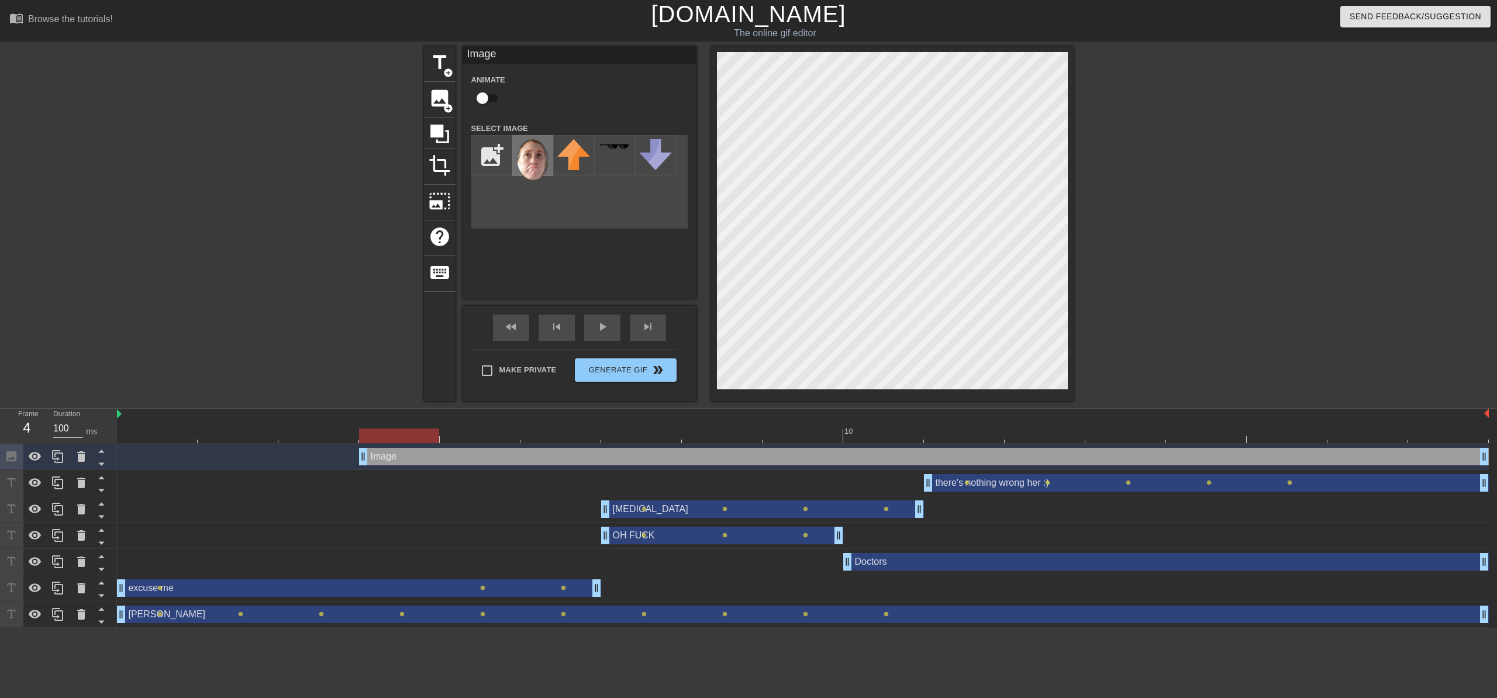
click at [539, 163] on img at bounding box center [533, 160] width 33 height 42
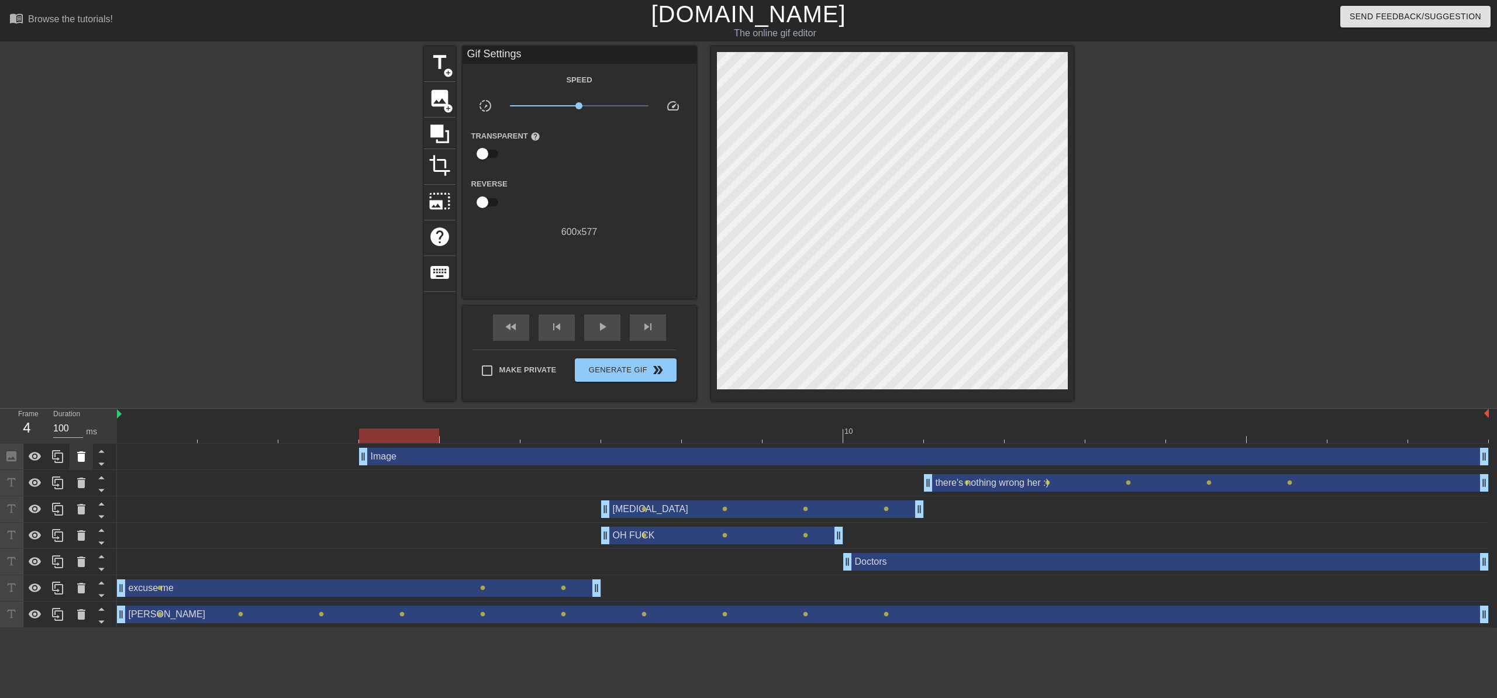
click at [82, 460] on icon at bounding box center [81, 457] width 8 height 11
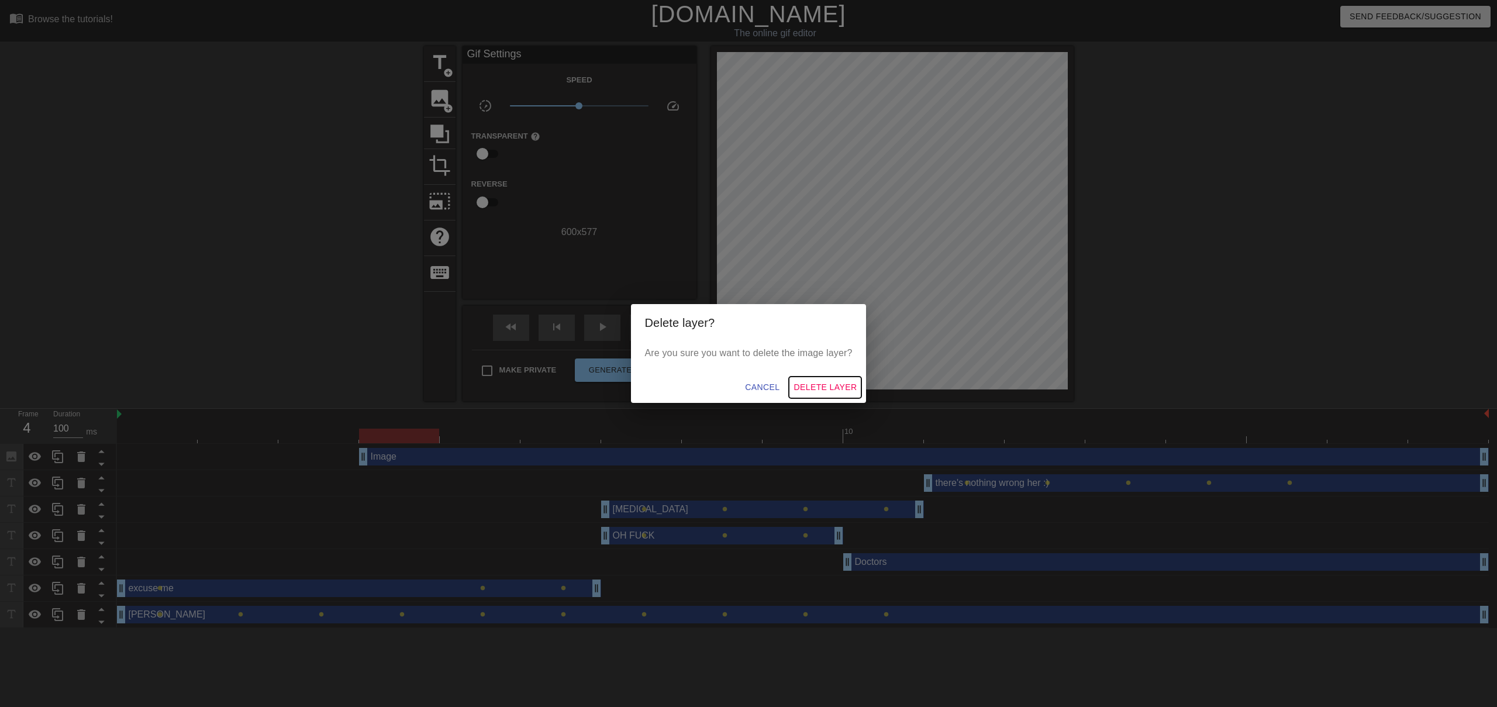
click at [840, 380] on span "Delete Layer" at bounding box center [825, 387] width 63 height 15
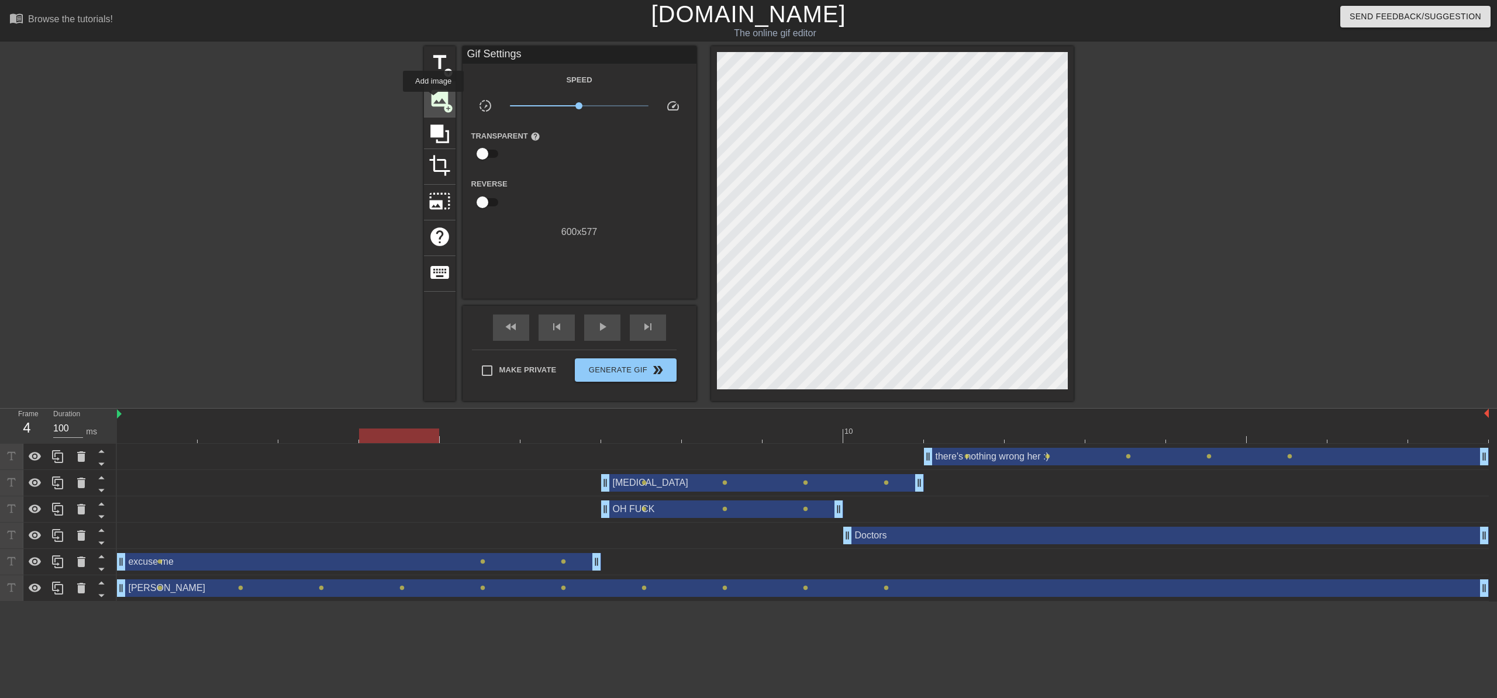
click at [434, 100] on span "image" at bounding box center [440, 98] width 22 height 22
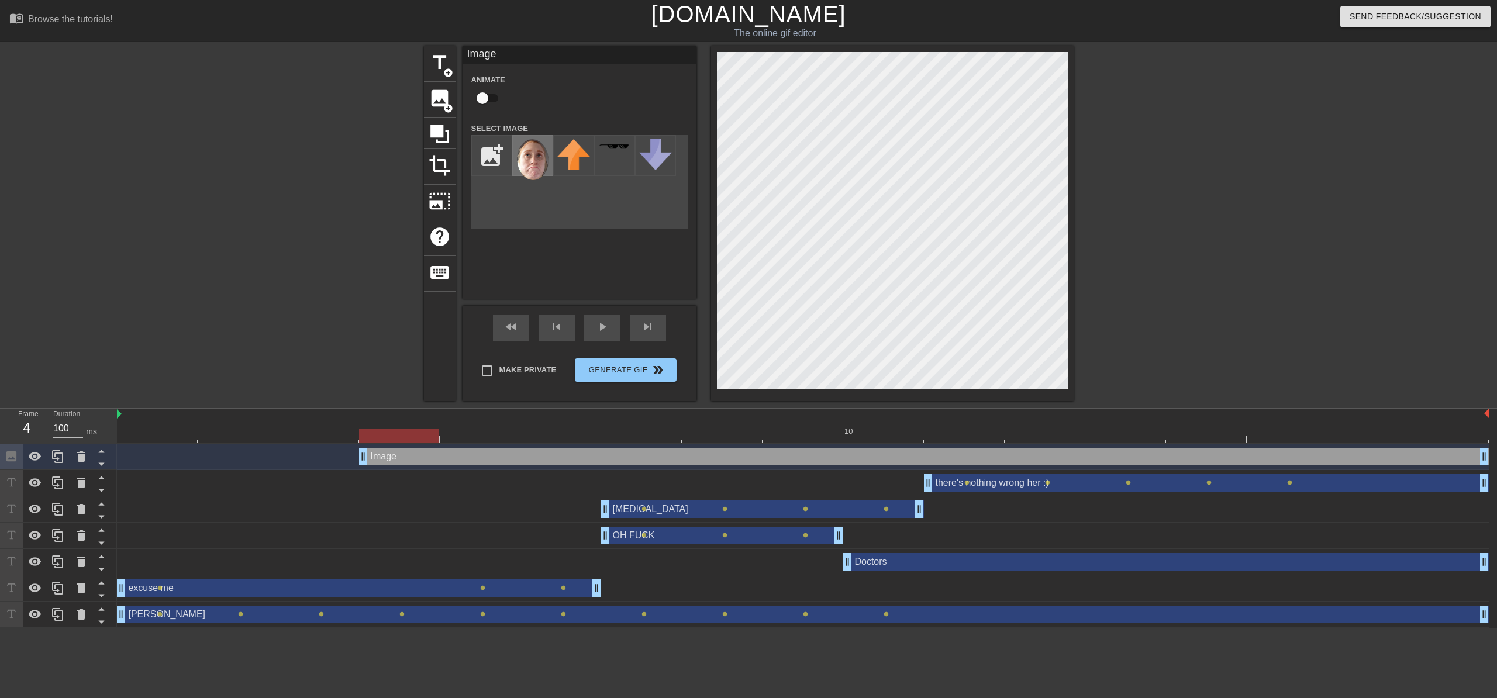
click at [534, 147] on img at bounding box center [533, 160] width 33 height 42
click at [485, 97] on input "checkbox" at bounding box center [482, 98] width 67 height 22
click at [712, 154] on div at bounding box center [892, 223] width 363 height 355
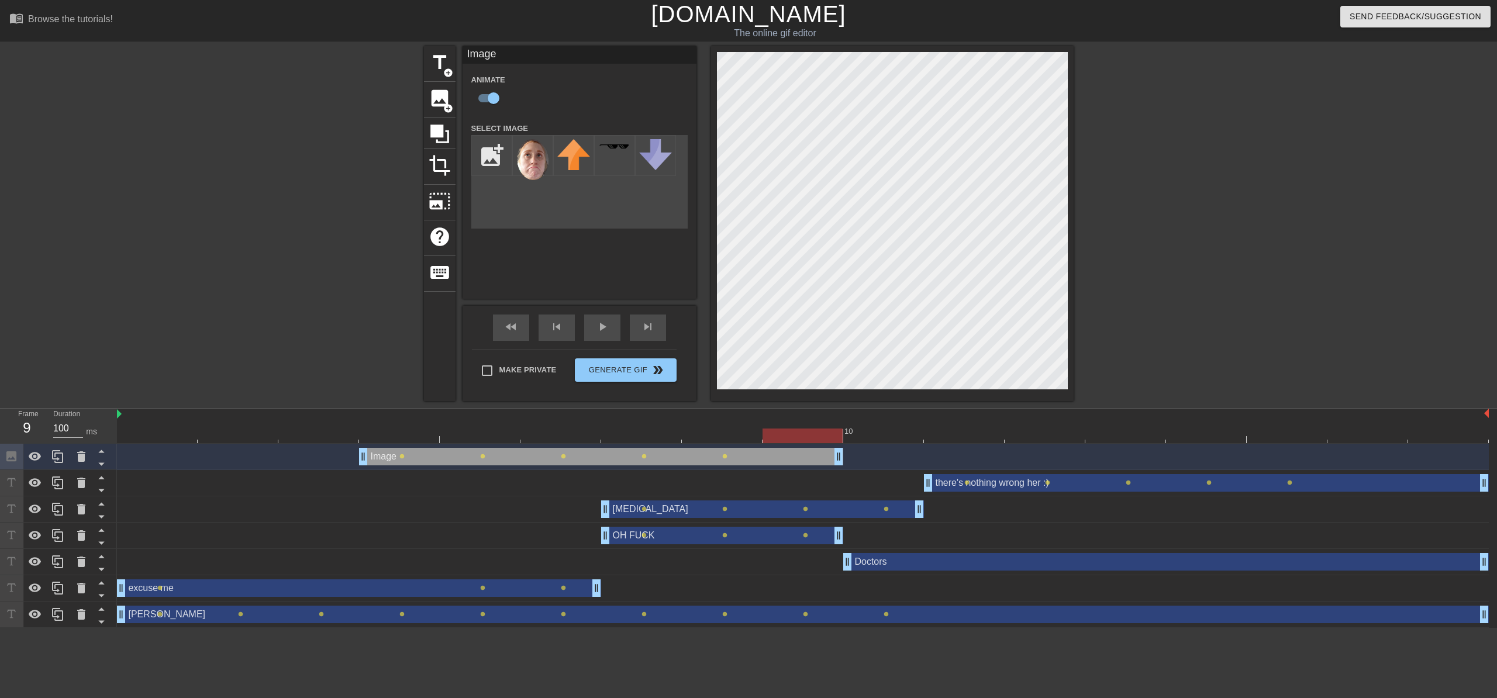
drag, startPoint x: 1484, startPoint y: 453, endPoint x: 850, endPoint y: 454, distance: 634.1
click at [850, 454] on div "Image drag_handle drag_handle lens lens lens lens lens" at bounding box center [803, 457] width 1372 height 18
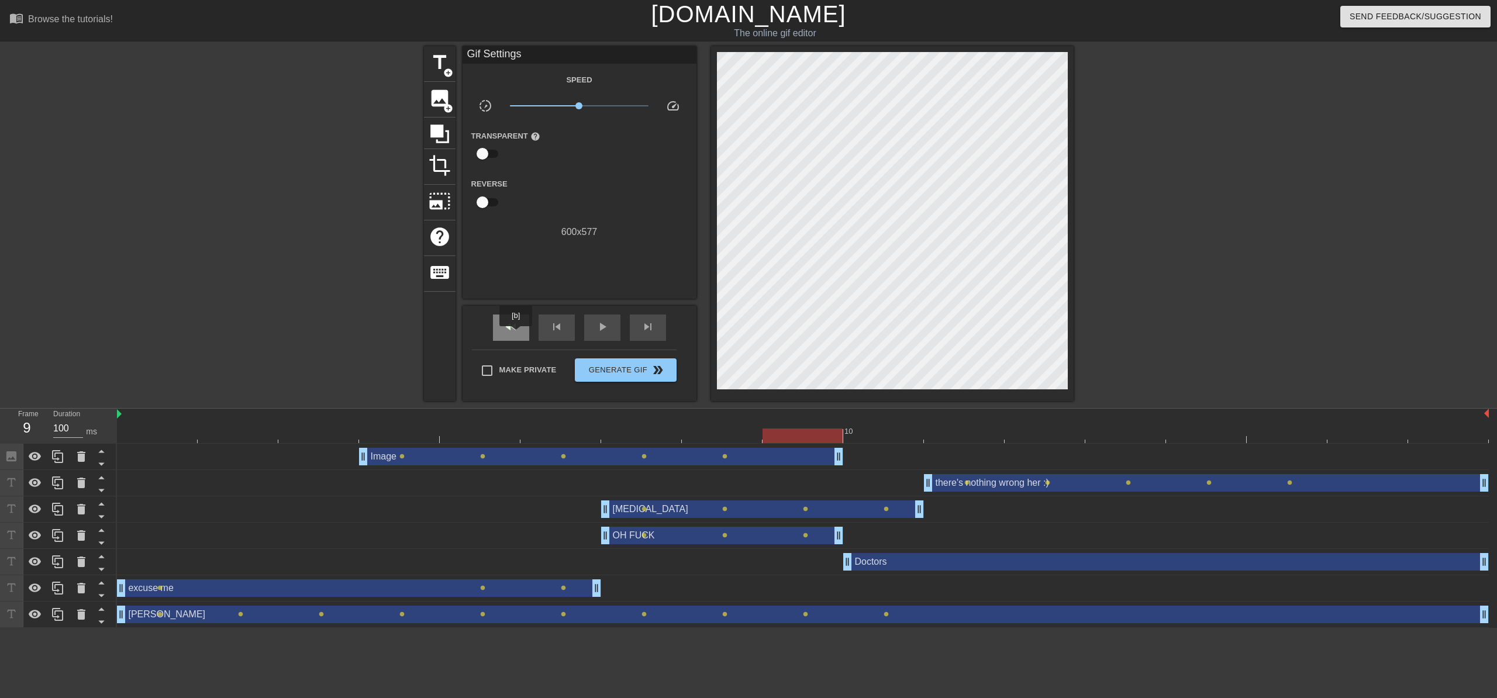
click at [517, 335] on div "fast_rewind" at bounding box center [511, 328] width 36 height 26
click at [598, 333] on span "play_arrow" at bounding box center [602, 327] width 14 height 14
click at [596, 329] on span "pause" at bounding box center [602, 327] width 14 height 14
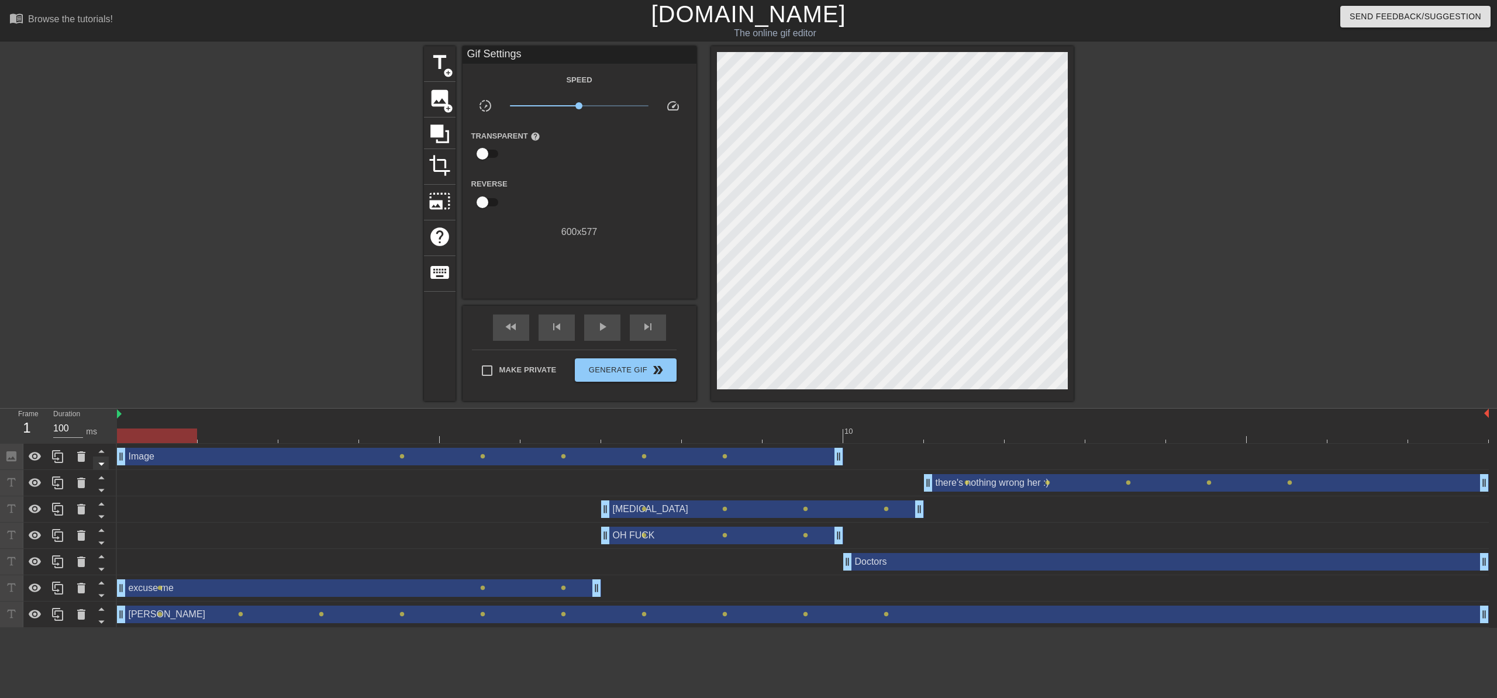
drag, startPoint x: 364, startPoint y: 461, endPoint x: 99, endPoint y: 460, distance: 265.6
click at [101, 461] on div "Frame 1 Duration 100 ms 10 Image drag_handle drag_handle lens lens lens lens le…" at bounding box center [748, 518] width 1497 height 219
click at [601, 326] on span "play_arrow" at bounding box center [602, 327] width 14 height 14
click at [601, 329] on span "pause" at bounding box center [602, 327] width 14 height 14
click at [524, 330] on div "fast_rewind" at bounding box center [511, 328] width 36 height 26
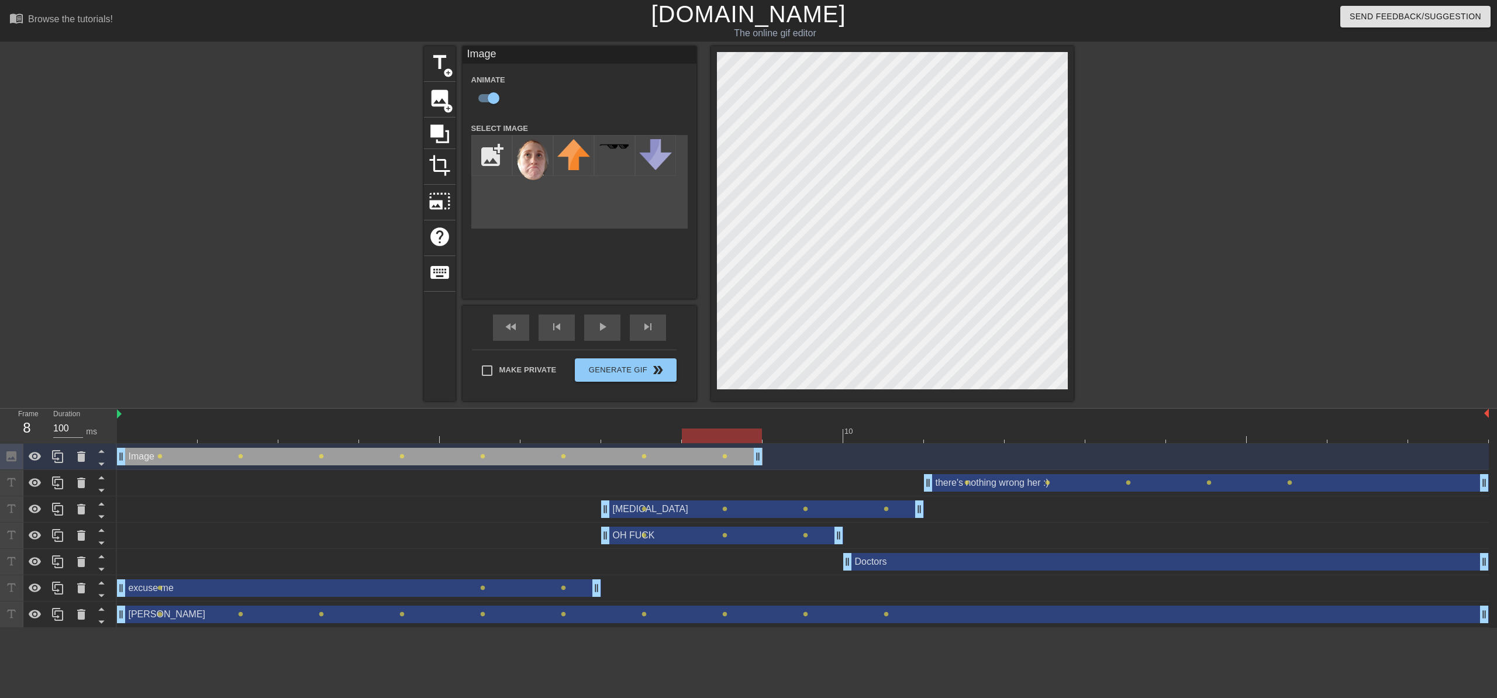
drag, startPoint x: 836, startPoint y: 459, endPoint x: 765, endPoint y: 457, distance: 72.0
click at [765, 457] on div "Image drag_handle drag_handle lens lens lens lens lens lens lens lens" at bounding box center [803, 457] width 1372 height 18
click at [644, 369] on span "Generate Gif double_arrow" at bounding box center [626, 370] width 92 height 14
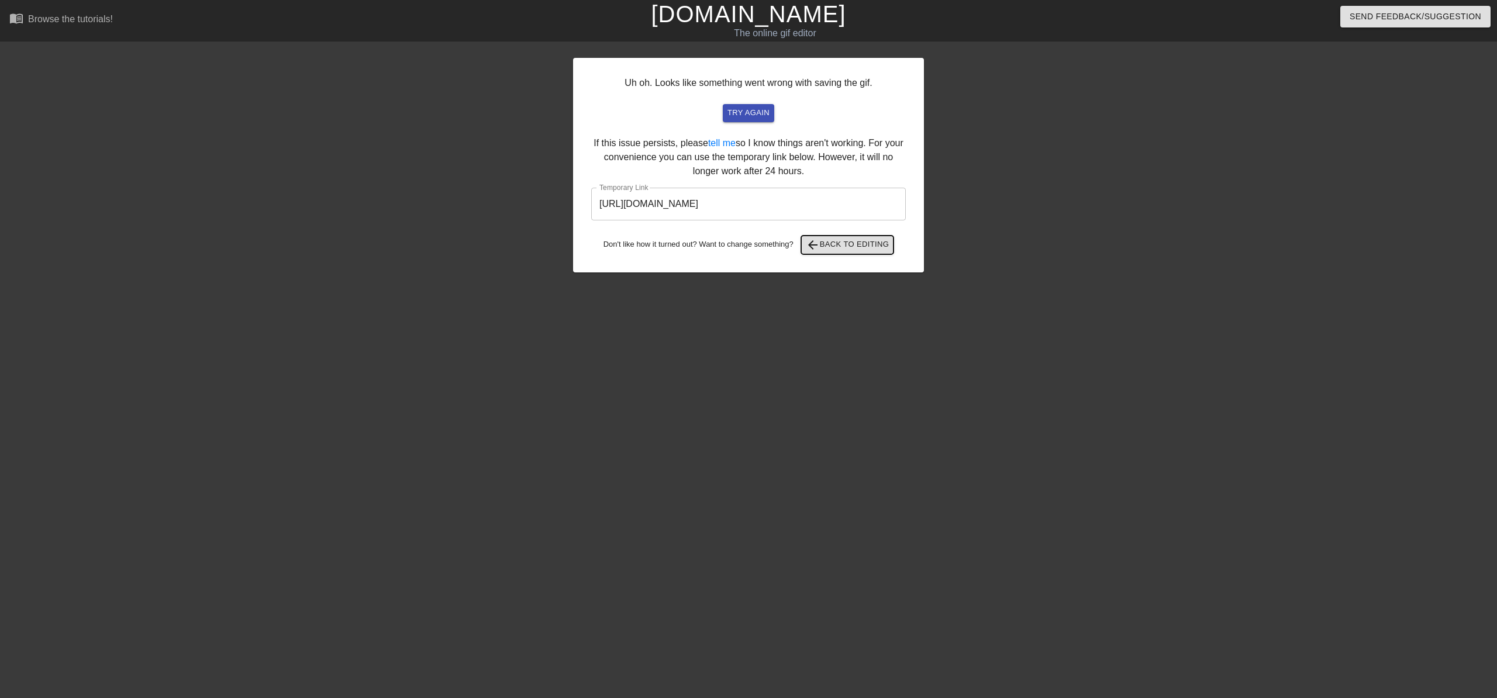
click at [829, 245] on span "arrow_back Back to Editing" at bounding box center [848, 245] width 84 height 14
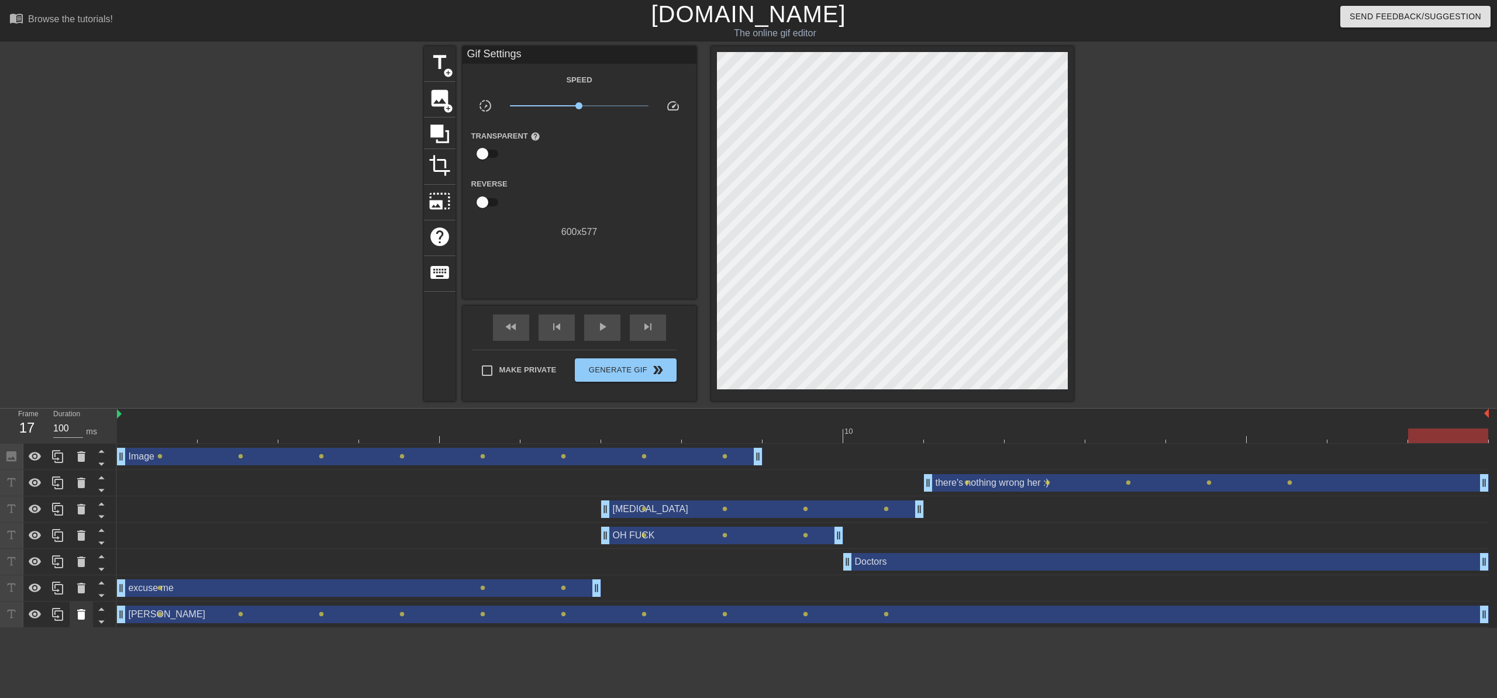
click at [84, 621] on icon at bounding box center [81, 615] width 14 height 14
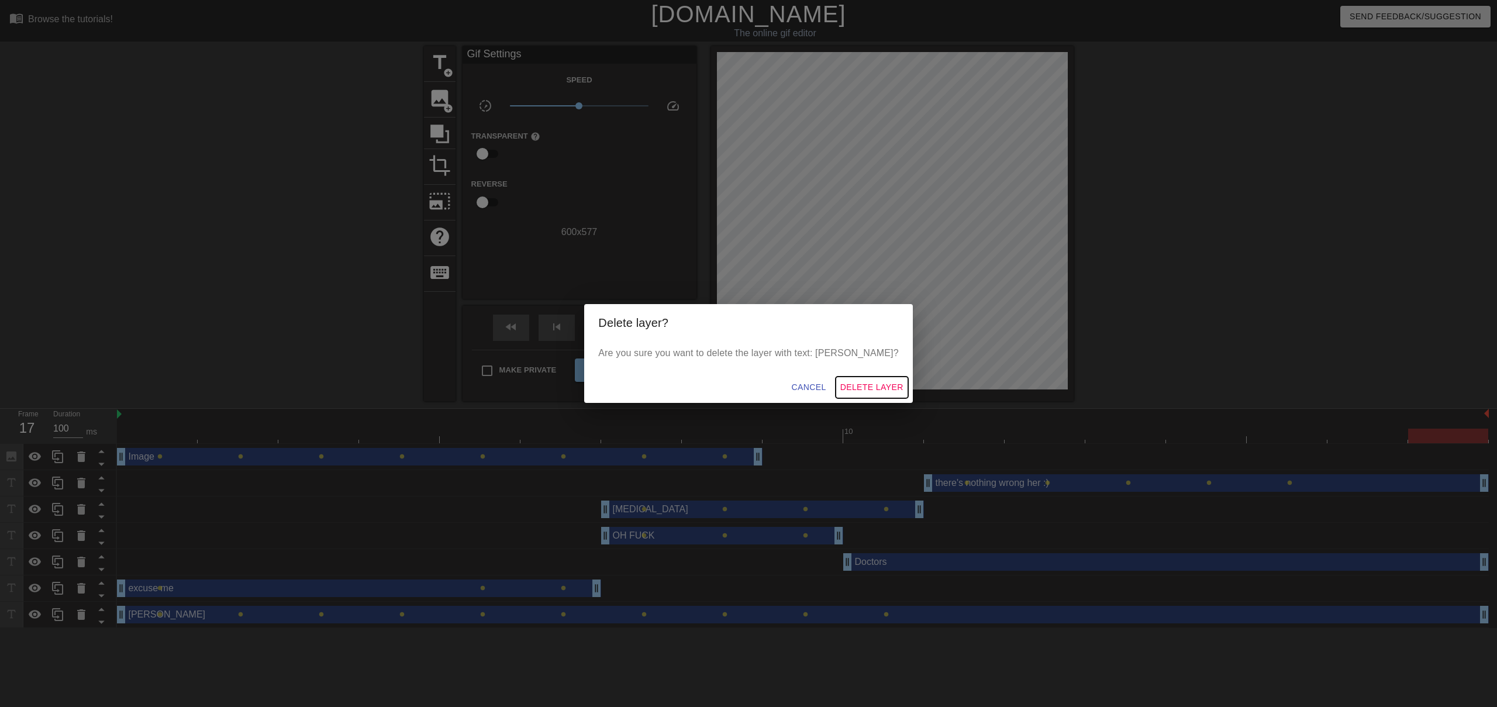
click at [841, 381] on span "Delete Layer" at bounding box center [872, 387] width 63 height 15
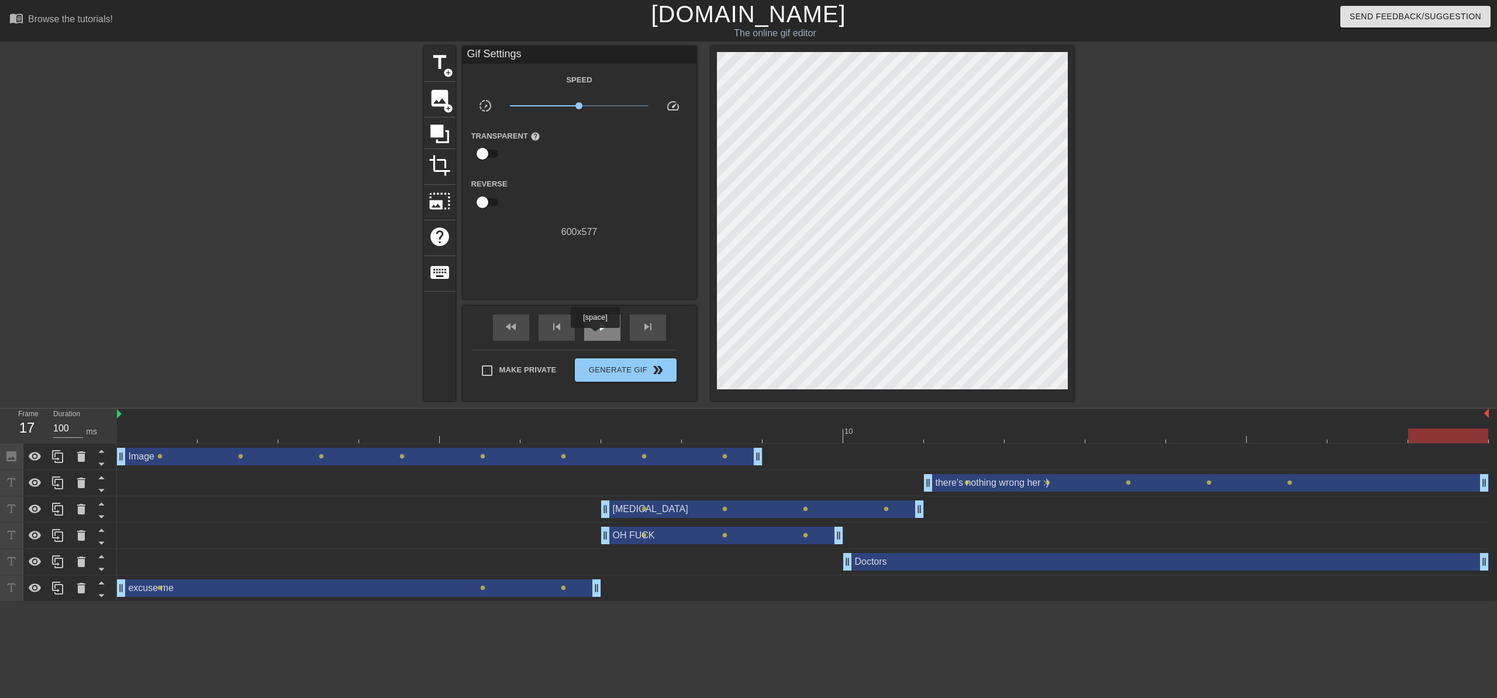
click at [607, 328] on span "play_arrow" at bounding box center [602, 327] width 14 height 14
click at [488, 363] on input "Make Private" at bounding box center [487, 371] width 25 height 25
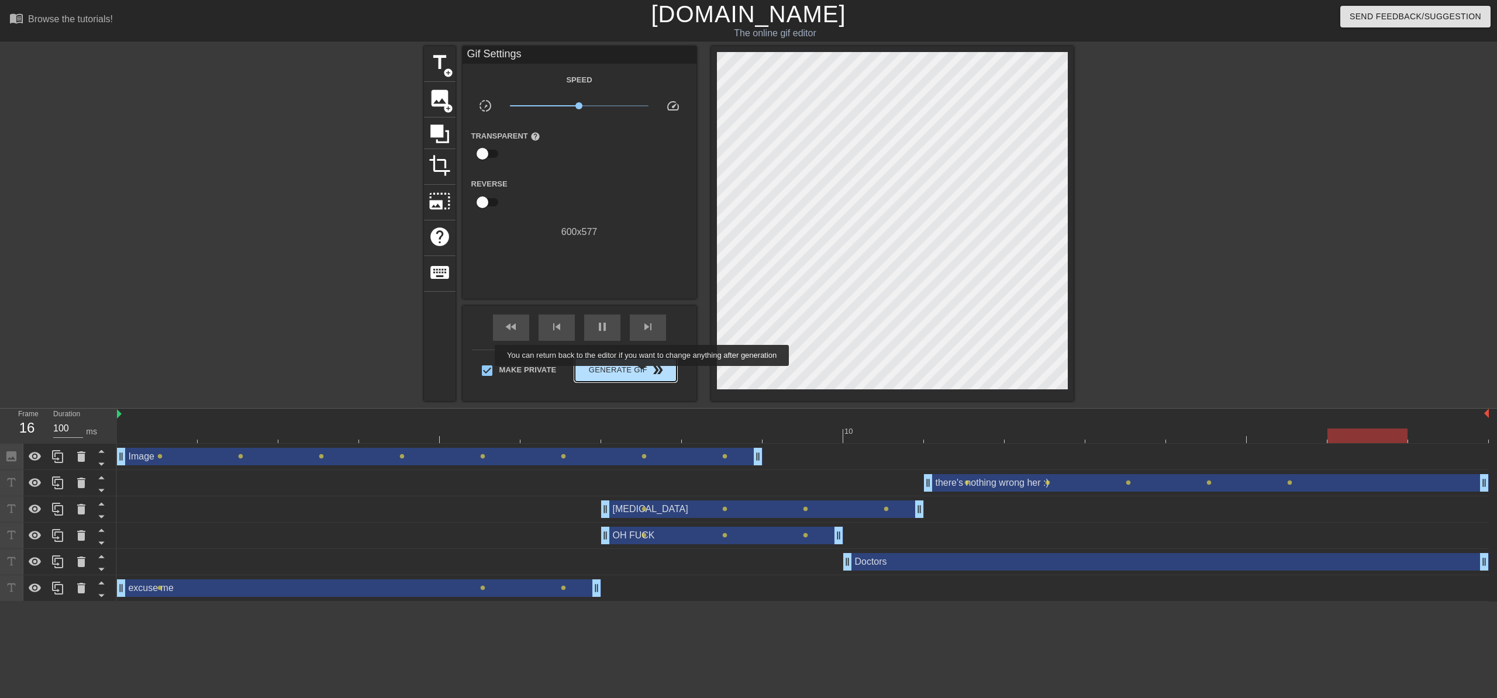
click at [648, 374] on span "Generate Gif double_arrow" at bounding box center [626, 370] width 92 height 14
